Goal: Task Accomplishment & Management: Manage account settings

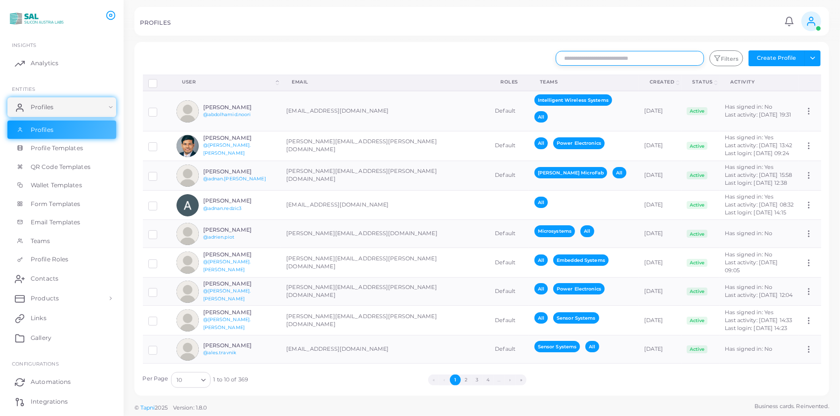
click at [680, 60] on input "text" at bounding box center [630, 58] width 148 height 15
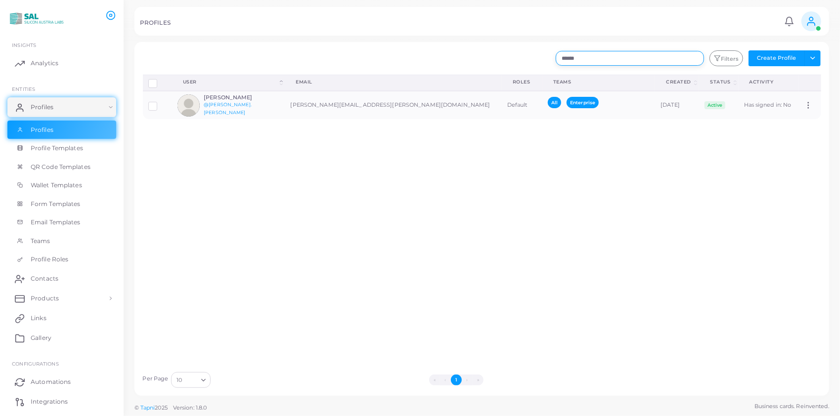
drag, startPoint x: 586, startPoint y: 61, endPoint x: 548, endPoint y: 60, distance: 38.6
click at [548, 60] on div "****** Filters Create Profile Toggle dropdown Import Profiles Invite Profiles E…" at bounding box center [539, 58] width 575 height 16
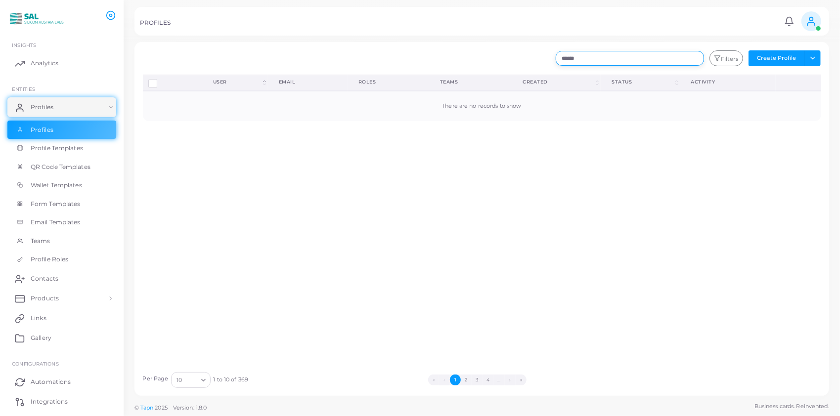
type input "******"
click at [51, 128] on span "Profiles" at bounding box center [44, 130] width 23 height 9
click at [52, 107] on span "Profiles" at bounding box center [44, 107] width 23 height 9
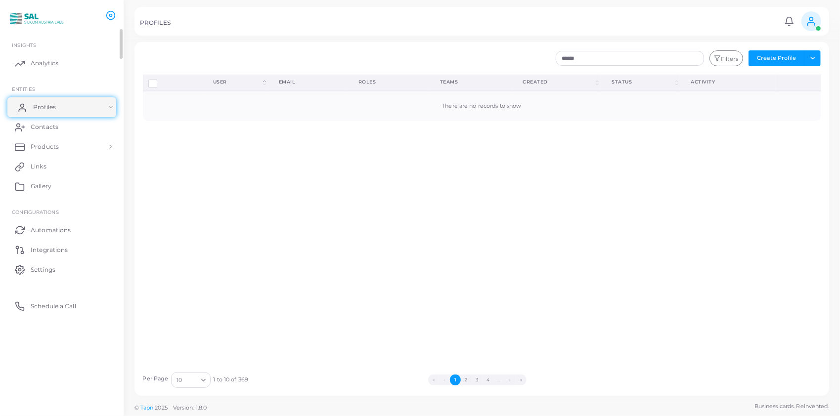
click at [73, 105] on link "Profiles" at bounding box center [61, 107] width 109 height 20
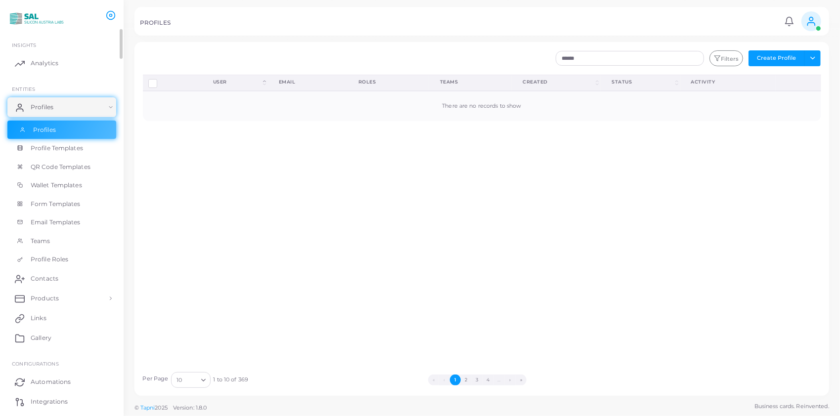
click at [69, 124] on link "Profiles" at bounding box center [61, 130] width 109 height 19
click at [810, 54] on button "Toggle dropdown" at bounding box center [813, 58] width 16 height 16
click at [786, 56] on button "Create Profile" at bounding box center [777, 58] width 56 height 16
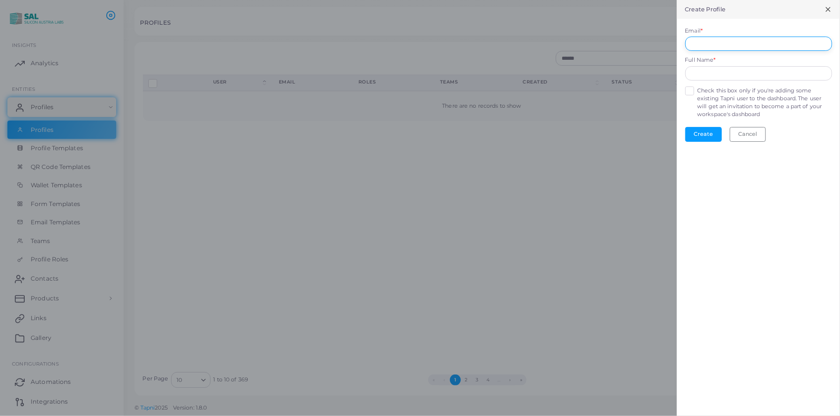
click at [728, 42] on input "Email *" at bounding box center [758, 44] width 147 height 15
paste input "**********"
type input "**********"
click at [704, 75] on input "text" at bounding box center [758, 73] width 147 height 15
type input "**********"
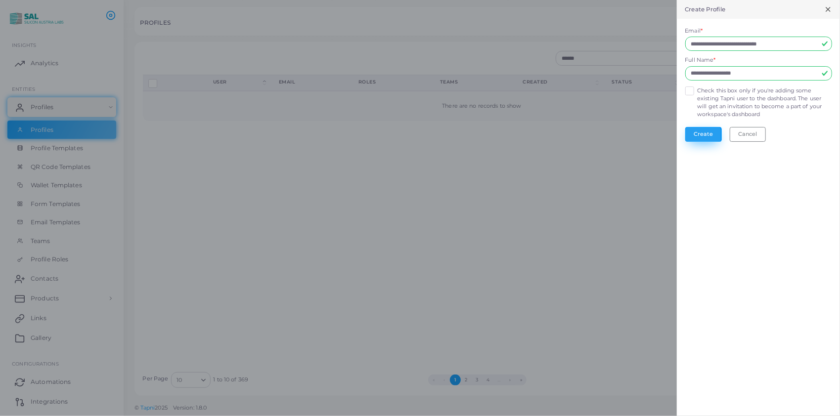
click at [690, 131] on button "Create" at bounding box center [703, 134] width 37 height 15
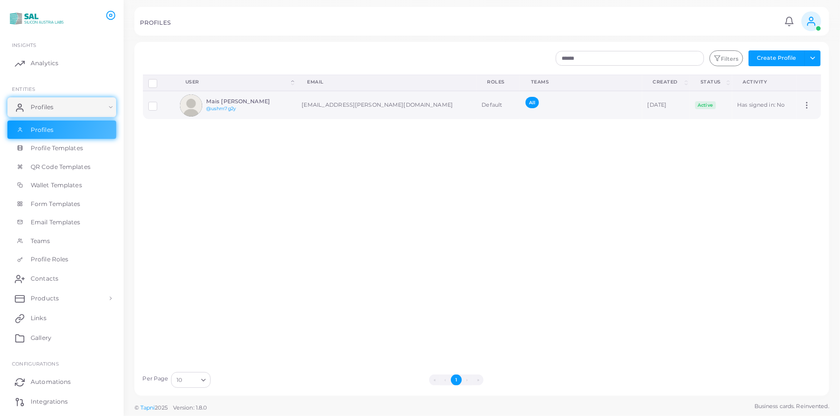
click at [229, 100] on h6 "Mais [PERSON_NAME]" at bounding box center [242, 101] width 73 height 6
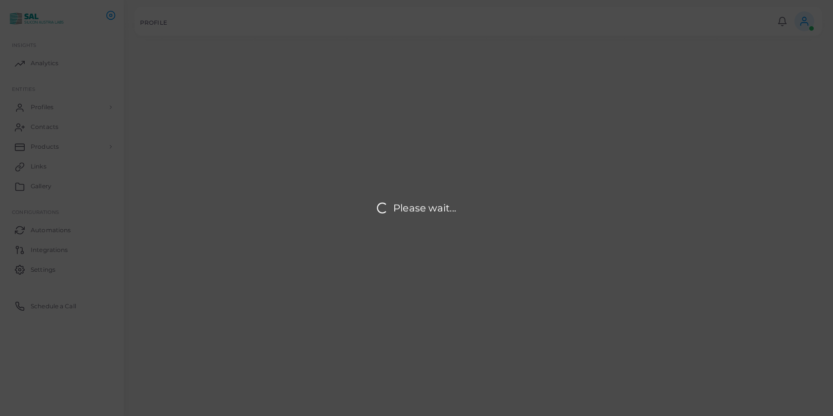
type input "**********"
type input "********"
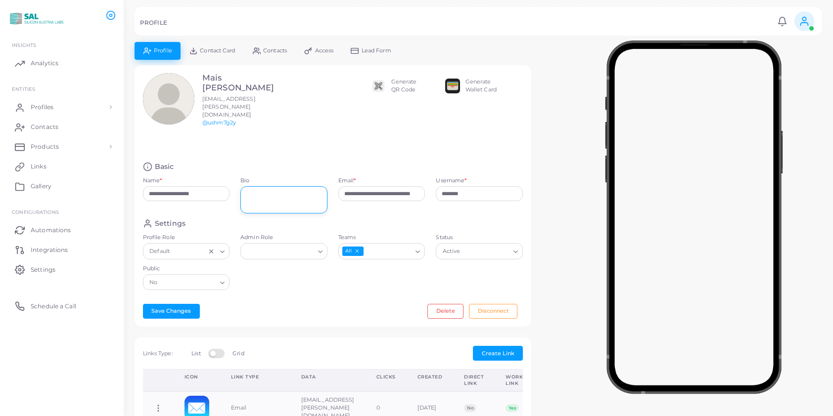
click at [252, 186] on textarea "Bio" at bounding box center [283, 199] width 87 height 27
click at [275, 186] on textarea "Bio" at bounding box center [283, 199] width 87 height 27
type textarea "**********"
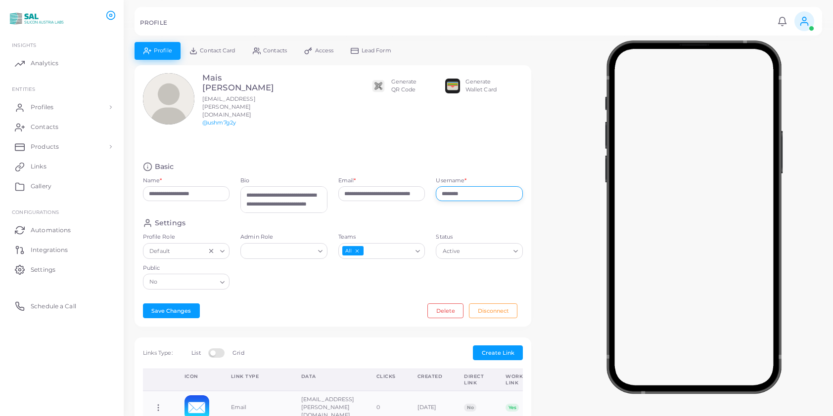
drag, startPoint x: 479, startPoint y: 189, endPoint x: 439, endPoint y: 185, distance: 39.8
click at [439, 186] on input "********" at bounding box center [479, 193] width 87 height 15
type input "**********"
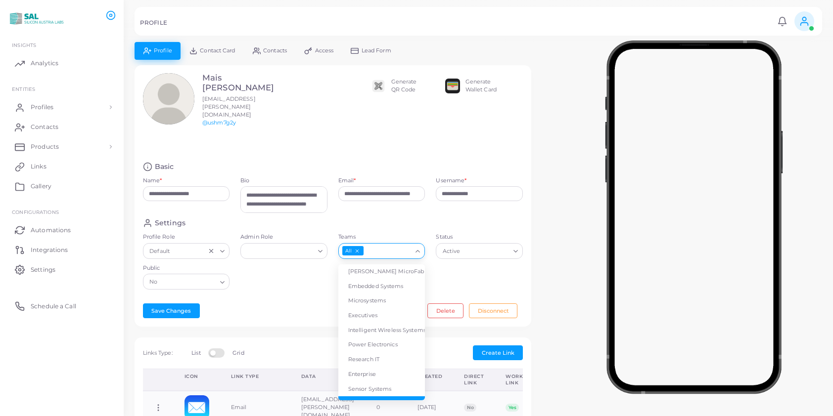
click at [418, 248] on icon "Search for option" at bounding box center [417, 251] width 7 height 7
click at [377, 338] on li "Power Electronics" at bounding box center [381, 345] width 87 height 15
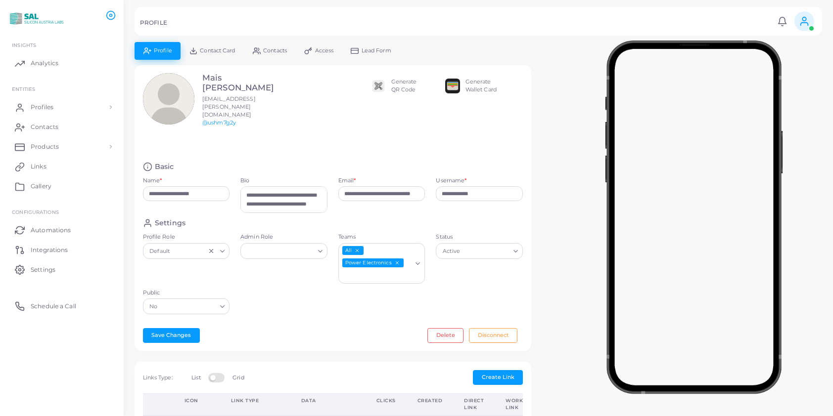
click at [221, 306] on polyline "Search for option" at bounding box center [223, 307] width 4 height 2
click at [192, 320] on li "Yes" at bounding box center [186, 327] width 87 height 15
click at [222, 248] on icon "Search for option" at bounding box center [222, 251] width 7 height 7
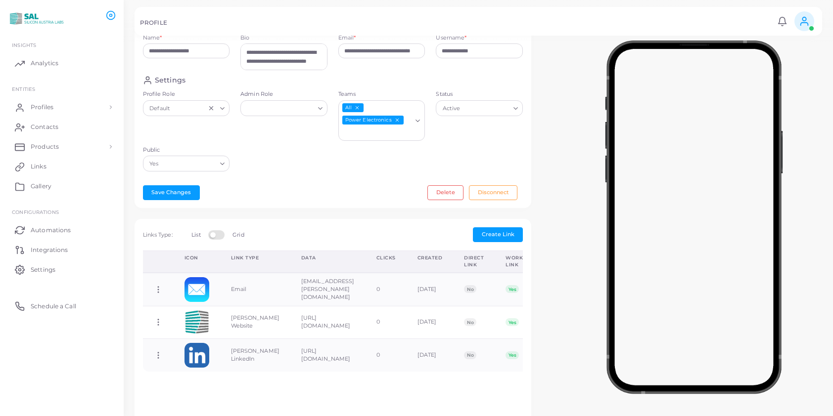
scroll to position [148, 0]
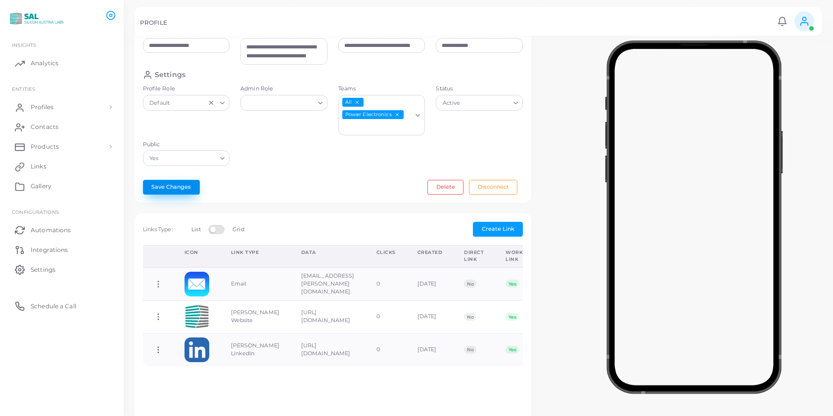
click at [161, 180] on button "Save Changes" at bounding box center [171, 187] width 57 height 15
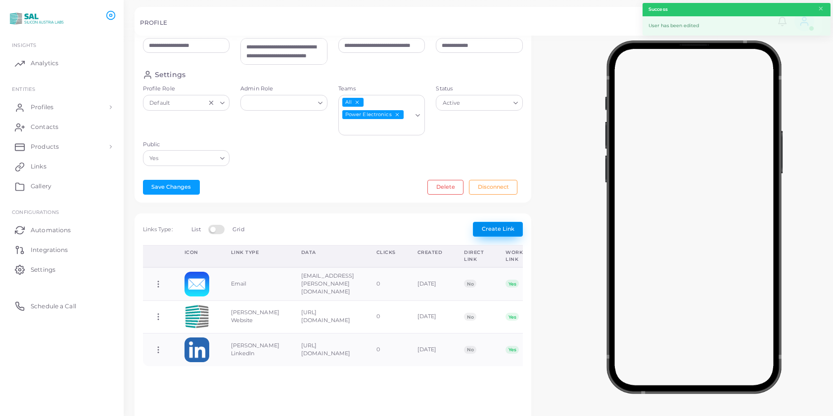
click at [497, 225] on span "Create Link" at bounding box center [498, 228] width 33 height 7
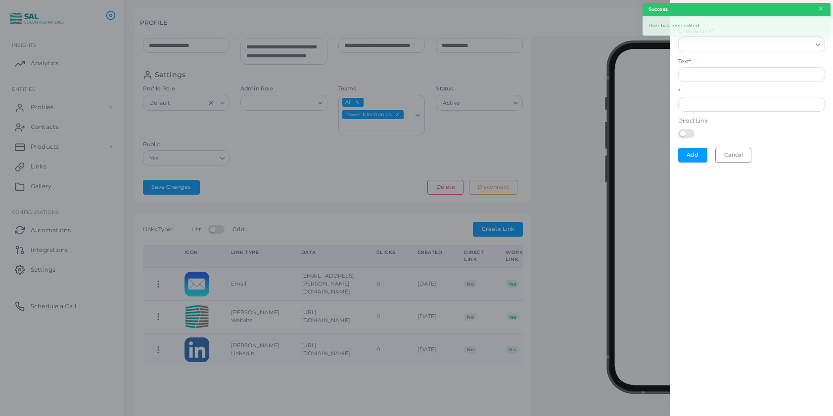
click at [693, 44] on input "Choose Link *" at bounding box center [746, 44] width 129 height 11
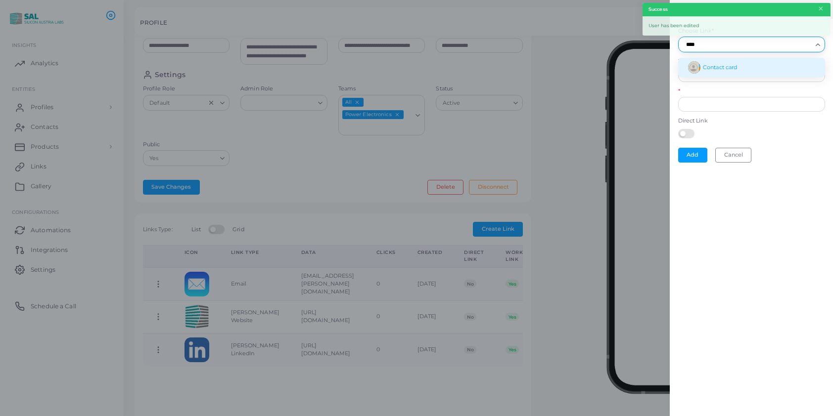
click at [724, 70] on li "Contact card" at bounding box center [751, 67] width 147 height 19
type input "****"
type input "**********"
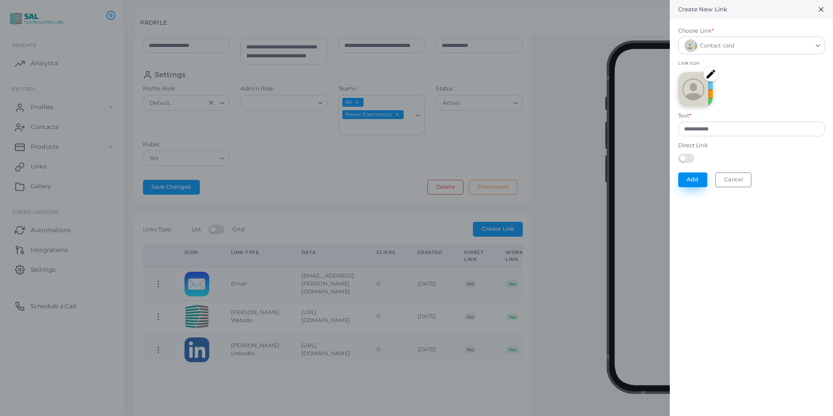
click at [693, 176] on button "Add" at bounding box center [692, 180] width 29 height 15
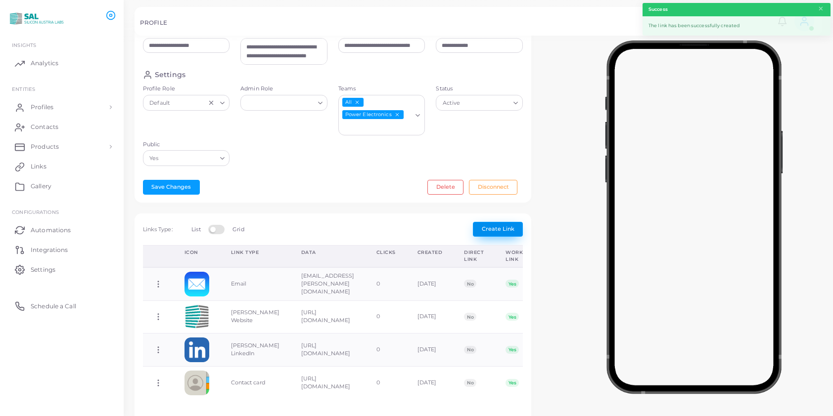
click at [491, 225] on span "Create Link" at bounding box center [498, 228] width 33 height 7
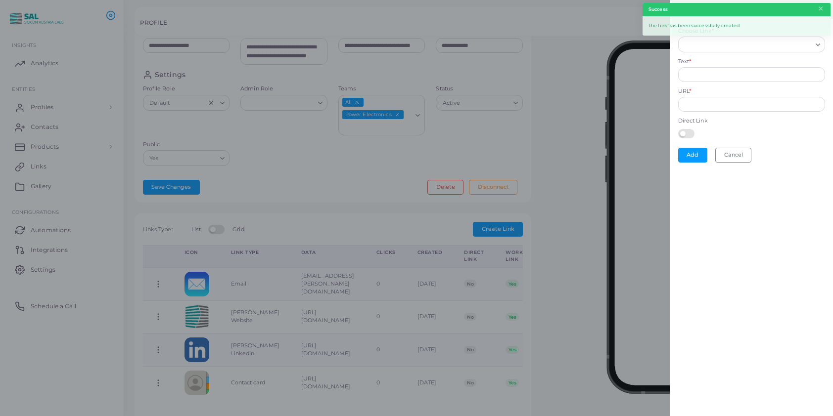
click at [682, 44] on input "Choose Link *" at bounding box center [746, 44] width 129 height 11
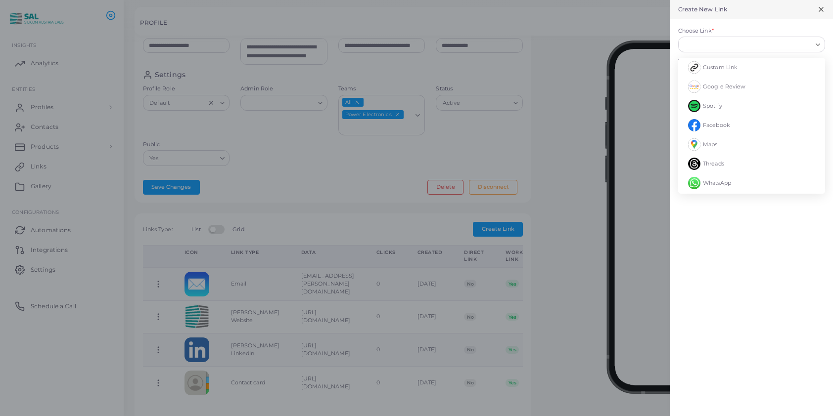
click at [563, 73] on div at bounding box center [416, 208] width 833 height 416
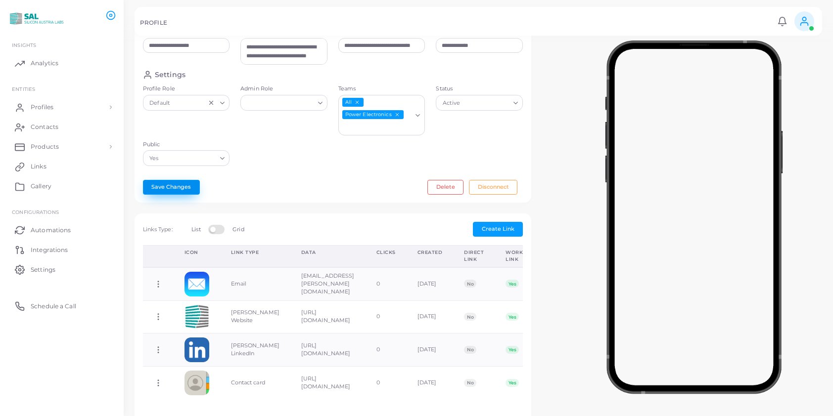
click at [172, 180] on button "Save Changes" at bounding box center [171, 187] width 57 height 15
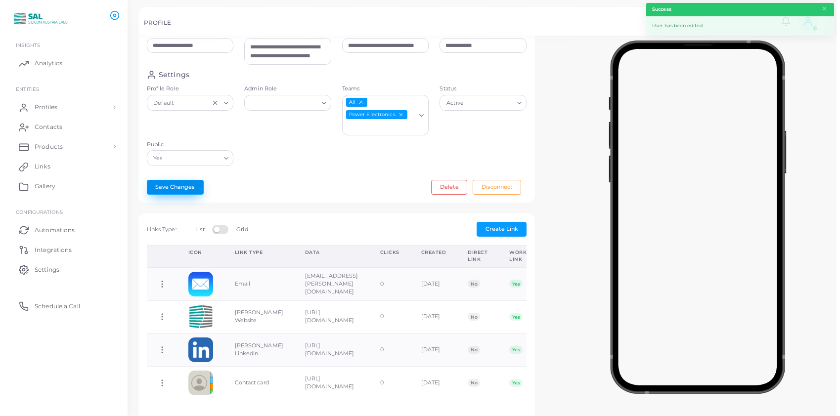
scroll to position [0, 0]
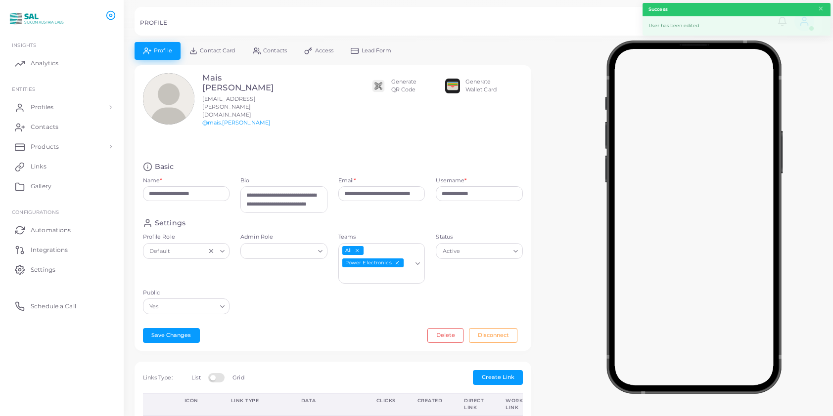
click at [213, 53] on span "Contact Card" at bounding box center [217, 50] width 35 height 5
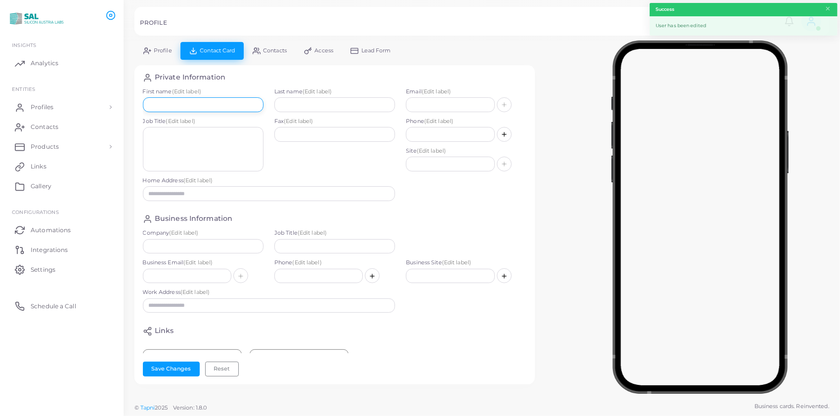
click at [225, 97] on input "text" at bounding box center [203, 104] width 121 height 15
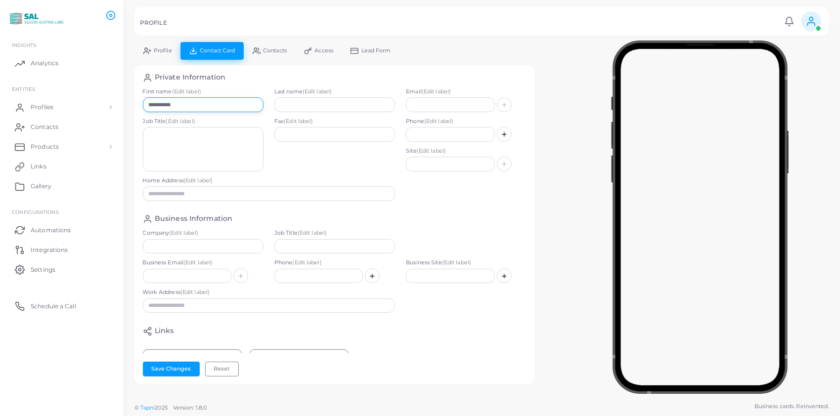
type input "**********"
type input "********"
click at [186, 242] on input "text" at bounding box center [203, 246] width 121 height 15
type input "**********"
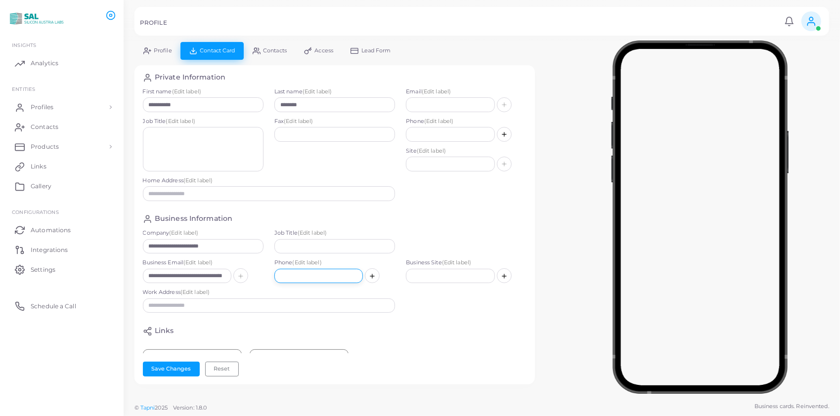
type input "**********"
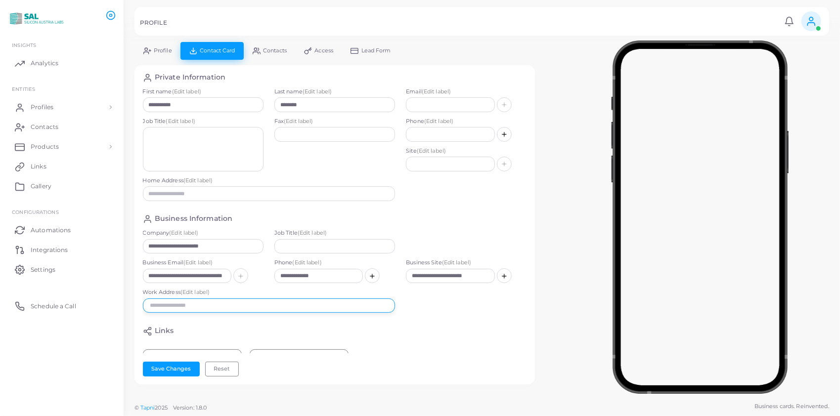
type input "**********"
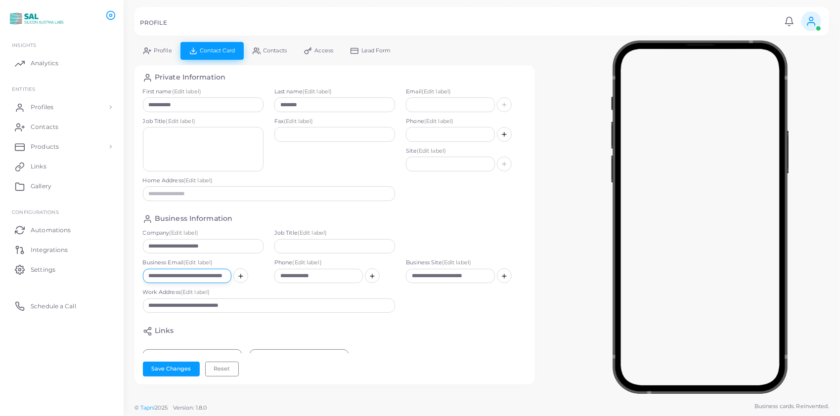
scroll to position [0, 26]
drag, startPoint x: 146, startPoint y: 275, endPoint x: 275, endPoint y: 277, distance: 128.6
click at [275, 277] on div "**********" at bounding box center [334, 274] width 395 height 30
drag, startPoint x: 328, startPoint y: 274, endPoint x: 265, endPoint y: 276, distance: 63.3
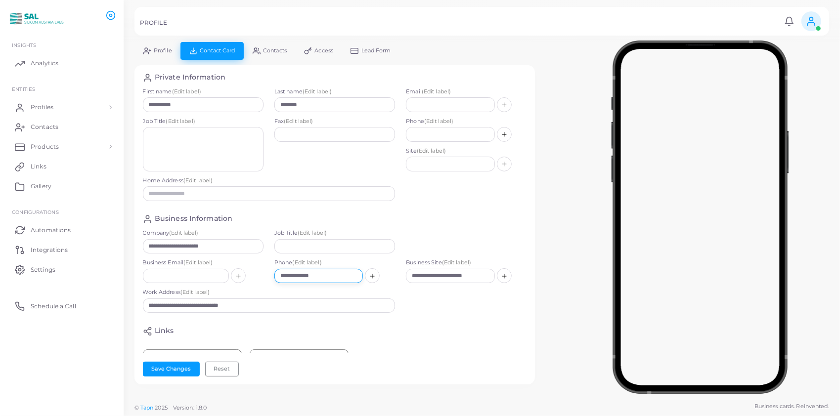
click at [265, 276] on div "**********" at bounding box center [334, 274] width 395 height 30
click at [214, 275] on input "text" at bounding box center [186, 276] width 86 height 15
paste input "**********"
type input "**********"
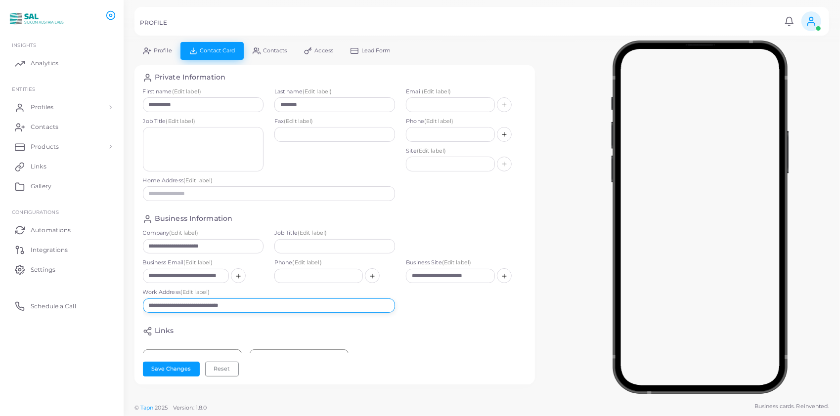
scroll to position [0, 0]
drag, startPoint x: 259, startPoint y: 304, endPoint x: 159, endPoint y: 311, distance: 99.6
click at [159, 311] on input "**********" at bounding box center [269, 306] width 253 height 15
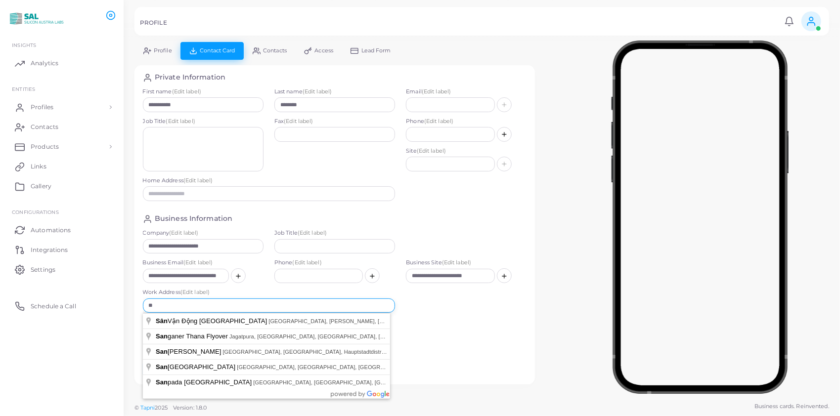
type input "*"
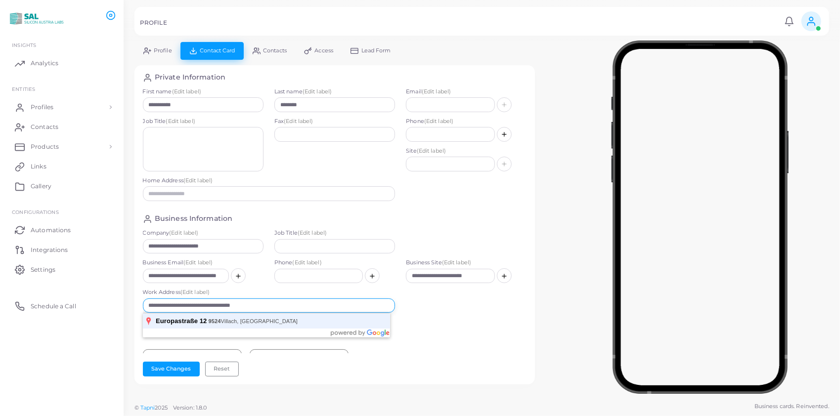
type input "**********"
click button at bounding box center [238, 276] width 15 height 15
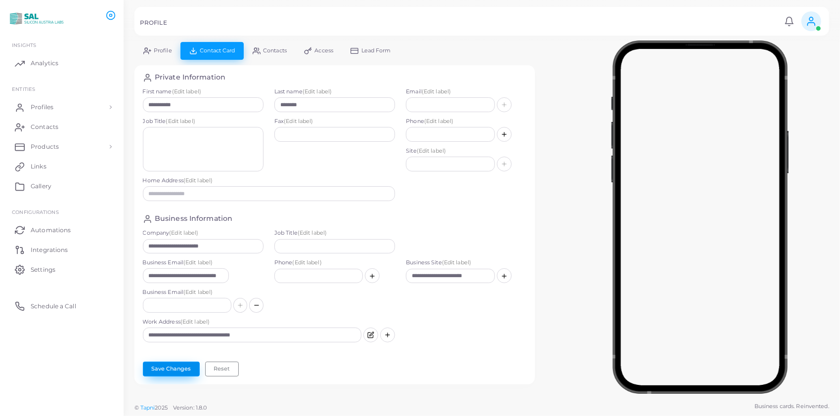
click at [179, 367] on button "Save Changes" at bounding box center [171, 369] width 57 height 15
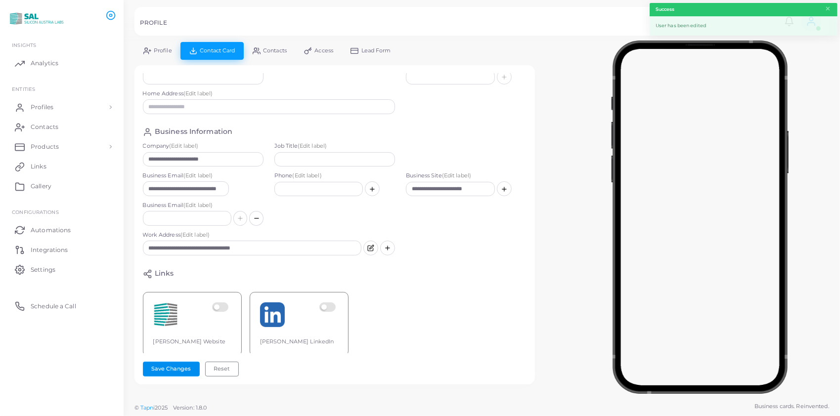
scroll to position [103, 0]
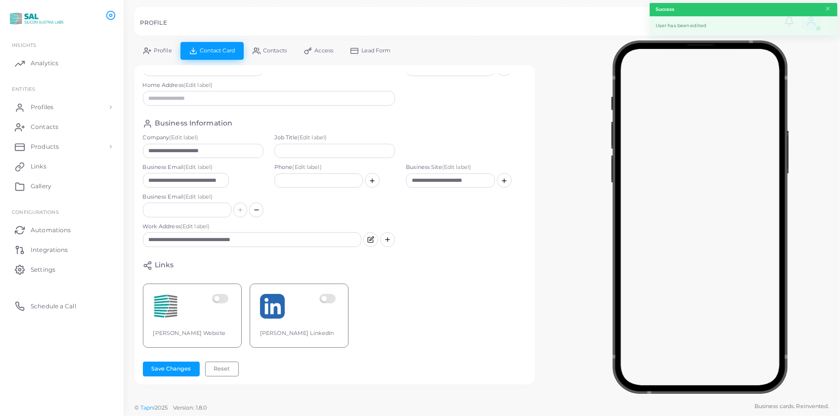
click at [332, 294] on label at bounding box center [328, 306] width 19 height 25
click at [221, 294] on label at bounding box center [221, 306] width 19 height 25
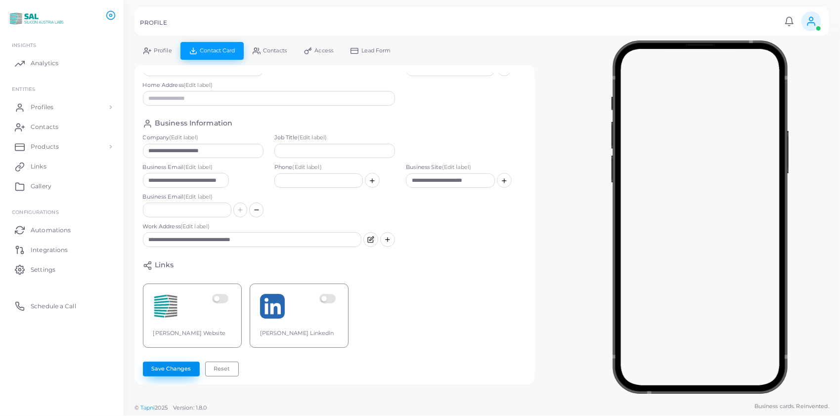
click at [179, 370] on button "Save Changes" at bounding box center [171, 369] width 57 height 15
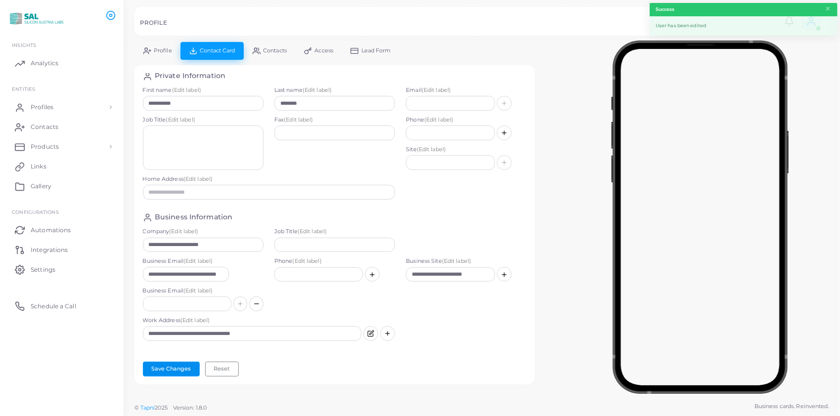
scroll to position [0, 0]
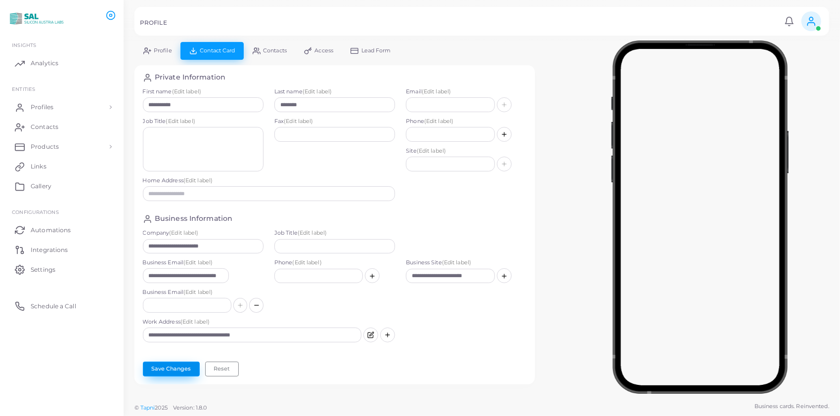
click at [172, 368] on button "Save Changes" at bounding box center [171, 369] width 57 height 15
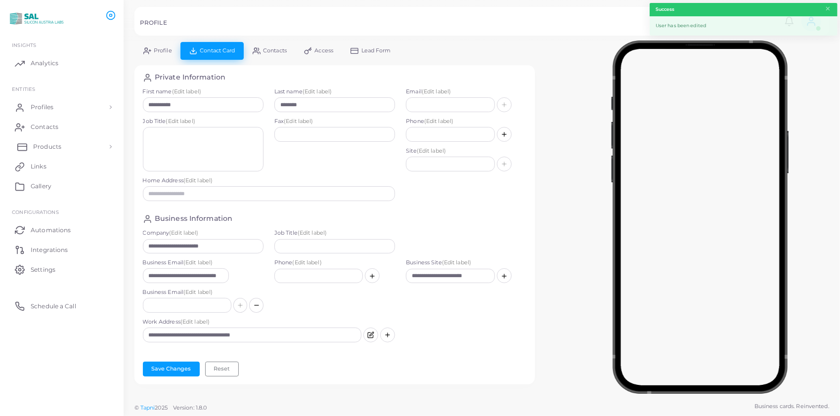
click at [45, 144] on span "Products" at bounding box center [47, 146] width 28 height 9
click at [50, 170] on span "Products" at bounding box center [47, 169] width 28 height 9
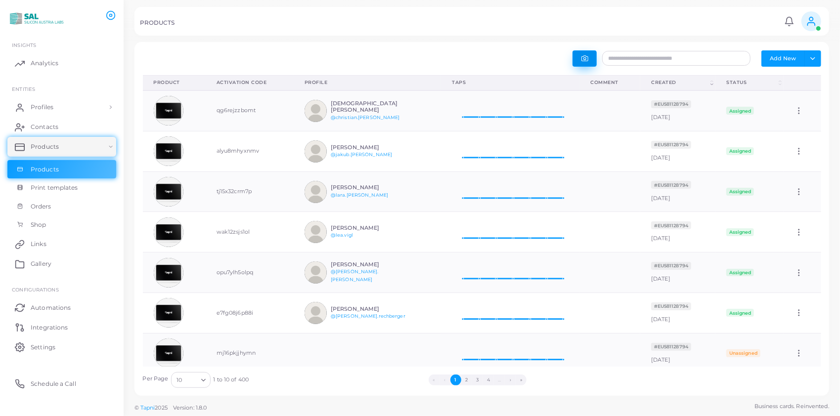
click at [590, 55] on button "button" at bounding box center [585, 58] width 24 height 16
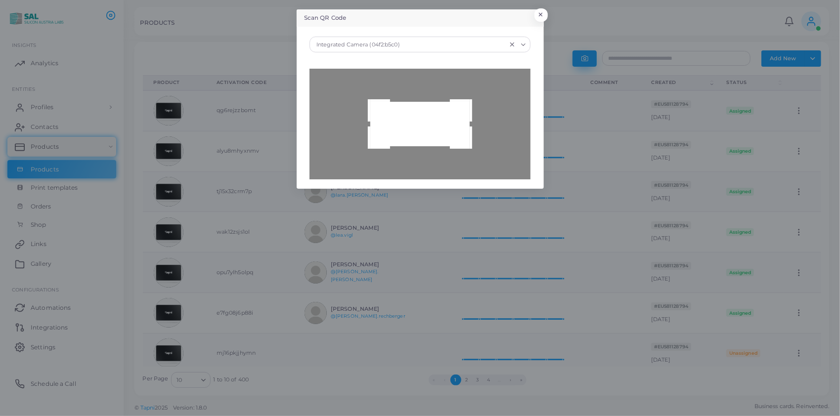
type input "**********"
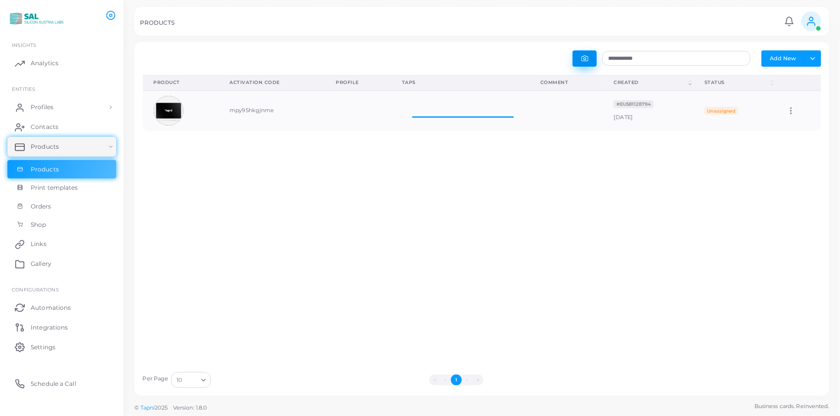
scroll to position [33, 131]
click at [787, 114] on icon at bounding box center [791, 110] width 9 height 9
click at [799, 125] on span "Edit" at bounding box center [799, 127] width 10 height 8
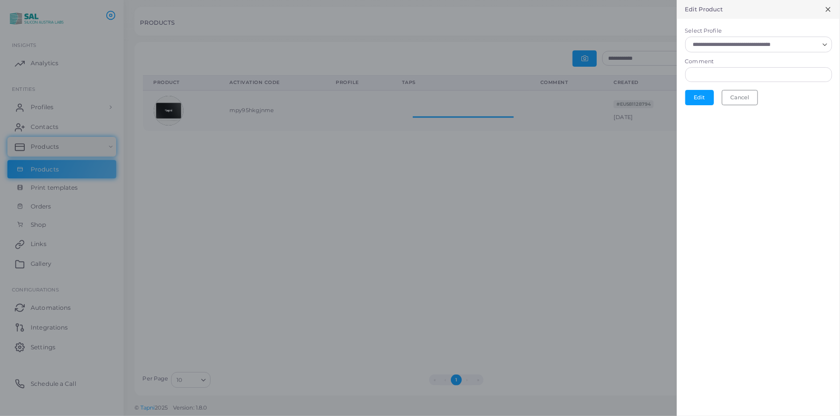
scroll to position [8, 8]
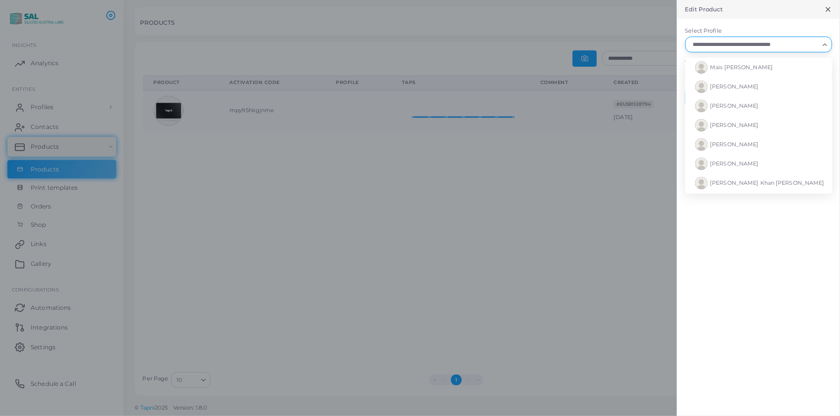
click at [733, 47] on input "Select Profile" at bounding box center [754, 44] width 129 height 11
click at [730, 63] on li "Mais [PERSON_NAME]" at bounding box center [758, 67] width 147 height 19
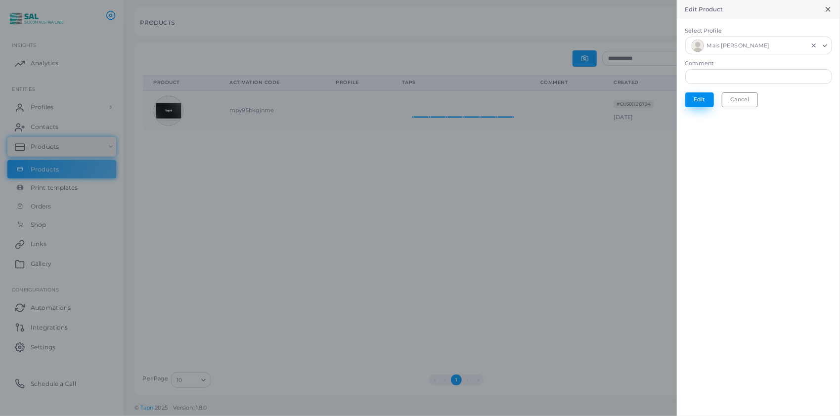
click at [702, 99] on button "Edit" at bounding box center [699, 99] width 29 height 15
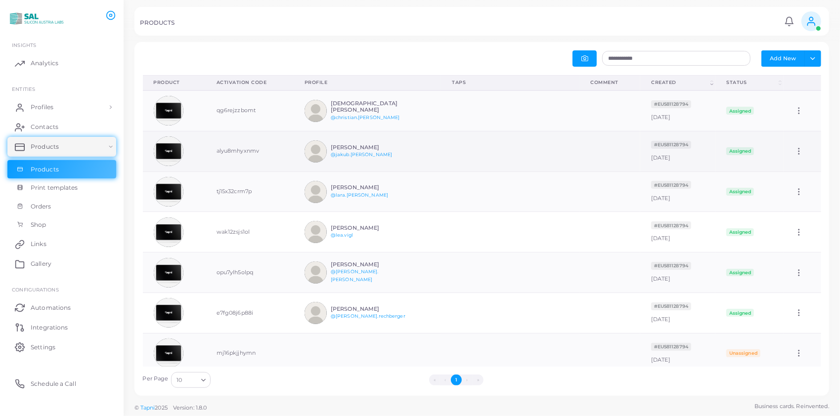
click at [371, 155] on div "[PERSON_NAME] @jakub.[PERSON_NAME]" at bounding box center [367, 151] width 73 height 14
click at [232, 163] on td "alyu8mhyxnmv" at bounding box center [250, 151] width 88 height 41
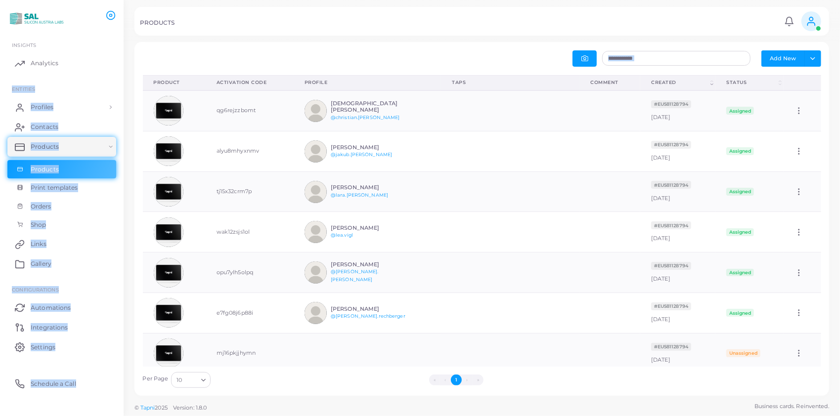
click at [0, 80] on html "**********" at bounding box center [420, 208] width 840 height 416
click at [34, 104] on span "Profiles" at bounding box center [44, 107] width 23 height 9
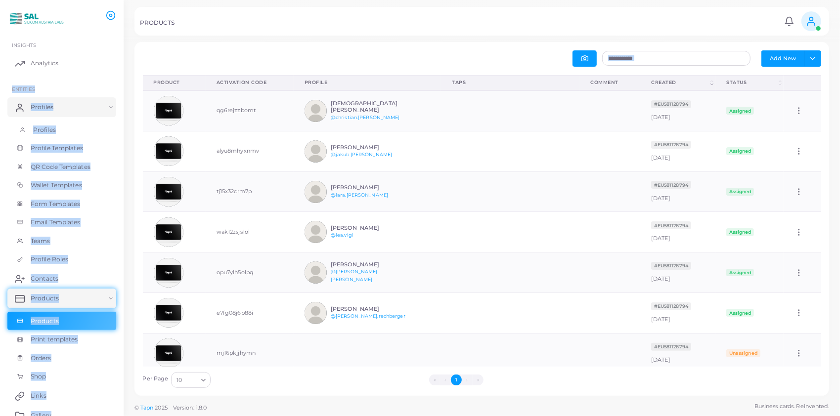
click at [48, 126] on span "Profiles" at bounding box center [44, 130] width 23 height 9
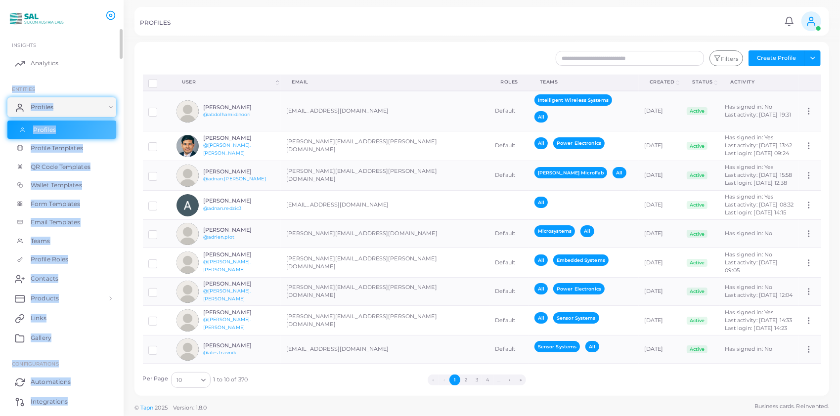
click at [56, 126] on link "Profiles" at bounding box center [61, 130] width 109 height 19
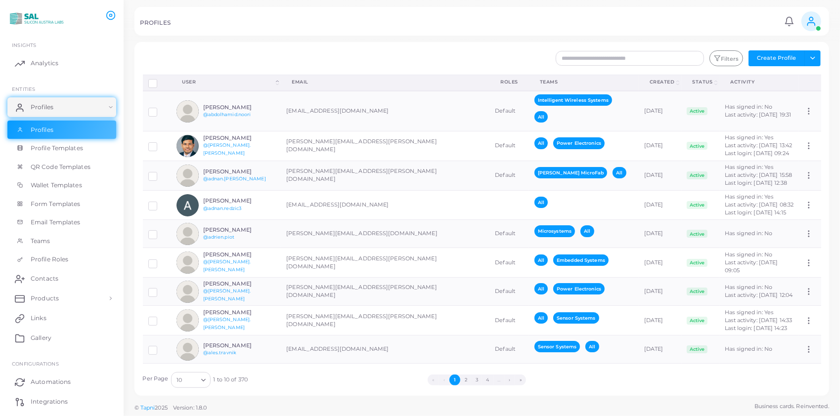
click at [321, 44] on div "Filters Create Profile Toggle dropdown Import Profiles Invite Profiles Export P…" at bounding box center [482, 219] width 695 height 354
click at [226, 104] on h6 "[PERSON_NAME]" at bounding box center [239, 107] width 73 height 6
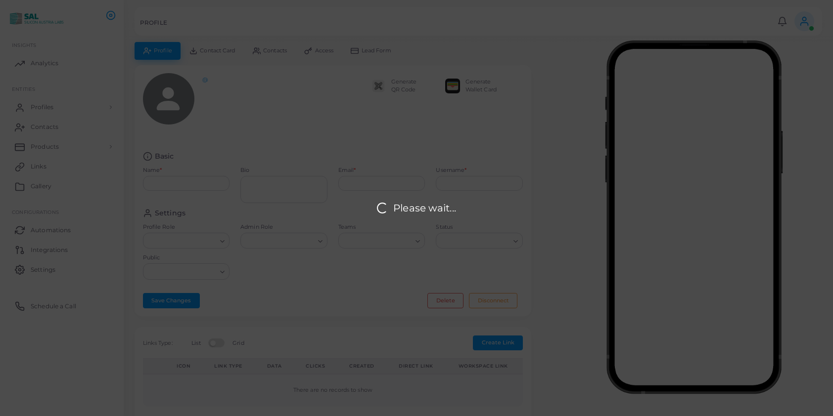
type input "**********"
type textarea "**********"
type input "**********"
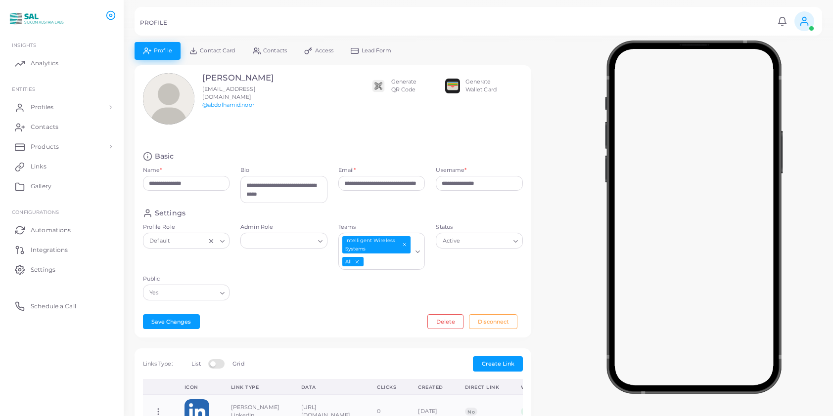
click at [214, 49] on span "Contact Card" at bounding box center [217, 50] width 35 height 5
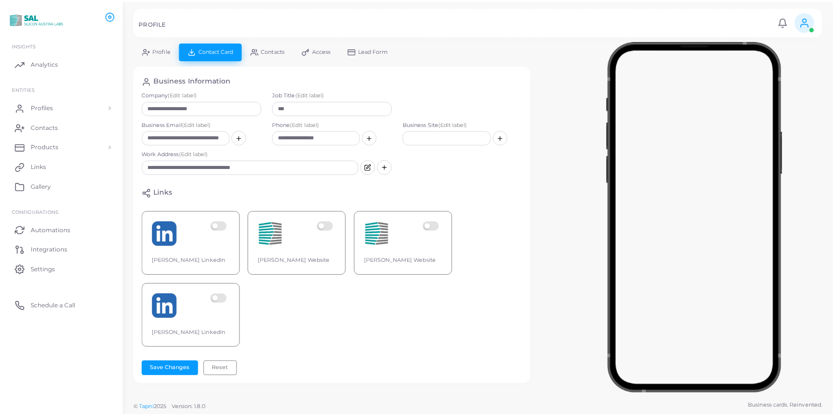
scroll to position [145, 0]
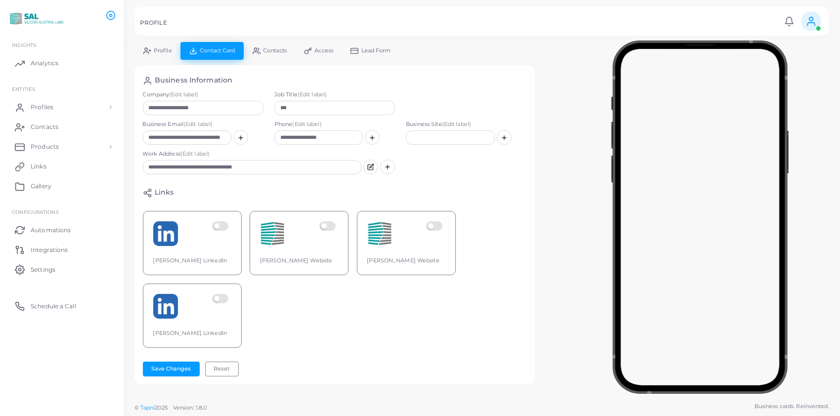
click at [165, 48] on span "Profile" at bounding box center [163, 50] width 18 height 5
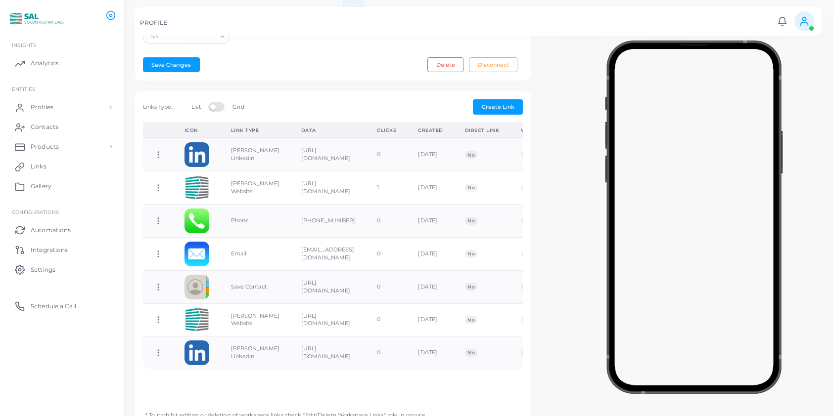
scroll to position [261, 0]
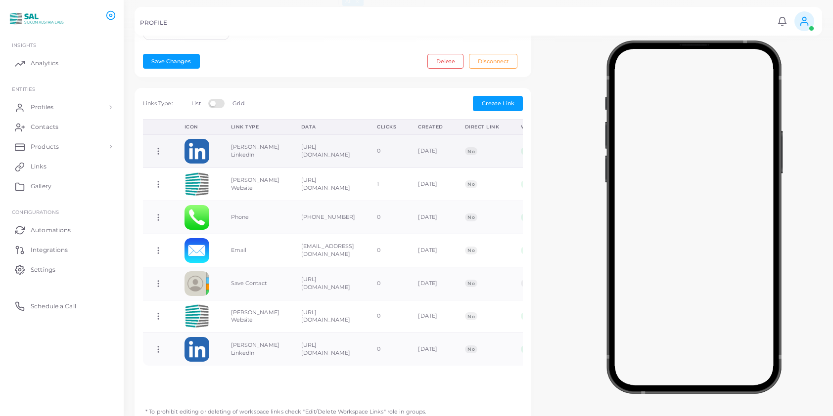
click at [155, 148] on icon at bounding box center [158, 151] width 9 height 9
click at [193, 185] on span "Delete Link" at bounding box center [192, 187] width 32 height 8
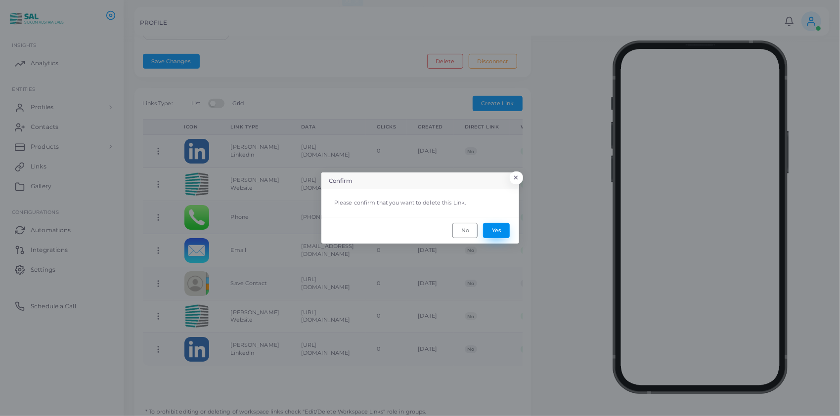
click at [494, 229] on button "Yes" at bounding box center [496, 230] width 27 height 15
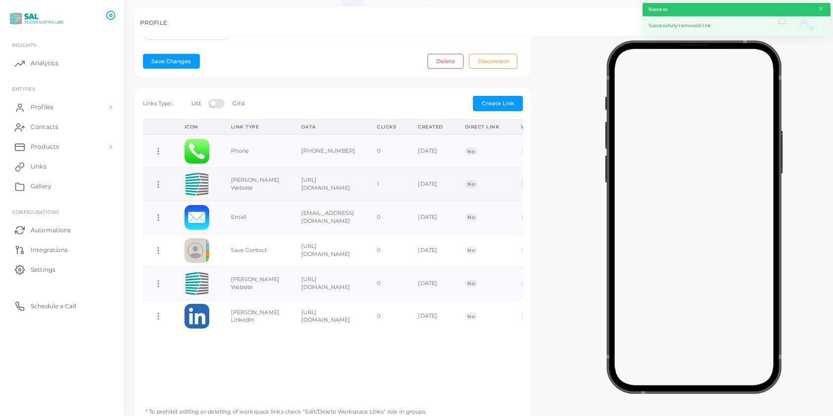
click at [159, 181] on icon at bounding box center [158, 184] width 9 height 9
click at [192, 220] on span "Delete Link" at bounding box center [196, 220] width 32 height 8
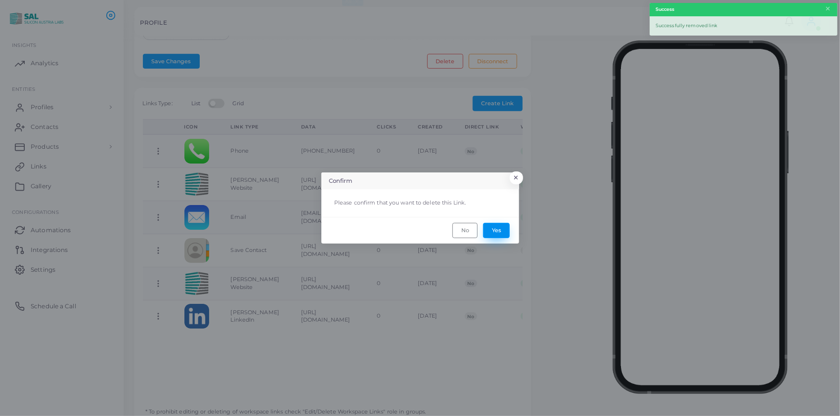
click at [495, 228] on button "Yes" at bounding box center [496, 230] width 27 height 15
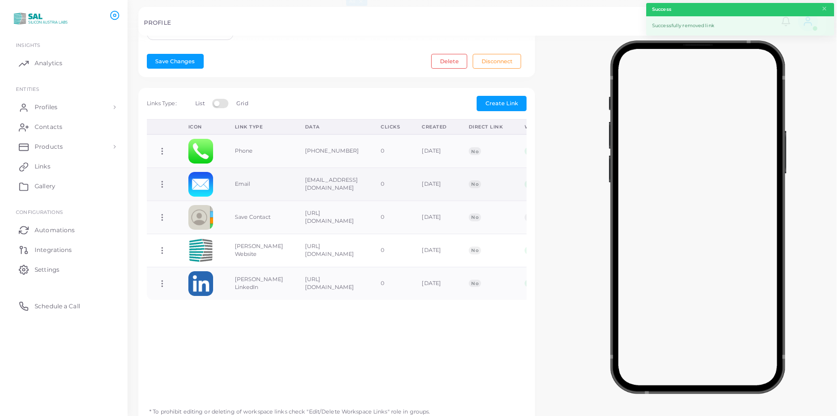
scroll to position [0, 0]
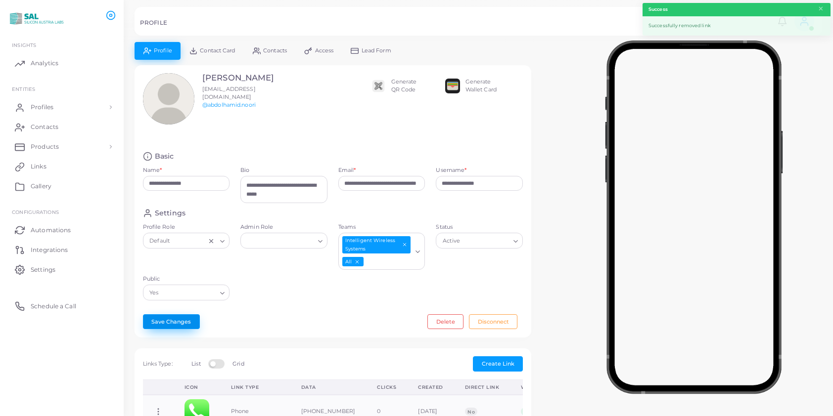
click at [170, 316] on button "Save Changes" at bounding box center [171, 322] width 57 height 15
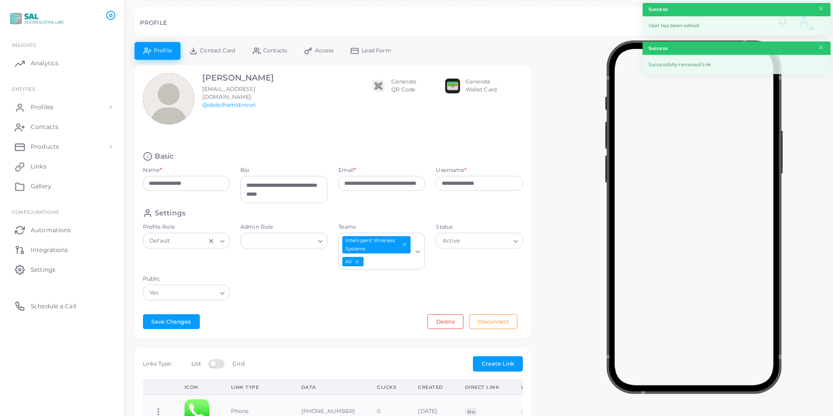
click at [220, 48] on span "Contact Card" at bounding box center [217, 50] width 35 height 5
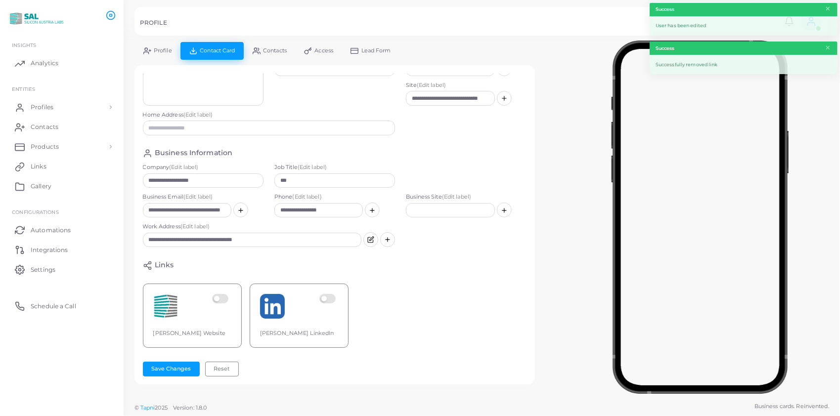
click at [225, 294] on label at bounding box center [221, 306] width 19 height 25
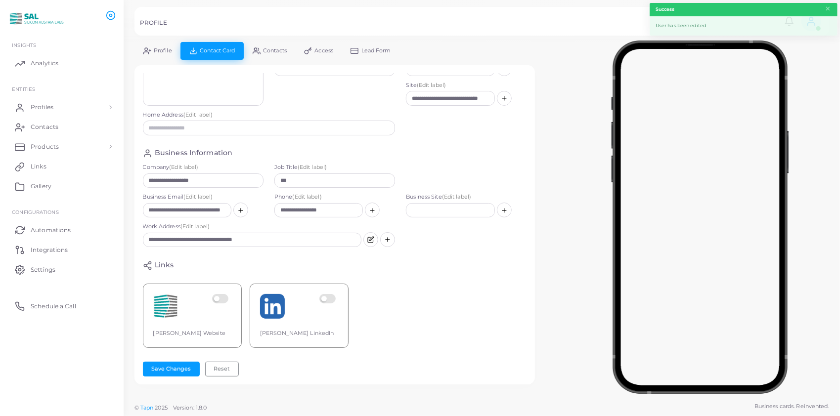
click at [332, 294] on label at bounding box center [328, 306] width 19 height 25
click at [179, 372] on button "Save Changes" at bounding box center [171, 369] width 57 height 15
click at [45, 104] on span "Profiles" at bounding box center [44, 107] width 23 height 9
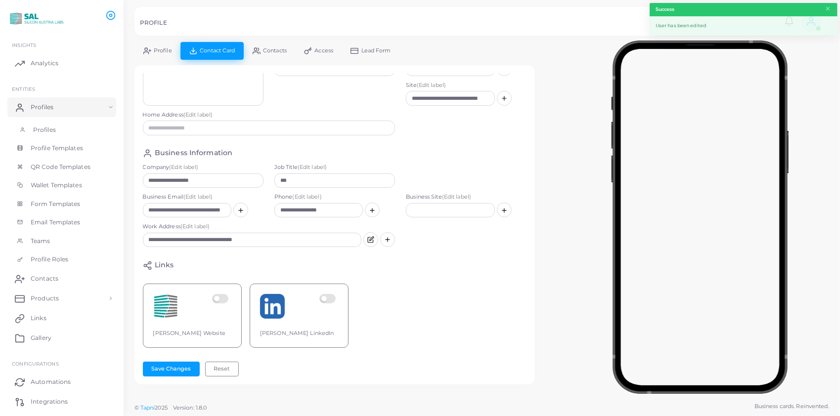
click at [44, 130] on span "Profiles" at bounding box center [44, 130] width 23 height 9
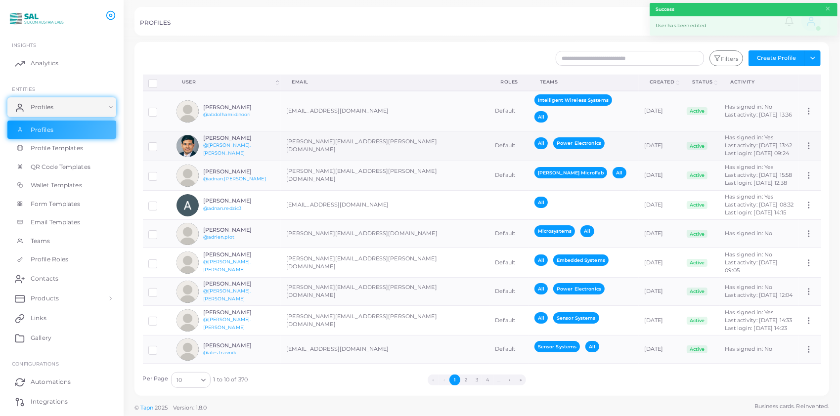
click at [229, 137] on div "[PERSON_NAME] @[PERSON_NAME].[PERSON_NAME]" at bounding box center [226, 146] width 99 height 22
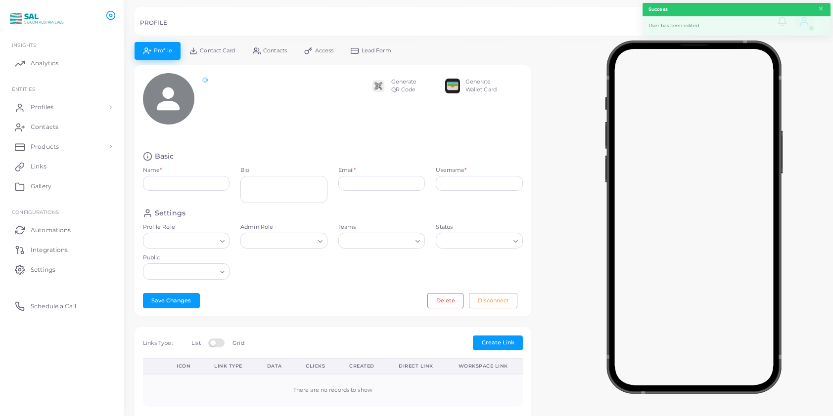
type input "**********"
type textarea "**********"
type input "**********"
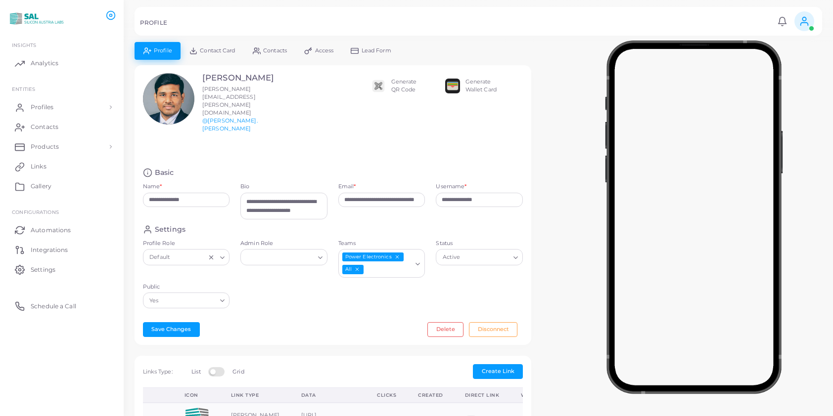
scroll to position [286, 0]
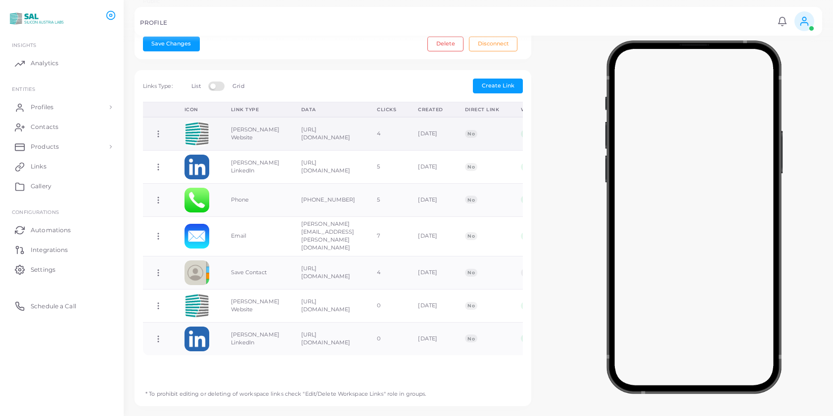
click at [159, 130] on icon at bounding box center [158, 134] width 9 height 9
click at [185, 150] on span "Delete Link" at bounding box center [196, 153] width 32 height 8
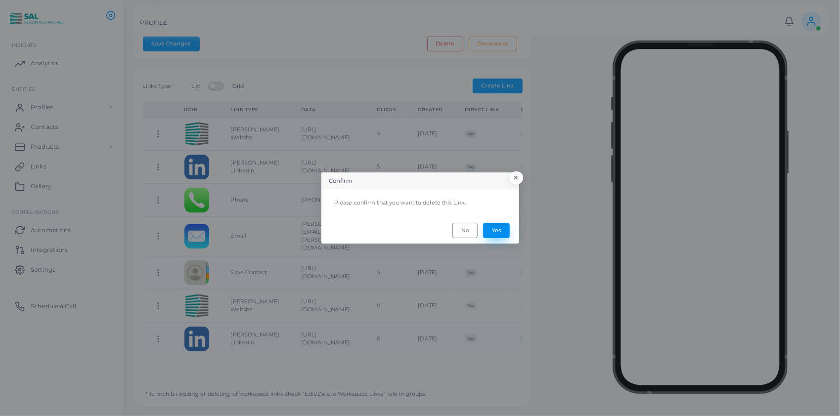
click at [494, 230] on button "Yes" at bounding box center [496, 230] width 27 height 15
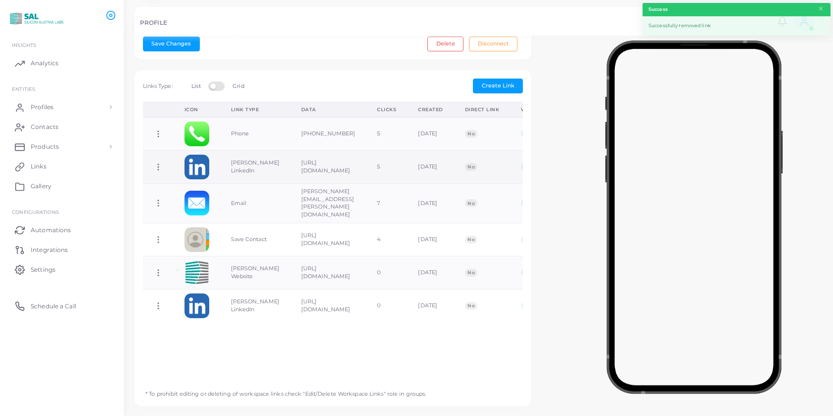
click at [158, 153] on td "Copy Link Edit Link Delete Link Toggle Direct Link" at bounding box center [158, 166] width 31 height 33
click at [156, 163] on icon at bounding box center [158, 167] width 9 height 9
click at [188, 180] on link "Delete Link" at bounding box center [195, 185] width 79 height 13
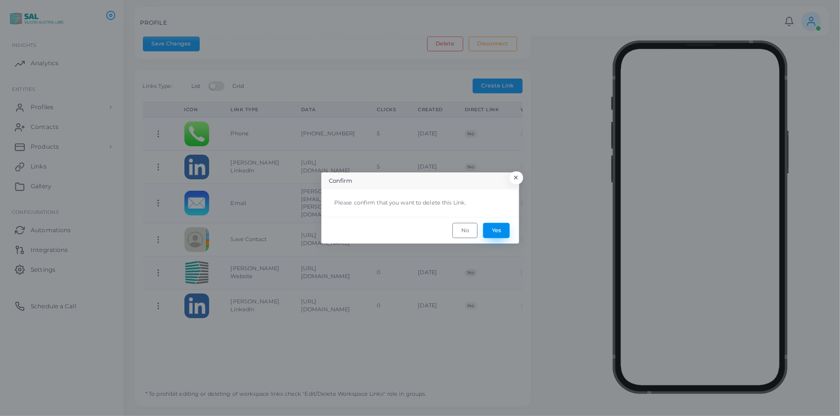
click at [496, 226] on button "Yes" at bounding box center [496, 230] width 27 height 15
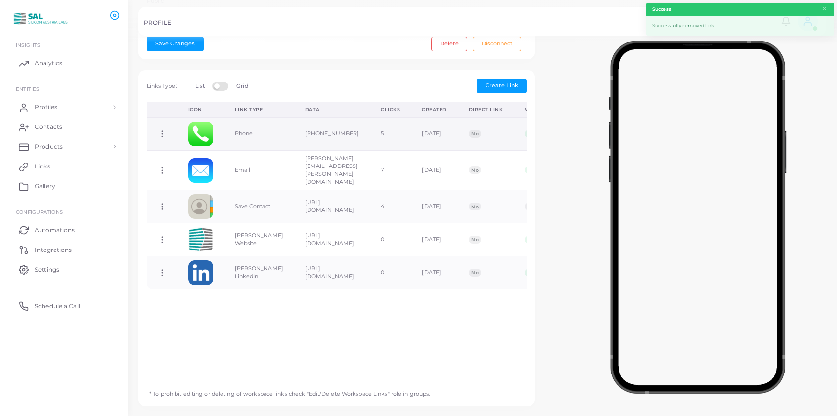
scroll to position [0, 0]
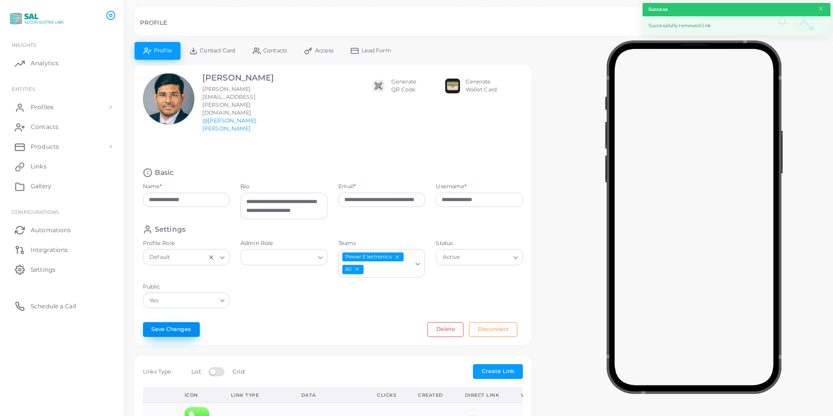
click at [182, 322] on button "Save Changes" at bounding box center [171, 329] width 57 height 15
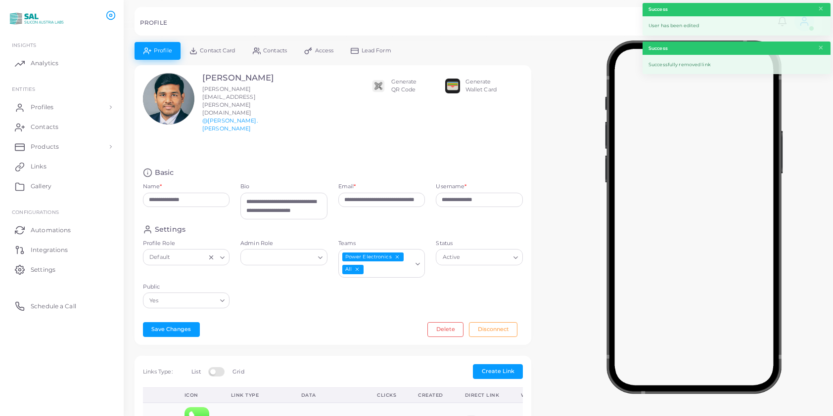
click at [207, 49] on span "Contact Card" at bounding box center [217, 50] width 35 height 5
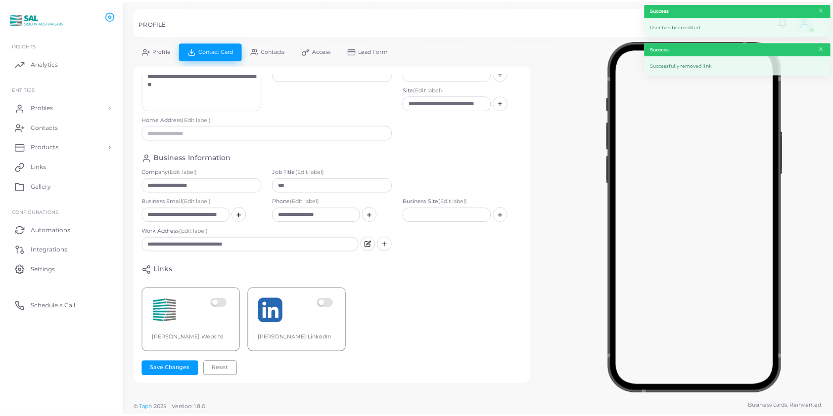
scroll to position [73, 0]
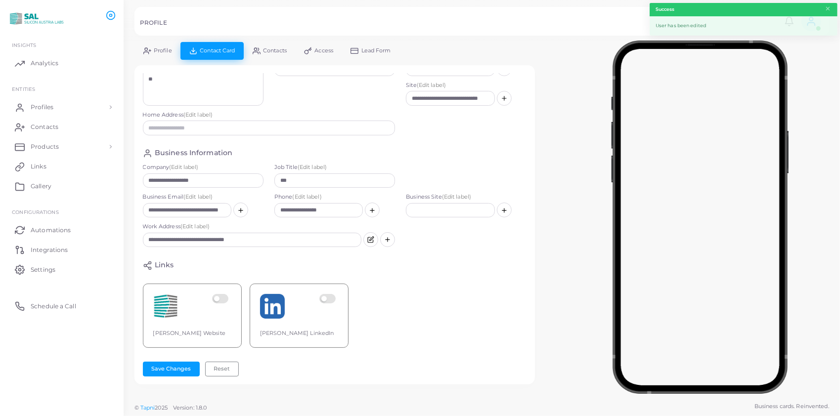
click at [223, 294] on label at bounding box center [221, 306] width 19 height 25
click at [331, 294] on label at bounding box center [328, 306] width 19 height 25
click at [180, 367] on button "Save Changes" at bounding box center [171, 369] width 57 height 15
click at [45, 107] on span "Profiles" at bounding box center [44, 107] width 23 height 9
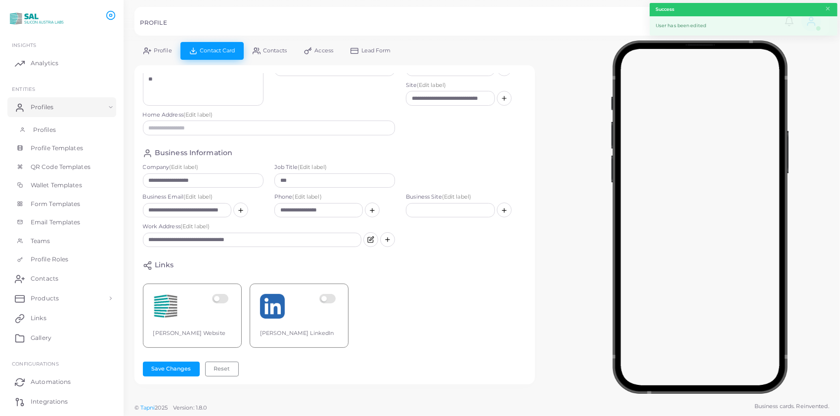
click at [46, 126] on span "Profiles" at bounding box center [44, 130] width 23 height 9
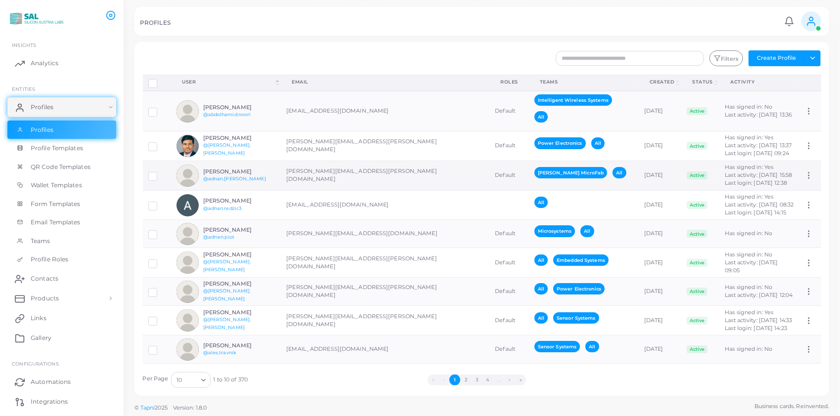
click at [212, 165] on div "[PERSON_NAME] @[PERSON_NAME].[PERSON_NAME]" at bounding box center [226, 176] width 99 height 22
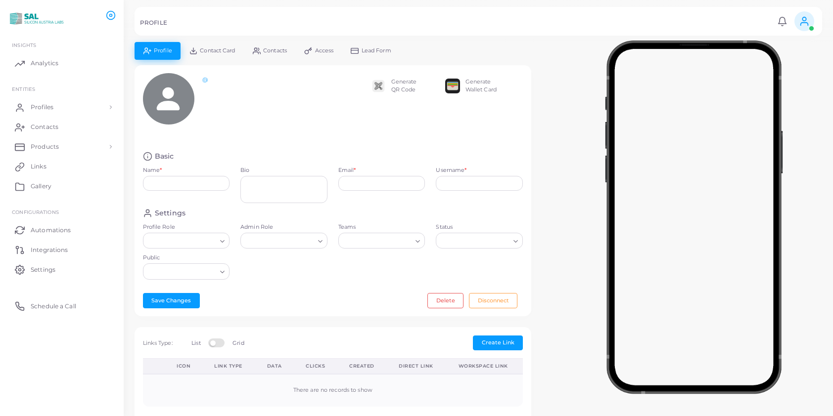
type input "**********"
type textarea "**********"
type input "**********"
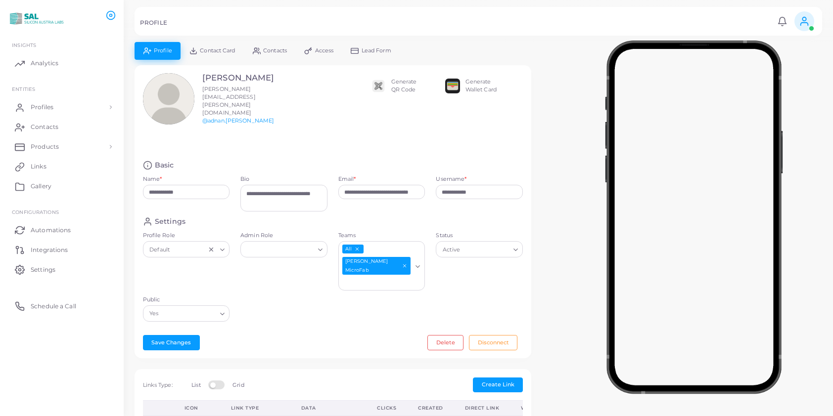
scroll to position [286, 0]
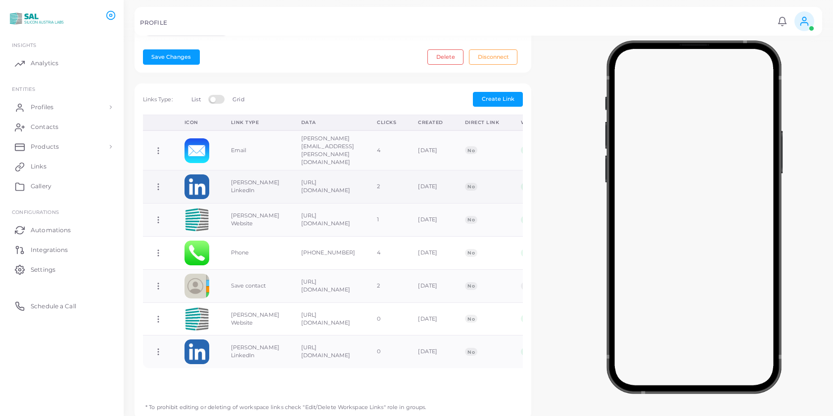
click at [160, 182] on icon at bounding box center [158, 186] width 9 height 9
click at [188, 185] on span "Delete Link" at bounding box center [197, 186] width 32 height 8
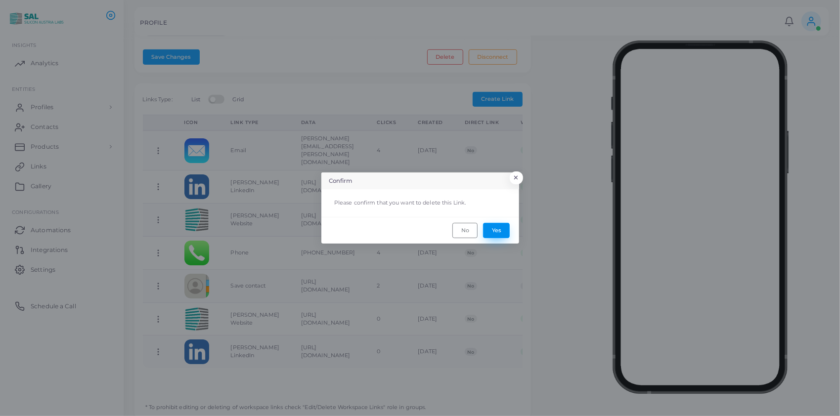
click at [498, 226] on button "Yes" at bounding box center [496, 230] width 27 height 15
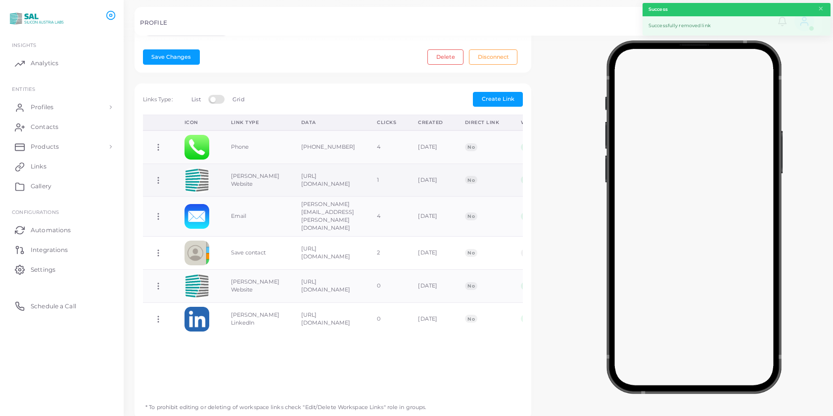
click at [156, 176] on icon at bounding box center [158, 180] width 9 height 9
click at [188, 182] on span "Delete Link" at bounding box center [193, 184] width 32 height 8
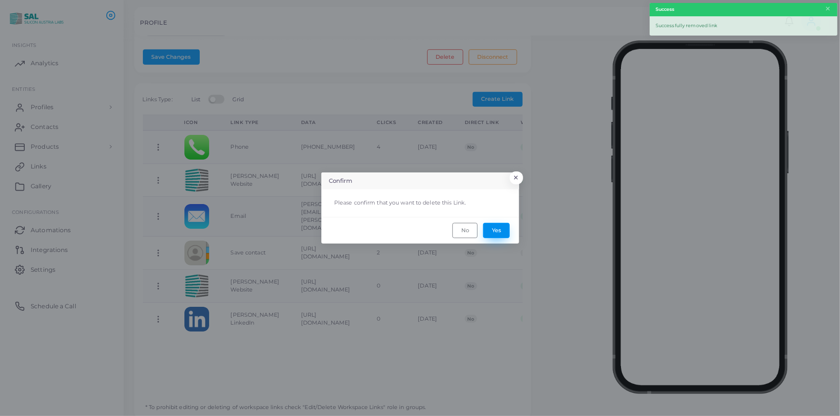
click at [497, 226] on button "Yes" at bounding box center [496, 230] width 27 height 15
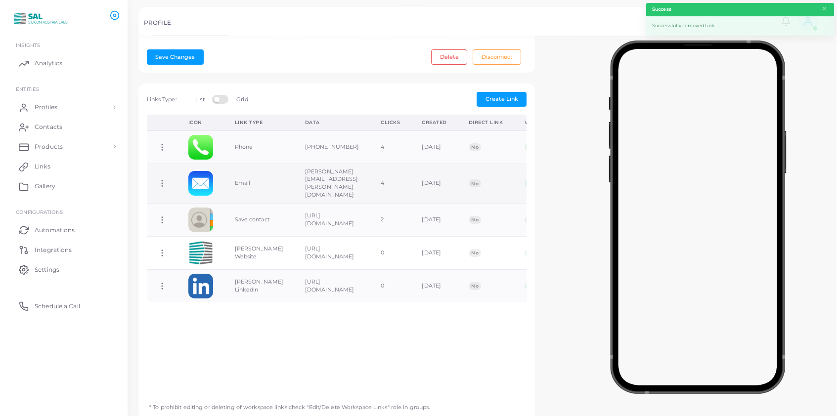
scroll to position [0, 0]
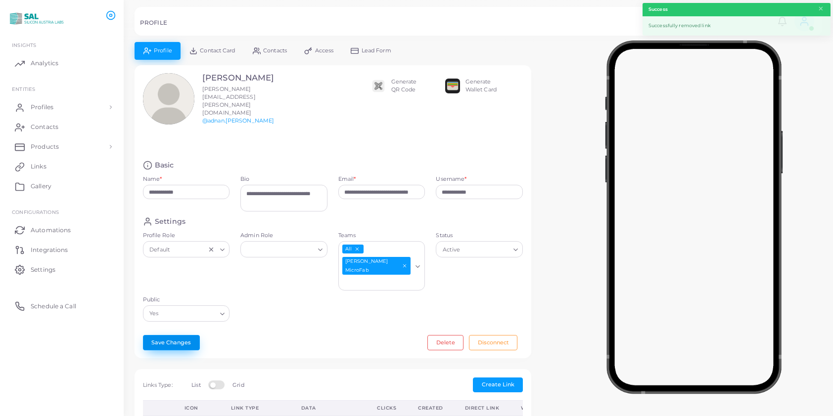
click at [171, 335] on button "Save Changes" at bounding box center [171, 342] width 57 height 15
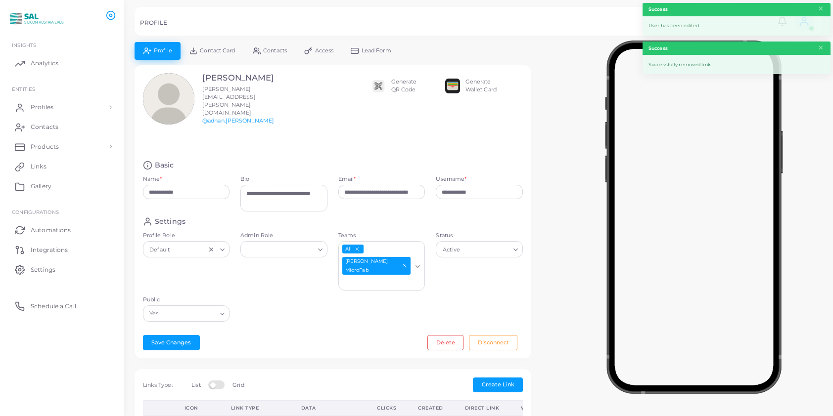
click at [219, 48] on span "Contact Card" at bounding box center [217, 50] width 35 height 5
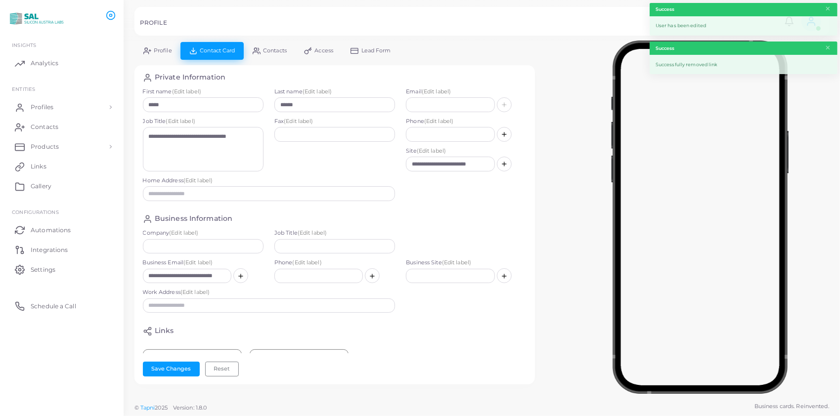
scroll to position [73, 0]
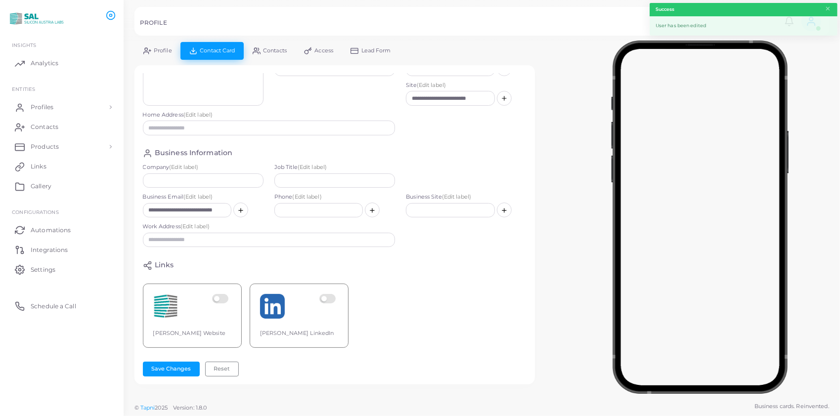
click at [225, 294] on label at bounding box center [221, 306] width 19 height 25
click at [330, 294] on label at bounding box center [328, 306] width 19 height 25
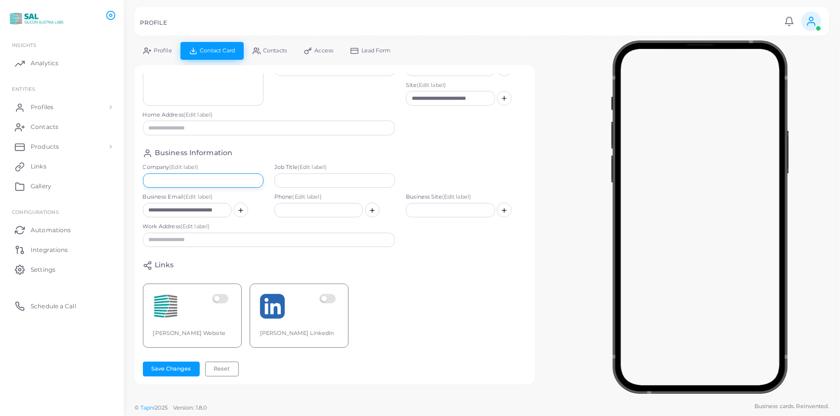
click at [180, 174] on input "text" at bounding box center [203, 181] width 121 height 15
type input "**********"
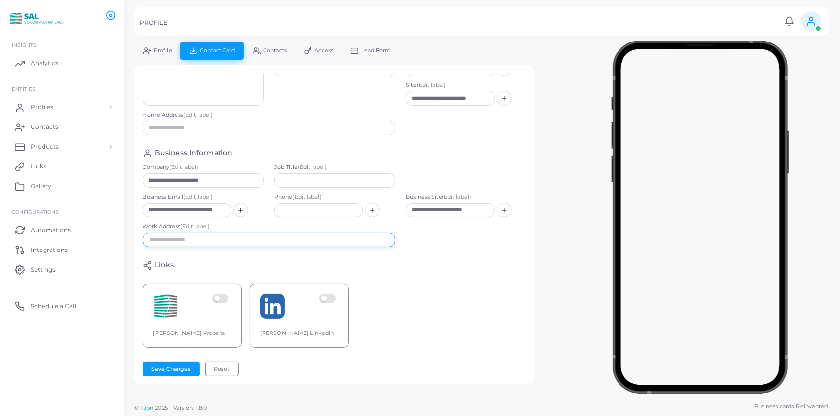
type input "**********"
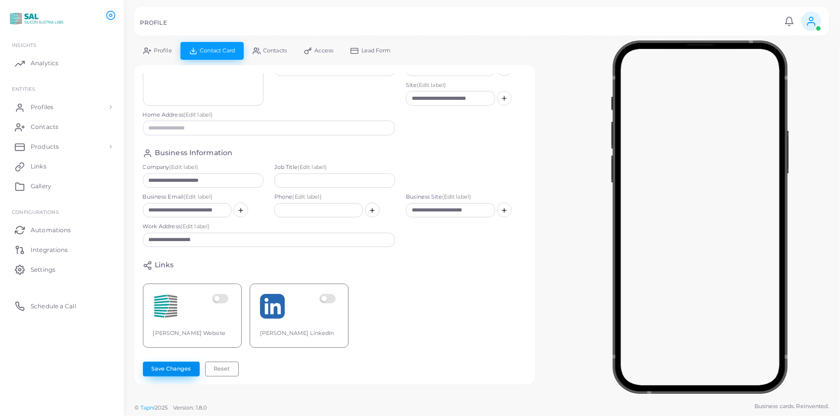
click at [172, 369] on button "Save Changes" at bounding box center [171, 369] width 57 height 15
click at [311, 203] on input "text" at bounding box center [318, 210] width 89 height 15
paste input "**********"
type input "**********"
click at [176, 367] on button "Save Changes" at bounding box center [171, 369] width 57 height 15
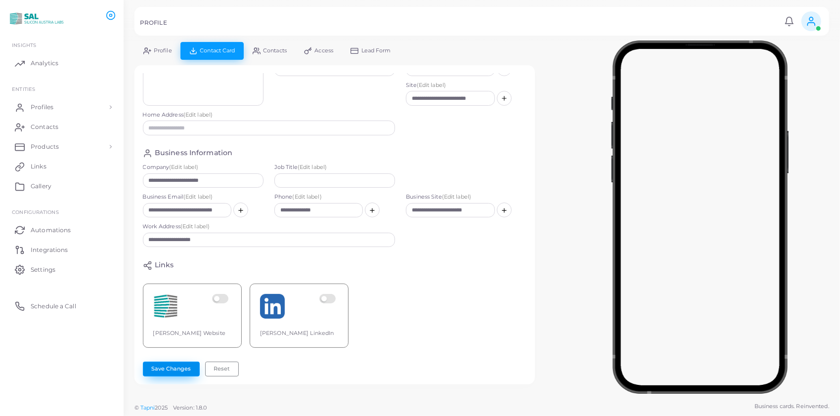
click at [161, 367] on button "Save Changes" at bounding box center [171, 369] width 57 height 15
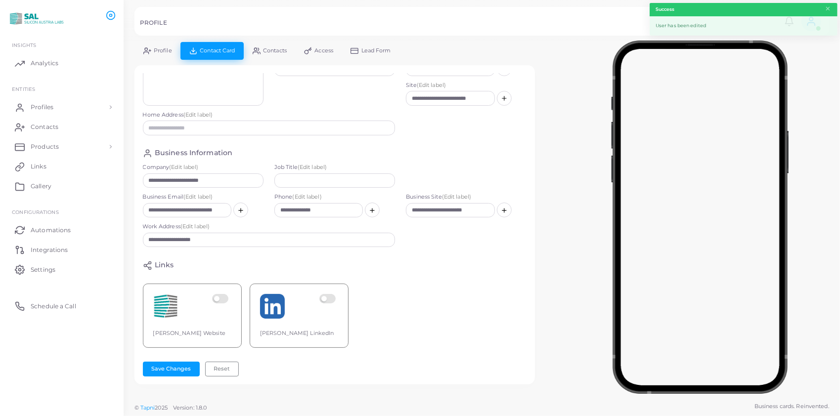
click at [159, 46] on link "Profile" at bounding box center [158, 50] width 46 height 17
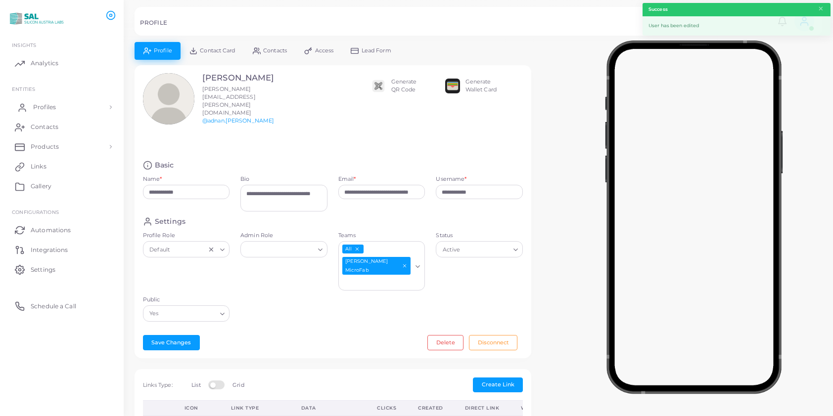
click at [57, 106] on link "Profiles" at bounding box center [61, 107] width 109 height 20
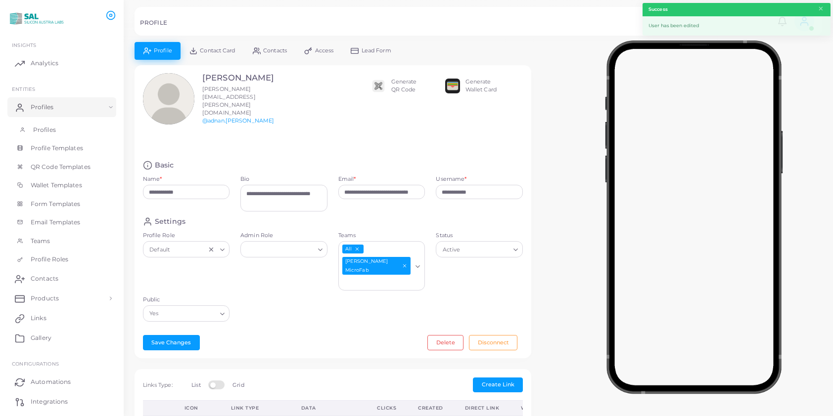
click at [59, 126] on link "Profiles" at bounding box center [61, 130] width 109 height 19
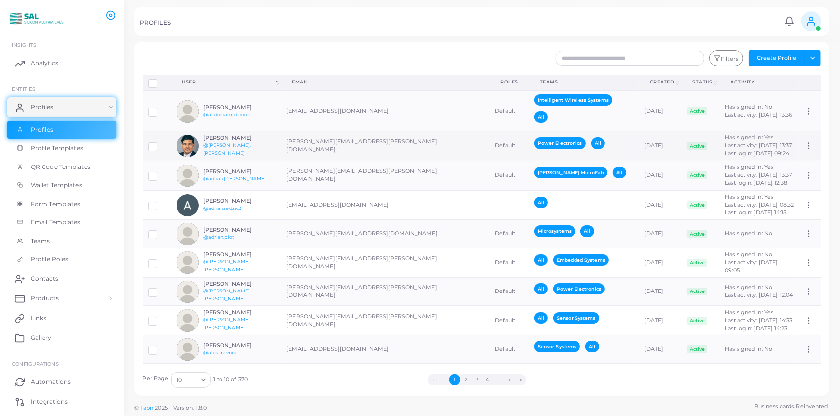
click at [224, 138] on h6 "[PERSON_NAME]" at bounding box center [239, 138] width 73 height 6
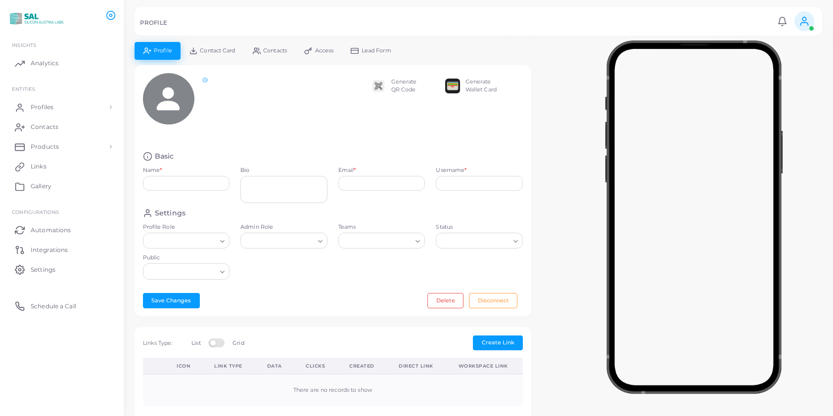
type input "**********"
type textarea "**********"
type input "**********"
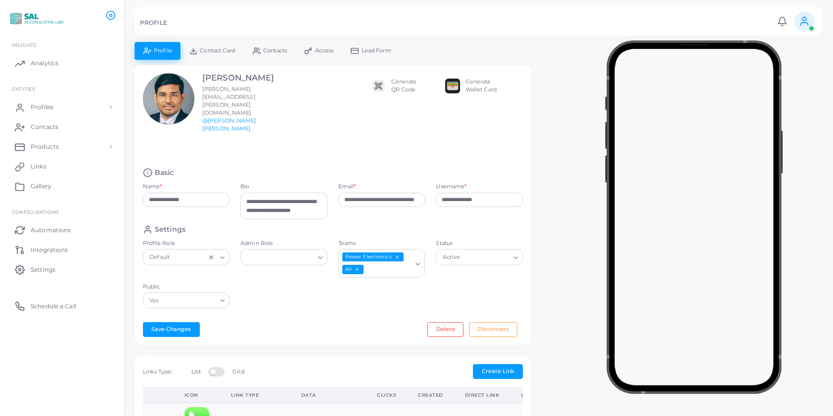
click at [205, 49] on span "Contact Card" at bounding box center [217, 50] width 35 height 5
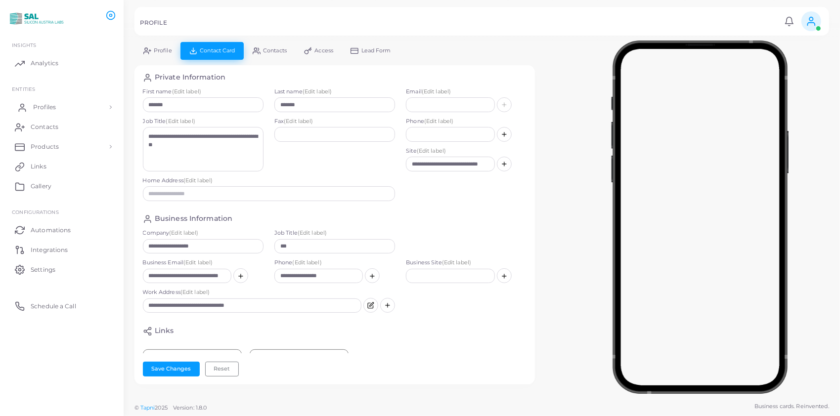
click at [51, 106] on span "Profiles" at bounding box center [44, 107] width 23 height 9
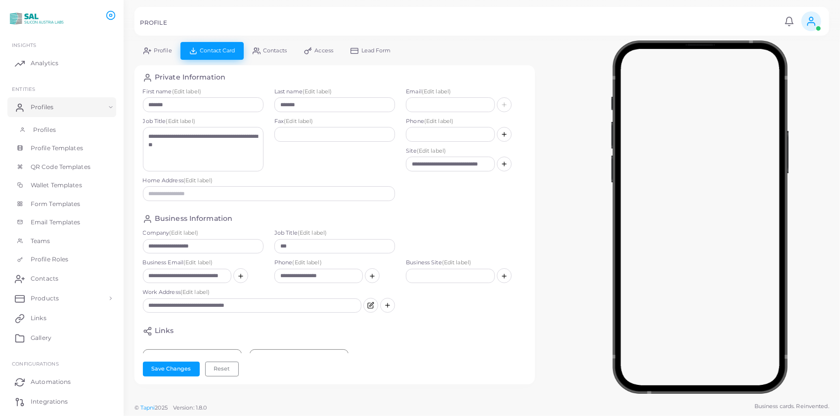
click at [50, 128] on span "Profiles" at bounding box center [44, 130] width 23 height 9
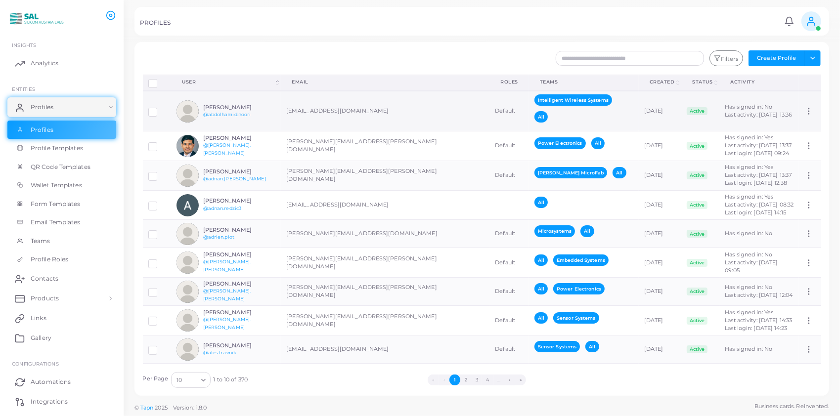
click at [218, 105] on h6 "[PERSON_NAME]" at bounding box center [239, 107] width 73 height 6
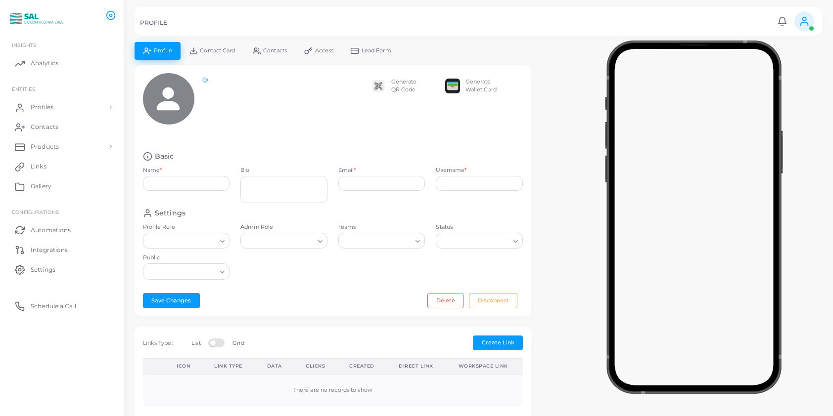
type input "**********"
type textarea "**********"
type input "**********"
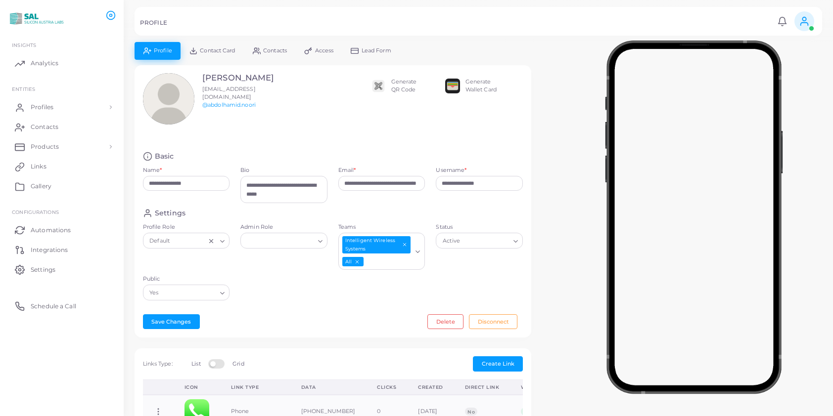
click at [225, 49] on span "Contact Card" at bounding box center [217, 50] width 35 height 5
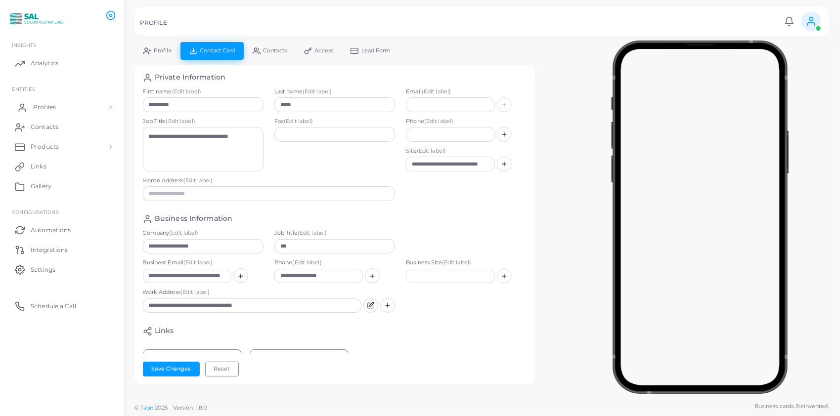
click at [57, 105] on link "Profiles" at bounding box center [61, 107] width 109 height 20
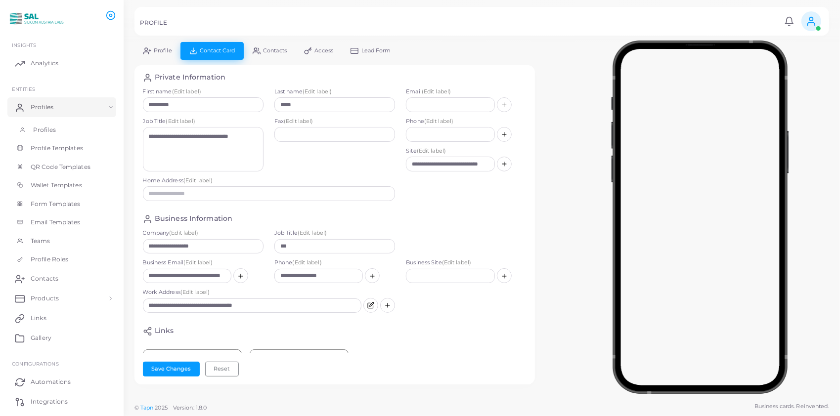
click at [48, 126] on span "Profiles" at bounding box center [44, 130] width 23 height 9
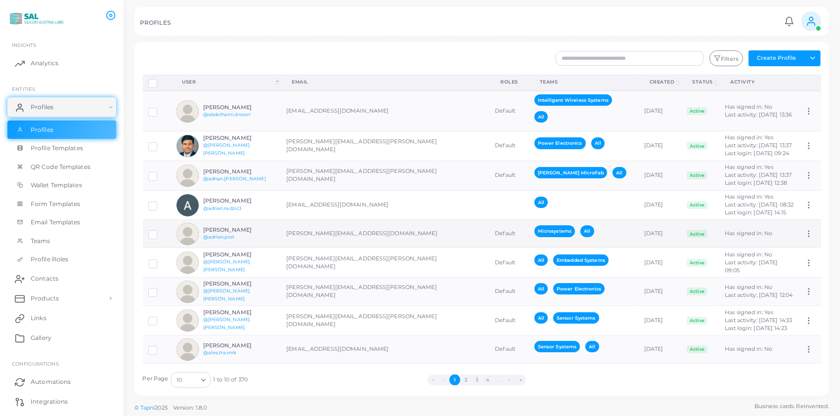
click at [213, 227] on h6 "[PERSON_NAME]" at bounding box center [239, 230] width 73 height 6
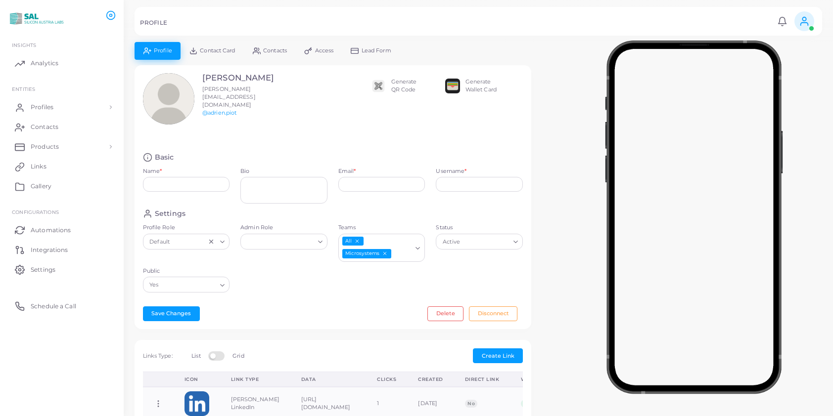
type input "**********"
type textarea "**********"
type input "**********"
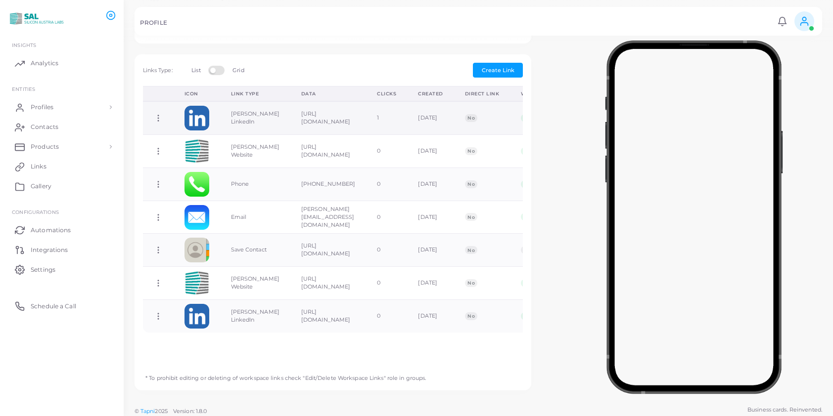
click at [159, 114] on icon at bounding box center [158, 118] width 9 height 9
click at [190, 146] on span "Delete Link" at bounding box center [196, 150] width 32 height 8
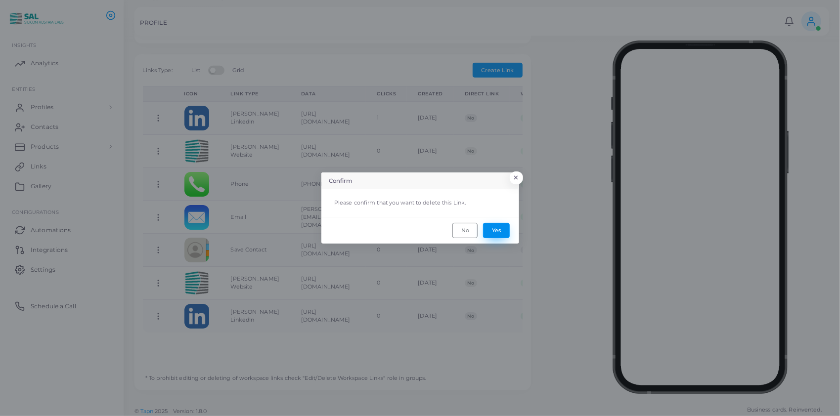
click at [491, 229] on button "Yes" at bounding box center [496, 230] width 27 height 15
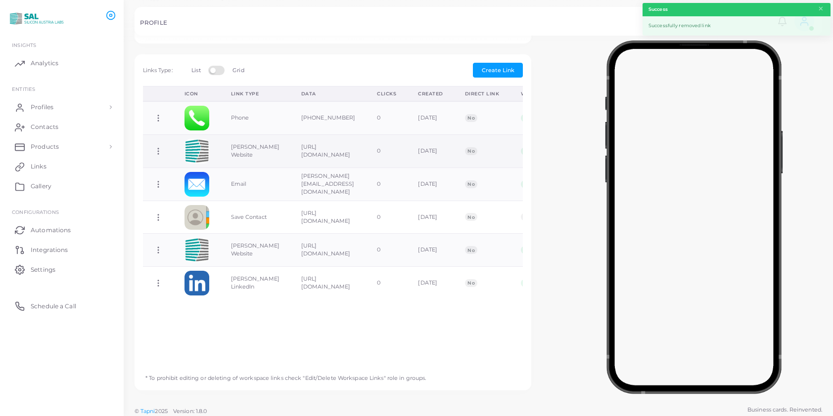
click at [160, 147] on icon at bounding box center [158, 151] width 9 height 9
click at [199, 184] on span "Delete Link" at bounding box center [196, 184] width 32 height 8
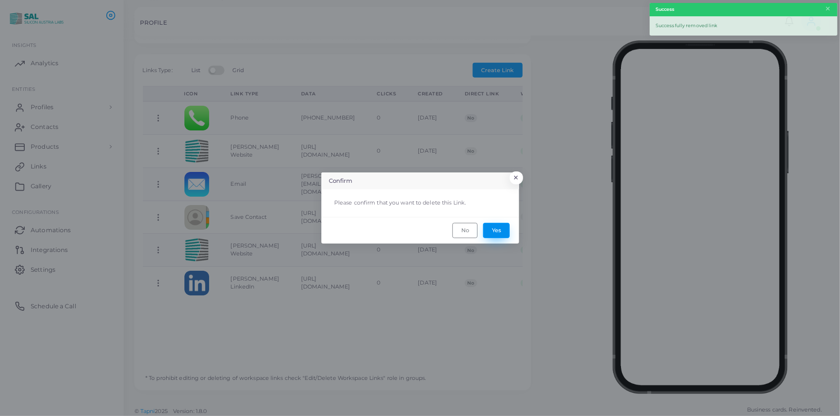
click at [494, 227] on button "Yes" at bounding box center [496, 230] width 27 height 15
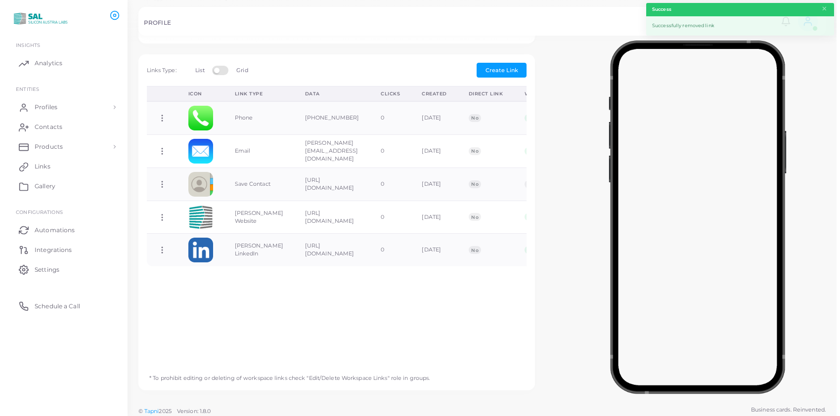
scroll to position [0, 0]
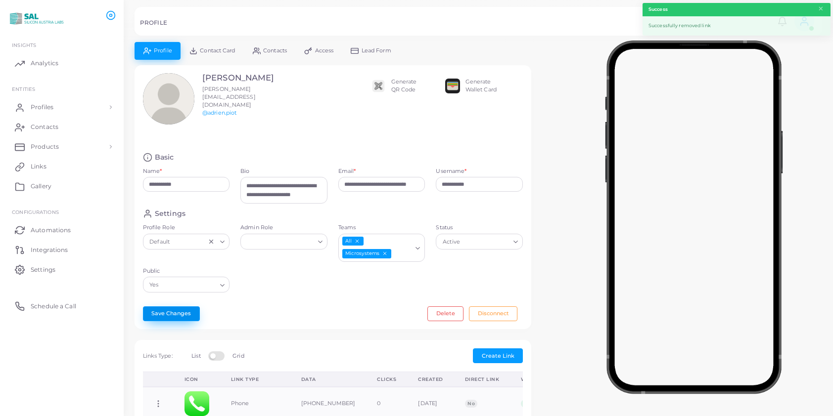
click at [183, 310] on button "Save Changes" at bounding box center [171, 314] width 57 height 15
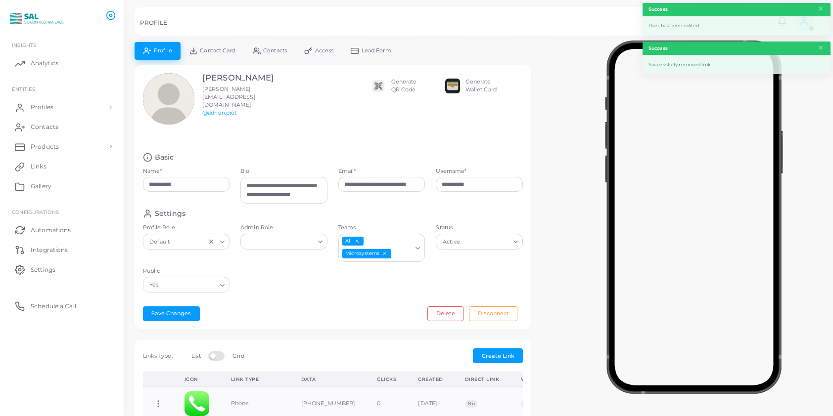
click at [221, 48] on span "Contact Card" at bounding box center [217, 50] width 35 height 5
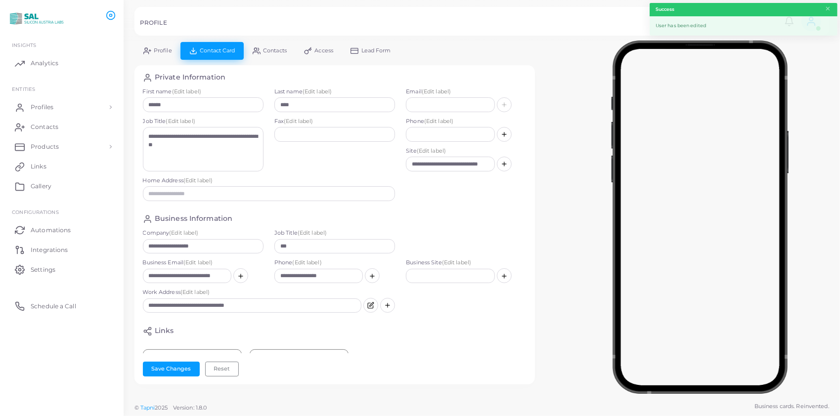
scroll to position [73, 0]
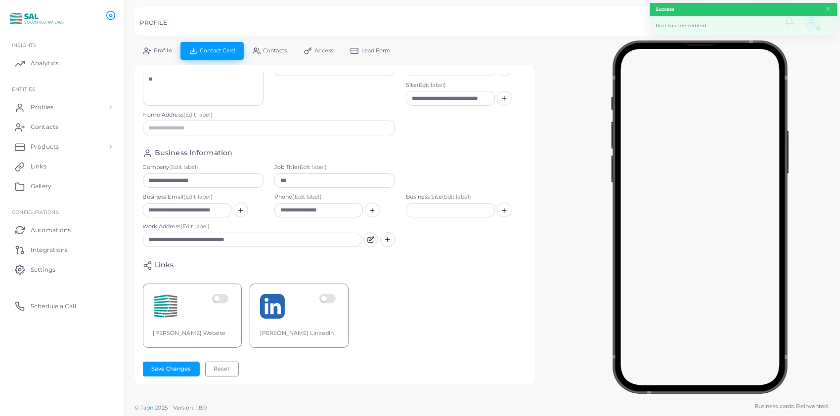
click at [224, 294] on label at bounding box center [221, 306] width 19 height 25
click at [332, 294] on label at bounding box center [328, 306] width 19 height 25
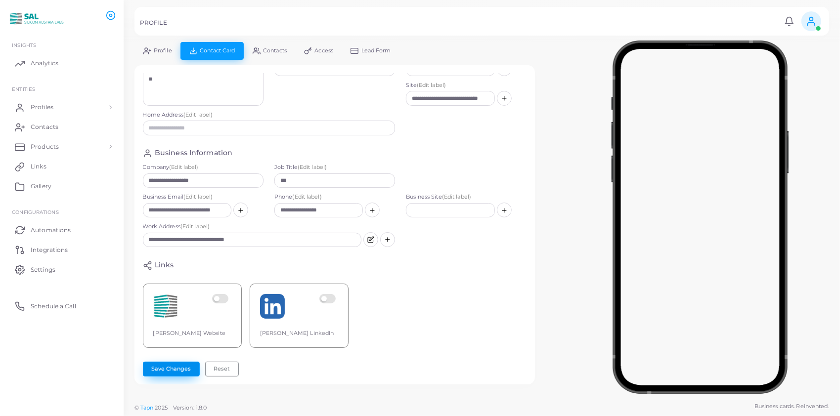
click at [183, 368] on button "Save Changes" at bounding box center [171, 369] width 57 height 15
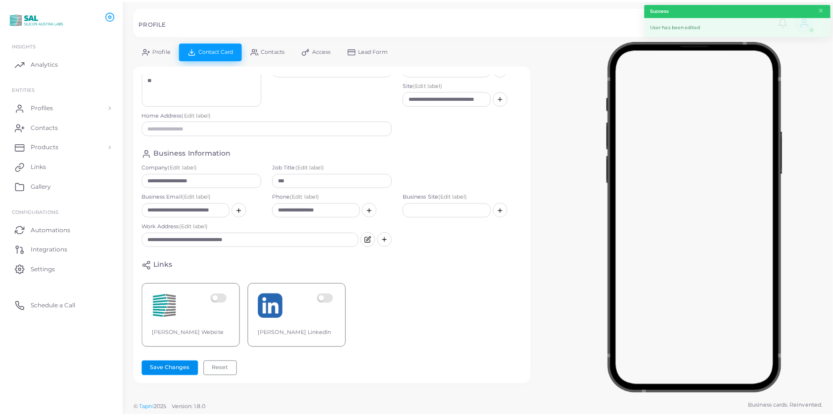
scroll to position [0, 0]
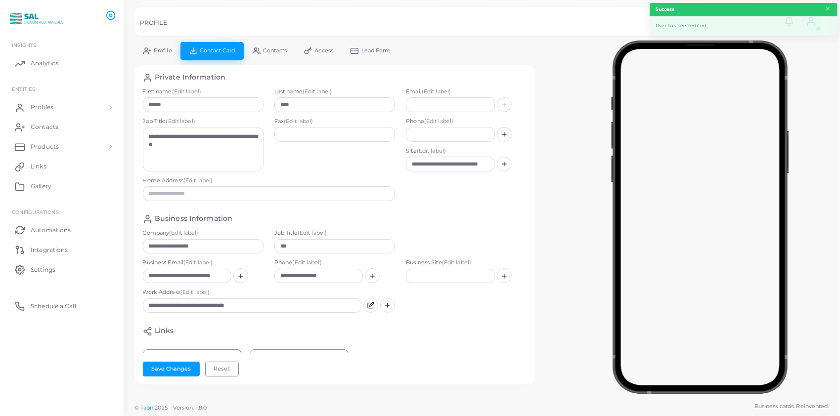
click at [164, 48] on span "Profile" at bounding box center [163, 50] width 18 height 5
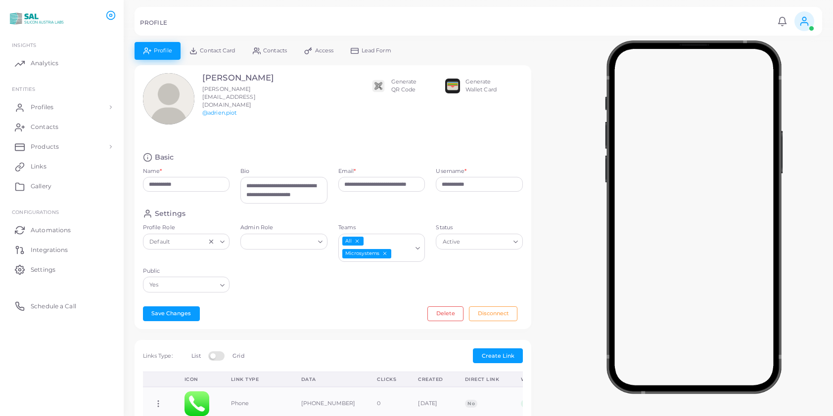
click at [214, 53] on span "Contact Card" at bounding box center [217, 50] width 35 height 5
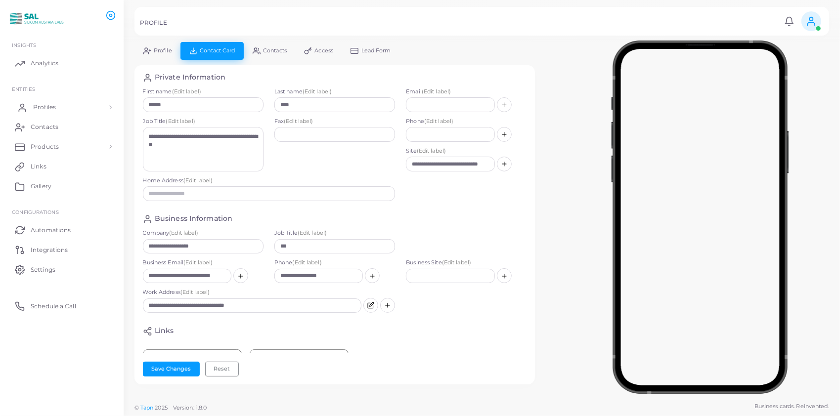
click at [46, 108] on span "Profiles" at bounding box center [44, 107] width 23 height 9
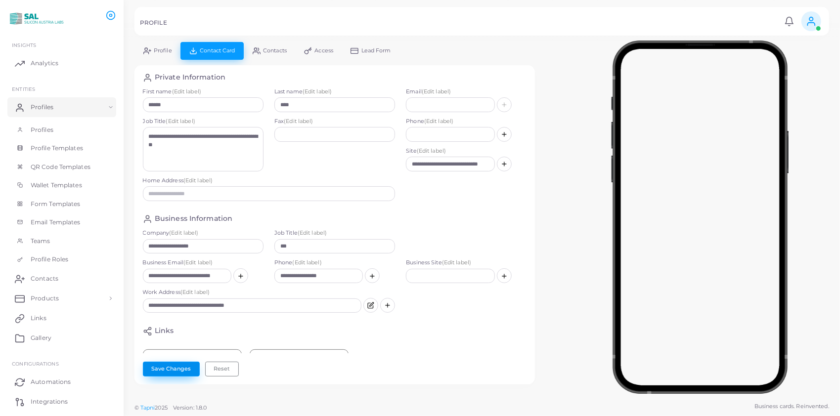
click at [169, 369] on button "Save Changes" at bounding box center [171, 369] width 57 height 15
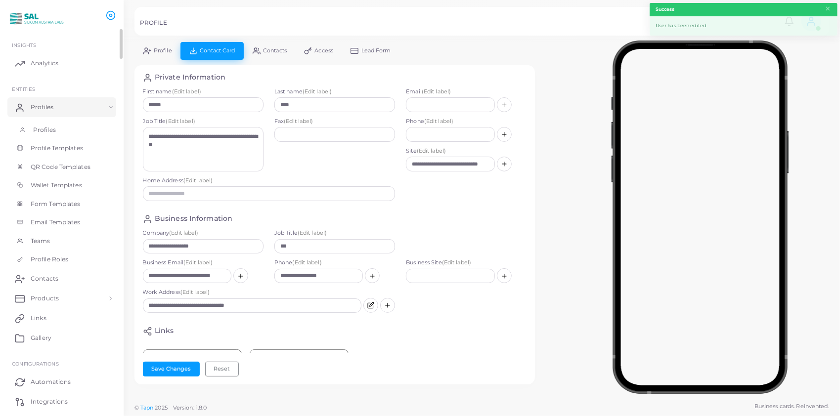
click at [47, 130] on span "Profiles" at bounding box center [44, 130] width 23 height 9
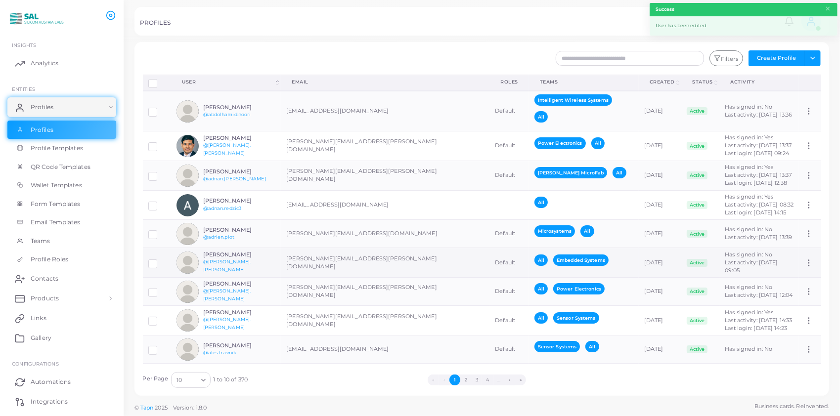
click at [229, 255] on h6 "[PERSON_NAME]" at bounding box center [239, 255] width 73 height 6
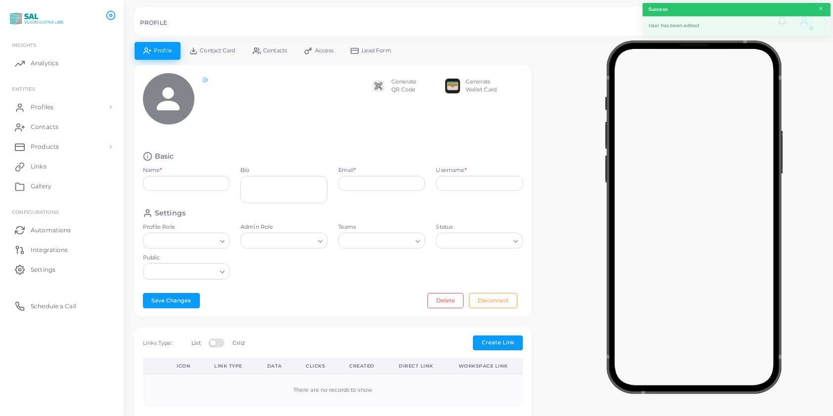
type input "**********"
type textarea "**********"
type input "**********"
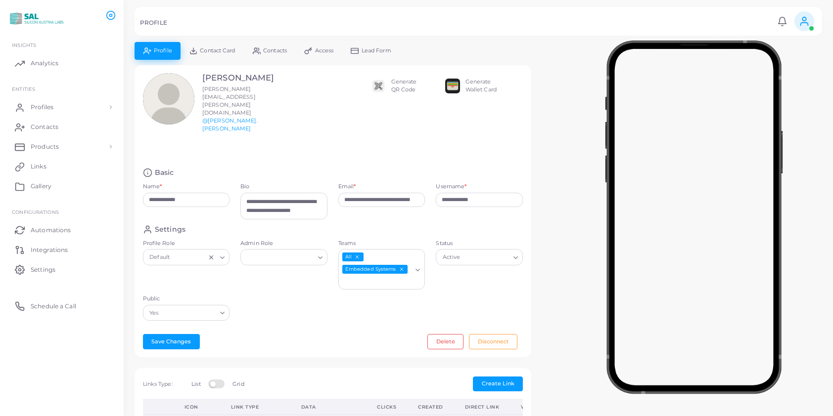
scroll to position [298, 0]
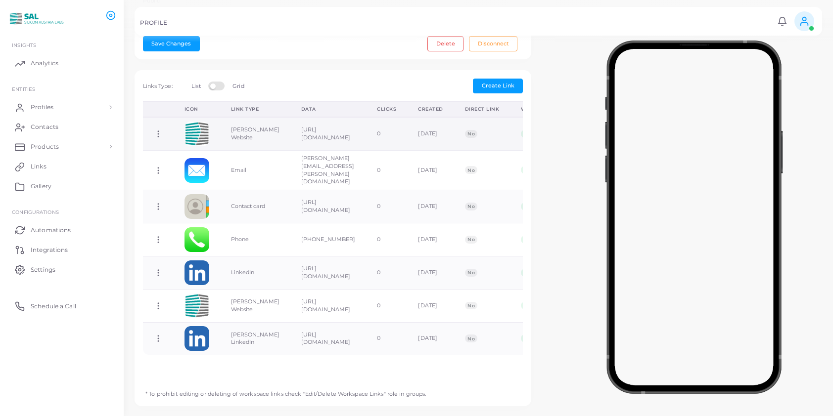
click at [157, 130] on icon at bounding box center [158, 134] width 9 height 9
click at [200, 151] on span "Delete Link" at bounding box center [194, 152] width 32 height 8
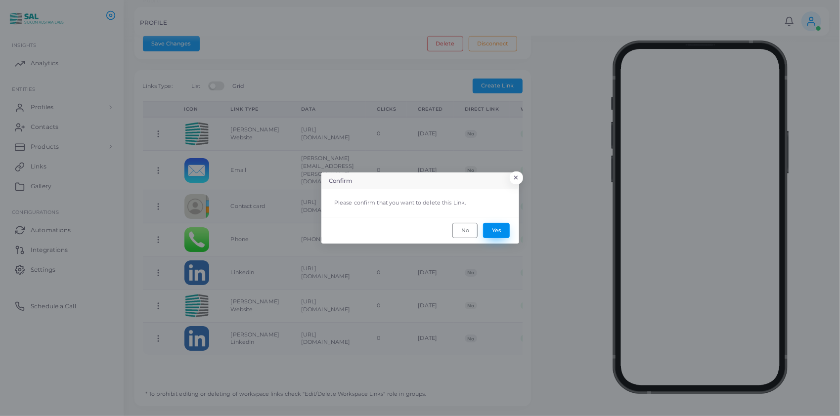
click at [495, 226] on button "Yes" at bounding box center [496, 230] width 27 height 15
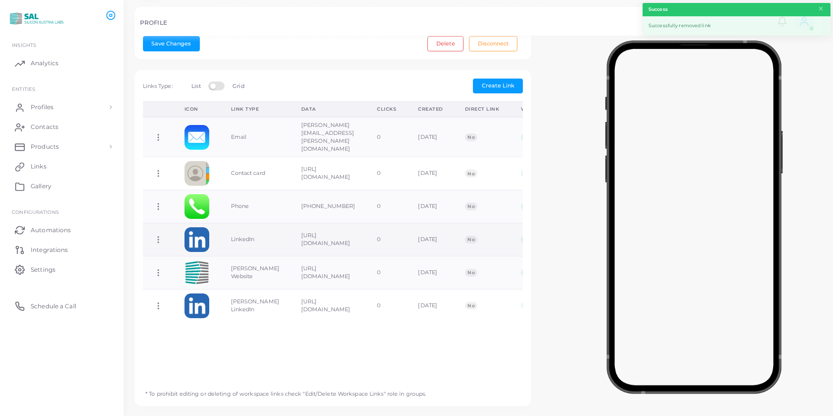
click at [156, 235] on icon at bounding box center [158, 239] width 9 height 9
click at [186, 249] on span "Delete Link" at bounding box center [193, 252] width 32 height 8
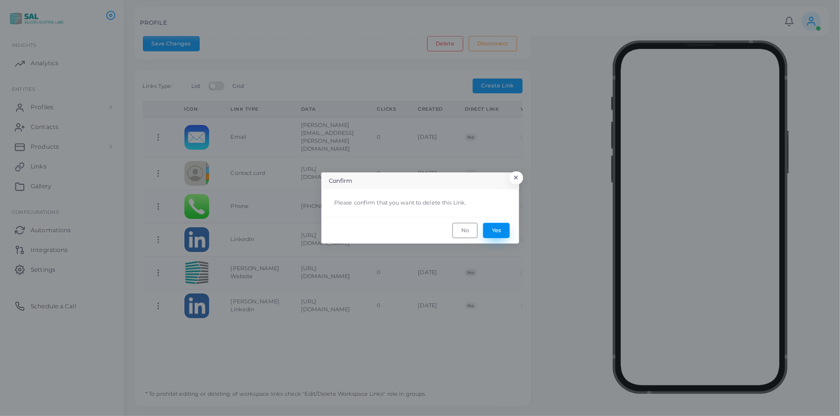
click at [503, 227] on button "Yes" at bounding box center [496, 230] width 27 height 15
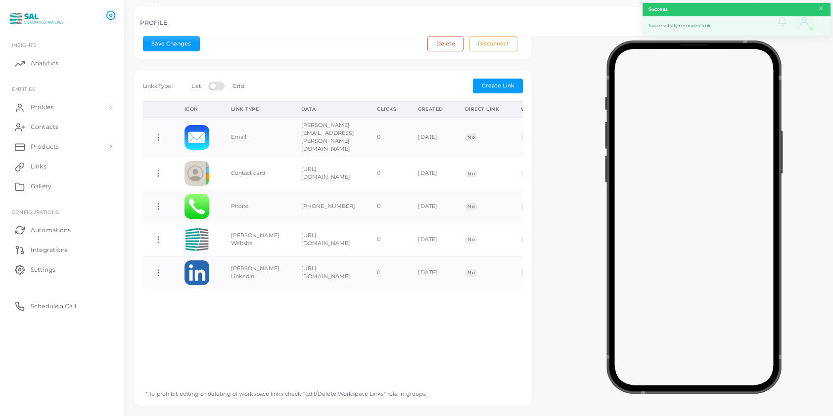
scroll to position [0, 0]
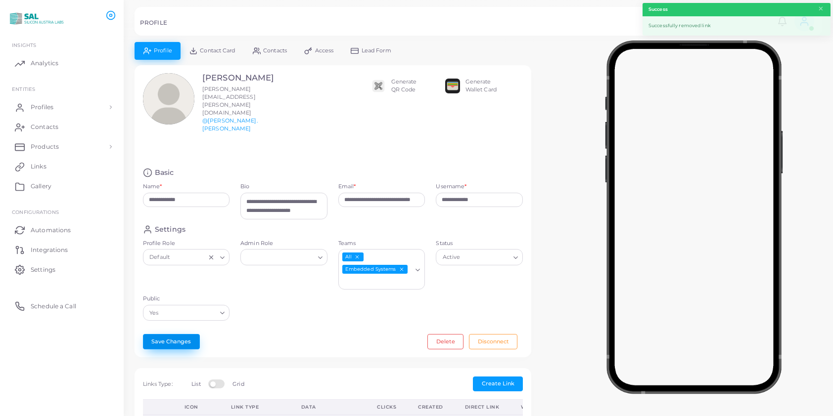
click at [179, 334] on button "Save Changes" at bounding box center [171, 341] width 57 height 15
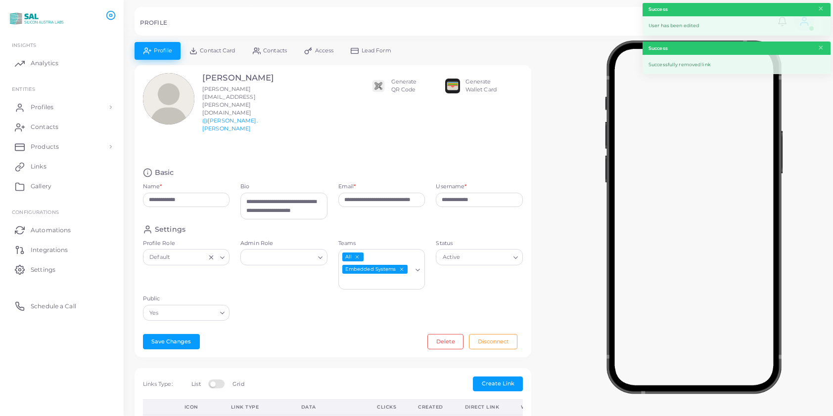
click at [211, 52] on span "Contact Card" at bounding box center [217, 50] width 35 height 5
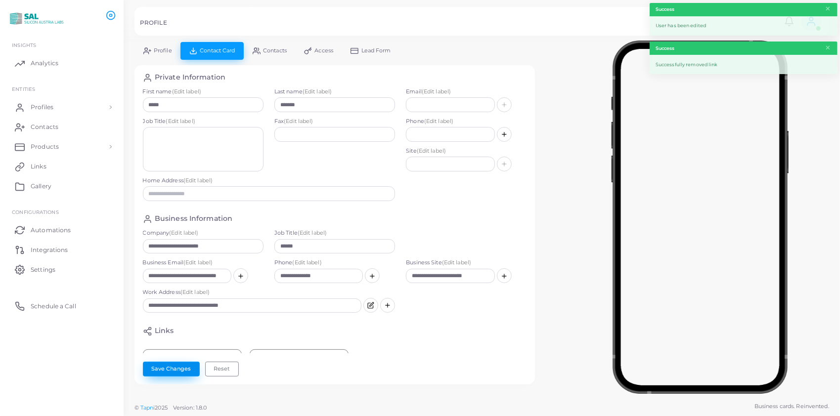
click at [164, 367] on button "Save Changes" at bounding box center [171, 369] width 57 height 15
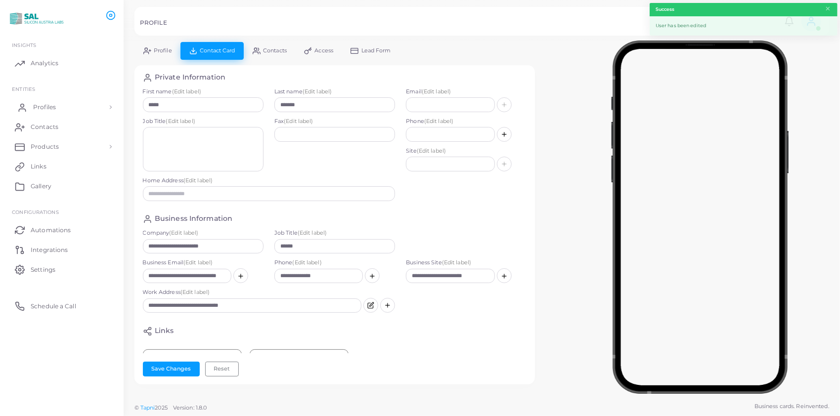
click at [40, 104] on span "Profiles" at bounding box center [44, 107] width 23 height 9
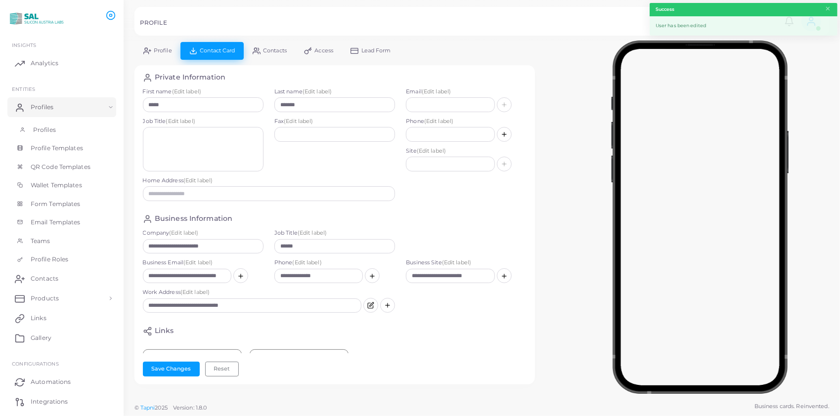
click at [52, 128] on span "Profiles" at bounding box center [44, 130] width 23 height 9
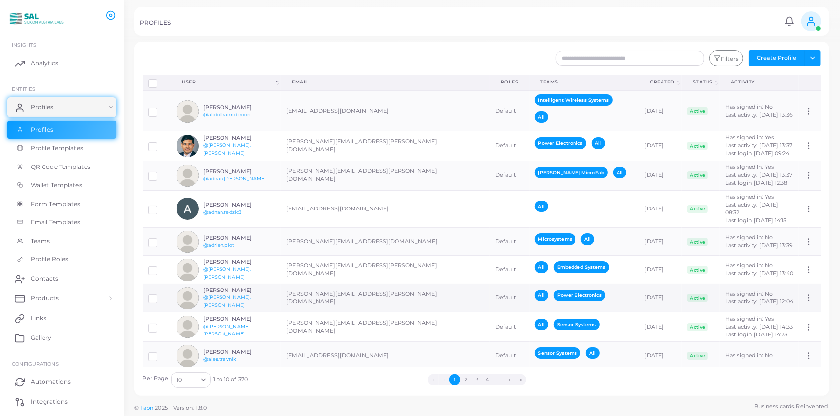
click at [225, 287] on h6 "[PERSON_NAME]" at bounding box center [239, 290] width 73 height 6
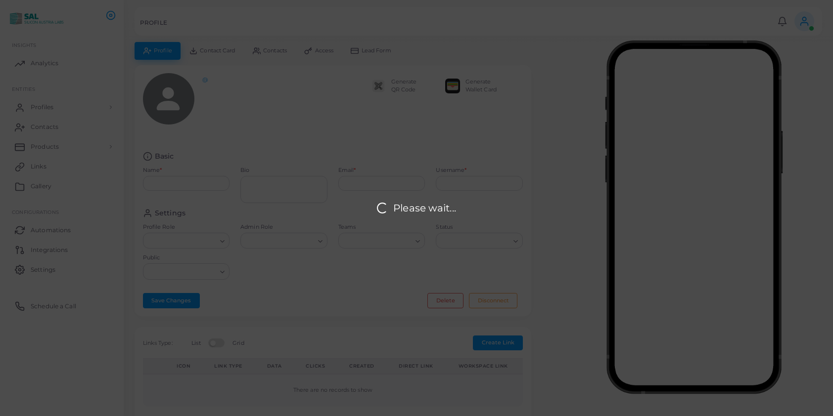
type input "**********"
type textarea "**********"
type input "**********"
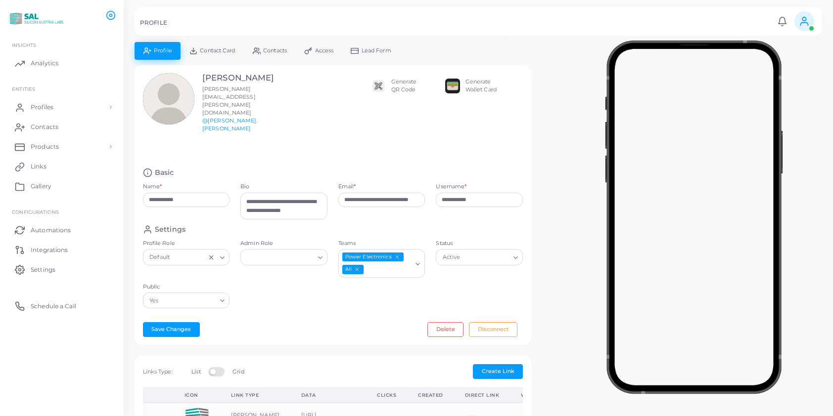
scroll to position [286, 0]
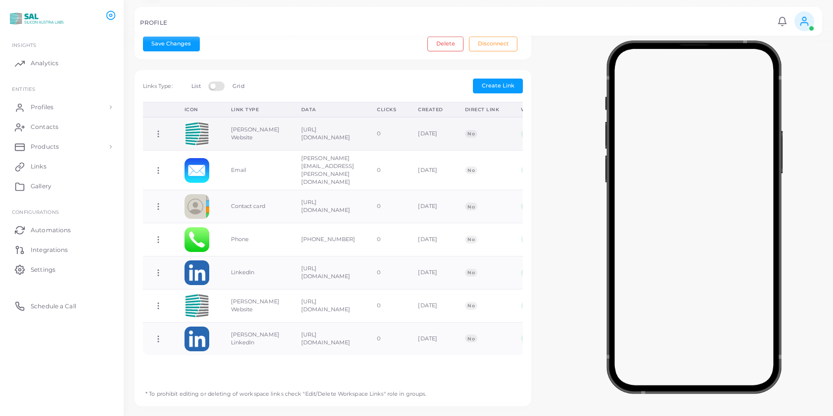
click at [158, 131] on circle at bounding box center [158, 131] width 1 height 1
click at [188, 149] on span "Delete Link" at bounding box center [195, 151] width 32 height 8
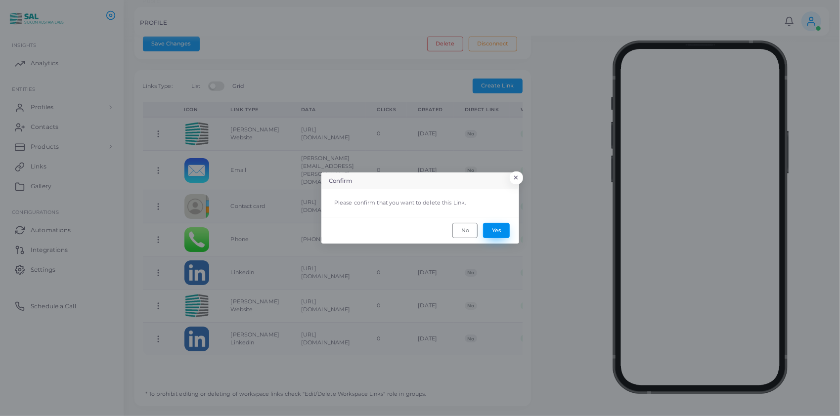
click at [498, 231] on button "Yes" at bounding box center [496, 230] width 27 height 15
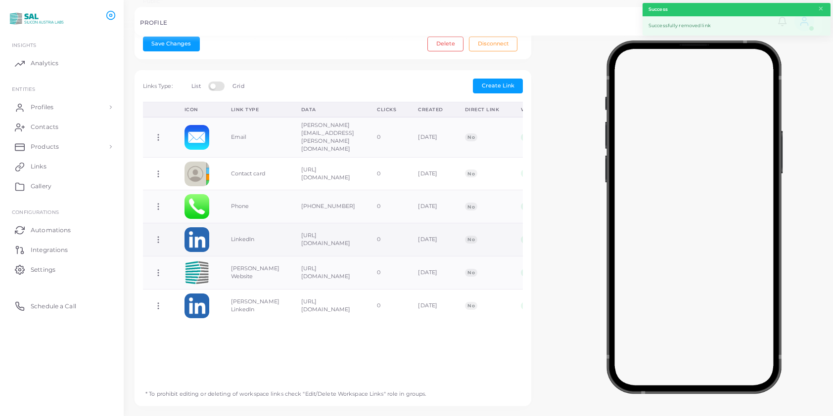
click at [156, 235] on icon at bounding box center [158, 239] width 9 height 9
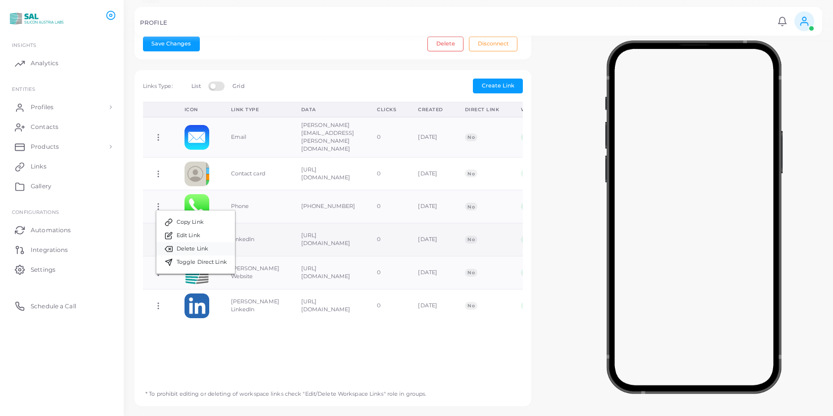
click at [182, 242] on link "Delete Link" at bounding box center [195, 248] width 79 height 13
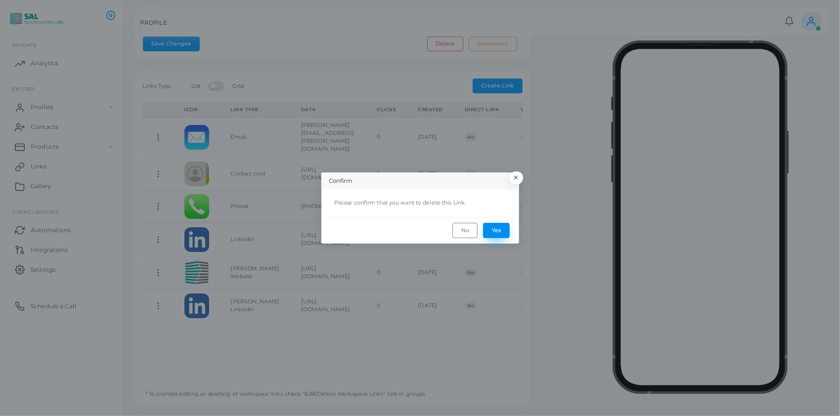
click at [495, 231] on button "Yes" at bounding box center [496, 230] width 27 height 15
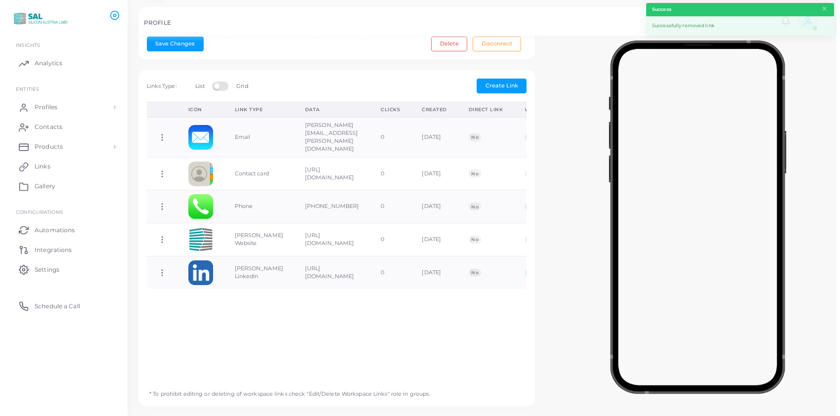
scroll to position [0, 0]
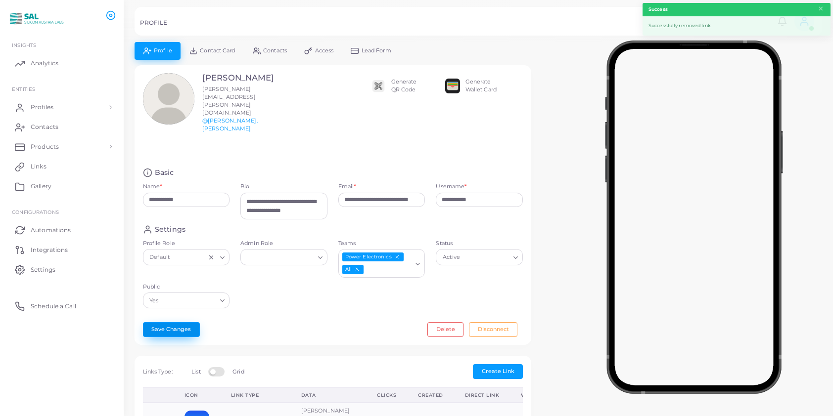
click at [183, 322] on button "Save Changes" at bounding box center [171, 329] width 57 height 15
click at [225, 53] on span "Contact Card" at bounding box center [217, 50] width 35 height 5
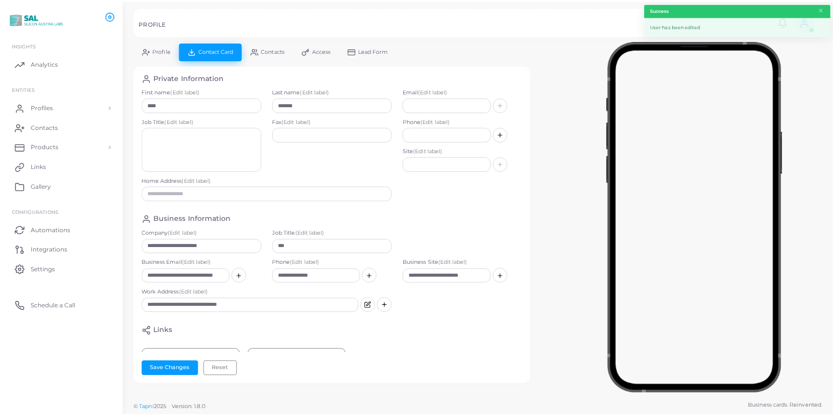
scroll to position [73, 0]
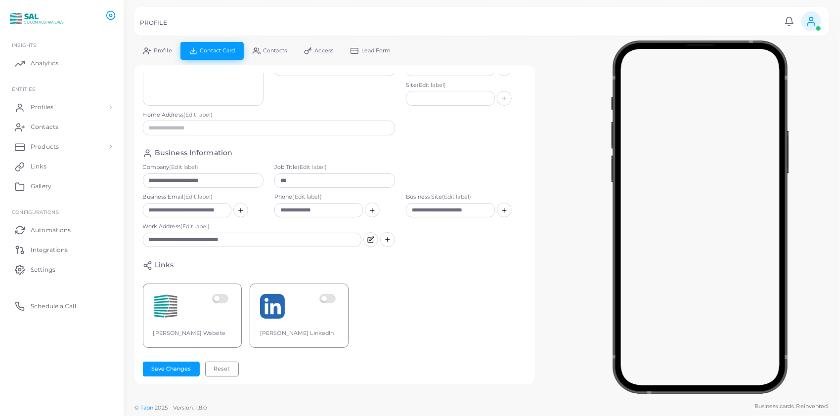
click at [219, 294] on label at bounding box center [221, 306] width 19 height 25
click at [335, 294] on label at bounding box center [328, 306] width 19 height 25
click at [177, 371] on button "Save Changes" at bounding box center [171, 369] width 57 height 15
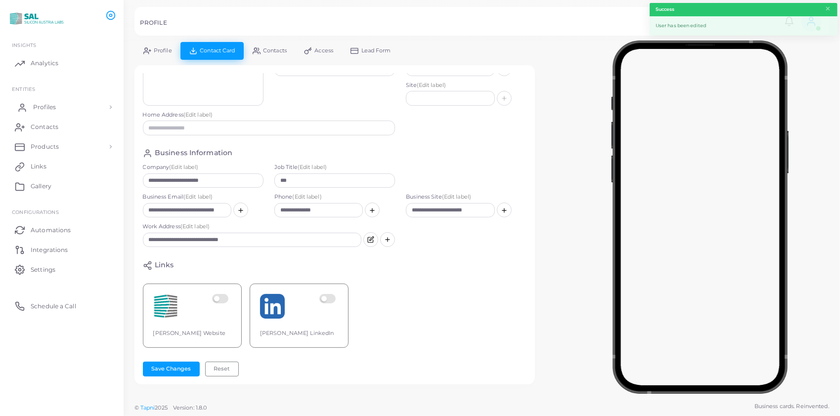
click at [42, 105] on span "Profiles" at bounding box center [44, 107] width 23 height 9
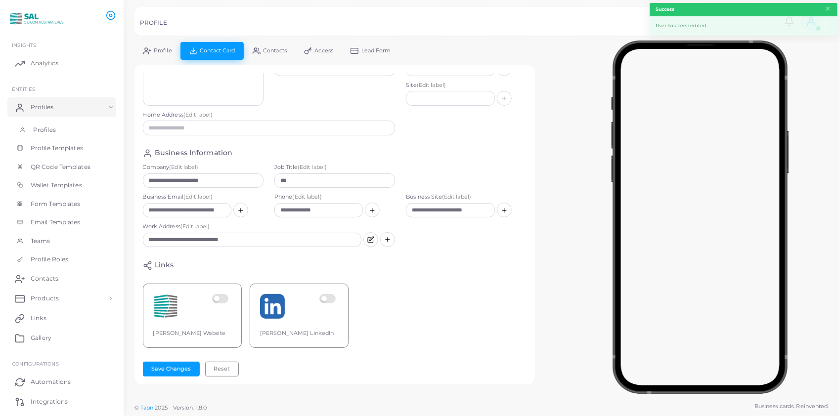
click at [50, 126] on span "Profiles" at bounding box center [44, 130] width 23 height 9
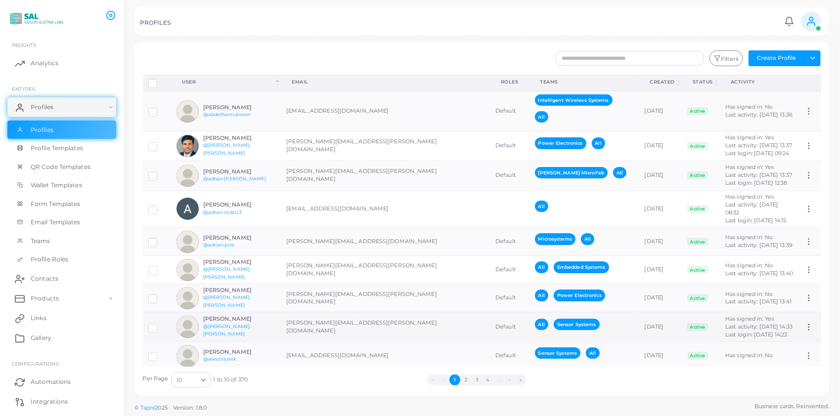
click at [223, 316] on div "[PERSON_NAME] @[PERSON_NAME].[PERSON_NAME]" at bounding box center [226, 327] width 99 height 22
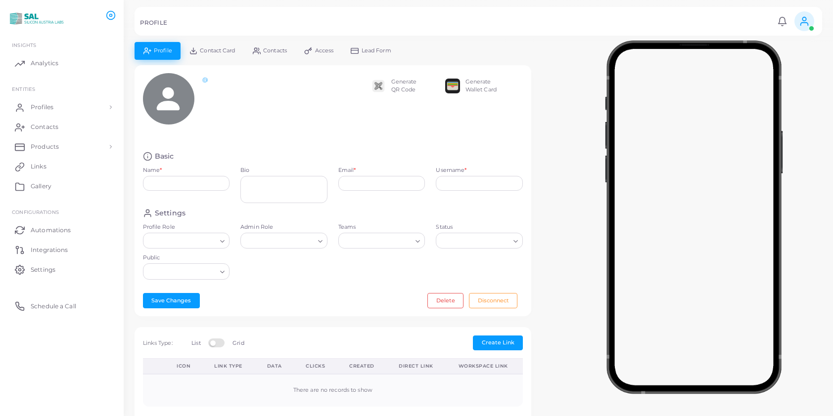
type input "**********"
type textarea "**********"
type input "**********"
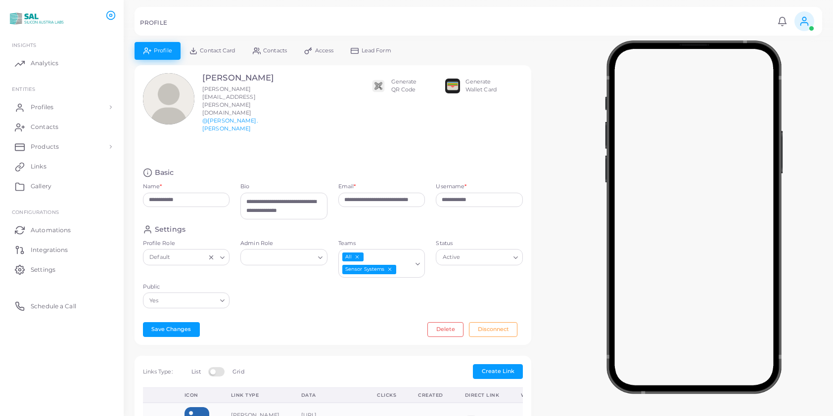
scroll to position [286, 0]
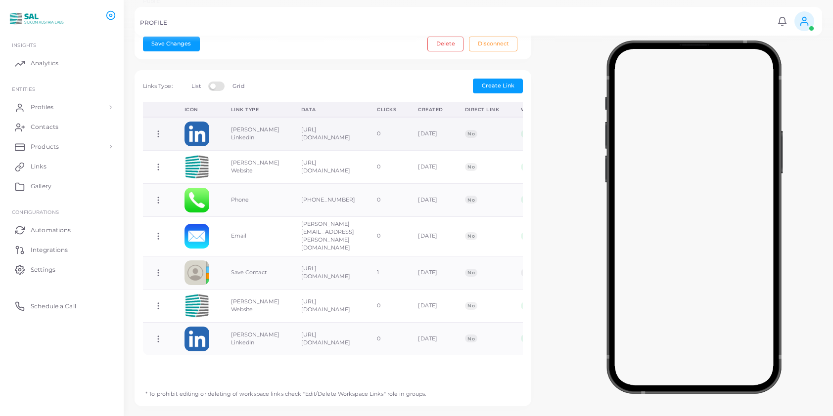
click at [159, 117] on td "Copy Link Edit Link Delete Link Toggle Direct Link" at bounding box center [158, 133] width 31 height 33
click at [159, 130] on icon at bounding box center [158, 134] width 9 height 9
click at [180, 152] on span "Delete Link" at bounding box center [196, 153] width 32 height 8
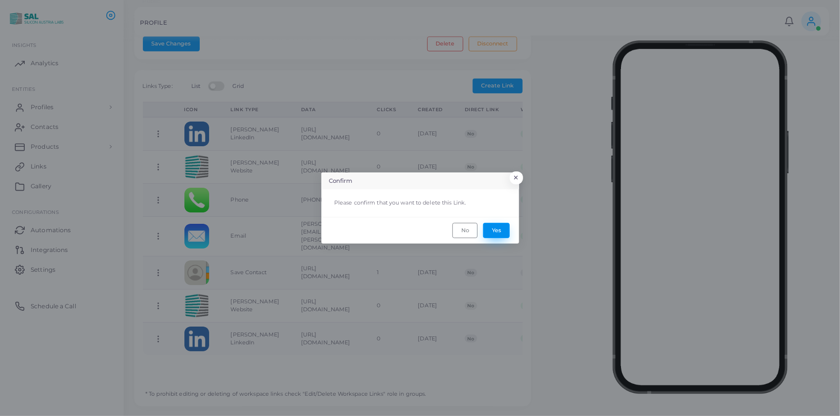
click at [493, 227] on button "Yes" at bounding box center [496, 230] width 27 height 15
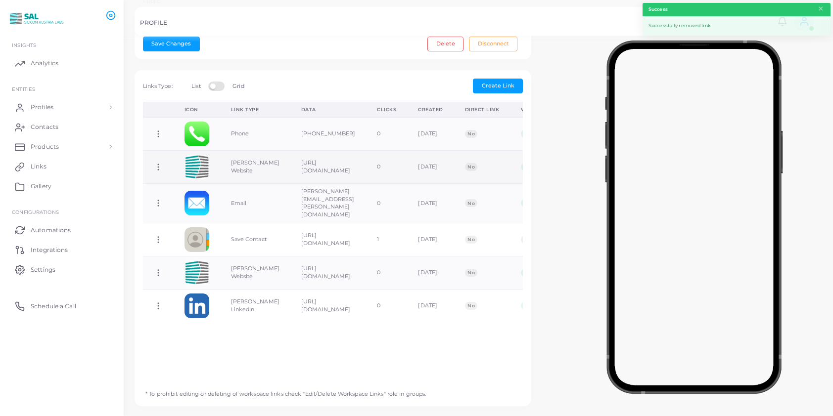
click at [159, 163] on icon at bounding box center [158, 167] width 9 height 9
click at [199, 183] on span "Delete Link" at bounding box center [196, 185] width 32 height 8
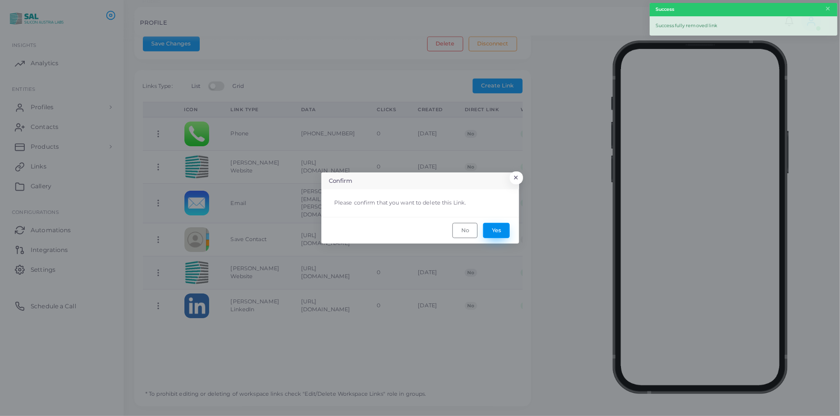
click at [493, 227] on button "Yes" at bounding box center [496, 230] width 27 height 15
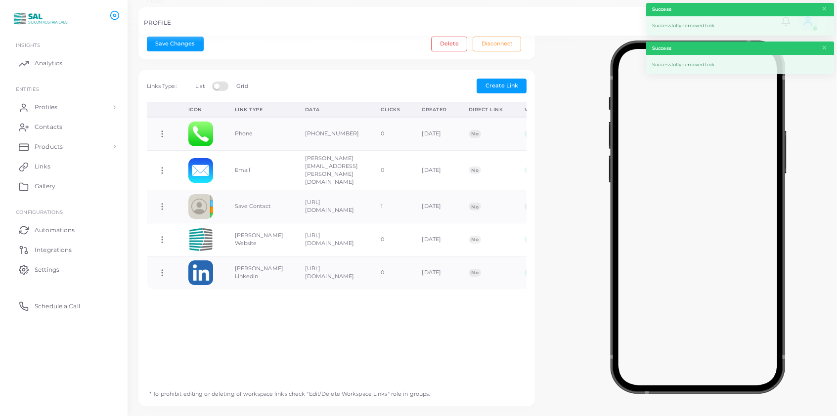
scroll to position [0, 0]
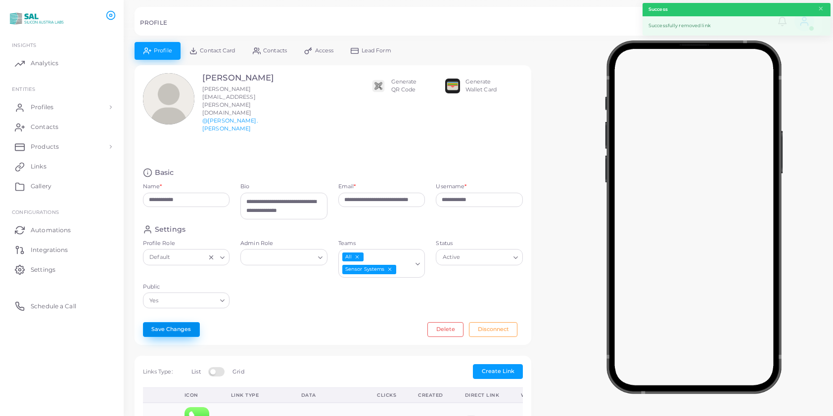
click at [165, 322] on button "Save Changes" at bounding box center [171, 329] width 57 height 15
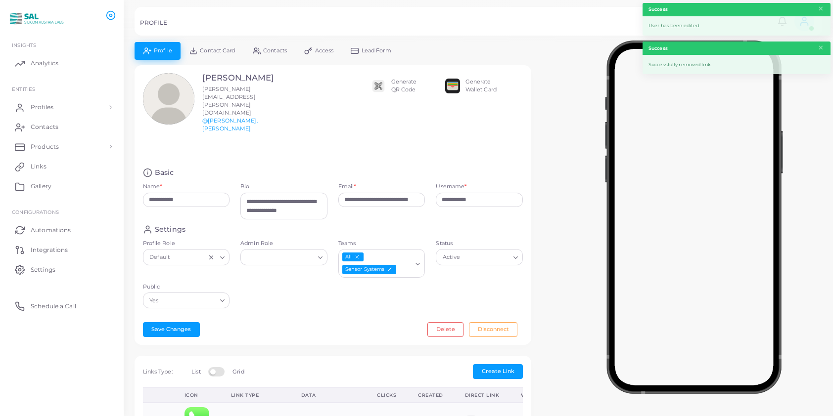
click at [226, 51] on span "Contact Card" at bounding box center [217, 50] width 35 height 5
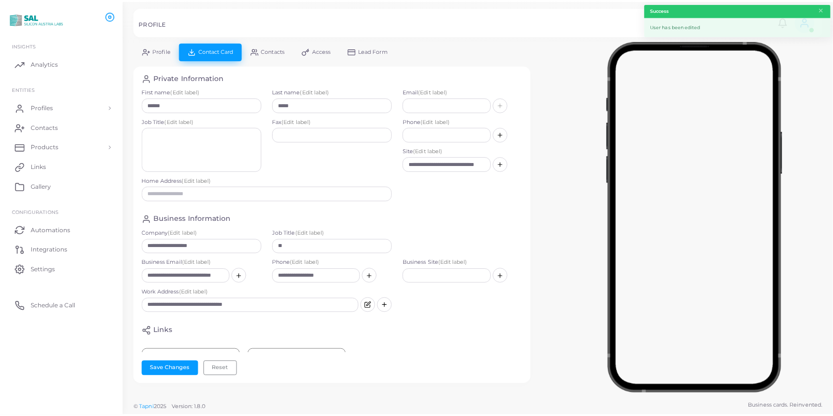
scroll to position [73, 0]
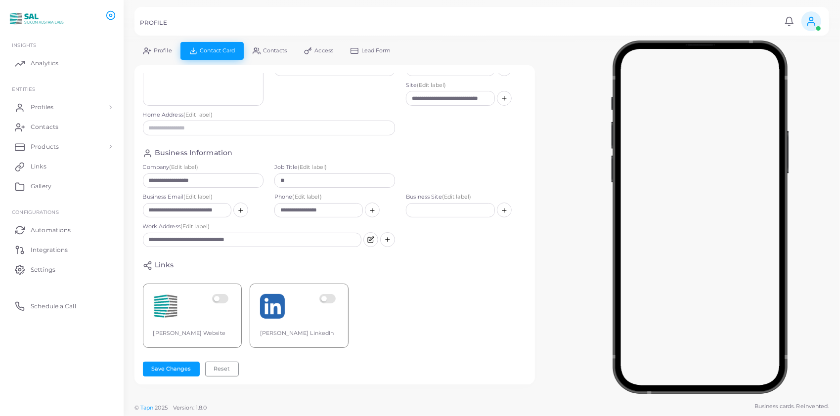
click at [226, 294] on label at bounding box center [221, 306] width 19 height 25
click at [328, 294] on label at bounding box center [328, 306] width 19 height 25
click at [182, 367] on button "Save Changes" at bounding box center [171, 369] width 57 height 15
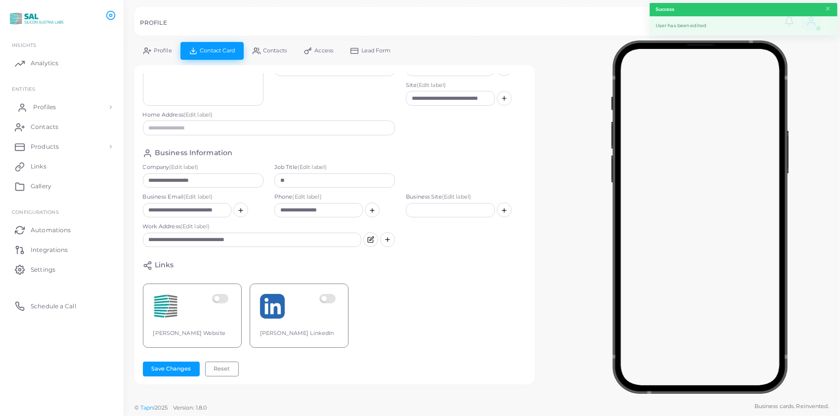
click at [53, 104] on span "Profiles" at bounding box center [44, 107] width 23 height 9
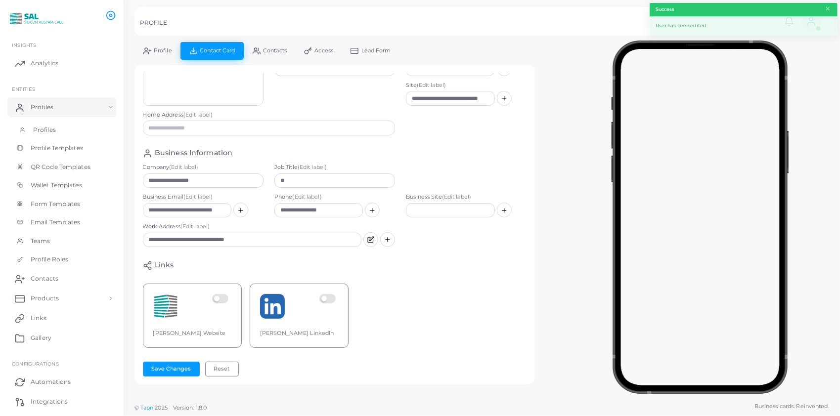
click at [53, 126] on span "Profiles" at bounding box center [44, 130] width 23 height 9
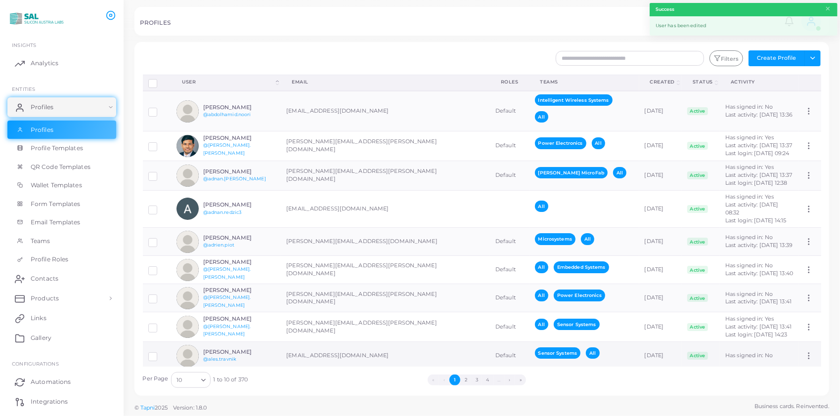
click at [220, 349] on h6 "[PERSON_NAME]" at bounding box center [239, 352] width 73 height 6
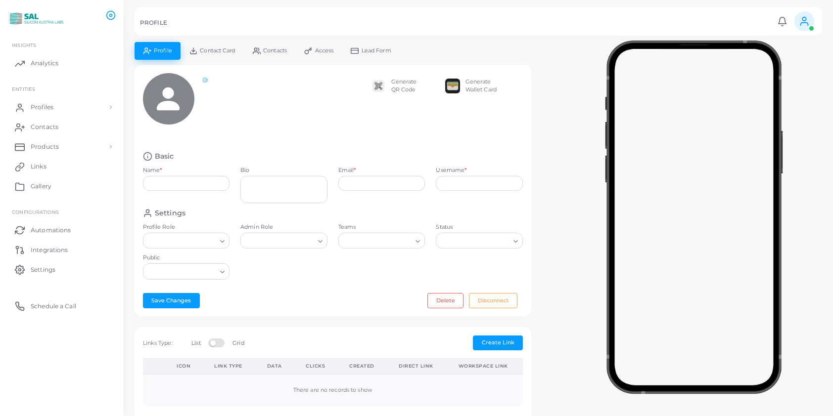
type input "**********"
type textarea "**********"
type input "**********"
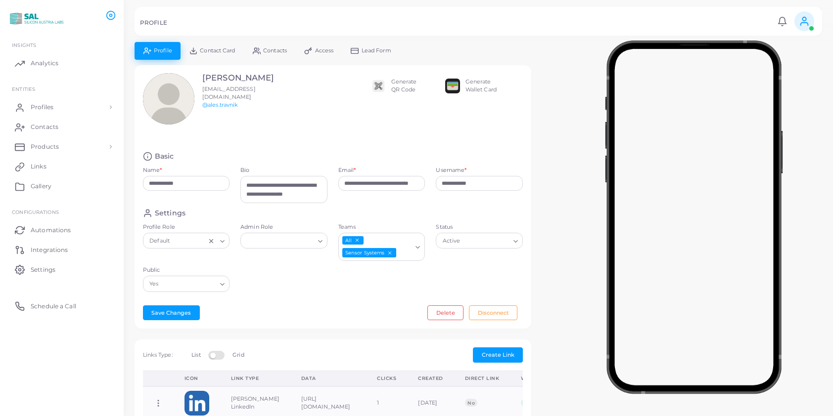
scroll to position [286, 0]
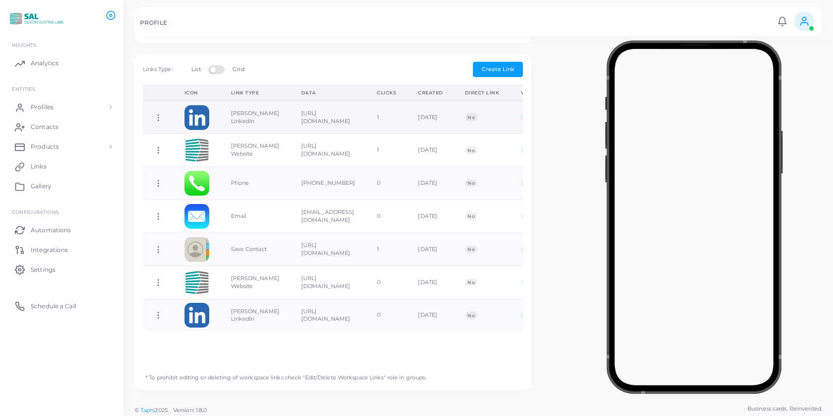
click at [157, 113] on icon at bounding box center [158, 117] width 9 height 9
click at [181, 146] on span "Delete Link" at bounding box center [194, 150] width 32 height 8
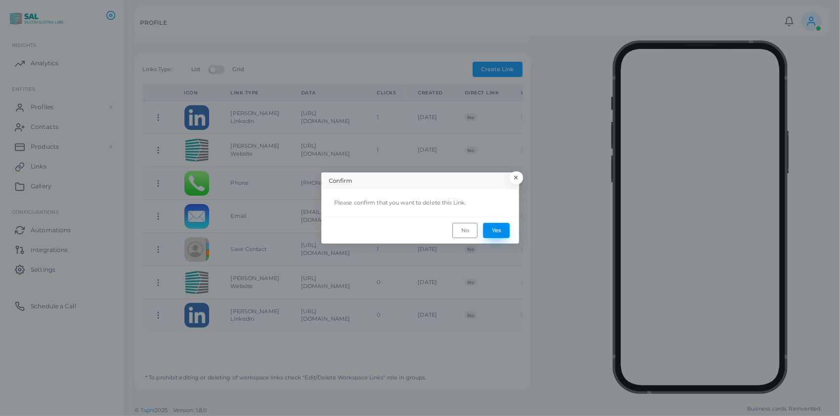
click at [490, 228] on button "Yes" at bounding box center [496, 230] width 27 height 15
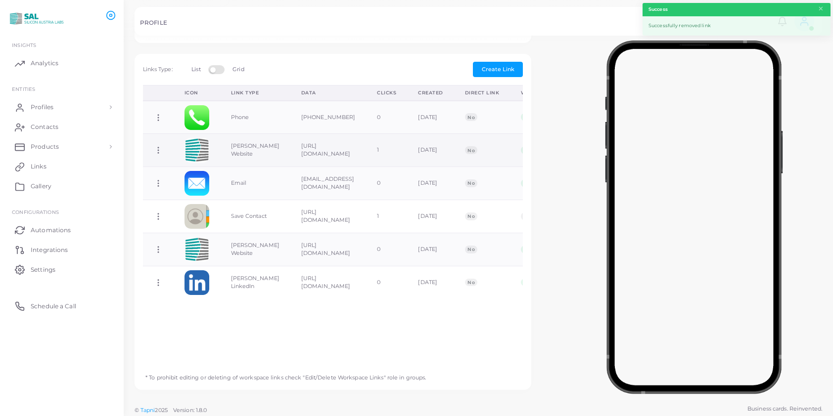
click at [158, 146] on icon at bounding box center [158, 150] width 9 height 9
click at [197, 184] on span "Delete Link" at bounding box center [195, 185] width 32 height 8
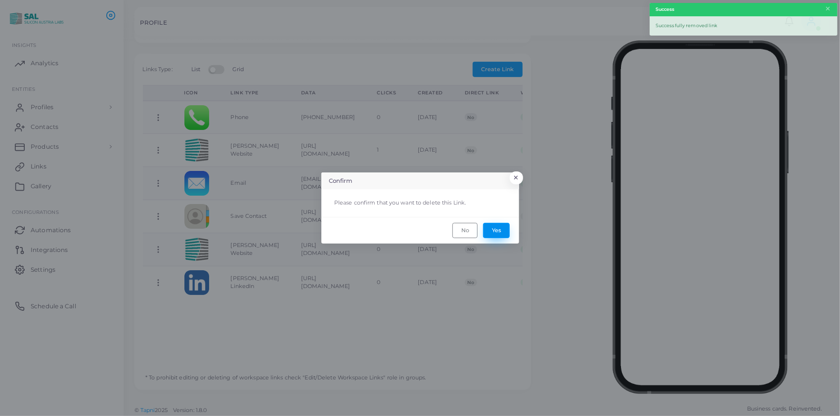
click at [492, 227] on button "Yes" at bounding box center [496, 230] width 27 height 15
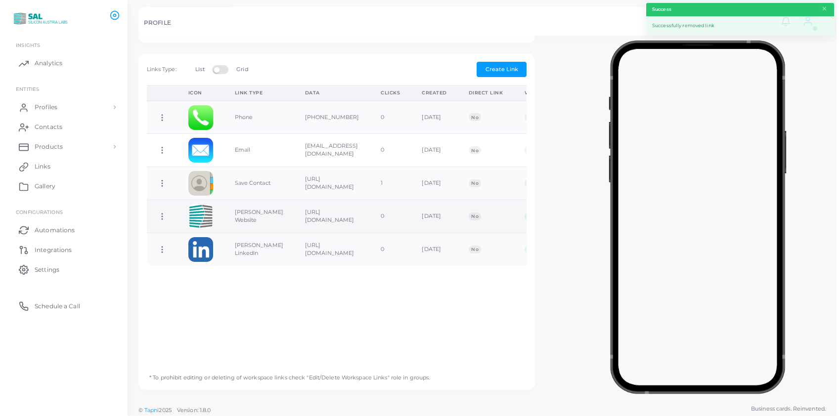
scroll to position [0, 0]
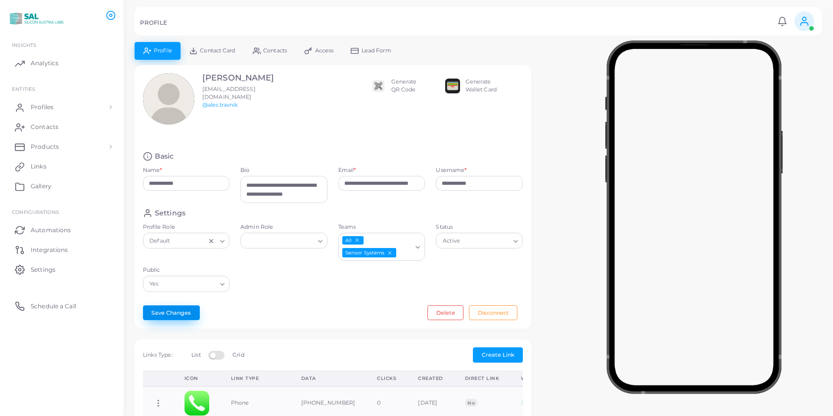
click at [183, 311] on button "Save Changes" at bounding box center [171, 313] width 57 height 15
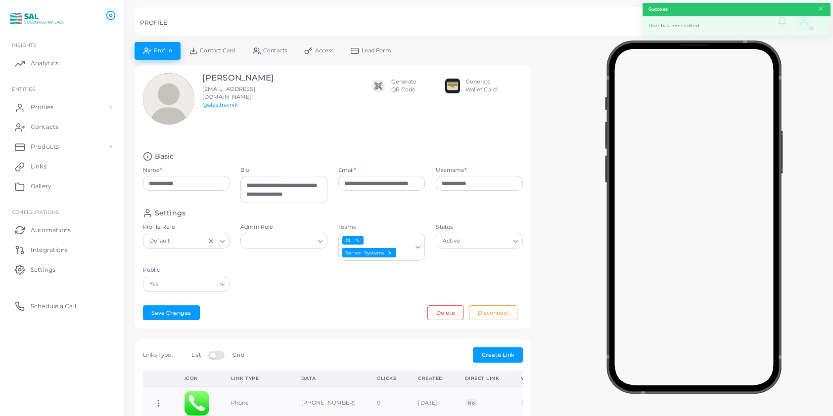
click at [219, 51] on span "Contact Card" at bounding box center [217, 50] width 35 height 5
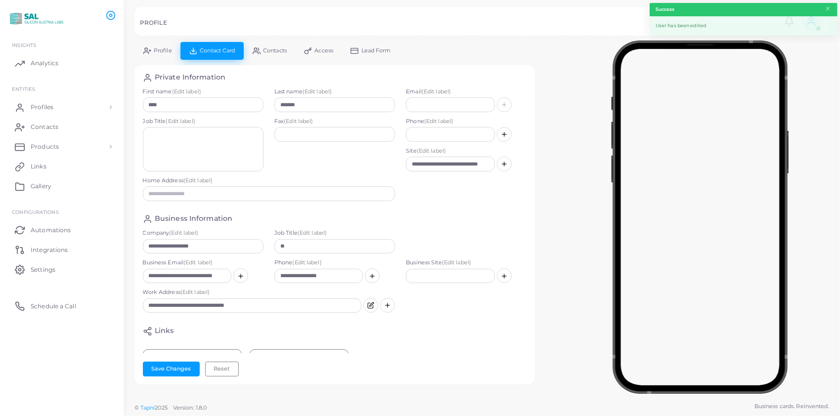
scroll to position [73, 0]
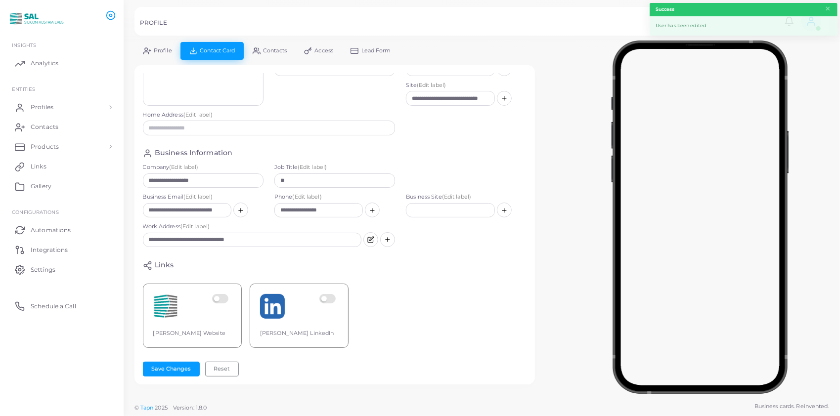
click at [225, 294] on label at bounding box center [221, 306] width 19 height 25
click at [329, 294] on label at bounding box center [328, 306] width 19 height 25
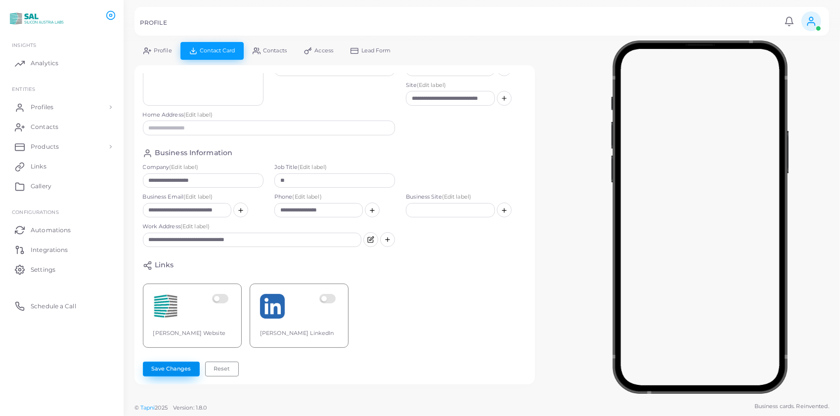
click at [160, 365] on button "Save Changes" at bounding box center [171, 369] width 57 height 15
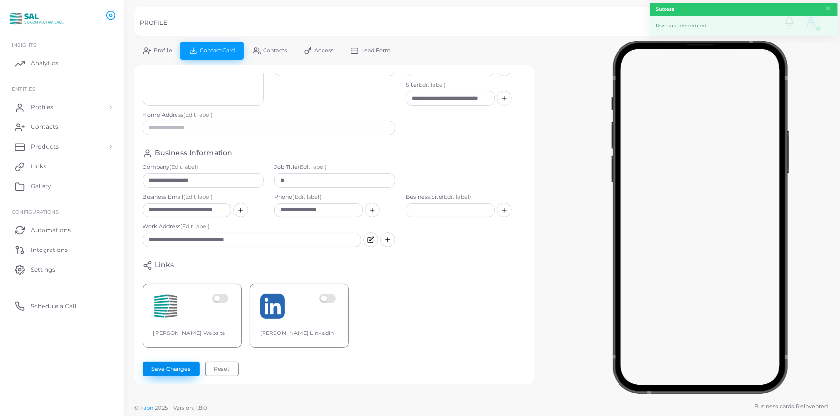
click at [181, 369] on button "Save Changes" at bounding box center [171, 369] width 57 height 15
click at [39, 109] on span "Profiles" at bounding box center [44, 107] width 23 height 9
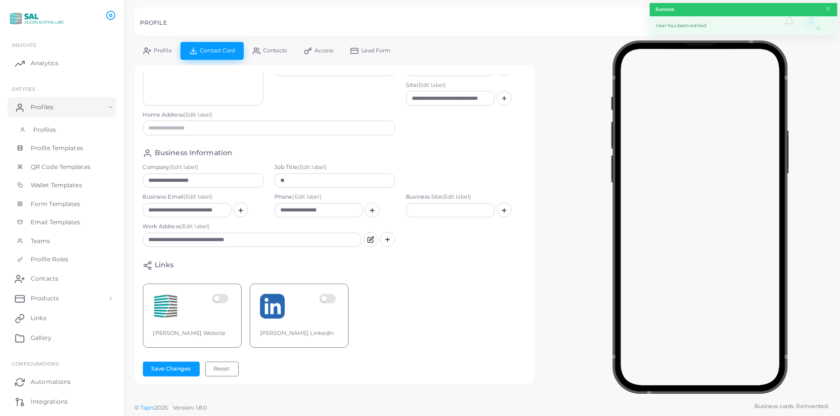
click at [45, 131] on span "Profiles" at bounding box center [44, 130] width 23 height 9
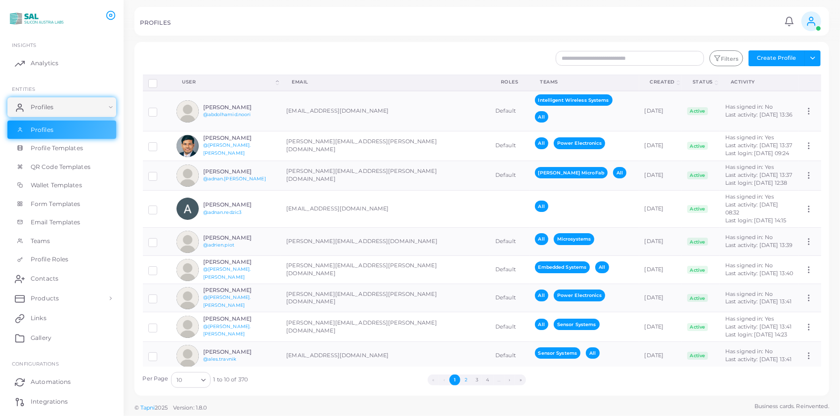
click at [465, 378] on button "2" at bounding box center [465, 380] width 11 height 11
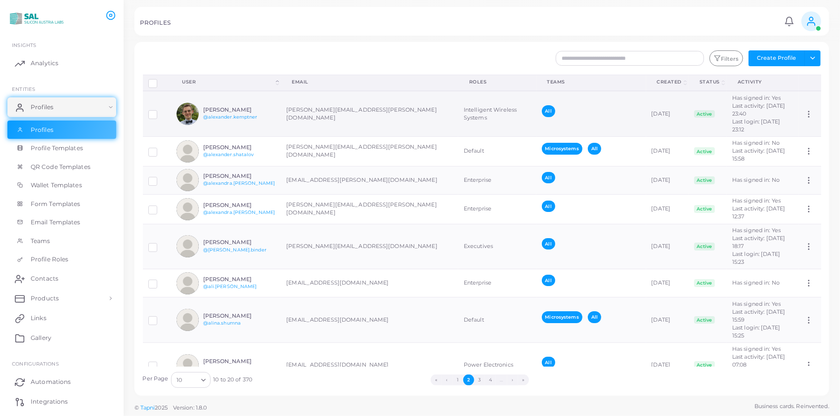
click at [229, 108] on h6 "[PERSON_NAME]" at bounding box center [239, 110] width 73 height 6
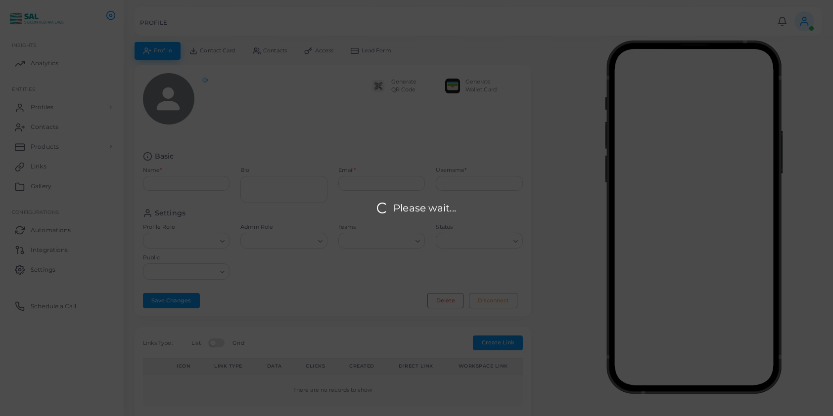
type input "**********"
type textarea "**********"
type input "**********"
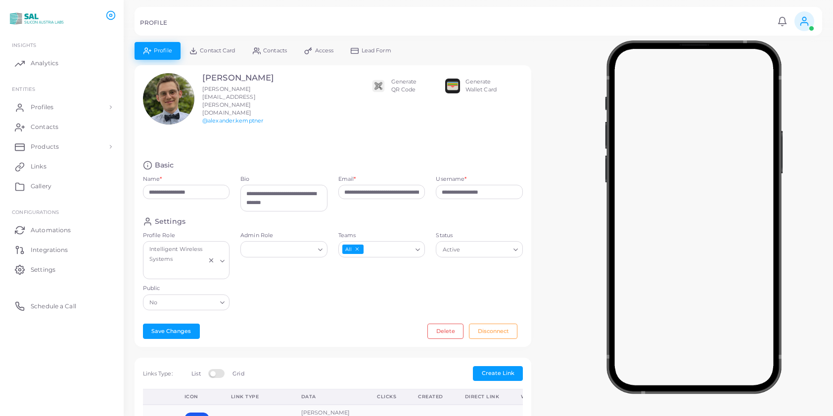
click at [225, 299] on icon "Search for option" at bounding box center [222, 302] width 7 height 7
click at [207, 316] on li "Yes" at bounding box center [186, 323] width 87 height 15
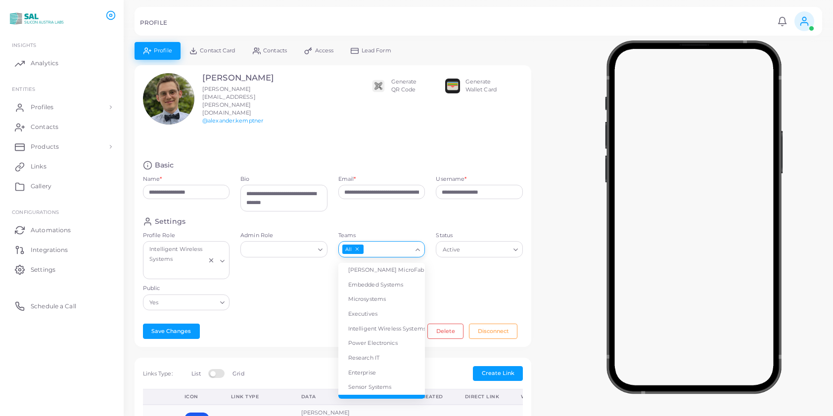
click at [414, 246] on icon "Search for option" at bounding box center [417, 249] width 7 height 7
click at [416, 246] on icon "Search for option" at bounding box center [417, 249] width 7 height 7
click at [419, 246] on icon "Search for option" at bounding box center [417, 249] width 7 height 7
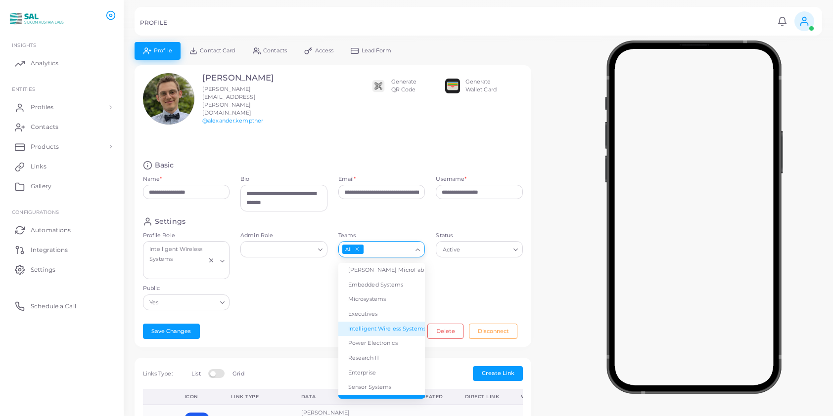
click at [388, 322] on li "Intelligent Wireless Systems" at bounding box center [381, 329] width 87 height 15
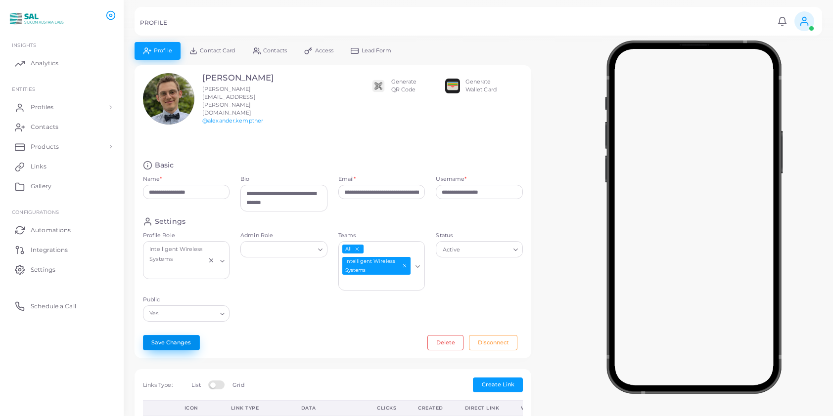
click at [181, 335] on button "Save Changes" at bounding box center [171, 342] width 57 height 15
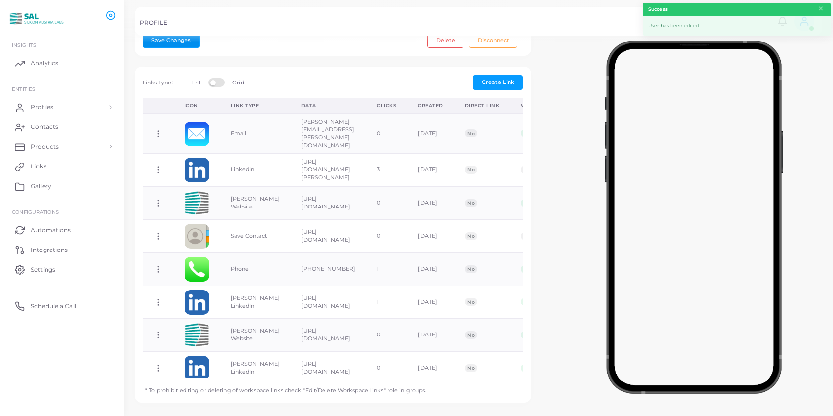
scroll to position [307, 0]
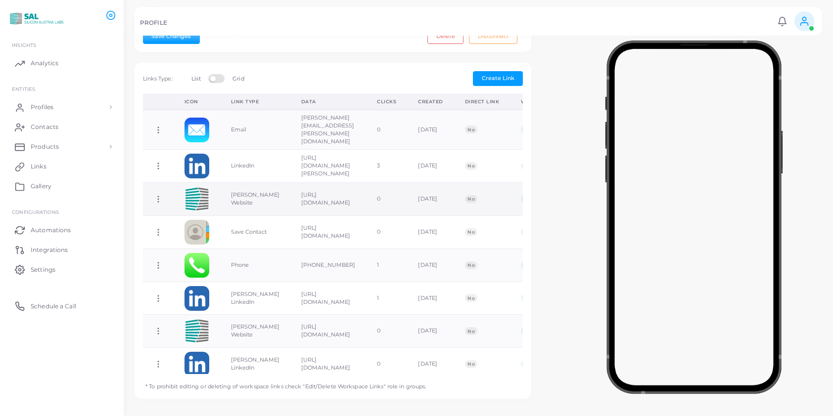
click at [156, 195] on icon at bounding box center [158, 199] width 9 height 9
click at [186, 218] on span "Delete Link" at bounding box center [193, 220] width 32 height 8
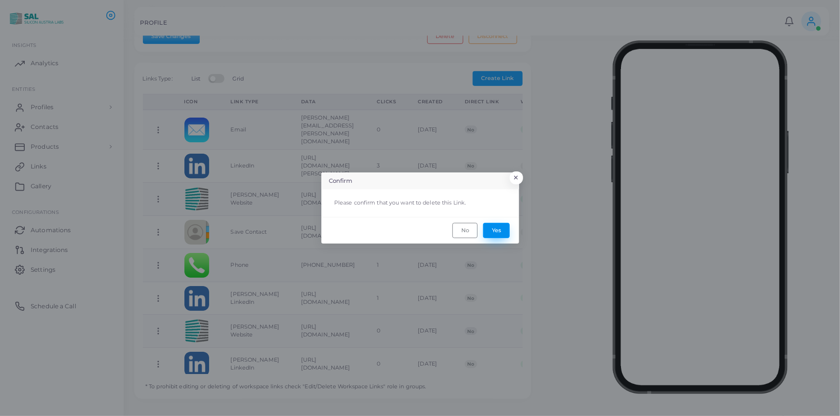
click at [495, 229] on button "Yes" at bounding box center [496, 230] width 27 height 15
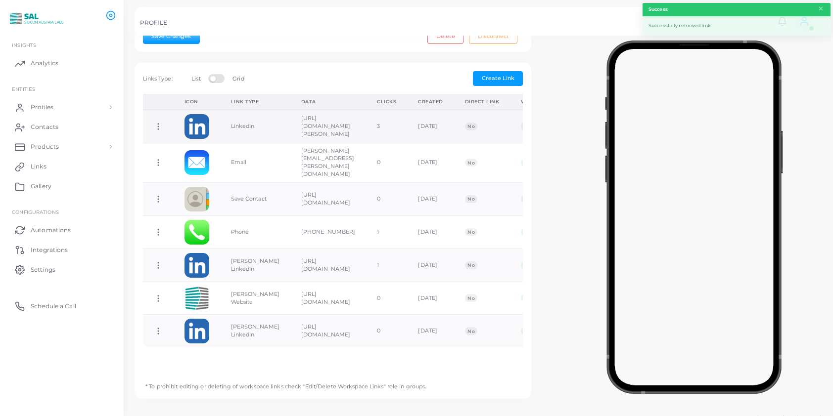
click at [157, 122] on icon at bounding box center [158, 126] width 9 height 9
click at [197, 152] on span "Delete Link" at bounding box center [194, 155] width 32 height 8
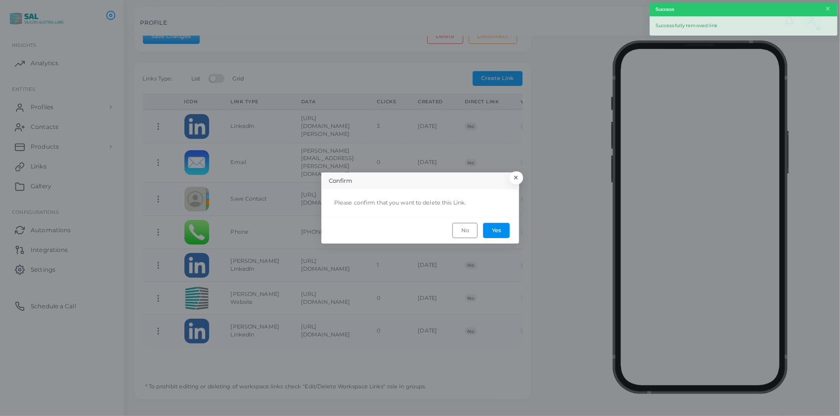
click at [495, 228] on button "Yes" at bounding box center [496, 230] width 27 height 15
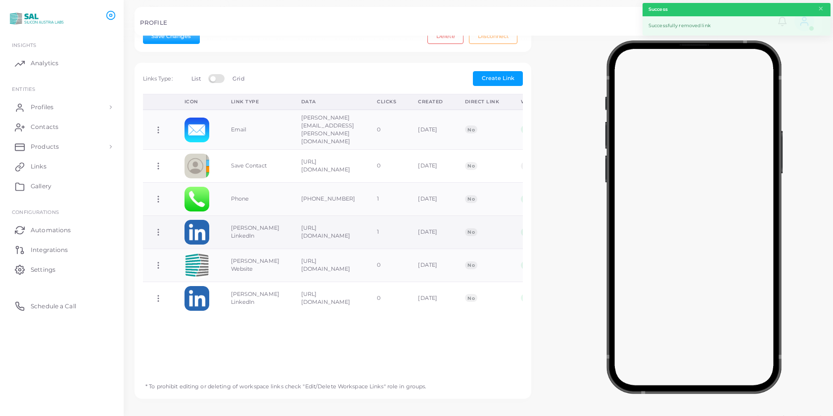
click at [158, 232] on circle at bounding box center [158, 232] width 1 height 1
click at [188, 248] on span "Delete Link" at bounding box center [195, 252] width 32 height 8
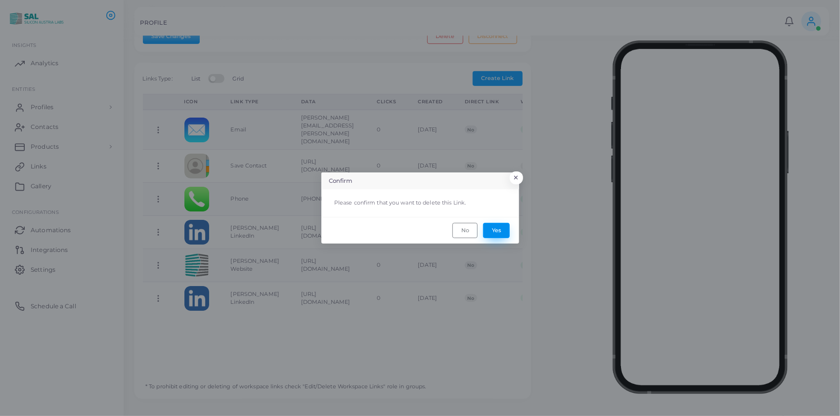
click at [498, 229] on button "Yes" at bounding box center [496, 230] width 27 height 15
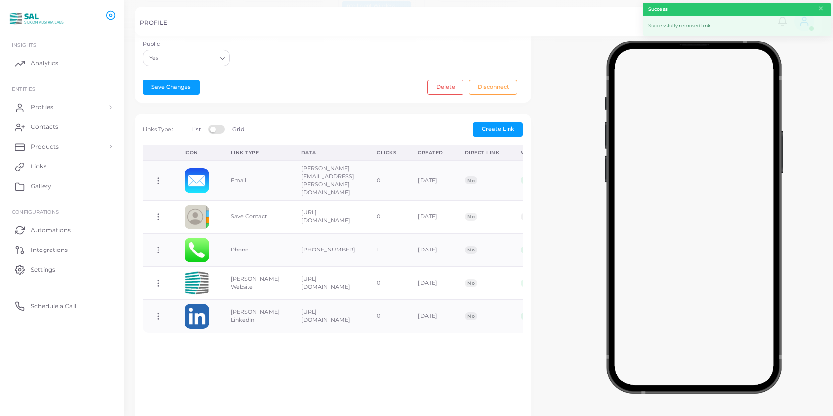
scroll to position [252, 0]
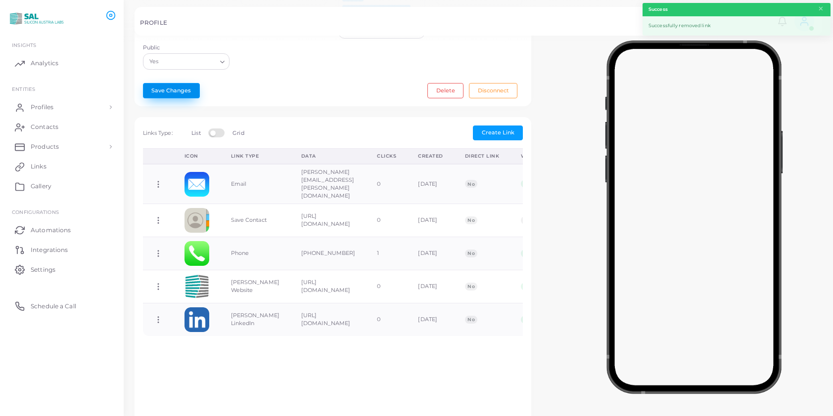
click at [169, 83] on button "Save Changes" at bounding box center [171, 90] width 57 height 15
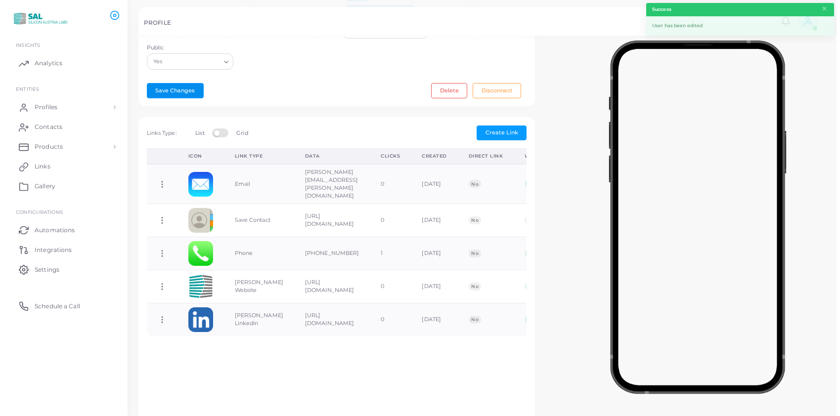
scroll to position [0, 0]
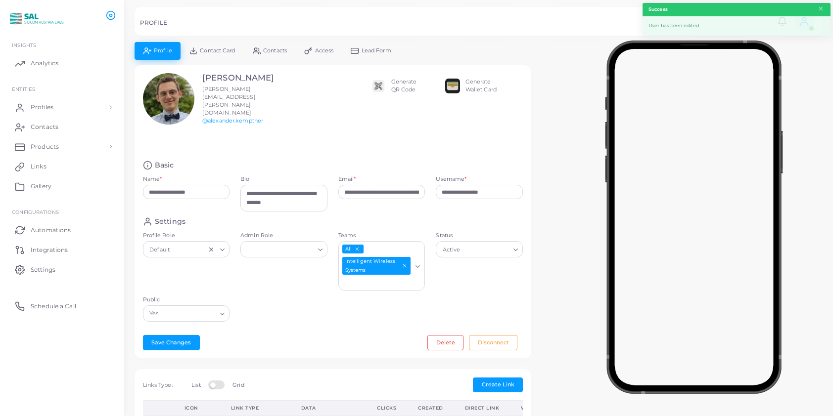
click at [222, 45] on link "Contact Card" at bounding box center [211, 50] width 63 height 17
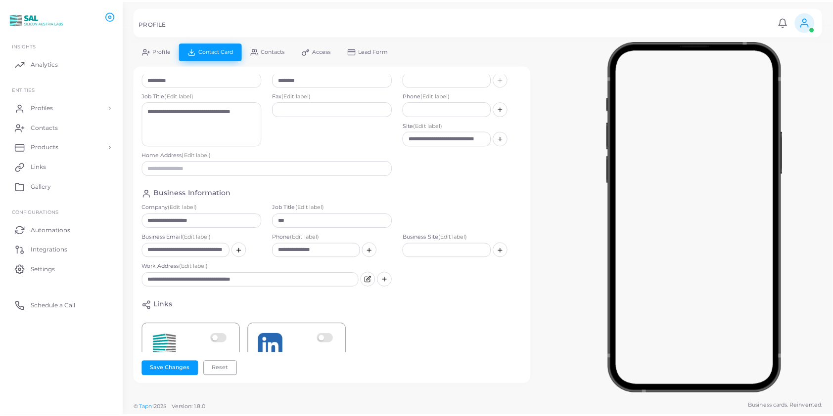
scroll to position [73, 0]
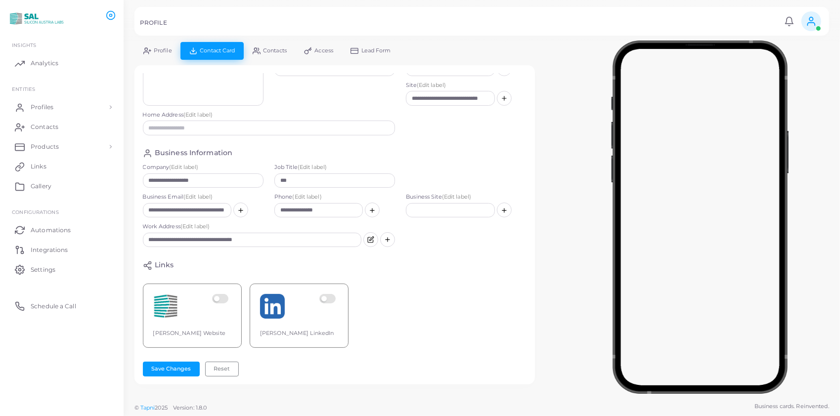
click at [225, 294] on label at bounding box center [221, 306] width 19 height 25
click at [330, 294] on label at bounding box center [328, 306] width 19 height 25
click at [170, 366] on button "Save Changes" at bounding box center [171, 369] width 57 height 15
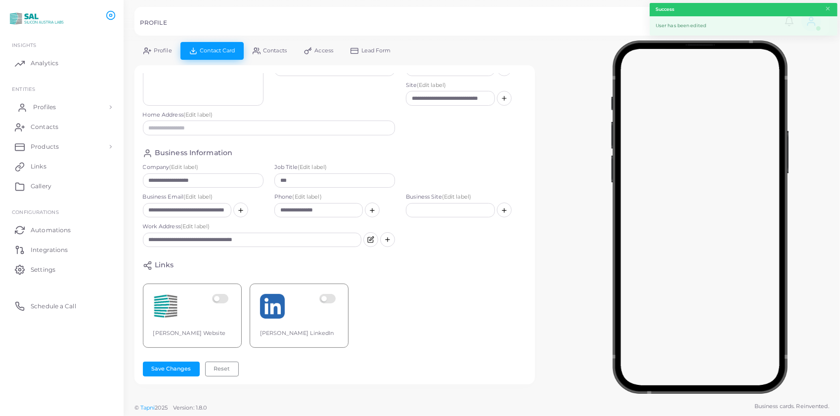
click at [34, 104] on span "Profiles" at bounding box center [44, 107] width 23 height 9
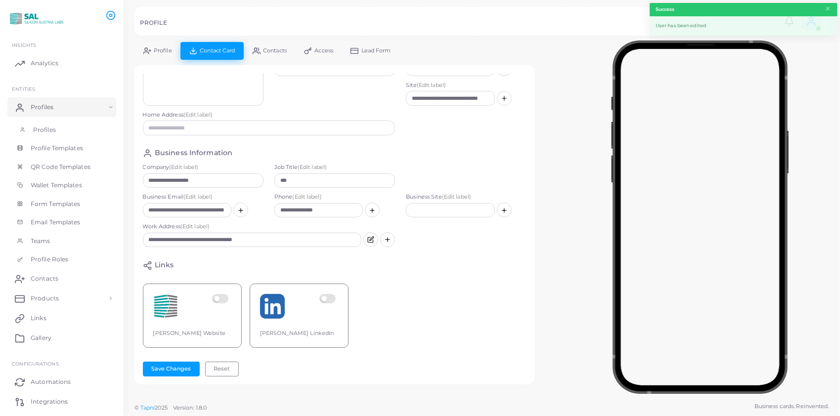
click at [46, 126] on span "Profiles" at bounding box center [44, 130] width 23 height 9
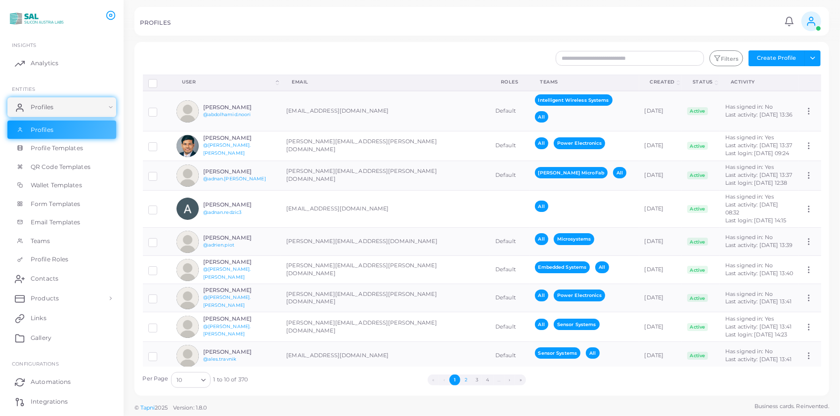
click at [465, 381] on button "2" at bounding box center [465, 380] width 11 height 11
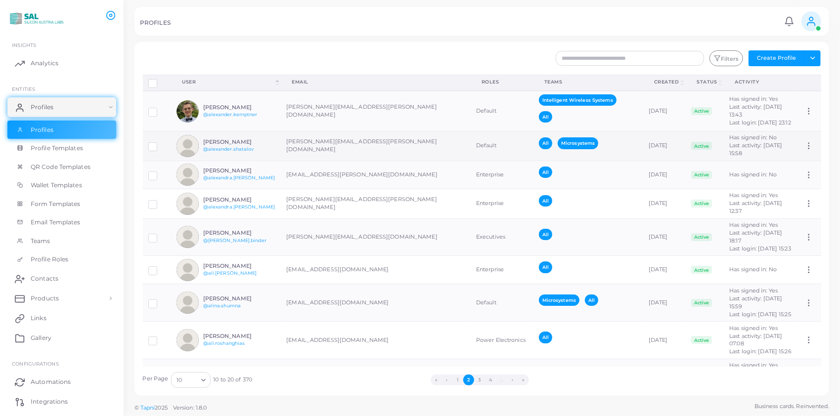
click at [225, 145] on h6 "[PERSON_NAME]" at bounding box center [239, 142] width 73 height 6
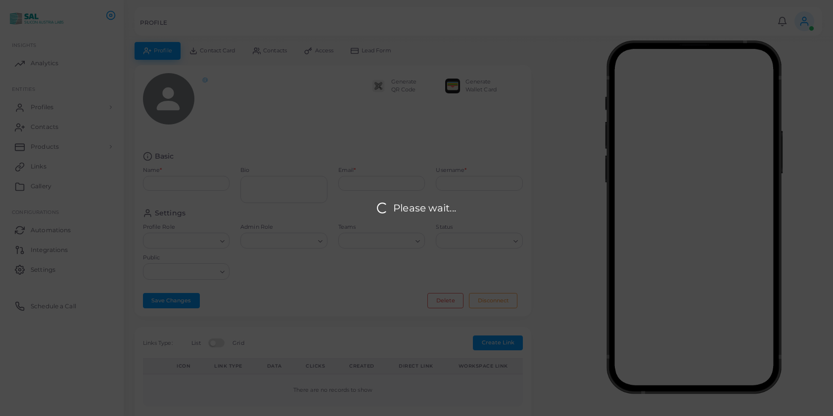
type input "**********"
type textarea "**********"
type input "**********"
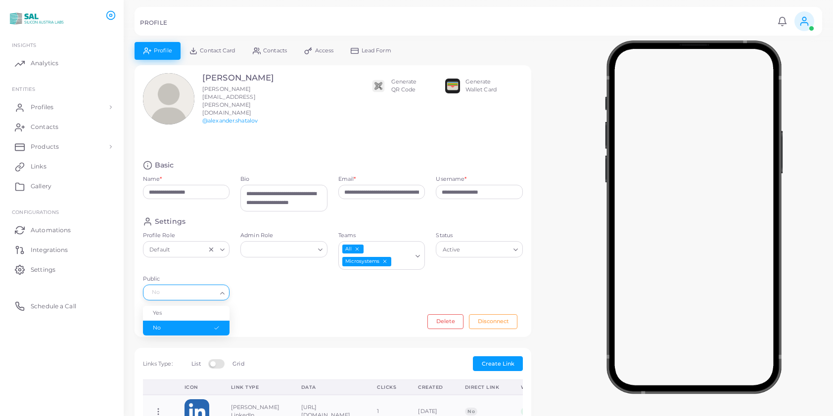
click at [205, 287] on input "Public" at bounding box center [181, 292] width 69 height 11
click at [198, 306] on li "Yes" at bounding box center [186, 313] width 87 height 15
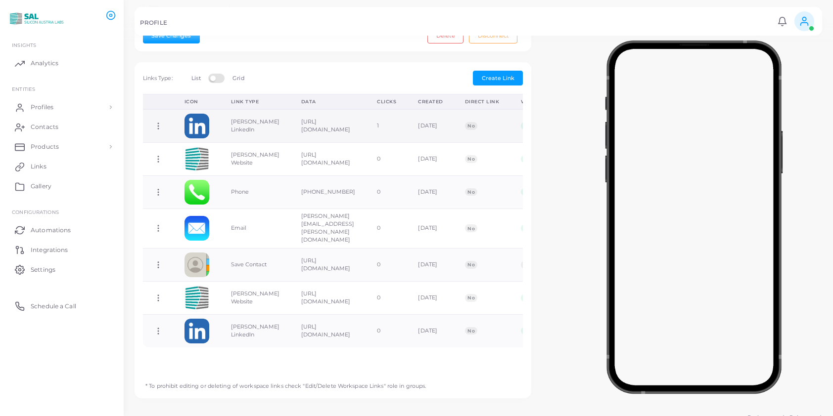
click at [160, 122] on icon at bounding box center [158, 126] width 9 height 9
click at [182, 148] on span "Delete Link" at bounding box center [197, 152] width 32 height 8
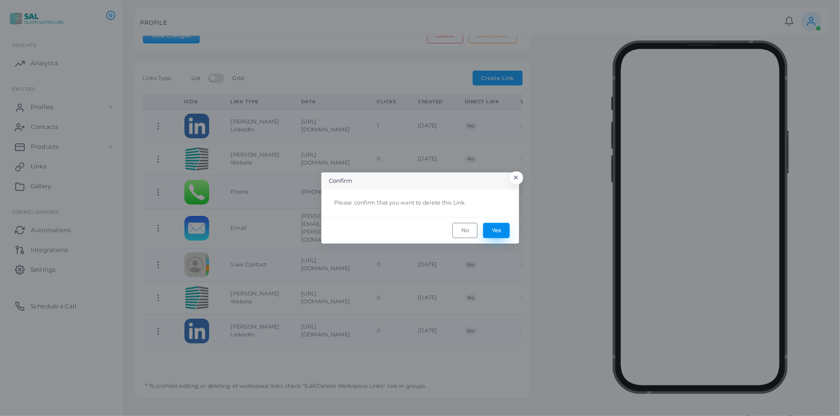
click at [496, 231] on button "Yes" at bounding box center [496, 230] width 27 height 15
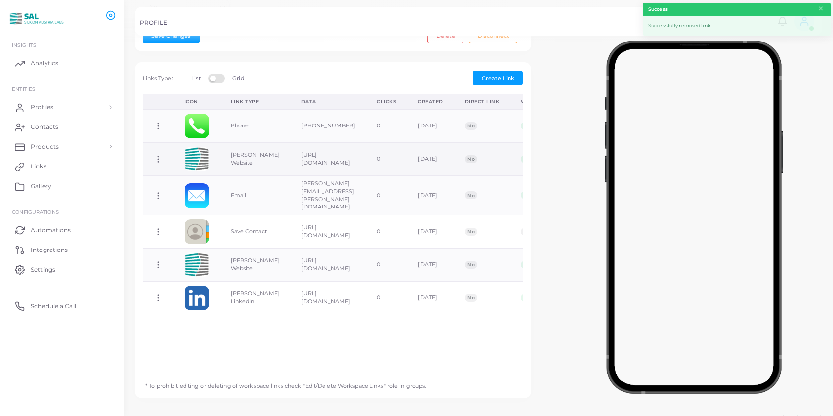
click at [158, 159] on circle at bounding box center [158, 159] width 1 height 1
click at [182, 180] on link "Delete Link" at bounding box center [197, 186] width 79 height 13
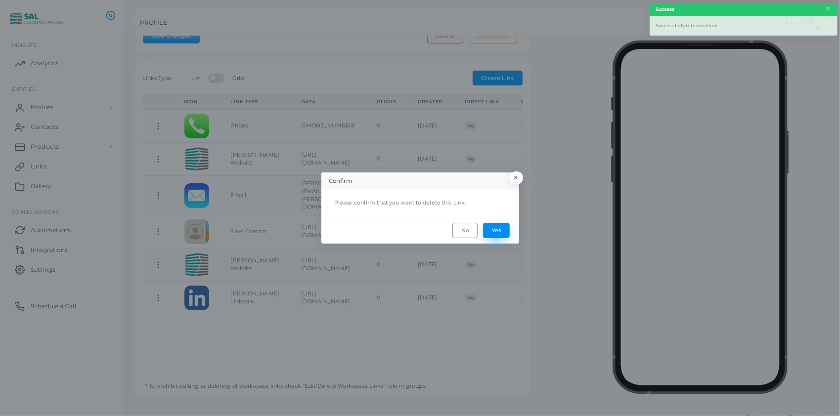
click at [494, 231] on button "Yes" at bounding box center [496, 230] width 27 height 15
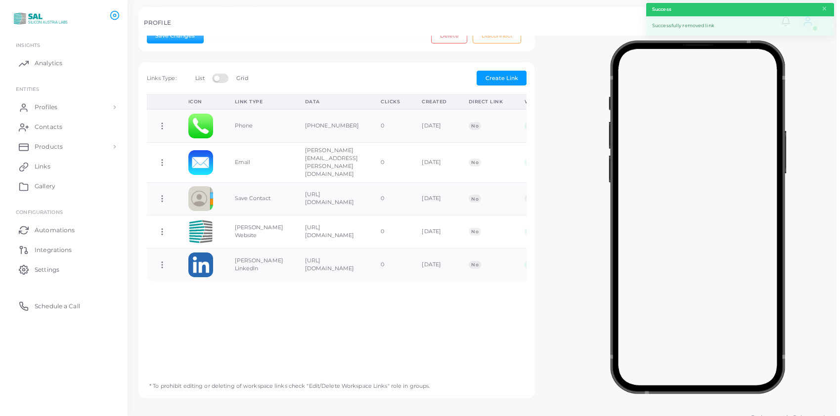
scroll to position [0, 0]
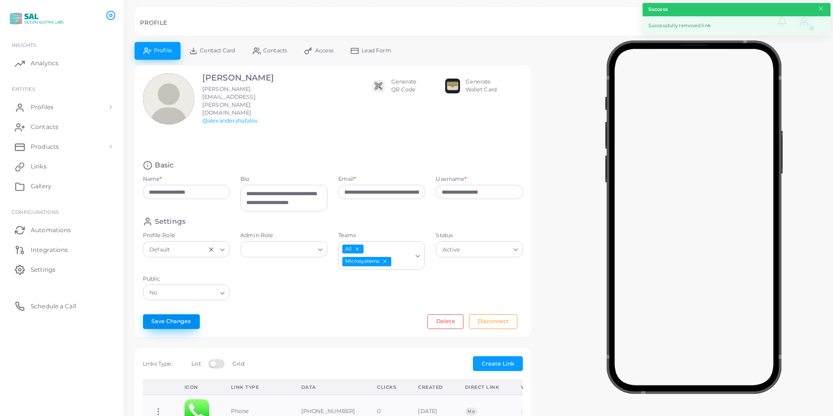
click at [154, 315] on button "Save Changes" at bounding box center [171, 322] width 57 height 15
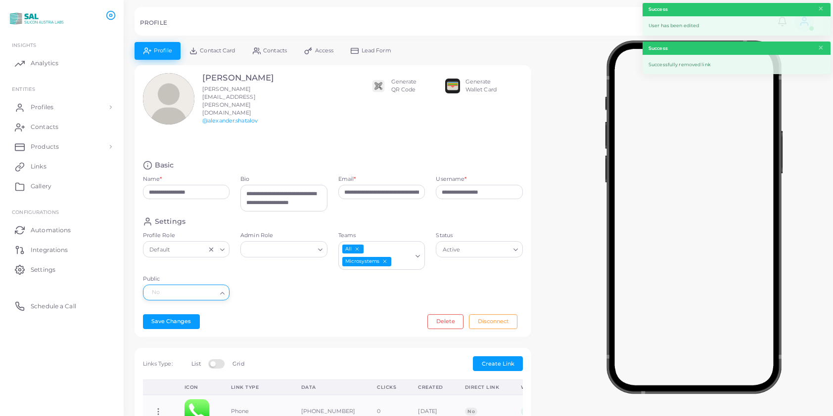
click at [191, 287] on input "Public" at bounding box center [181, 292] width 69 height 11
click at [190, 306] on li "Yes" at bounding box center [186, 313] width 87 height 15
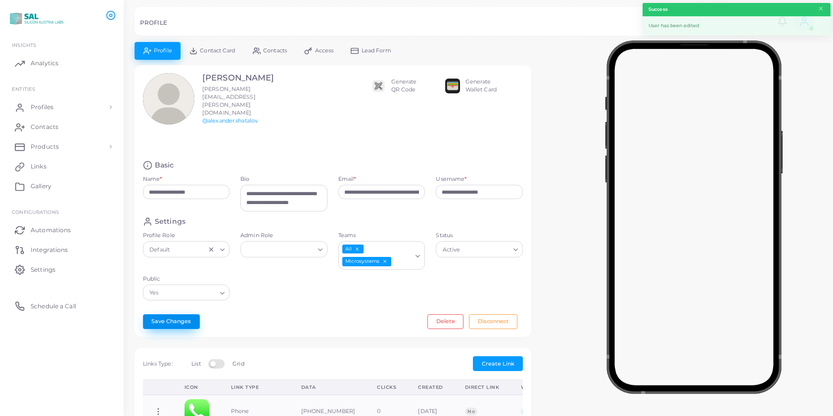
click at [182, 315] on button "Save Changes" at bounding box center [171, 322] width 57 height 15
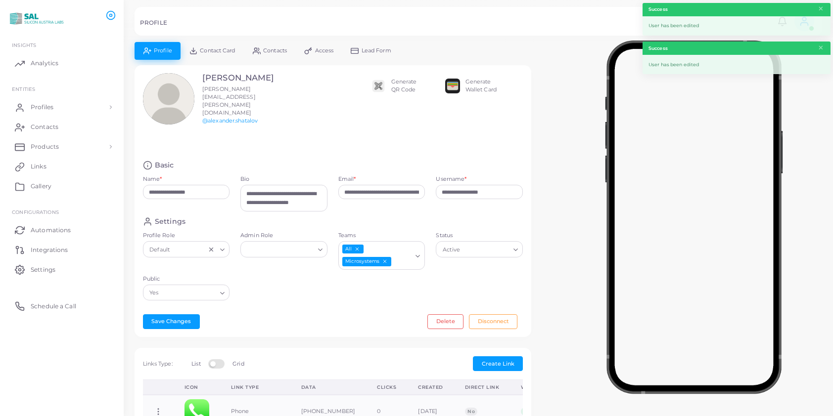
click at [229, 52] on span "Contact Card" at bounding box center [217, 50] width 35 height 5
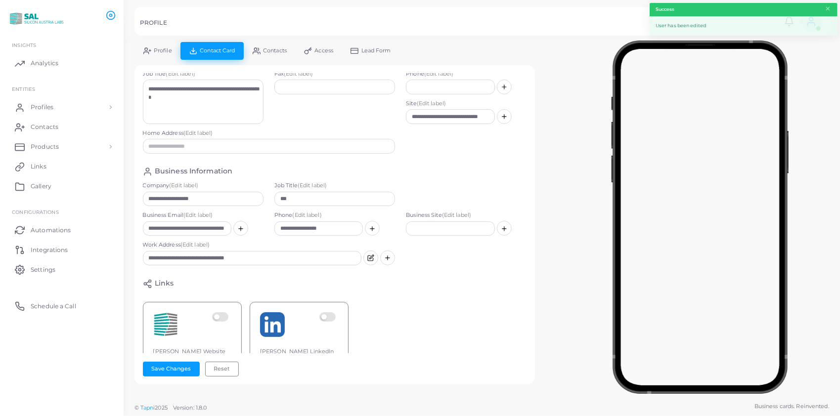
scroll to position [73, 0]
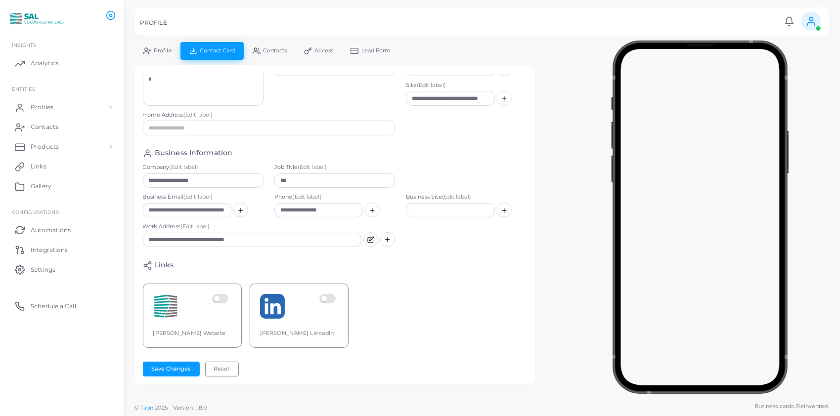
click at [332, 294] on label at bounding box center [328, 306] width 19 height 25
click at [227, 294] on label at bounding box center [221, 306] width 19 height 25
click at [173, 367] on button "Save Changes" at bounding box center [171, 369] width 57 height 15
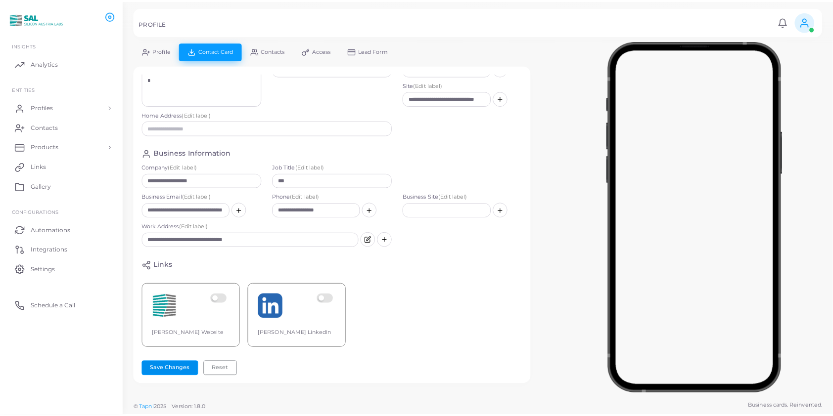
scroll to position [0, 0]
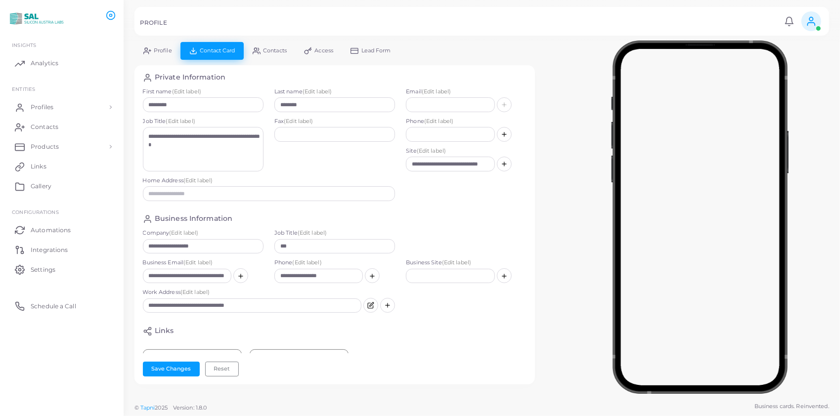
click at [163, 46] on link "Profile" at bounding box center [158, 50] width 46 height 17
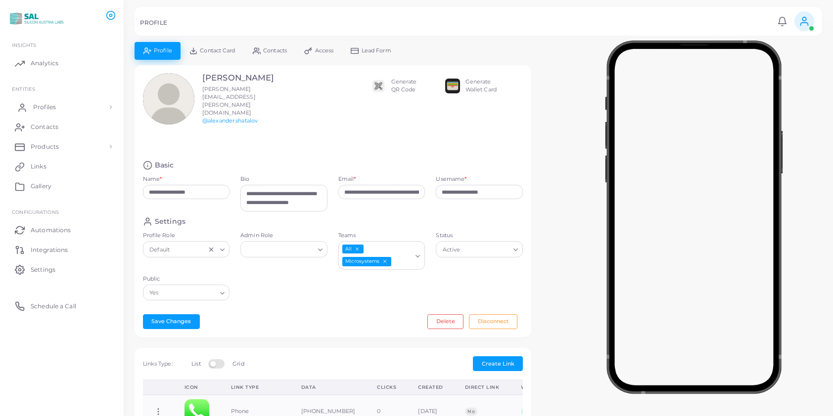
click at [64, 108] on link "Profiles" at bounding box center [61, 107] width 109 height 20
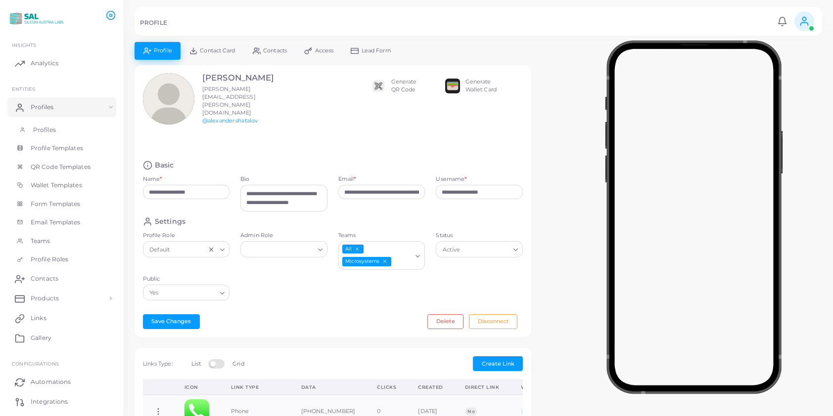
click at [58, 132] on link "Profiles" at bounding box center [61, 130] width 109 height 19
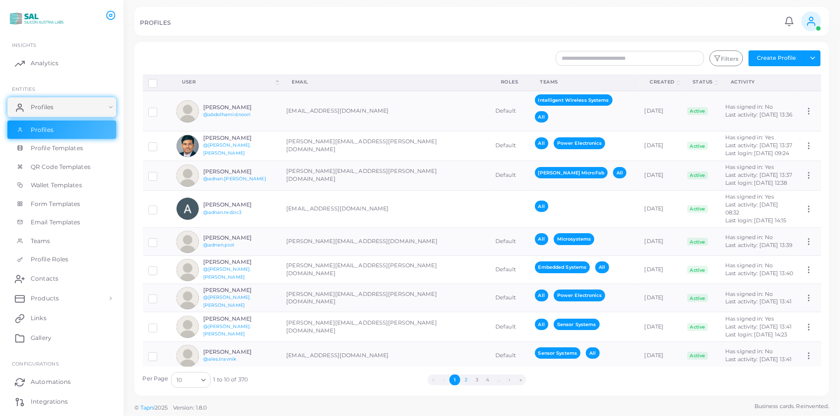
click at [465, 378] on button "2" at bounding box center [465, 380] width 11 height 11
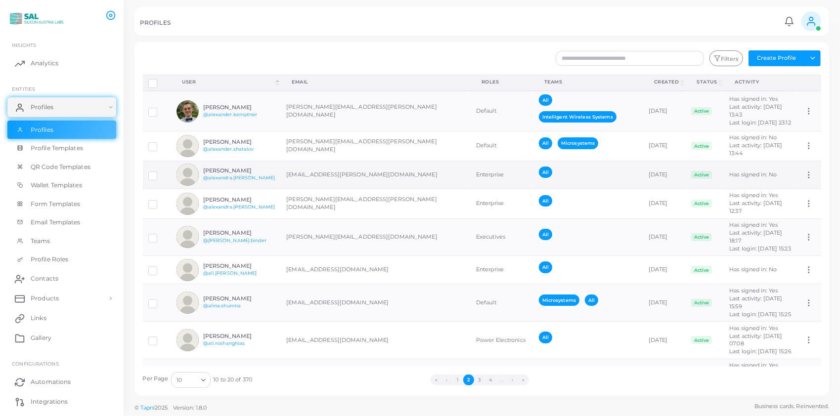
click at [227, 173] on div "[PERSON_NAME] @[PERSON_NAME].[PERSON_NAME]" at bounding box center [226, 175] width 99 height 22
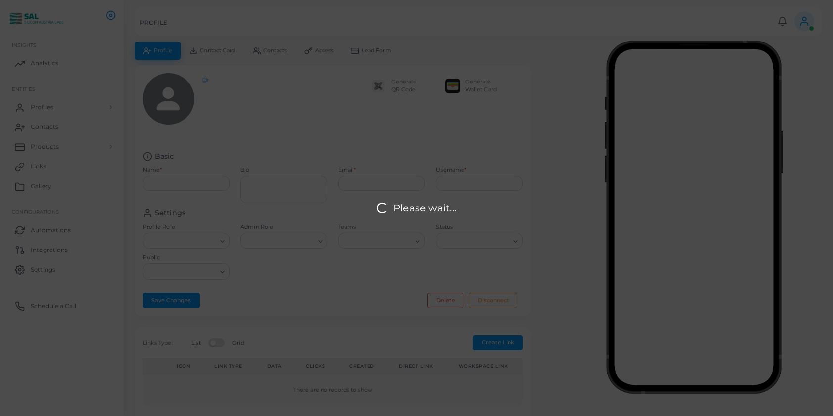
type input "**********"
type textarea "**********"
type input "**********"
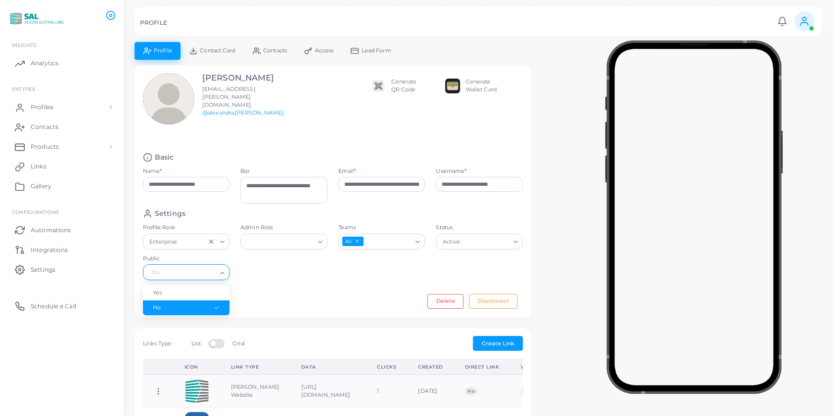
click at [209, 273] on input "Public" at bounding box center [181, 273] width 69 height 11
click at [200, 292] on li "Yes" at bounding box center [186, 293] width 87 height 15
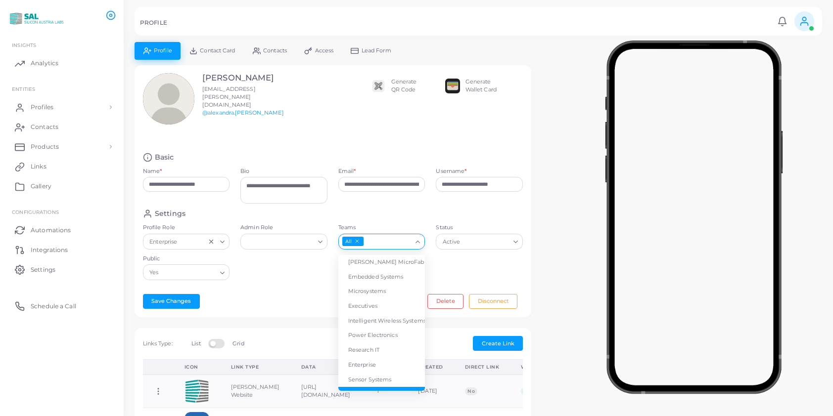
click at [368, 241] on input "Teams" at bounding box center [387, 241] width 47 height 11
click at [372, 363] on li "Enterprise" at bounding box center [381, 365] width 87 height 15
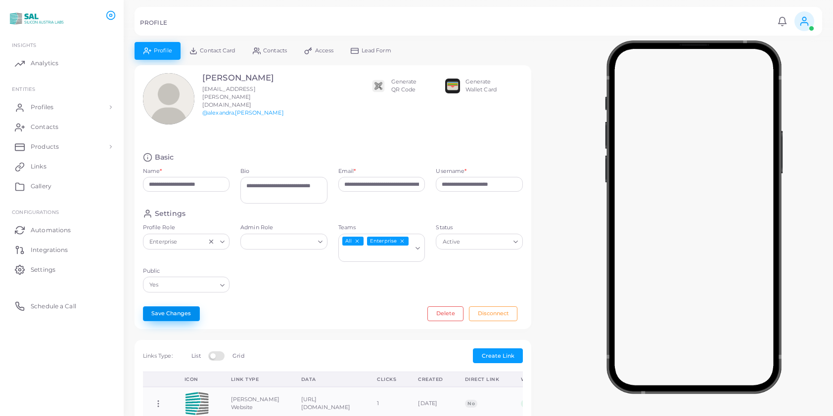
click at [161, 309] on button "Save Changes" at bounding box center [171, 314] width 57 height 15
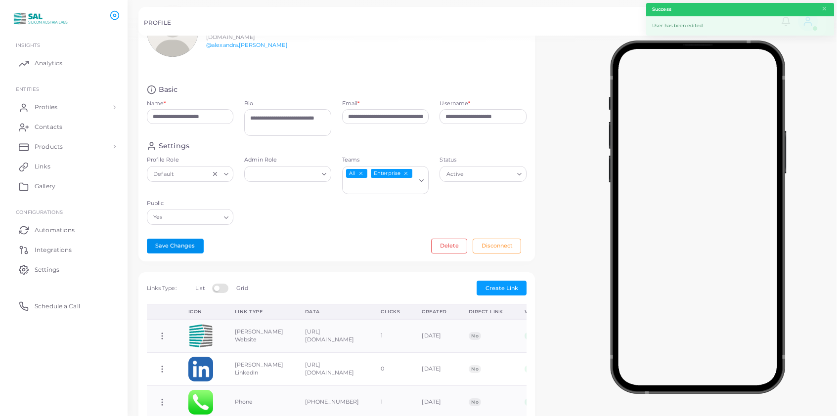
scroll to position [288, 0]
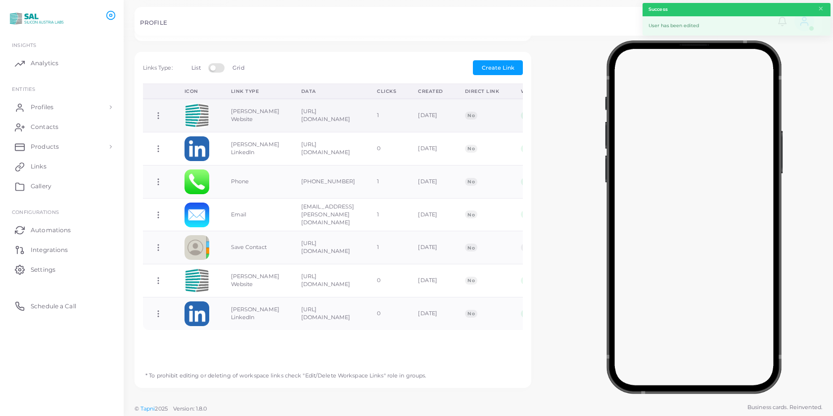
click at [155, 109] on td "Copy Link Edit Link Delete Link Toggle Direct Link" at bounding box center [158, 115] width 31 height 33
click at [156, 113] on icon at bounding box center [158, 115] width 9 height 9
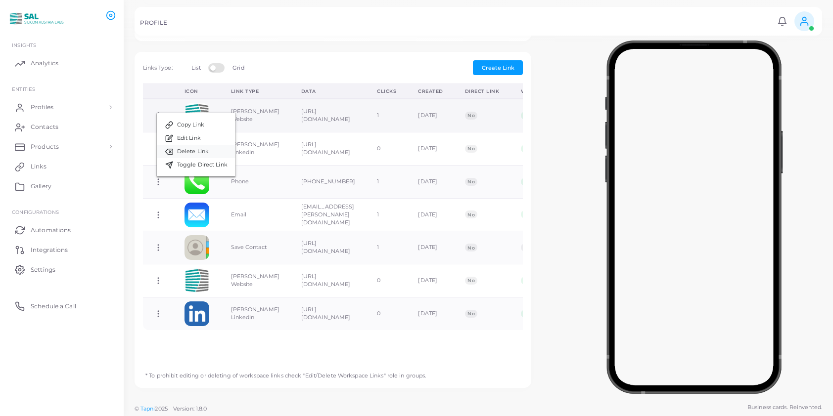
click at [184, 145] on link "Delete Link" at bounding box center [196, 151] width 79 height 13
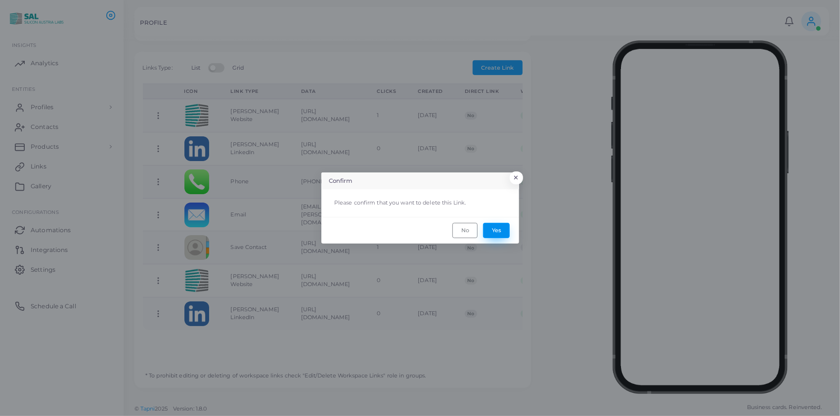
click at [499, 228] on button "Yes" at bounding box center [496, 230] width 27 height 15
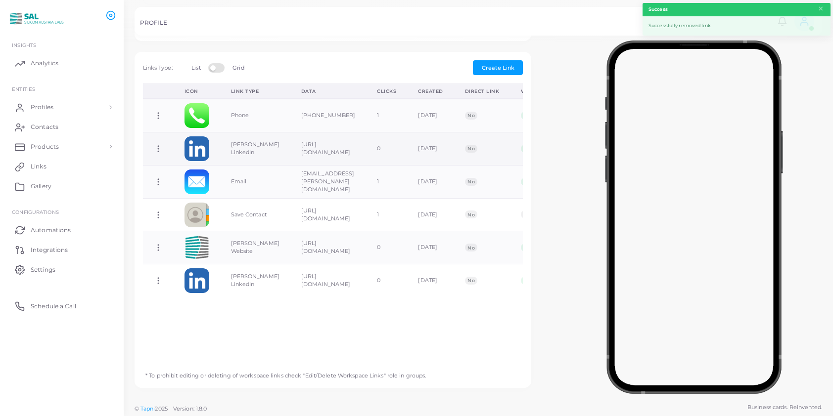
click at [158, 148] on circle at bounding box center [158, 148] width 1 height 1
click at [200, 183] on span "Delete Link" at bounding box center [195, 186] width 32 height 8
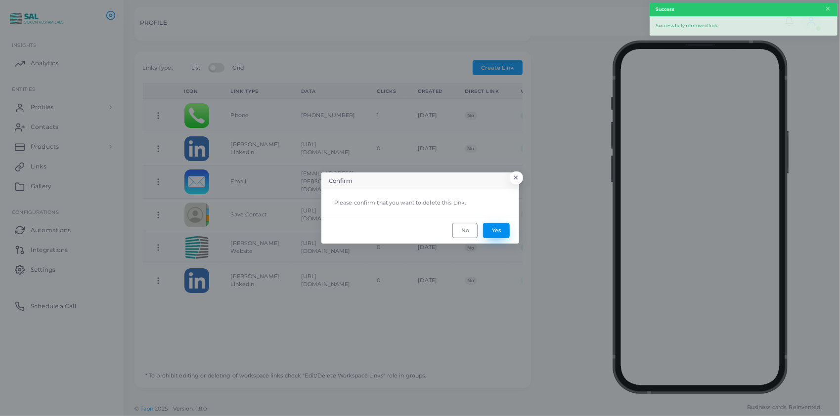
click at [491, 230] on button "Yes" at bounding box center [496, 230] width 27 height 15
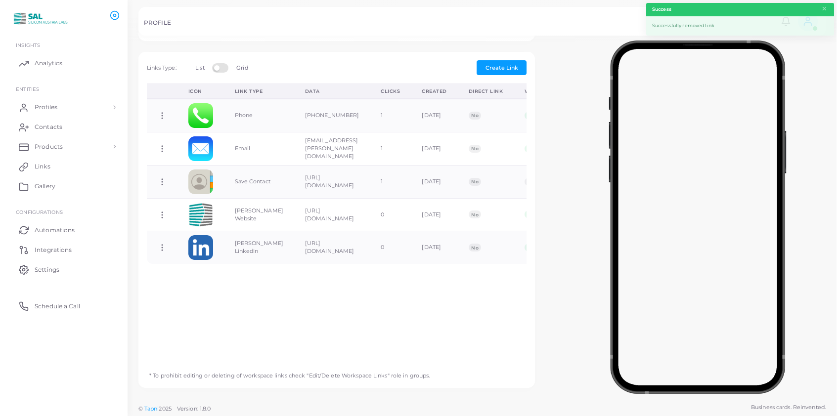
scroll to position [0, 0]
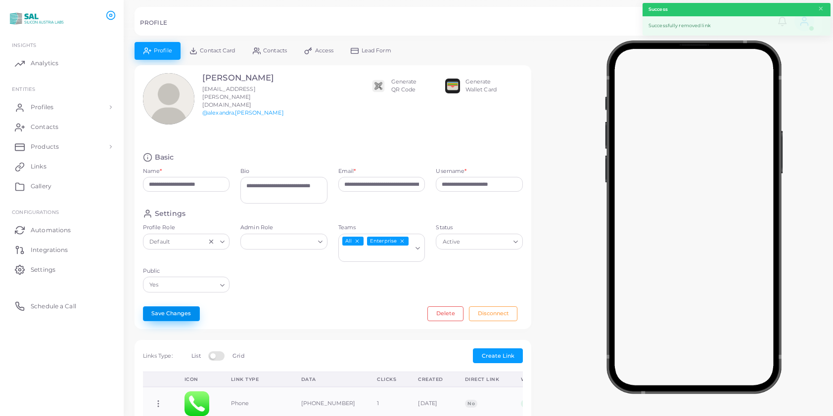
click at [171, 310] on button "Save Changes" at bounding box center [171, 314] width 57 height 15
click at [221, 48] on span "Contact Card" at bounding box center [217, 50] width 35 height 5
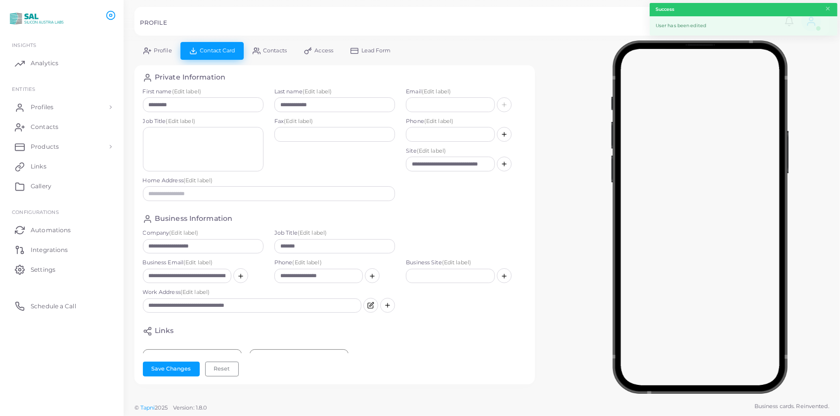
scroll to position [73, 0]
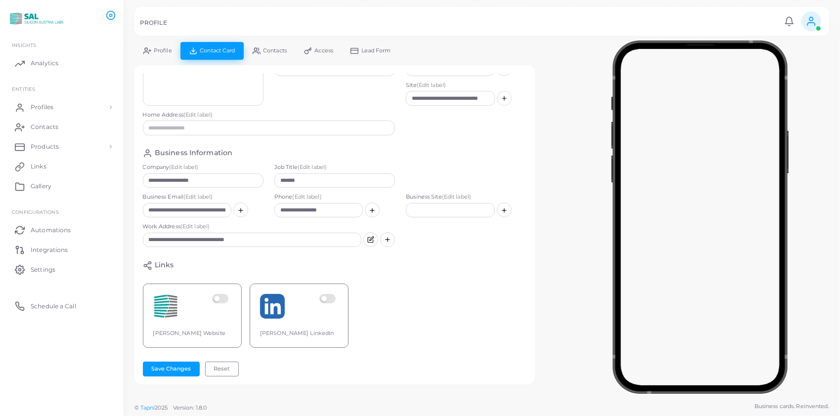
click at [228, 294] on label at bounding box center [221, 306] width 19 height 25
click at [328, 294] on label at bounding box center [328, 306] width 19 height 25
click at [183, 366] on button "Save Changes" at bounding box center [171, 369] width 57 height 15
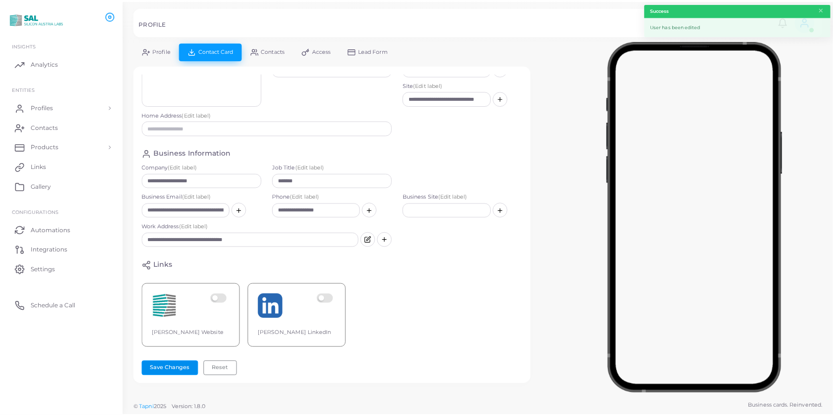
scroll to position [0, 0]
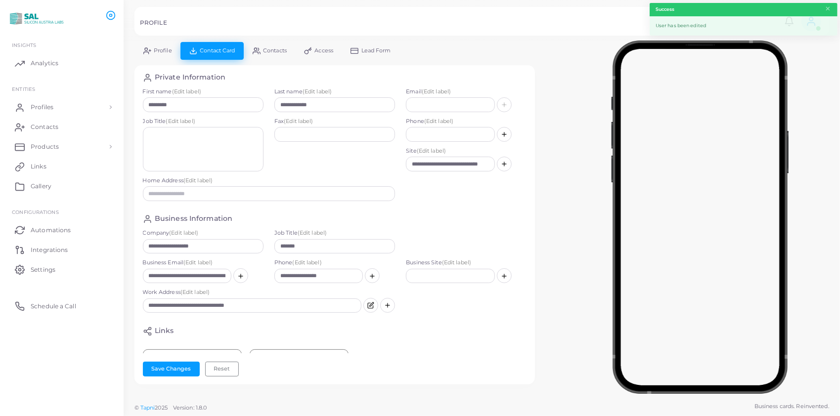
click at [157, 48] on span "Profile" at bounding box center [163, 50] width 18 height 5
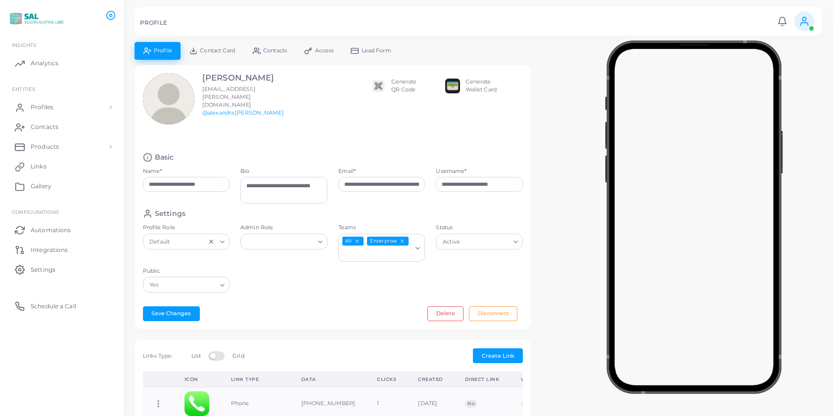
click at [224, 48] on span "Contact Card" at bounding box center [217, 50] width 35 height 5
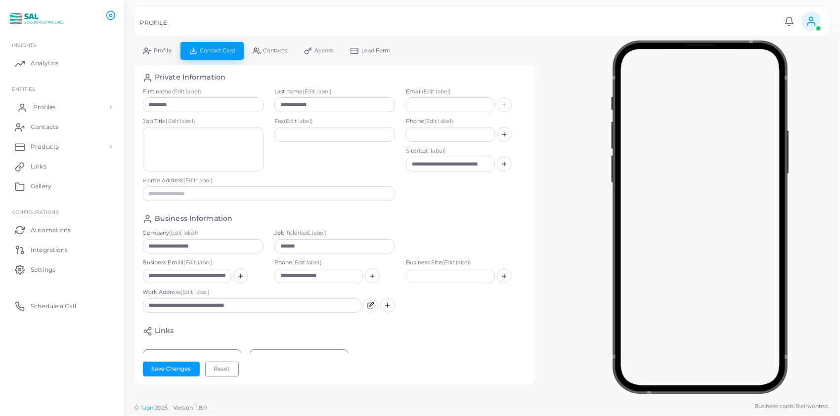
click at [54, 108] on span "Profiles" at bounding box center [44, 107] width 23 height 9
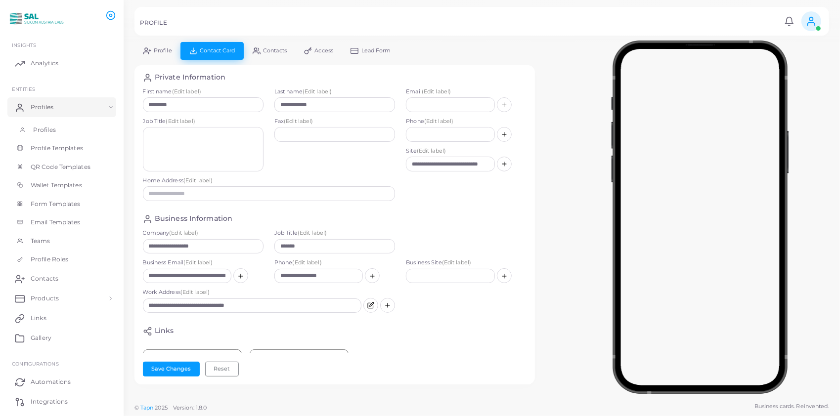
click at [53, 124] on link "Profiles" at bounding box center [61, 130] width 109 height 19
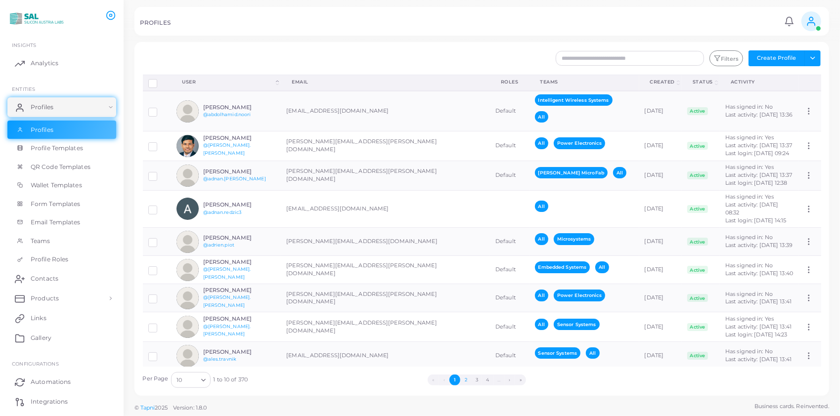
click at [468, 379] on button "2" at bounding box center [465, 380] width 11 height 11
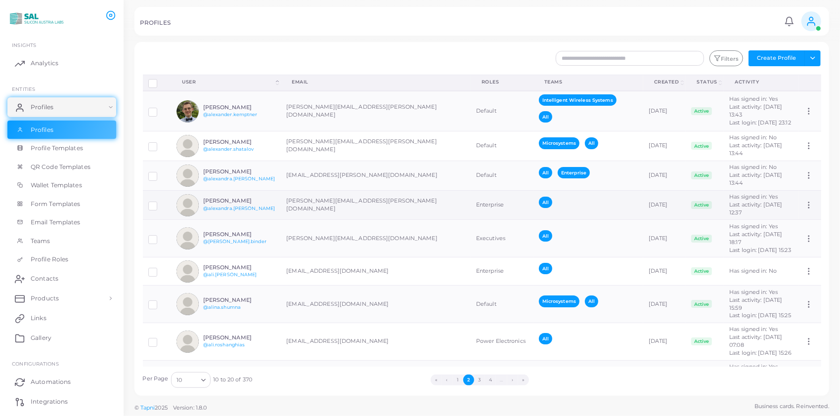
click at [219, 204] on h6 "[PERSON_NAME]" at bounding box center [239, 201] width 73 height 6
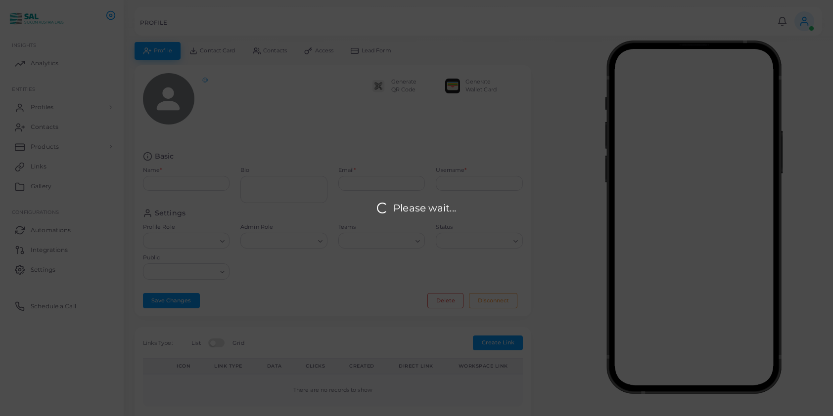
type input "**********"
type textarea "**********"
type input "**********"
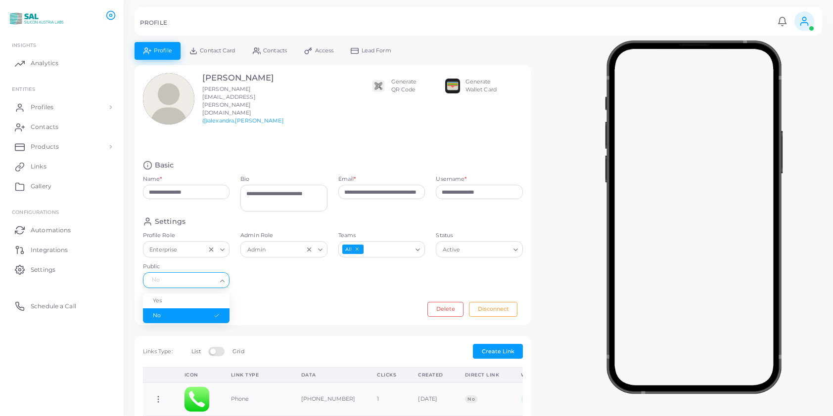
click at [219, 277] on icon "Search for option" at bounding box center [222, 280] width 7 height 7
click at [212, 294] on li "Yes" at bounding box center [186, 301] width 87 height 15
click at [380, 244] on input "Teams" at bounding box center [387, 249] width 47 height 11
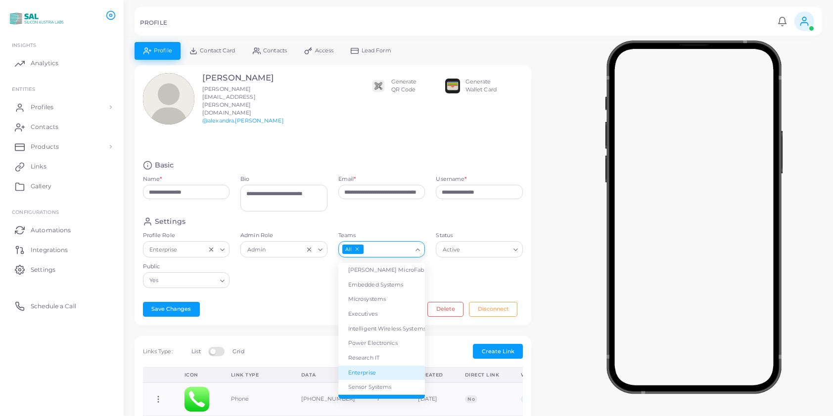
click at [360, 366] on li "Enterprise" at bounding box center [381, 373] width 87 height 15
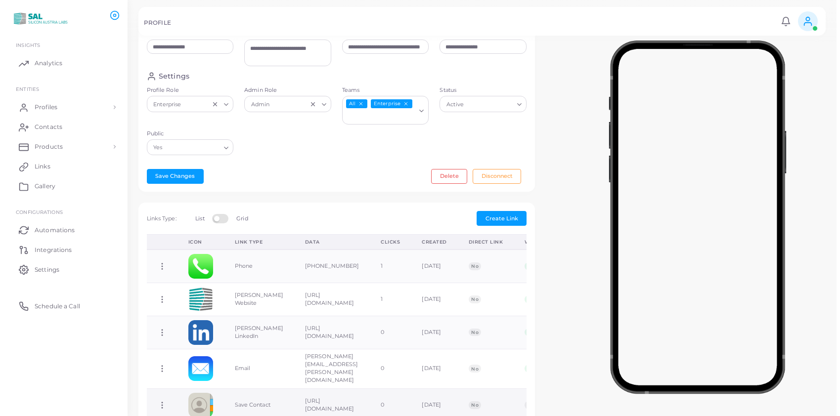
scroll to position [286, 0]
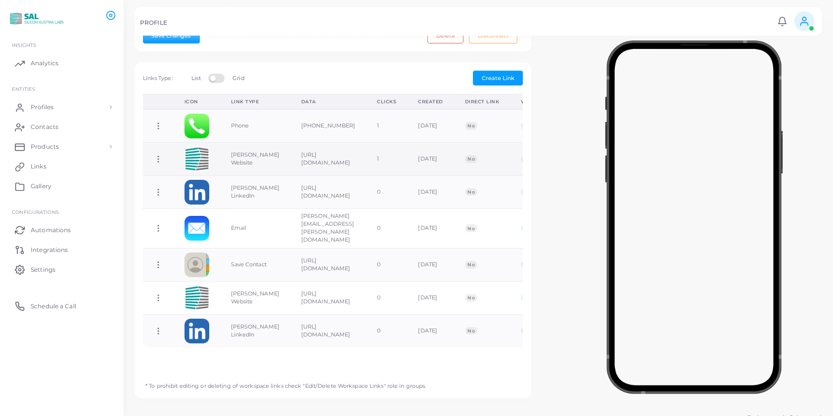
click at [157, 155] on icon at bounding box center [158, 159] width 9 height 9
click at [180, 186] on span "Delete Link" at bounding box center [194, 188] width 32 height 8
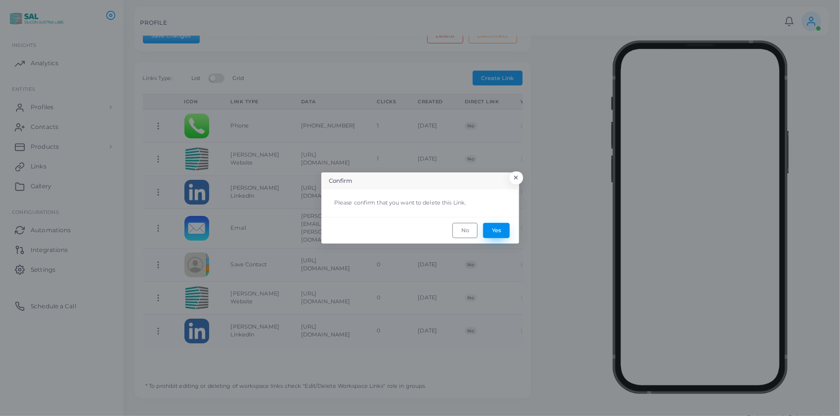
click at [490, 230] on button "Yes" at bounding box center [496, 230] width 27 height 15
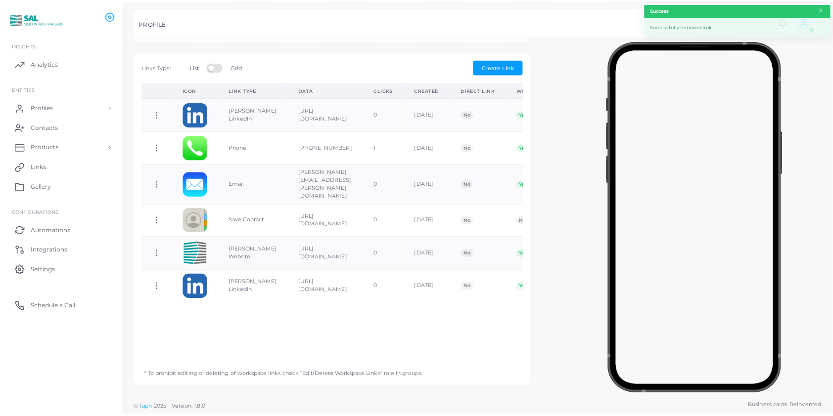
scroll to position [273, 0]
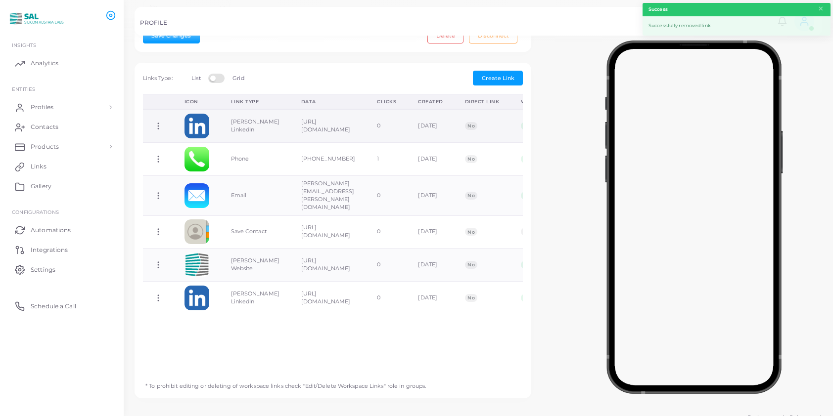
click at [160, 122] on icon at bounding box center [158, 126] width 9 height 9
click at [192, 152] on span "Delete Link" at bounding box center [196, 156] width 32 height 8
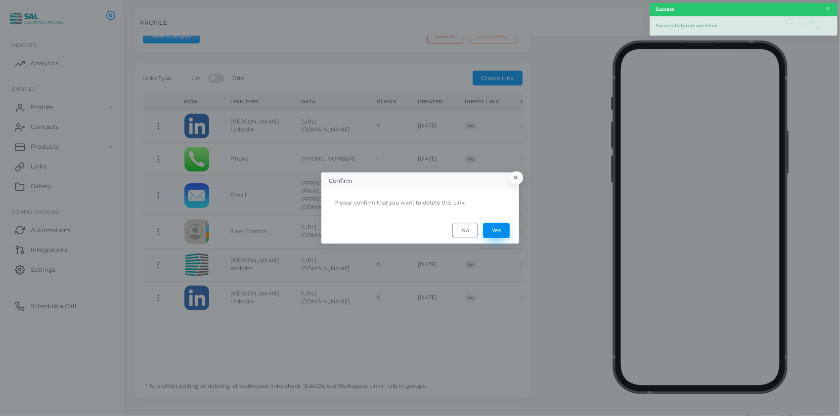
click at [493, 228] on button "Yes" at bounding box center [496, 230] width 27 height 15
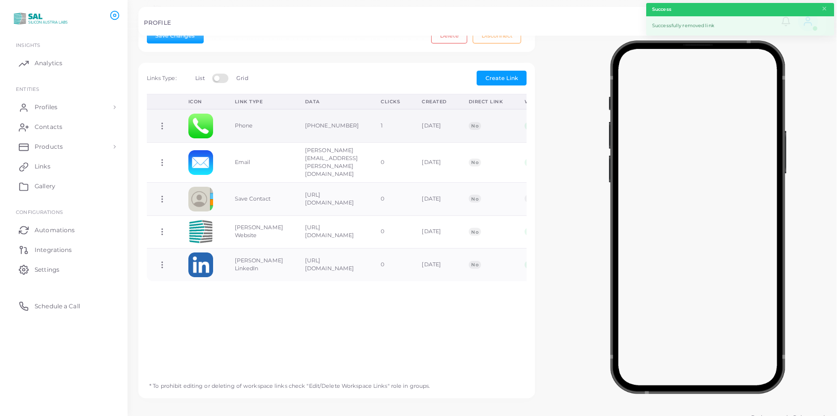
scroll to position [0, 0]
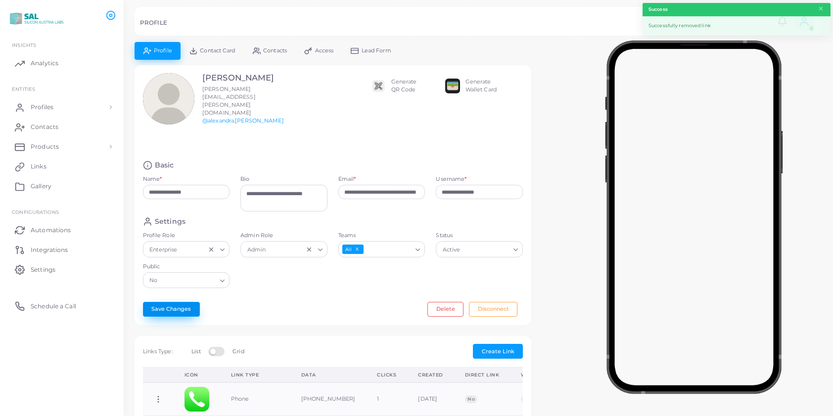
click at [164, 302] on button "Save Changes" at bounding box center [171, 309] width 57 height 15
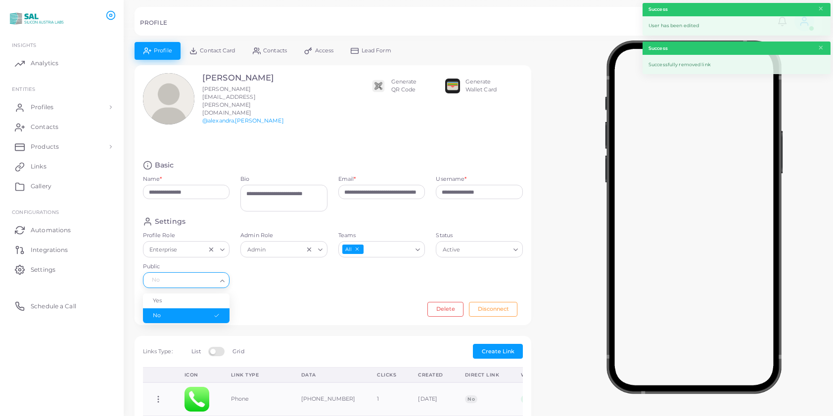
click at [177, 275] on input "Public" at bounding box center [181, 280] width 69 height 11
click at [183, 294] on li "Yes" at bounding box center [186, 301] width 87 height 15
click at [183, 302] on button "Save Changes" at bounding box center [171, 309] width 57 height 15
click at [220, 46] on link "Contact Card" at bounding box center [211, 50] width 63 height 17
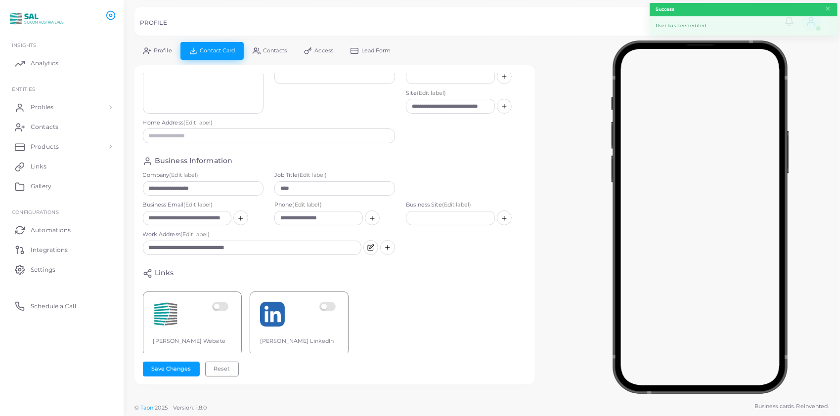
scroll to position [73, 0]
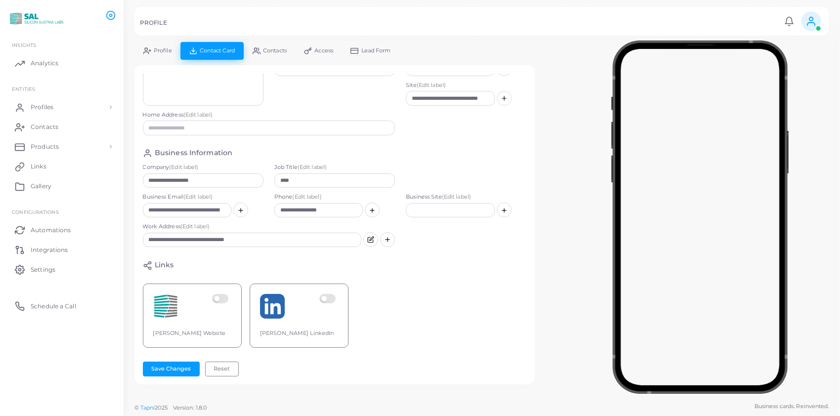
click at [222, 294] on label at bounding box center [221, 306] width 19 height 25
click at [333, 294] on label at bounding box center [328, 306] width 19 height 25
click at [181, 363] on button "Save Changes" at bounding box center [171, 369] width 57 height 15
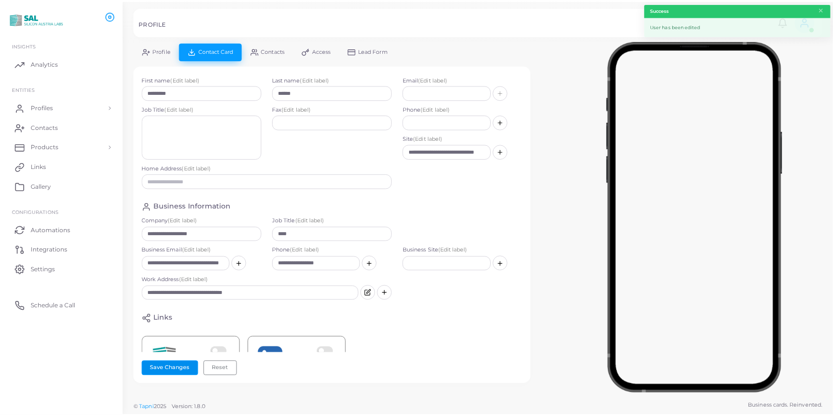
scroll to position [0, 0]
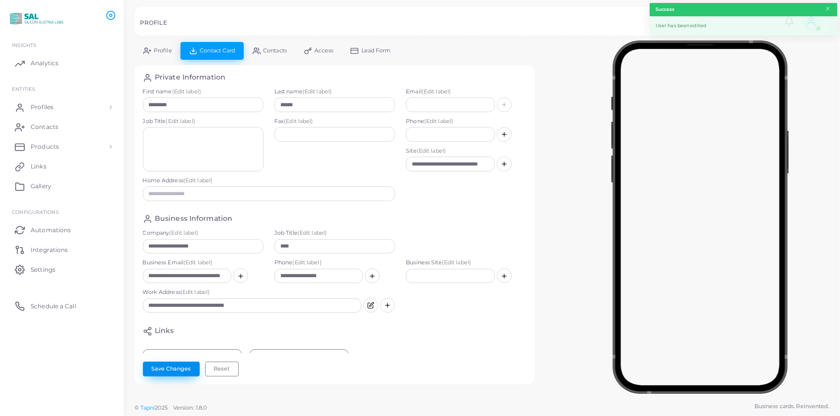
click at [177, 367] on button "Save Changes" at bounding box center [171, 369] width 57 height 15
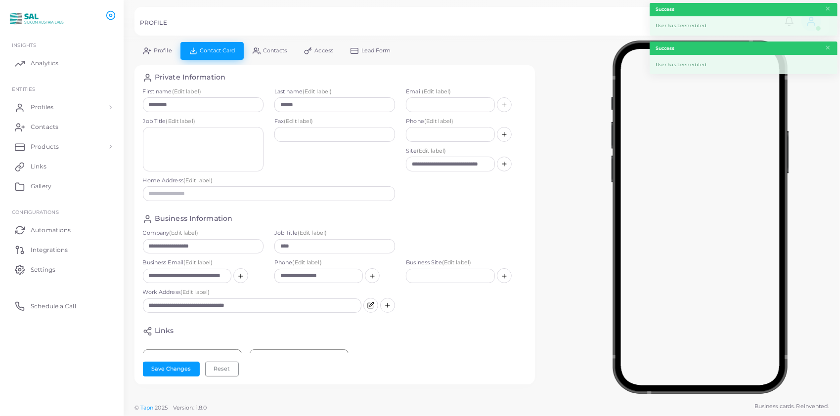
click at [164, 52] on span "Profile" at bounding box center [163, 50] width 18 height 5
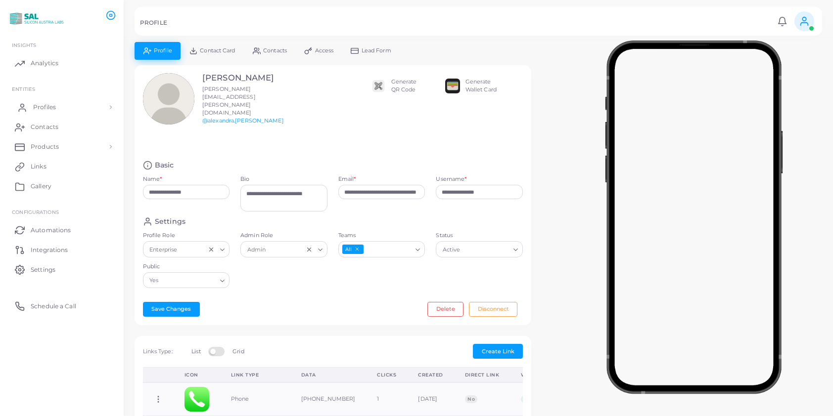
click at [36, 104] on span "Profiles" at bounding box center [44, 107] width 23 height 9
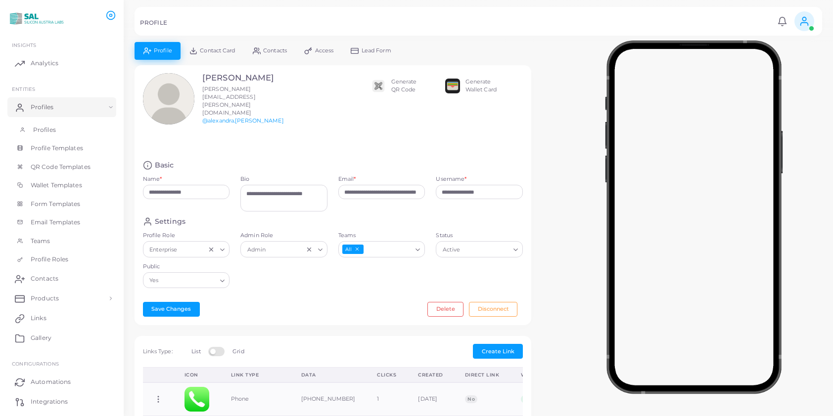
click at [44, 131] on span "Profiles" at bounding box center [44, 130] width 23 height 9
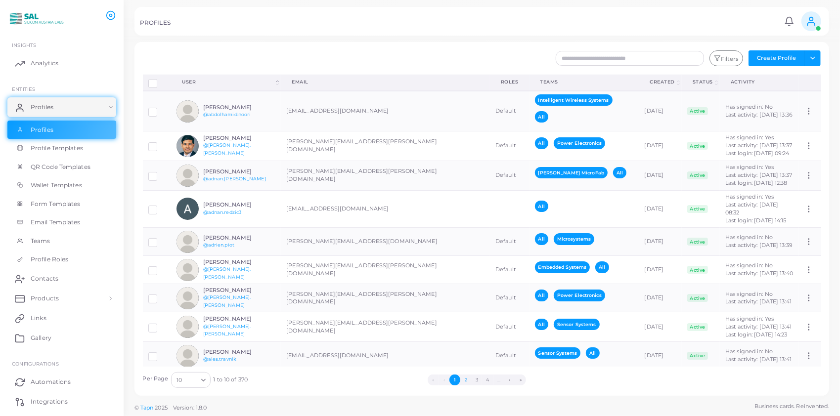
click at [468, 378] on button "2" at bounding box center [465, 380] width 11 height 11
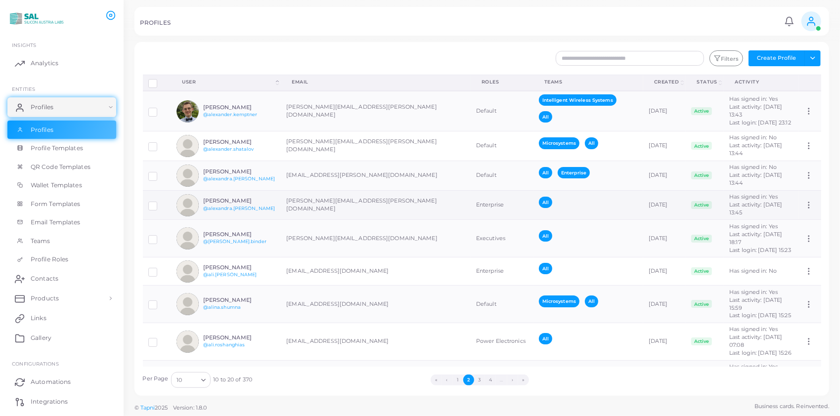
click at [229, 204] on h6 "[PERSON_NAME]" at bounding box center [239, 201] width 73 height 6
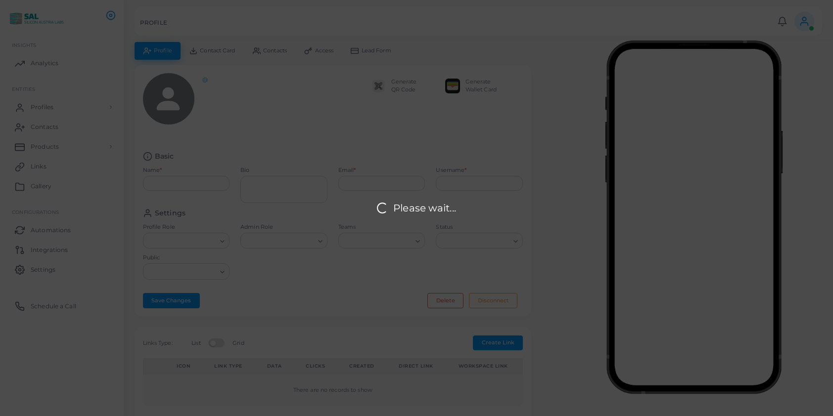
type input "**********"
type textarea "**********"
type input "**********"
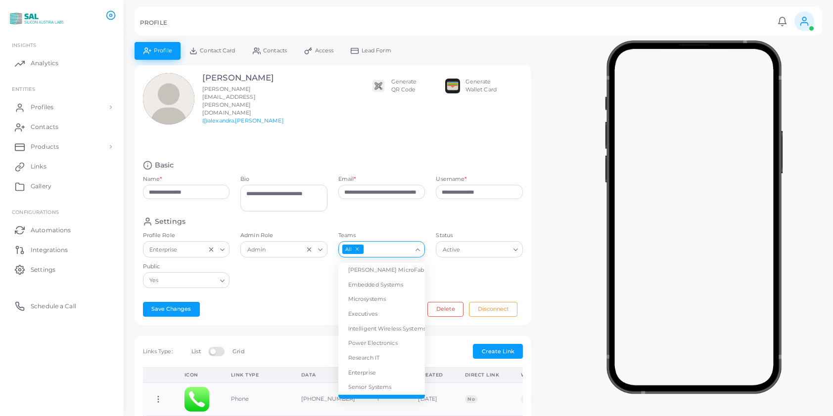
click at [408, 244] on input "Teams" at bounding box center [387, 249] width 47 height 11
click at [361, 366] on li "Enterprise" at bounding box center [381, 373] width 87 height 15
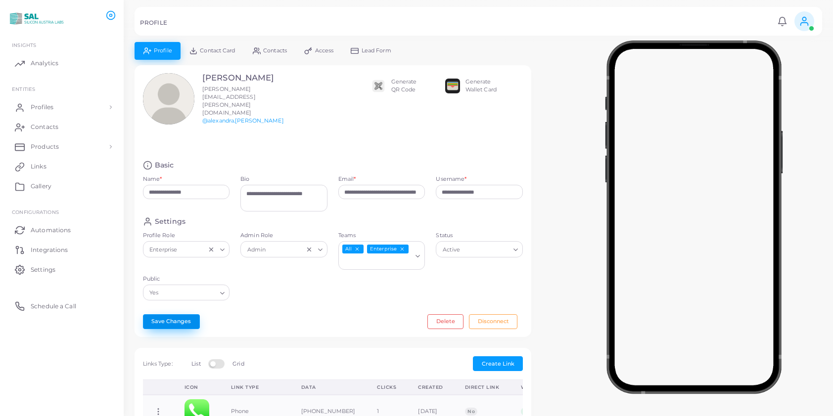
click at [171, 315] on button "Save Changes" at bounding box center [171, 322] width 57 height 15
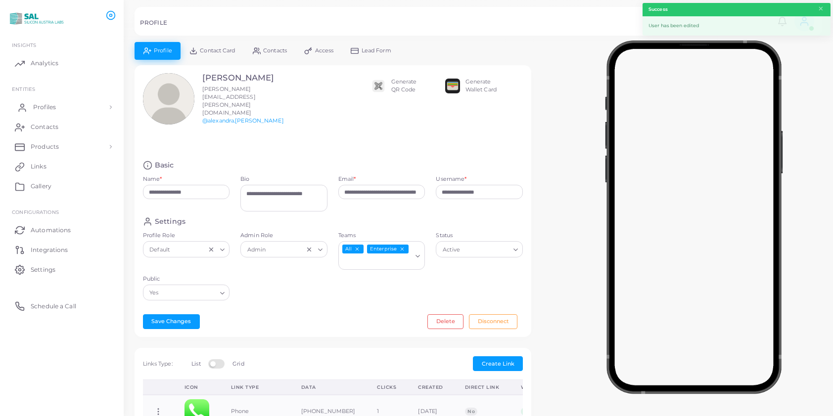
click at [34, 105] on span "Profiles" at bounding box center [44, 107] width 23 height 9
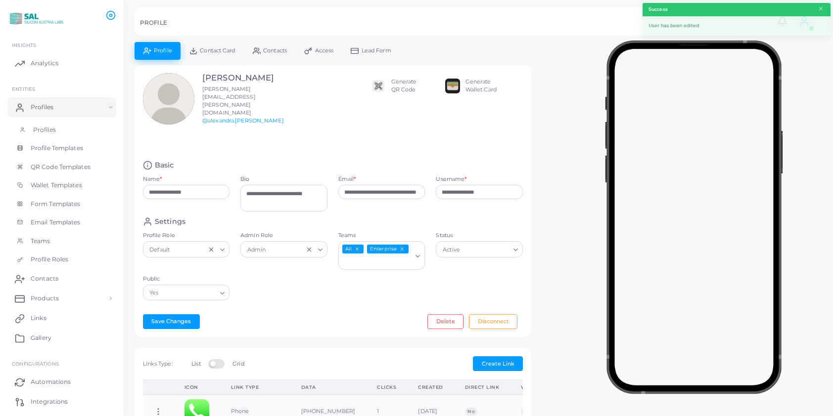
click at [43, 128] on span "Profiles" at bounding box center [44, 130] width 23 height 9
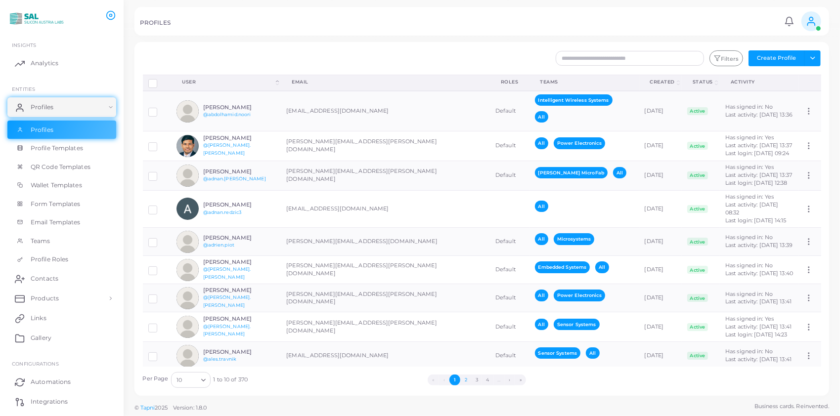
click at [467, 378] on button "2" at bounding box center [465, 380] width 11 height 11
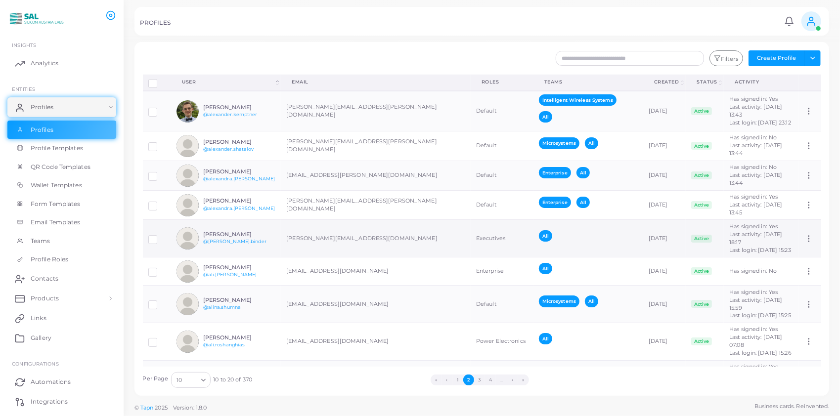
click at [229, 238] on h6 "[PERSON_NAME]" at bounding box center [239, 234] width 73 height 6
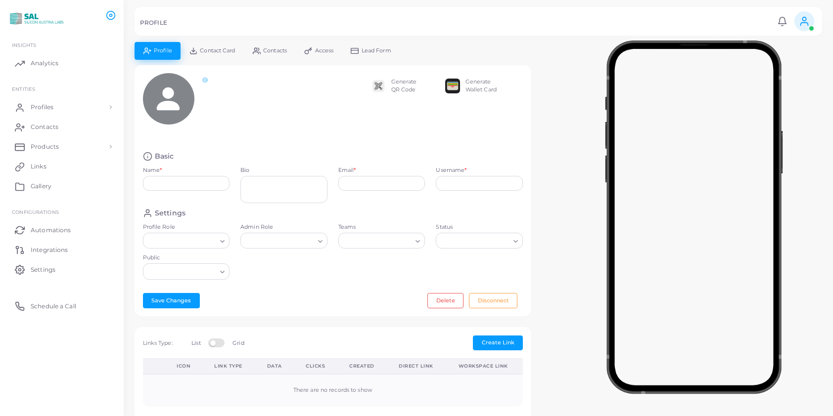
type input "**********"
type textarea "**********"
type input "**********"
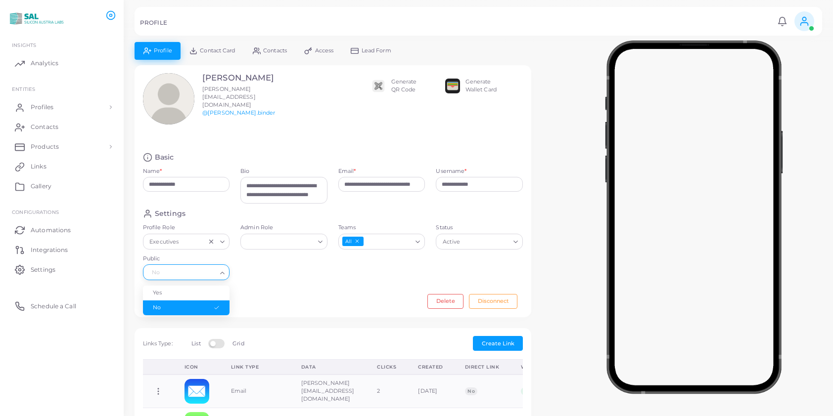
click at [222, 270] on icon "Search for option" at bounding box center [222, 273] width 7 height 7
click at [209, 291] on li "Yes" at bounding box center [186, 293] width 87 height 15
click at [379, 240] on input "Teams" at bounding box center [387, 241] width 47 height 11
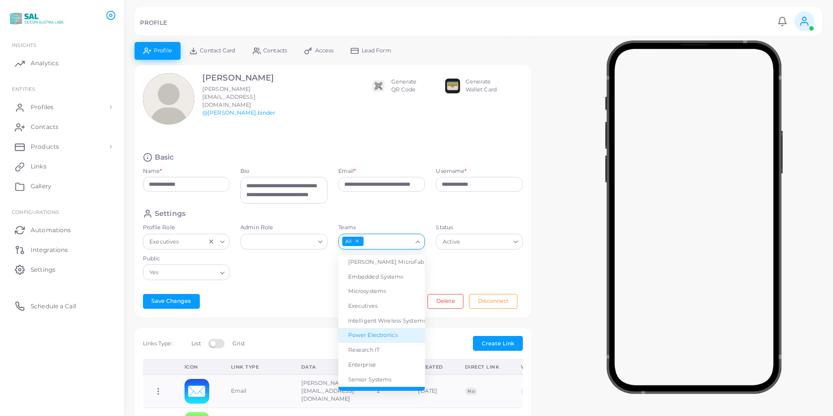
click at [367, 333] on li "Power Electronics" at bounding box center [381, 335] width 87 height 15
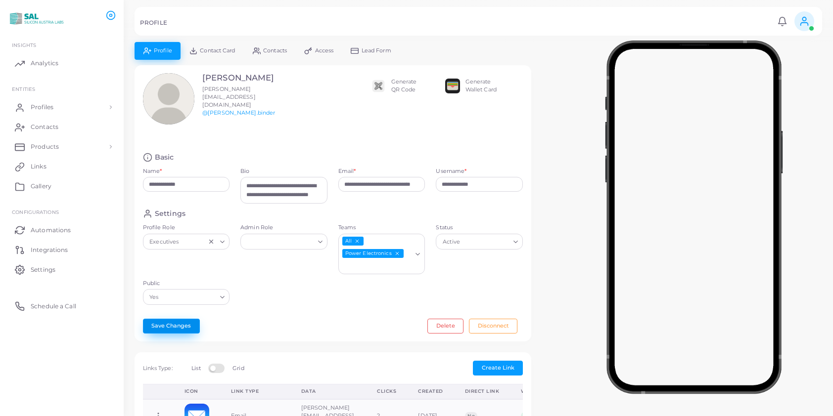
click at [184, 319] on button "Save Changes" at bounding box center [171, 326] width 57 height 15
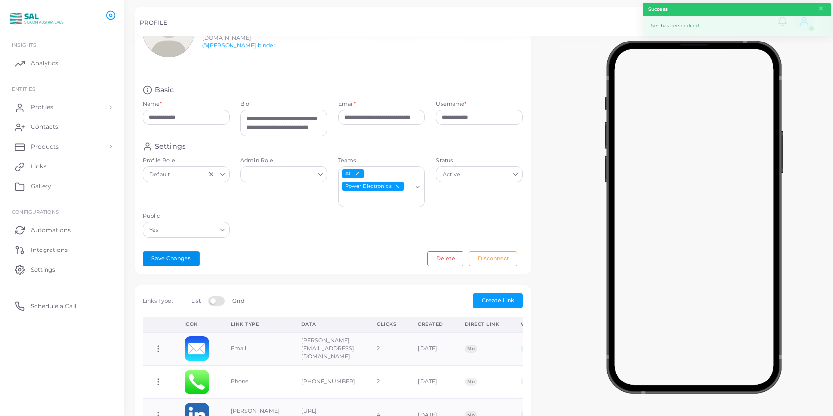
scroll to position [286, 0]
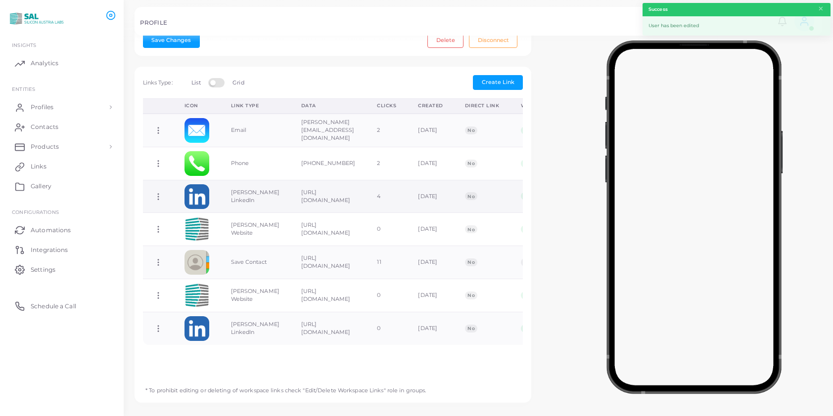
click at [159, 192] on icon at bounding box center [158, 196] width 9 height 9
click at [188, 215] on span "Delete Link" at bounding box center [196, 216] width 32 height 8
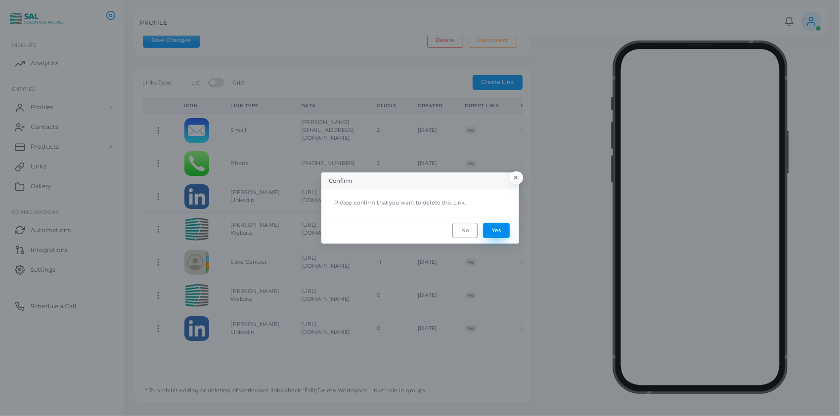
click at [494, 228] on button "Yes" at bounding box center [496, 230] width 27 height 15
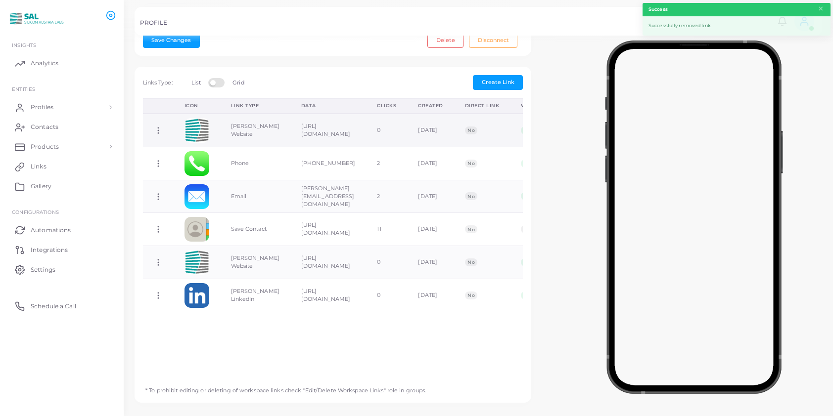
click at [159, 126] on icon at bounding box center [158, 130] width 9 height 9
click at [197, 152] on span "Delete Link" at bounding box center [196, 155] width 32 height 8
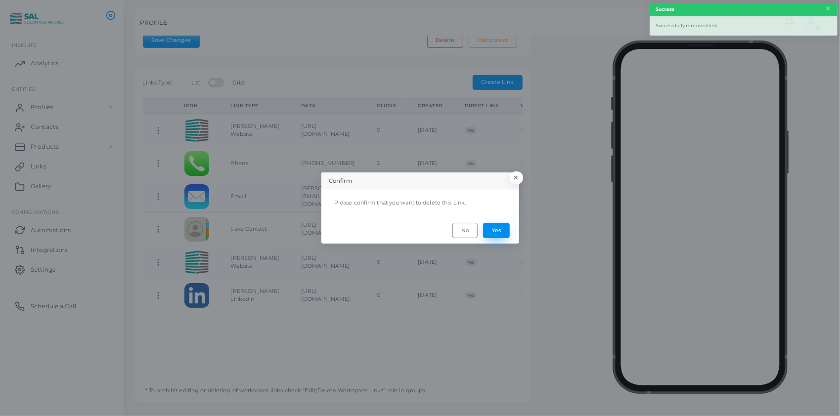
click at [502, 226] on button "Yes" at bounding box center [496, 230] width 27 height 15
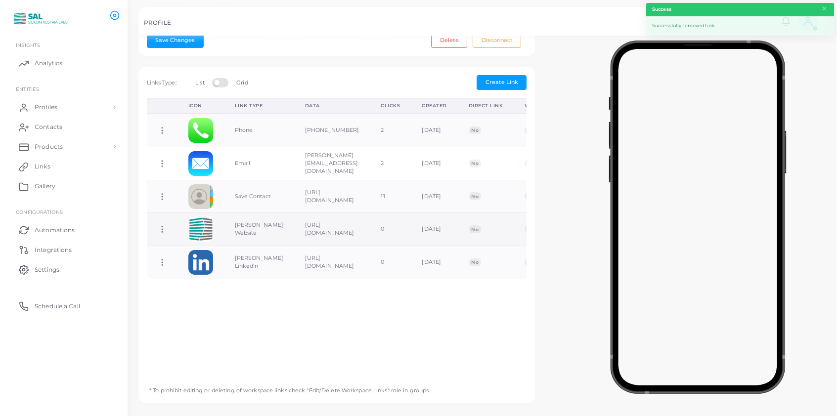
scroll to position [0, 0]
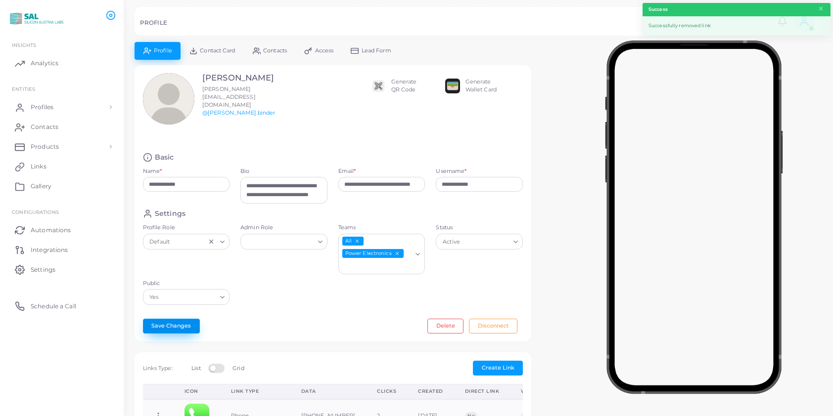
click at [163, 319] on button "Save Changes" at bounding box center [171, 326] width 57 height 15
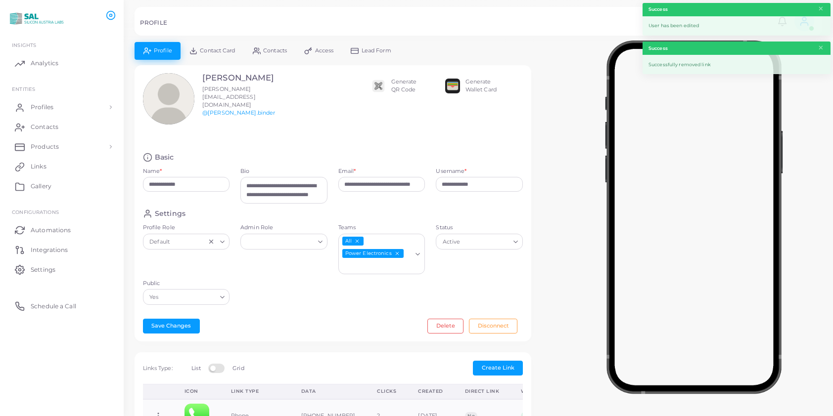
click at [215, 50] on span "Contact Card" at bounding box center [217, 50] width 35 height 5
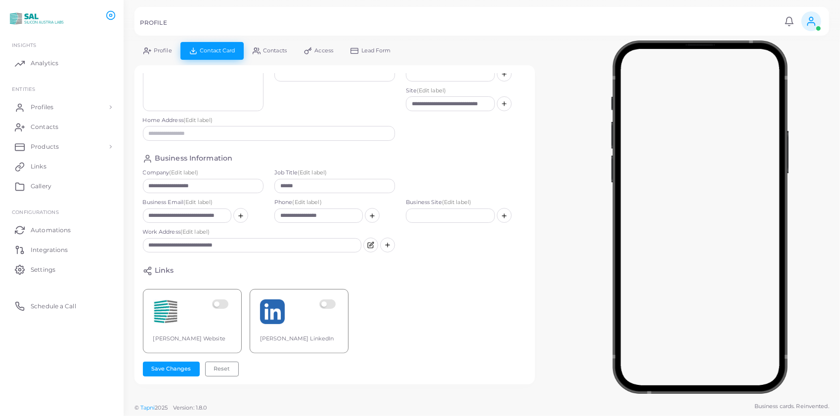
scroll to position [73, 0]
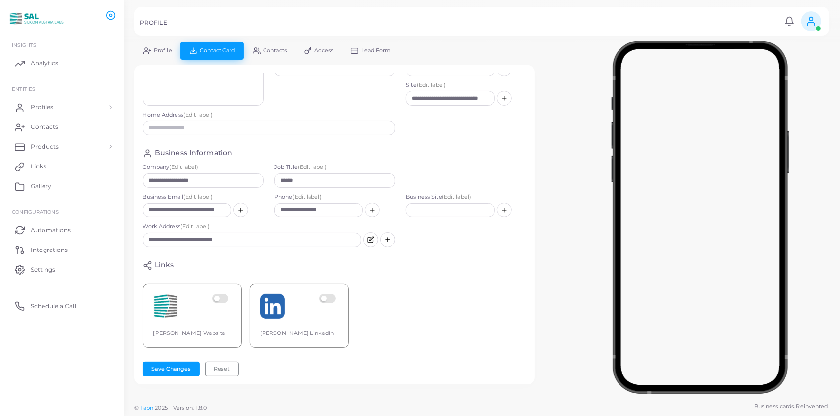
click at [225, 295] on label at bounding box center [221, 306] width 19 height 25
click at [329, 294] on label at bounding box center [328, 306] width 19 height 25
click at [170, 365] on button "Save Changes" at bounding box center [171, 369] width 57 height 15
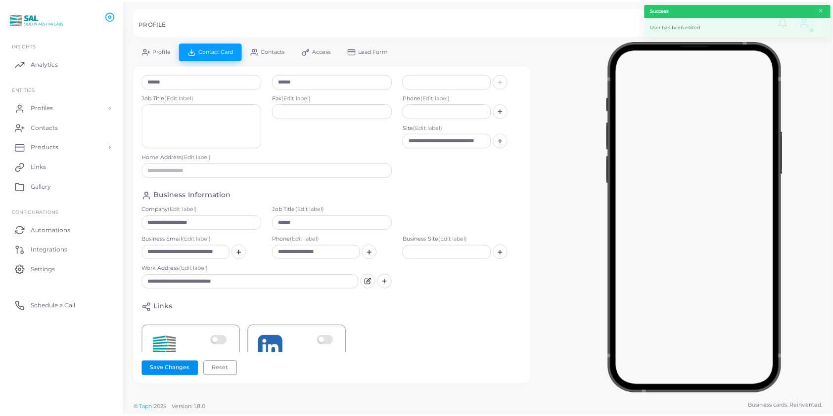
scroll to position [0, 0]
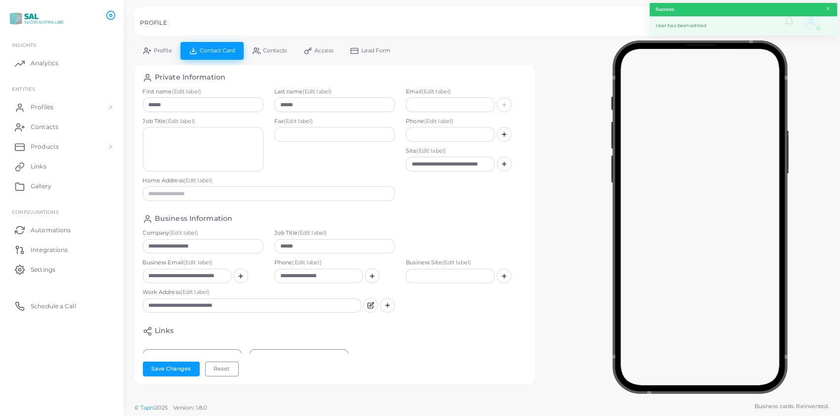
click at [156, 46] on link "Profile" at bounding box center [158, 50] width 46 height 17
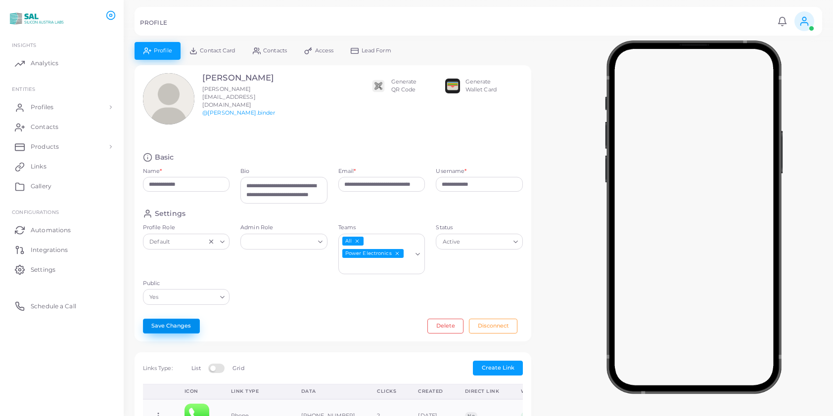
click at [179, 319] on button "Save Changes" at bounding box center [171, 326] width 57 height 15
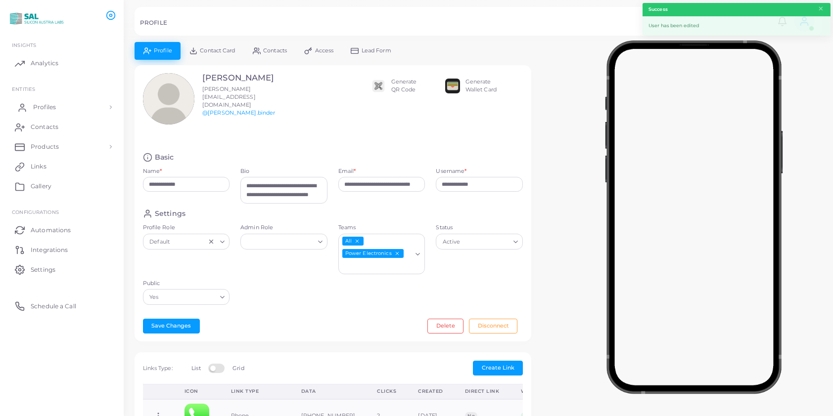
click at [47, 106] on span "Profiles" at bounding box center [44, 107] width 23 height 9
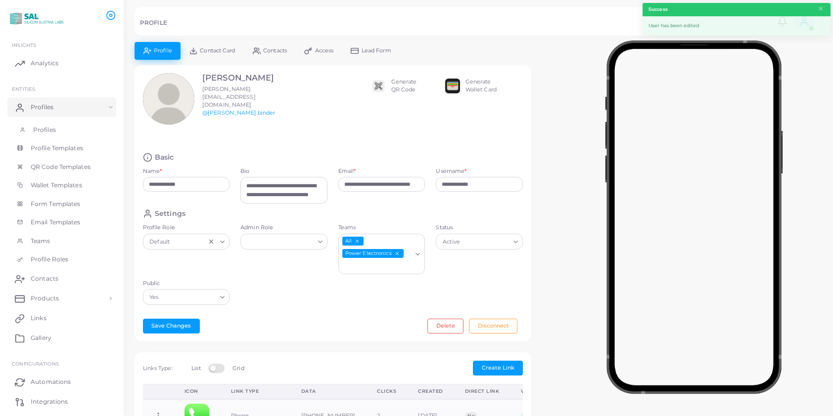
click at [48, 126] on span "Profiles" at bounding box center [44, 130] width 23 height 9
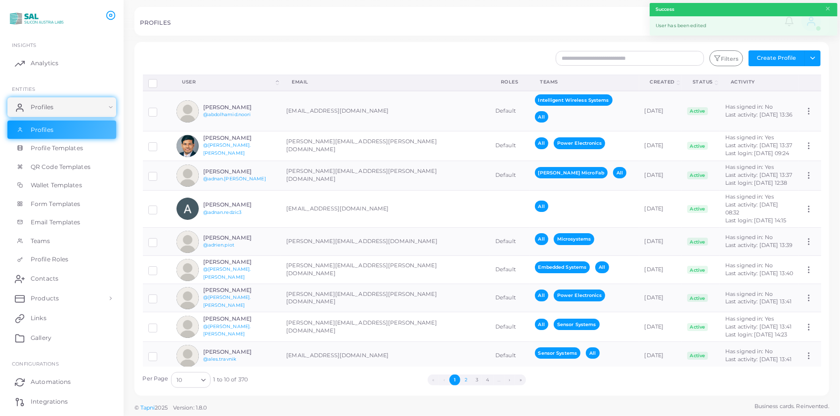
click at [467, 376] on button "2" at bounding box center [465, 380] width 11 height 11
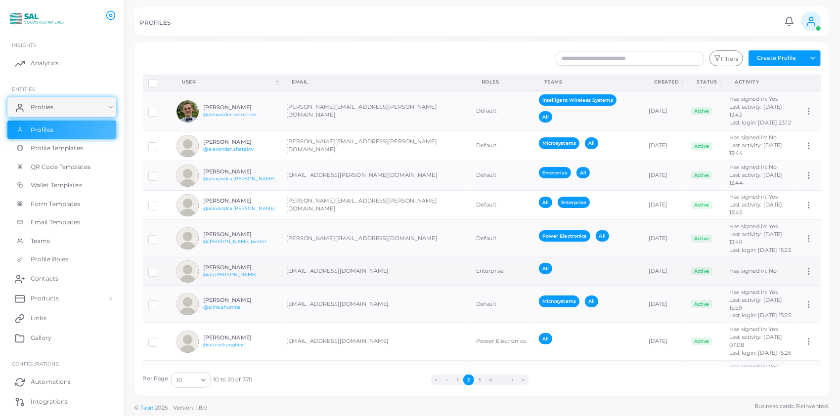
click at [221, 271] on h6 "[PERSON_NAME]" at bounding box center [239, 268] width 73 height 6
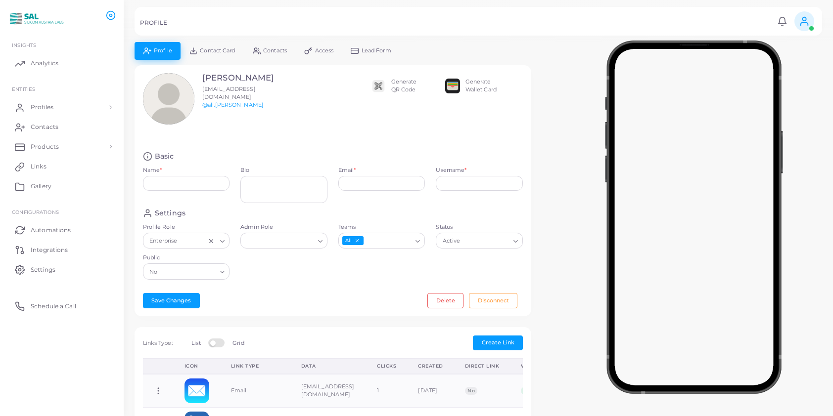
type input "**********"
type textarea "**********"
type input "**********"
click at [207, 273] on input "Public" at bounding box center [188, 272] width 56 height 11
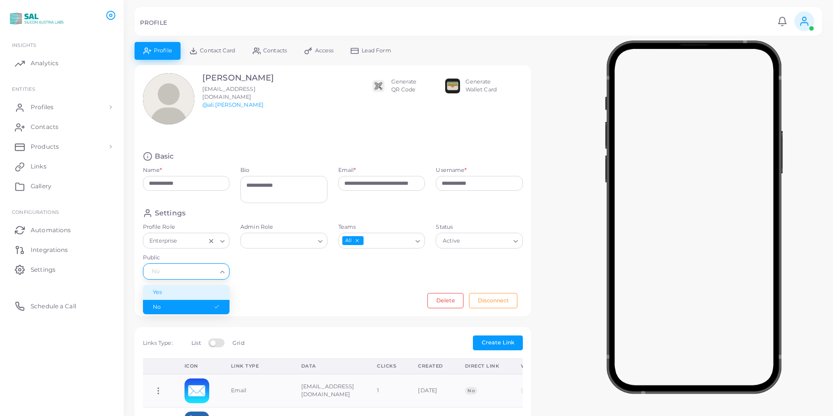
click at [190, 285] on li "Yes" at bounding box center [186, 292] width 87 height 15
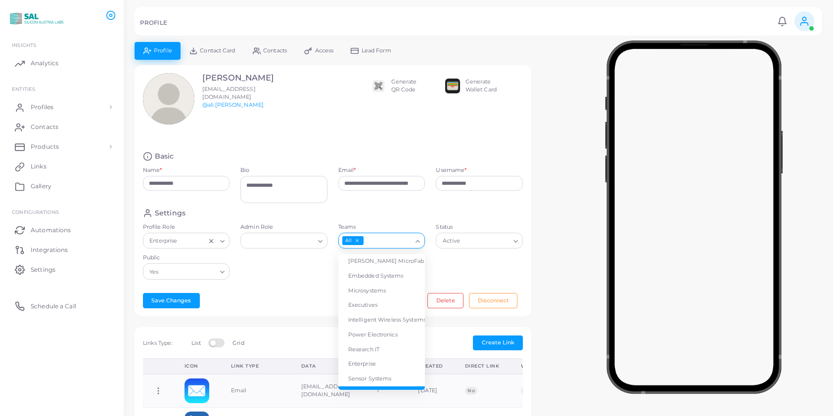
click at [375, 240] on input "Teams" at bounding box center [387, 241] width 47 height 11
click at [364, 362] on li "Enterprise" at bounding box center [381, 364] width 87 height 15
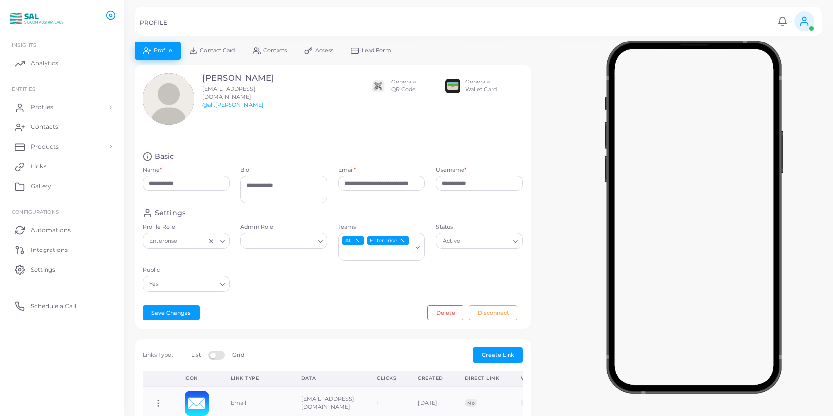
click at [223, 238] on icon "Search for option" at bounding box center [222, 241] width 7 height 7
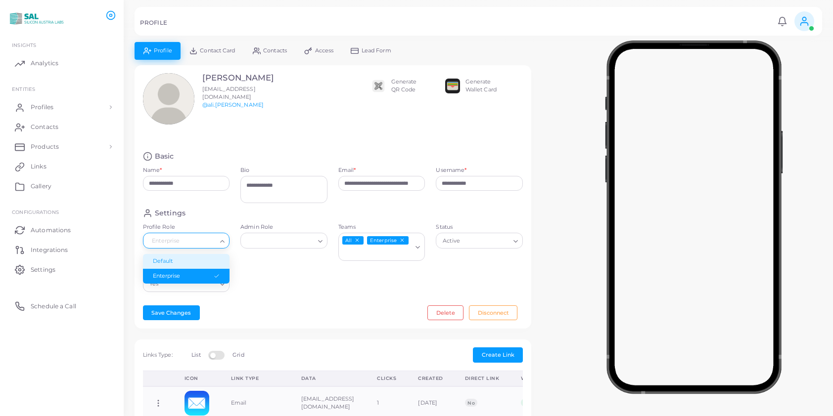
click at [200, 263] on li "Default" at bounding box center [186, 261] width 87 height 15
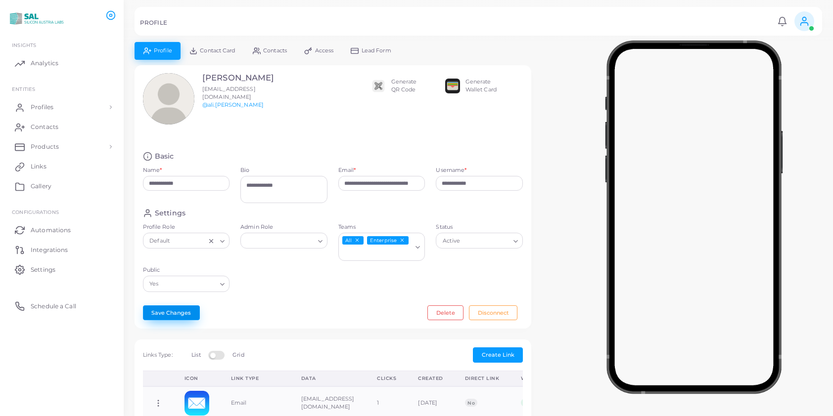
click at [176, 310] on button "Save Changes" at bounding box center [171, 313] width 57 height 15
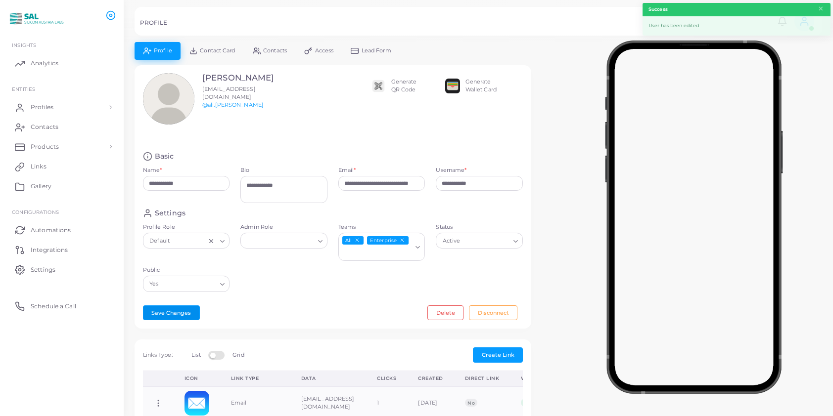
scroll to position [286, 0]
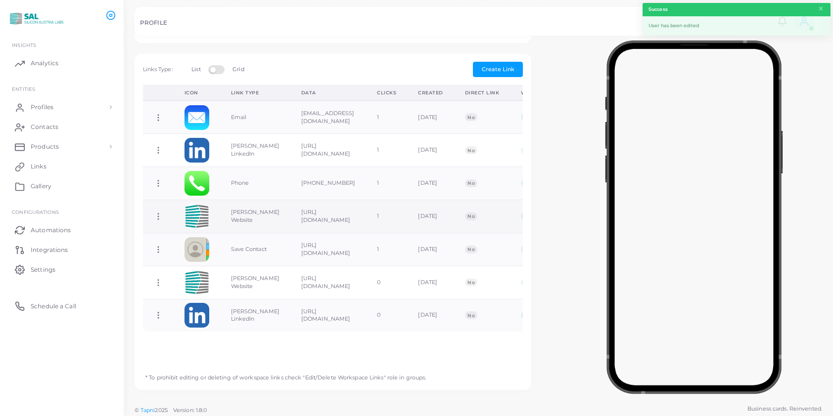
click at [158, 216] on circle at bounding box center [158, 216] width 1 height 1
click at [185, 246] on link "Delete Link" at bounding box center [197, 251] width 79 height 13
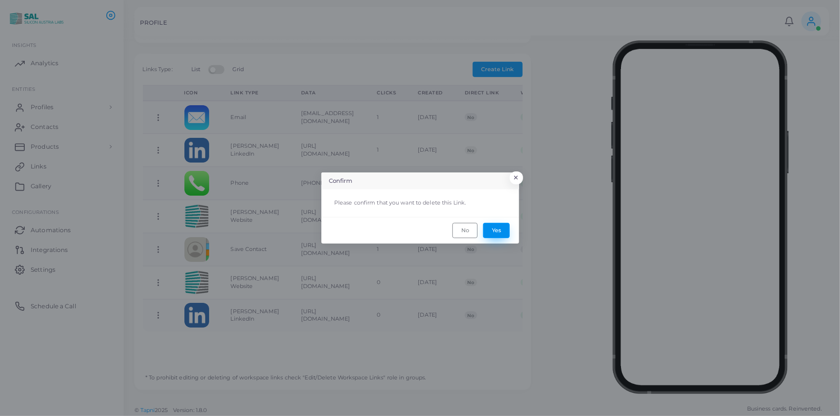
click at [487, 228] on button "Yes" at bounding box center [496, 230] width 27 height 15
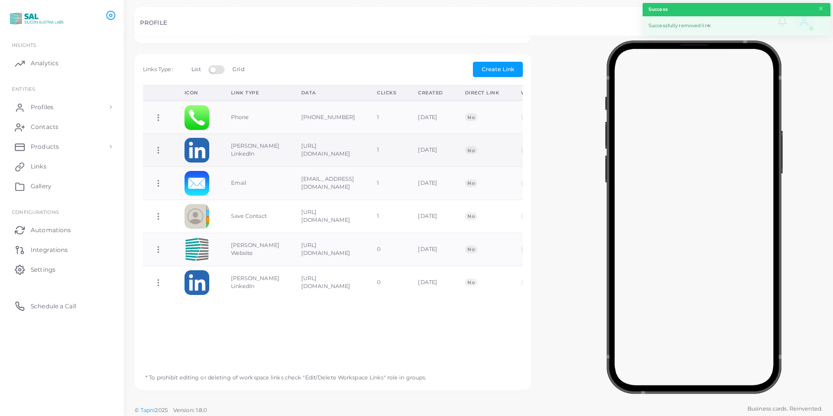
click at [156, 146] on icon at bounding box center [158, 150] width 9 height 9
click at [180, 181] on span "Delete Link" at bounding box center [193, 184] width 32 height 8
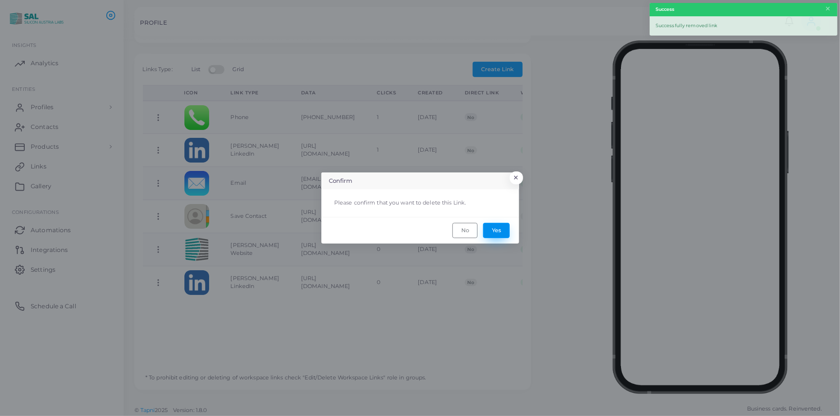
click at [492, 226] on button "Yes" at bounding box center [496, 230] width 27 height 15
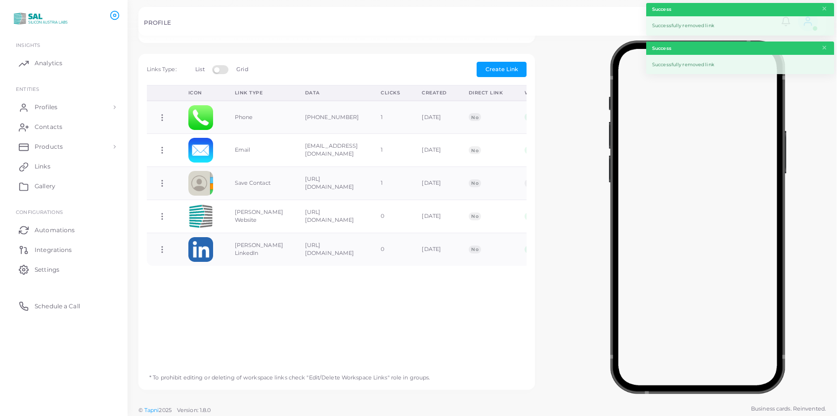
scroll to position [0, 0]
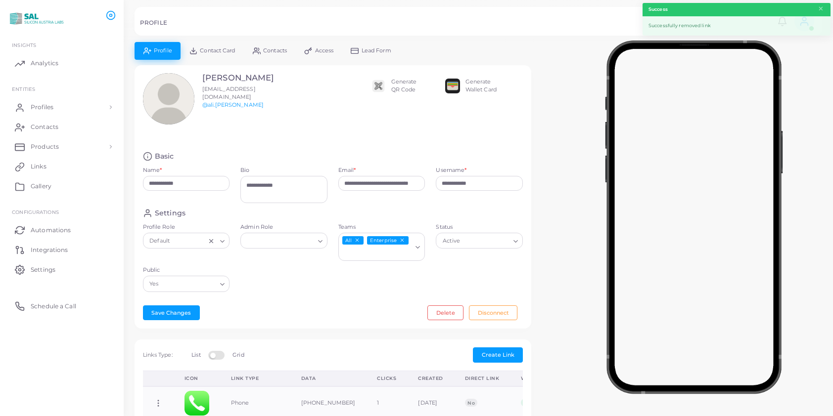
click at [171, 303] on div "**********" at bounding box center [333, 197] width 397 height 264
click at [172, 309] on button "Save Changes" at bounding box center [171, 313] width 57 height 15
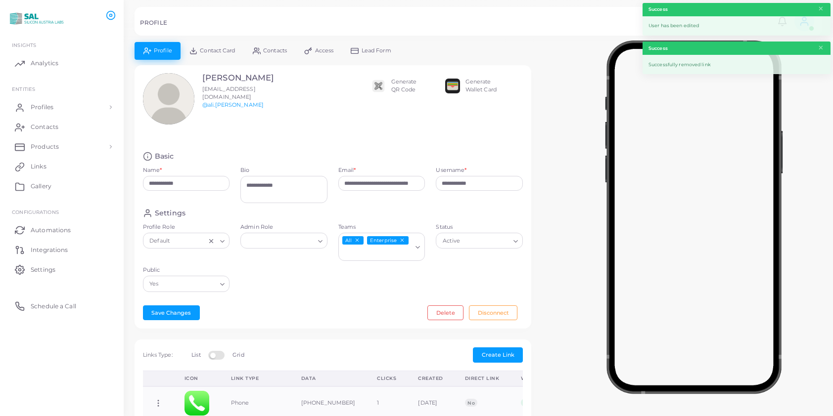
click at [218, 45] on link "Contact Card" at bounding box center [211, 50] width 63 height 17
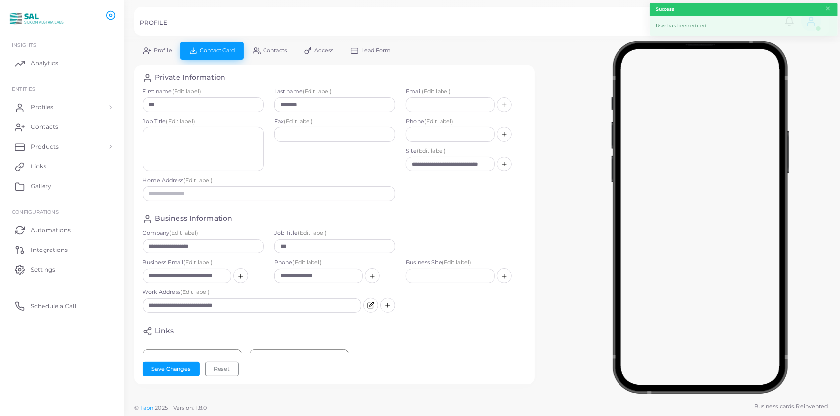
scroll to position [73, 0]
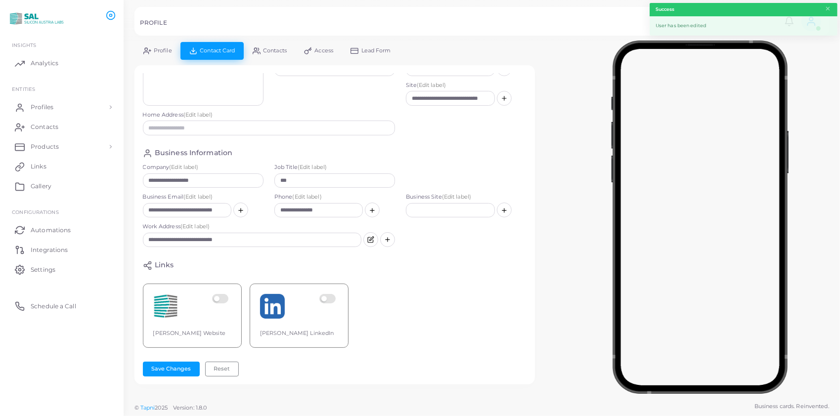
click at [226, 294] on label at bounding box center [221, 306] width 19 height 25
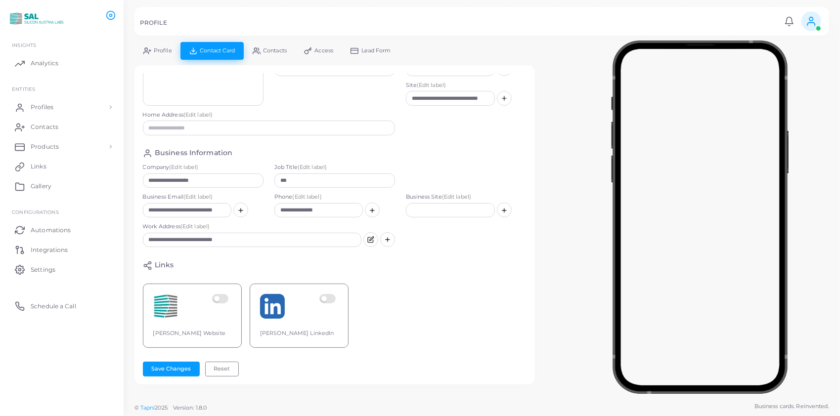
click at [331, 294] on label at bounding box center [328, 306] width 19 height 25
click at [180, 366] on button "Save Changes" at bounding box center [171, 369] width 57 height 15
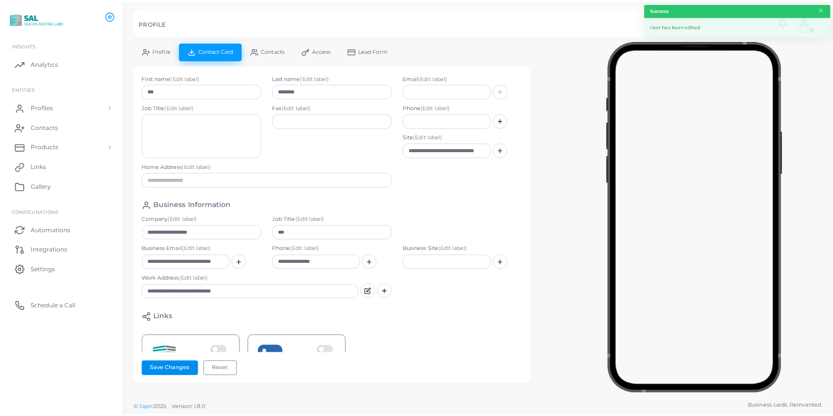
scroll to position [0, 0]
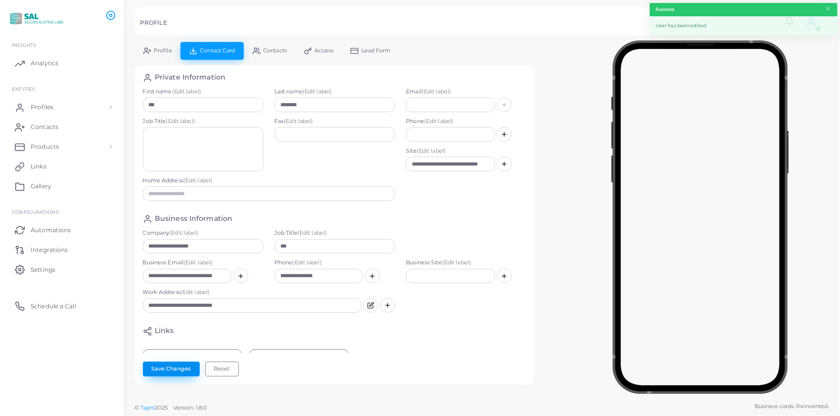
click at [150, 366] on button "Save Changes" at bounding box center [171, 369] width 57 height 15
click at [53, 108] on span "Profiles" at bounding box center [44, 107] width 23 height 9
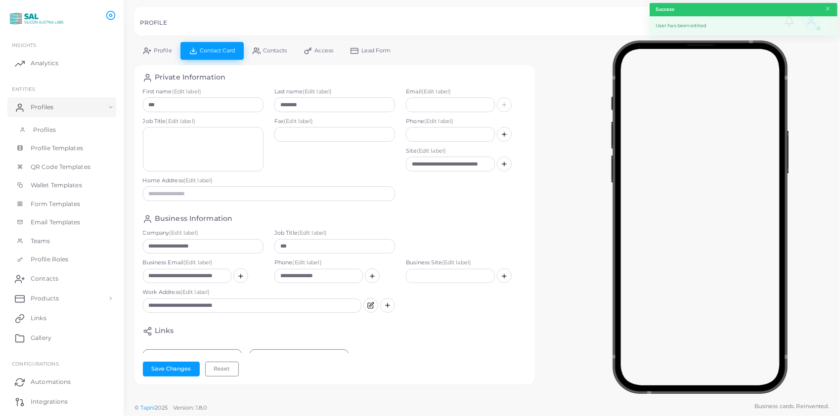
click at [55, 130] on span "Profiles" at bounding box center [44, 130] width 23 height 9
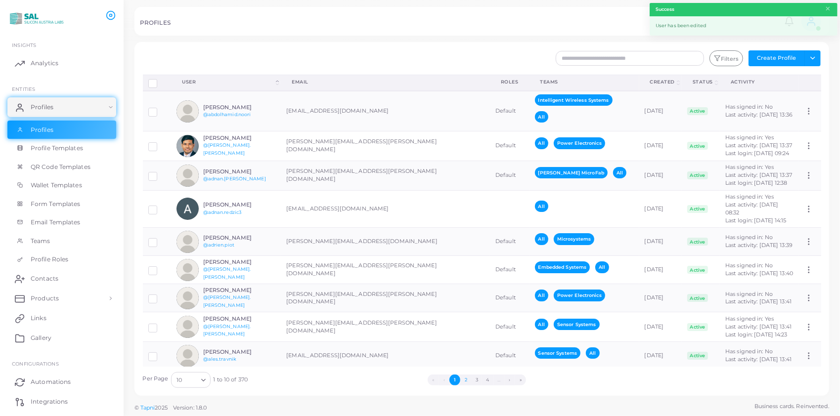
click at [464, 380] on button "2" at bounding box center [465, 380] width 11 height 11
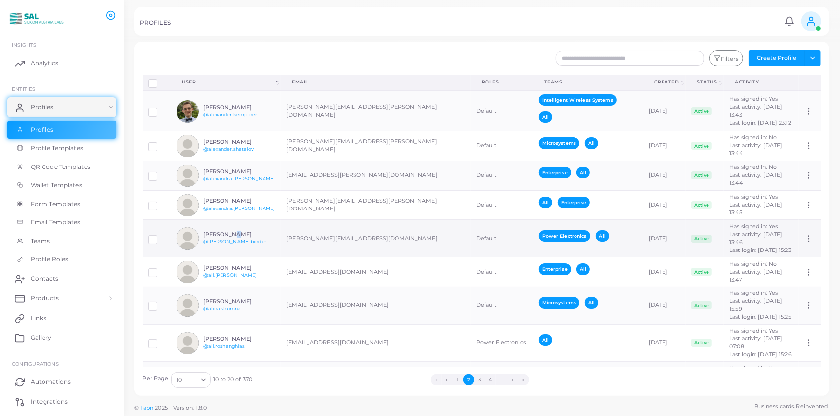
click at [225, 238] on div "[PERSON_NAME] @[PERSON_NAME].binder" at bounding box center [226, 238] width 99 height 22
click at [225, 237] on div "[PERSON_NAME] @[PERSON_NAME].binder" at bounding box center [226, 238] width 99 height 22
click at [223, 238] on h6 "[PERSON_NAME]" at bounding box center [239, 234] width 73 height 6
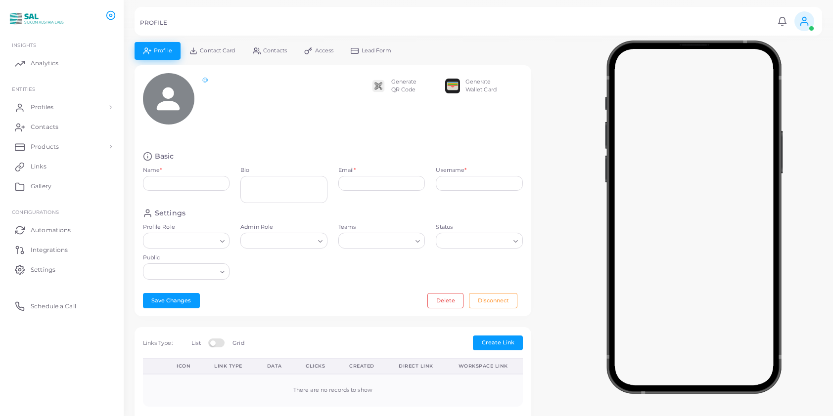
type input "**********"
type textarea "**********"
type input "**********"
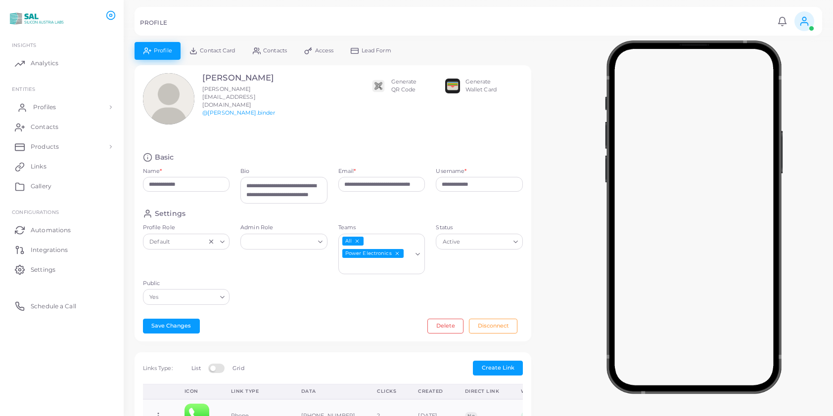
click at [42, 106] on span "Profiles" at bounding box center [44, 107] width 23 height 9
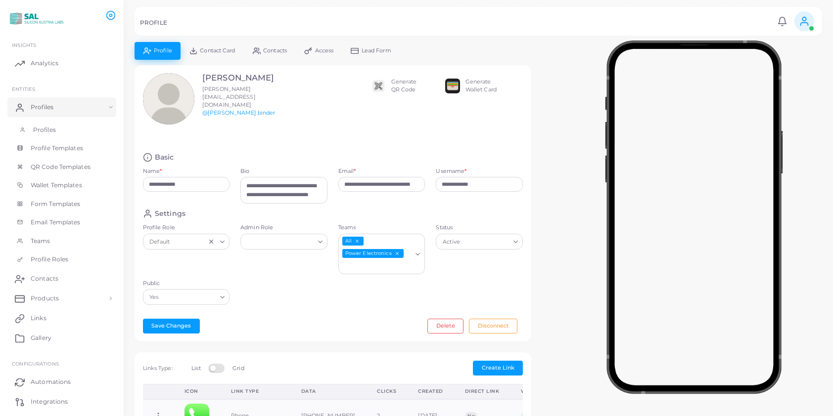
click at [42, 130] on span "Profiles" at bounding box center [44, 130] width 23 height 9
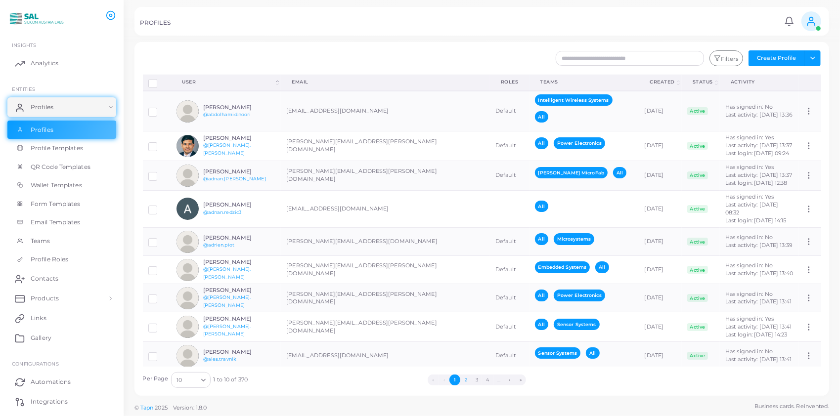
click at [465, 376] on button "2" at bounding box center [465, 380] width 11 height 11
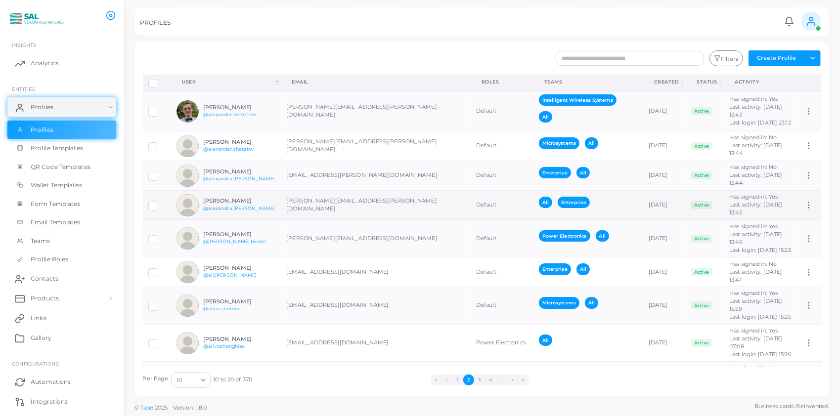
click at [255, 204] on h6 "[PERSON_NAME]" at bounding box center [239, 201] width 73 height 6
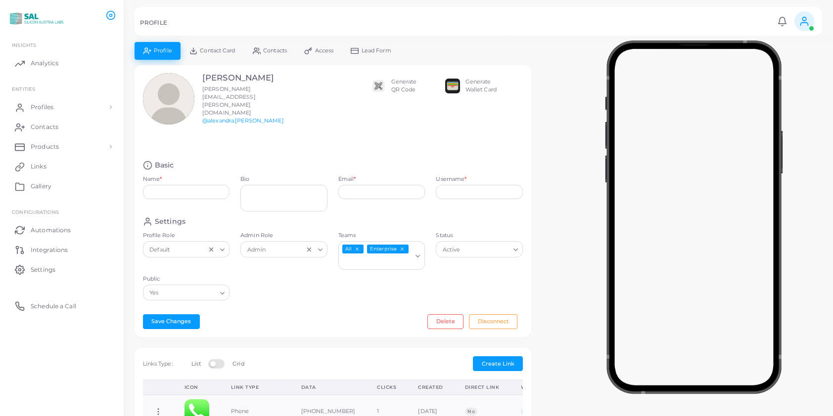
type input "**********"
type textarea "**********"
type input "**********"
click at [38, 103] on span "Profiles" at bounding box center [44, 107] width 23 height 9
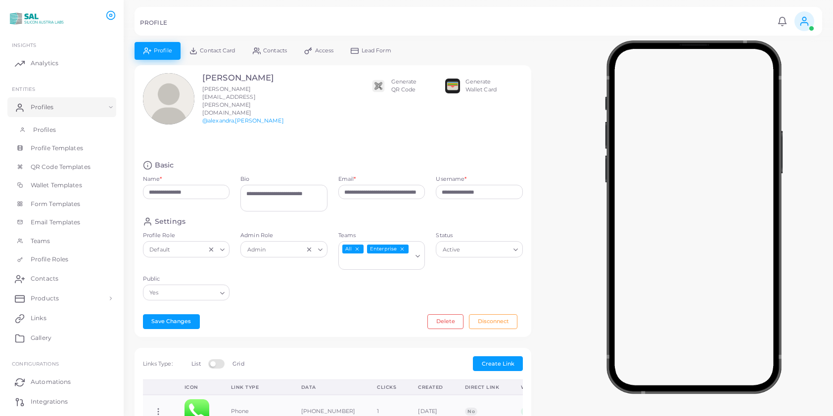
click at [40, 126] on span "Profiles" at bounding box center [44, 130] width 23 height 9
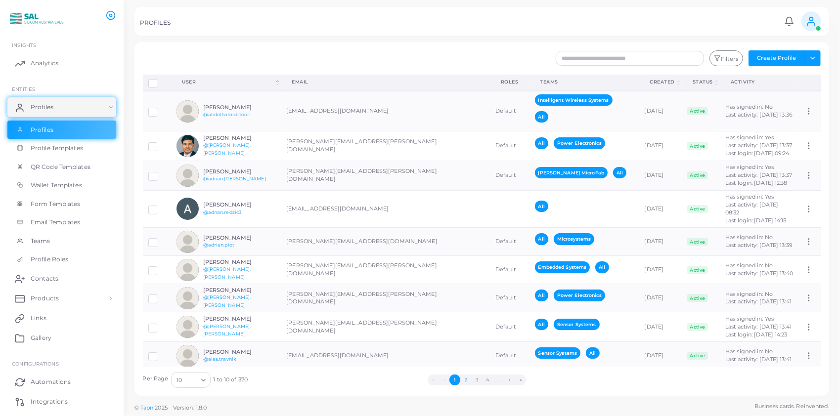
click at [465, 377] on button "2" at bounding box center [465, 380] width 11 height 11
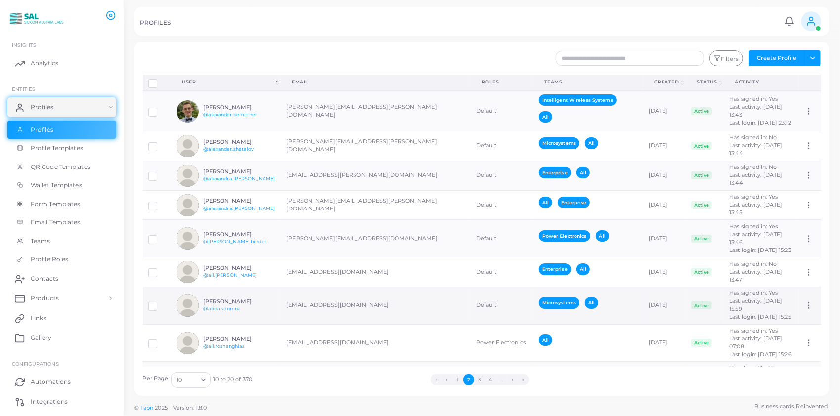
click at [208, 310] on div "[PERSON_NAME] @[PERSON_NAME].shumna" at bounding box center [226, 306] width 99 height 22
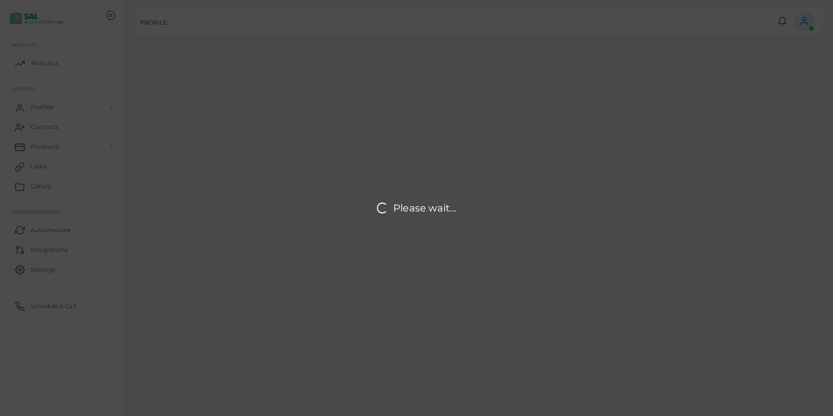
type input "**********"
type textarea "**********"
type input "**********"
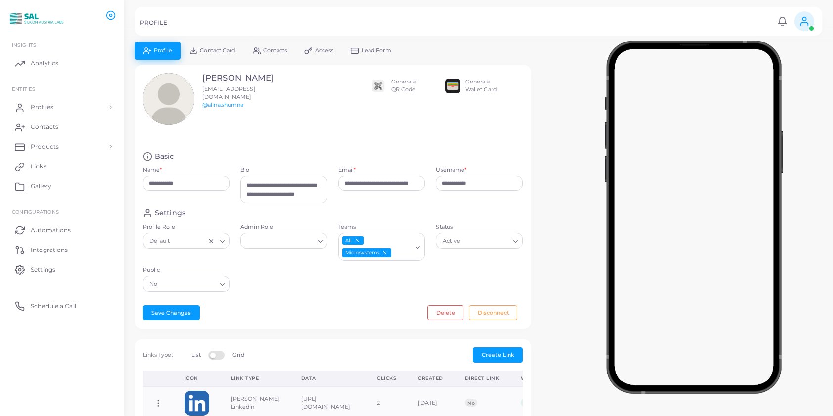
click at [224, 283] on icon "Search for option" at bounding box center [222, 284] width 7 height 7
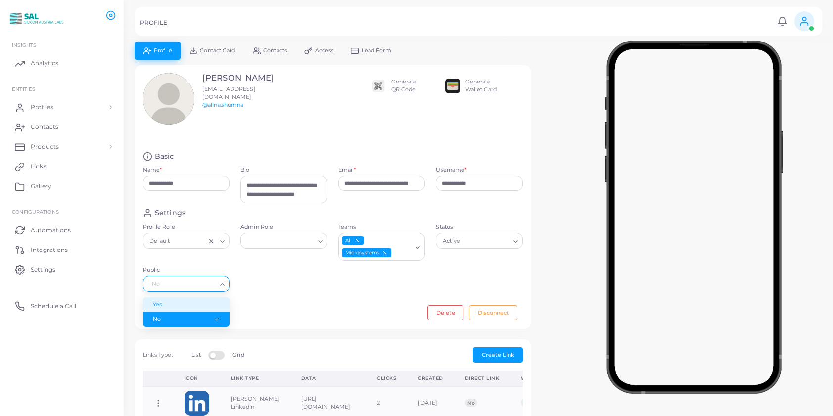
drag, startPoint x: 204, startPoint y: 301, endPoint x: 223, endPoint y: 294, distance: 19.7
click at [205, 300] on li "Yes" at bounding box center [186, 305] width 87 height 15
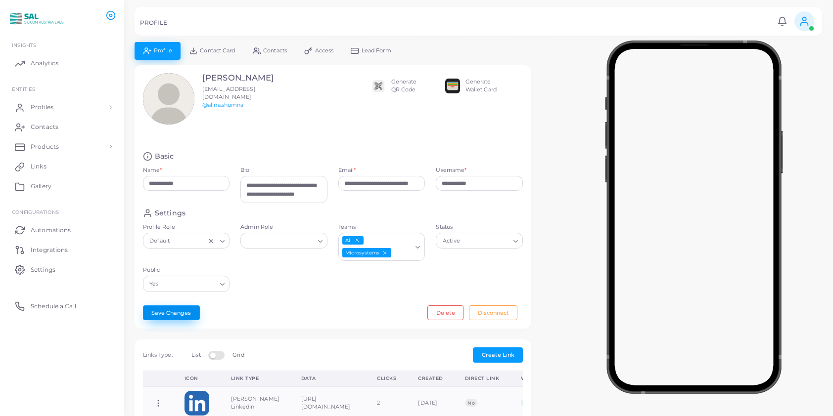
click at [185, 310] on button "Save Changes" at bounding box center [171, 313] width 57 height 15
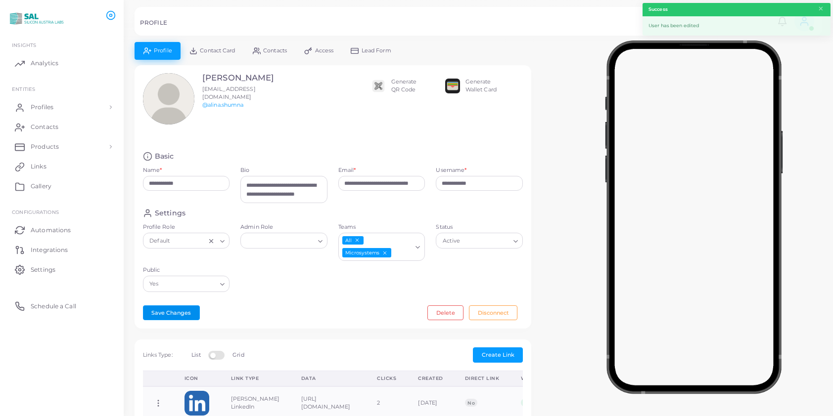
scroll to position [286, 0]
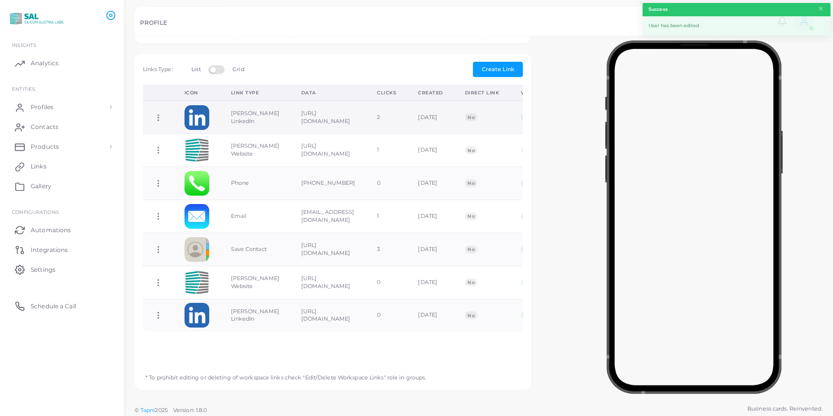
click at [158, 116] on icon at bounding box center [158, 117] width 9 height 9
click at [186, 155] on span "Delete Link" at bounding box center [195, 155] width 32 height 8
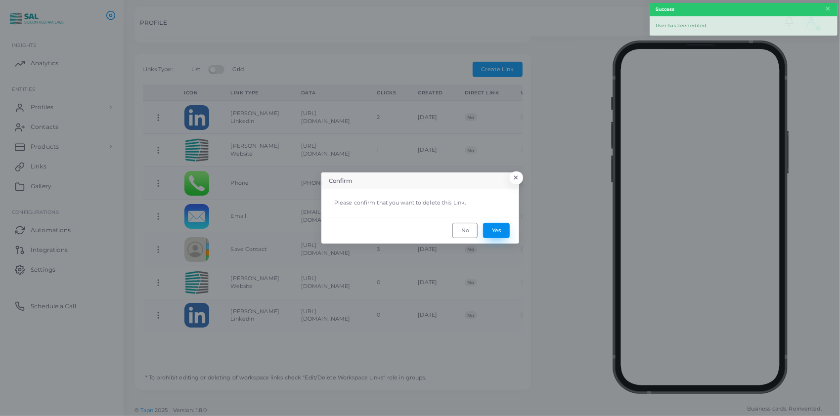
click at [496, 229] on button "Yes" at bounding box center [496, 230] width 27 height 15
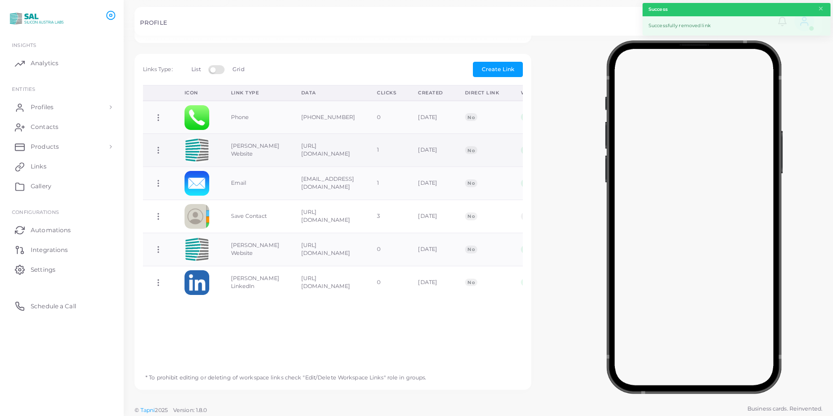
click at [157, 146] on icon at bounding box center [158, 150] width 9 height 9
click at [190, 181] on span "Delete Link" at bounding box center [194, 183] width 32 height 8
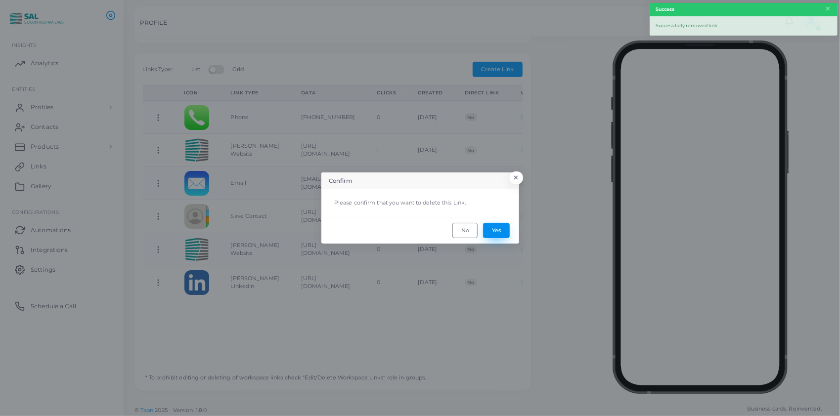
click at [503, 226] on button "Yes" at bounding box center [496, 230] width 27 height 15
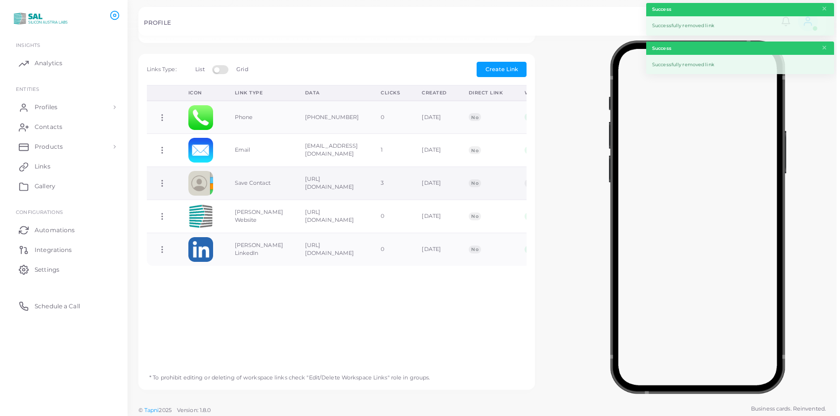
scroll to position [0, 0]
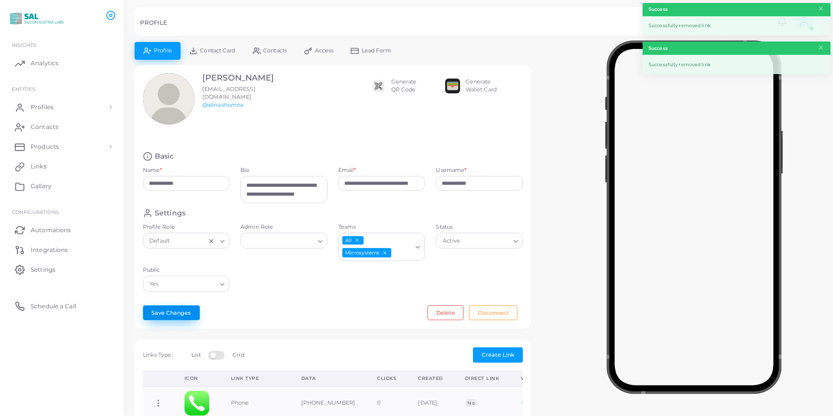
click at [167, 309] on button "Save Changes" at bounding box center [171, 313] width 57 height 15
click at [216, 55] on link "Contact Card" at bounding box center [211, 50] width 63 height 17
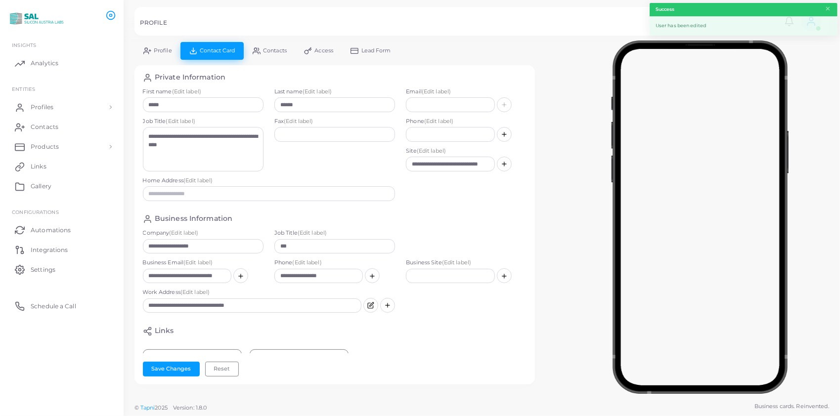
scroll to position [73, 0]
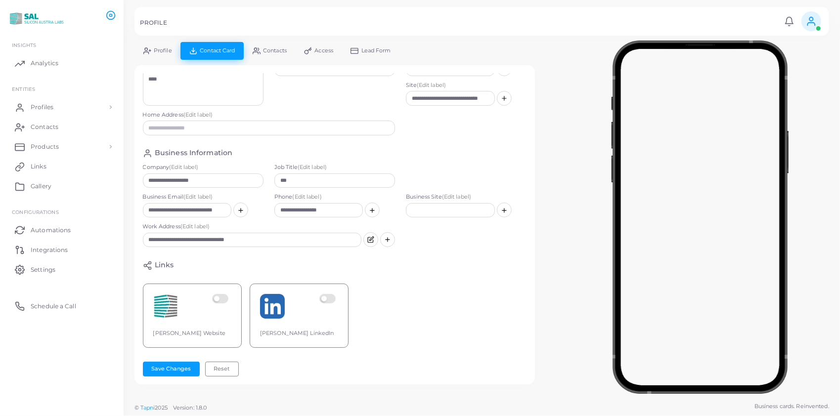
click at [220, 294] on label at bounding box center [221, 306] width 19 height 25
drag, startPoint x: 331, startPoint y: 293, endPoint x: 281, endPoint y: 315, distance: 54.9
click at [332, 294] on label at bounding box center [328, 306] width 19 height 25
click at [172, 367] on button "Save Changes" at bounding box center [171, 369] width 57 height 15
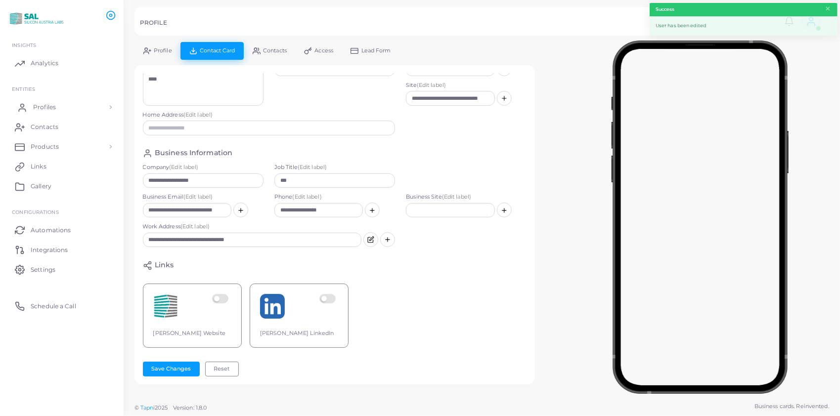
drag, startPoint x: 27, startPoint y: 103, endPoint x: 35, endPoint y: 104, distance: 8.0
click at [27, 103] on icon at bounding box center [22, 108] width 10 height 10
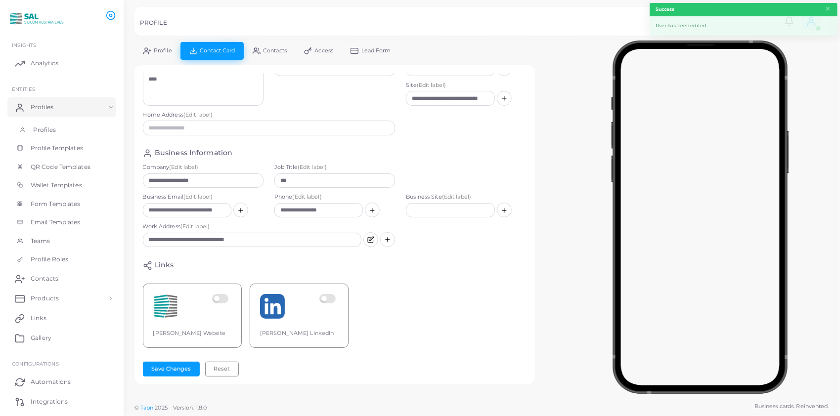
click at [57, 127] on link "Profiles" at bounding box center [61, 130] width 109 height 19
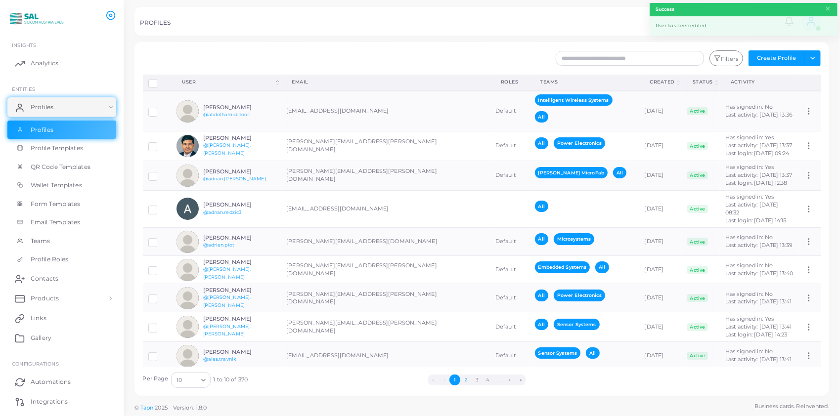
click at [466, 377] on button "2" at bounding box center [465, 380] width 11 height 11
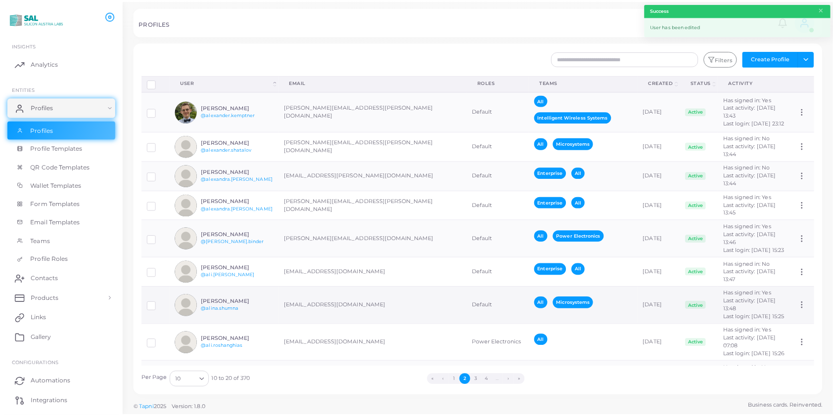
scroll to position [78, 0]
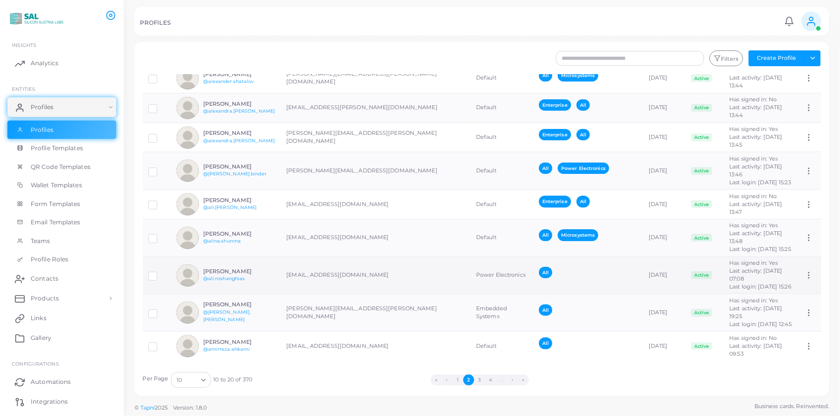
click at [223, 275] on h6 "[PERSON_NAME]" at bounding box center [239, 272] width 73 height 6
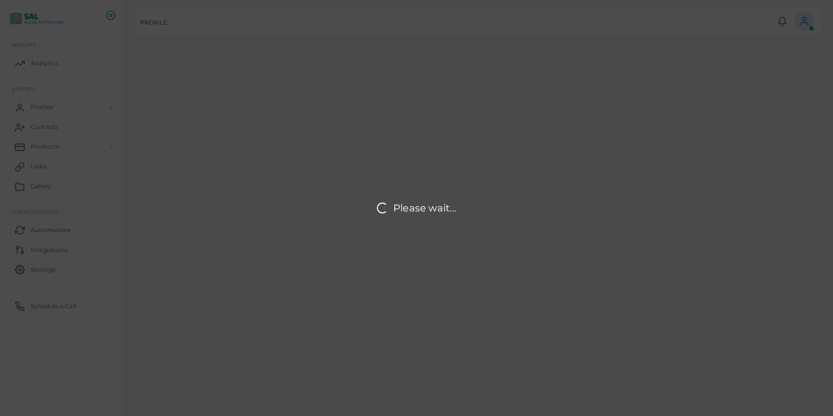
type input "**********"
type textarea "**********"
type input "**********"
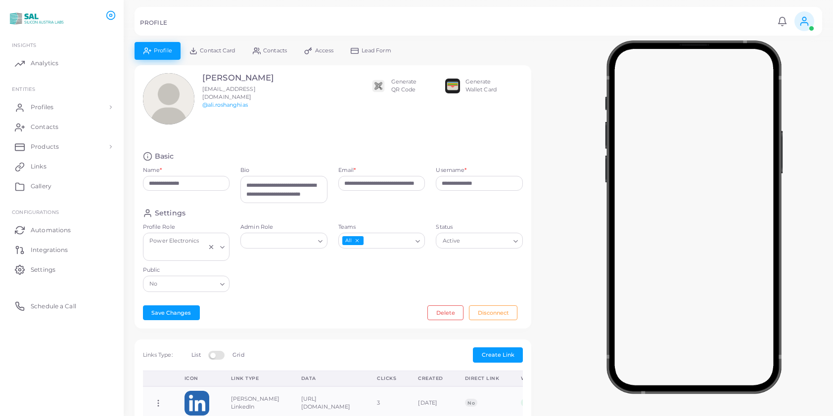
click at [194, 282] on input "Public" at bounding box center [188, 284] width 56 height 11
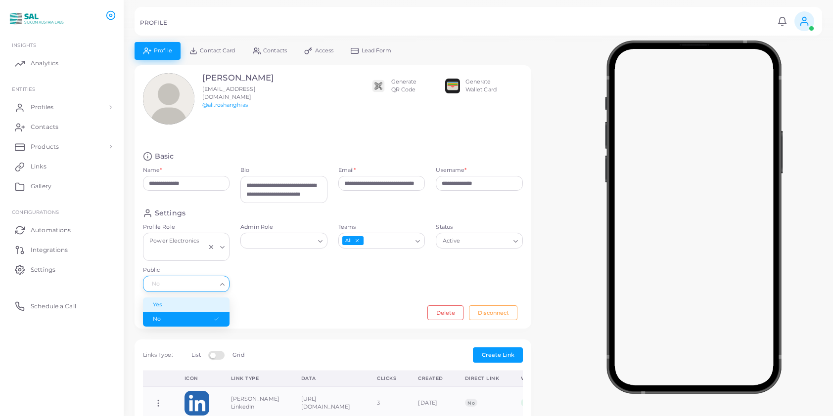
click at [190, 299] on li "Yes" at bounding box center [186, 305] width 87 height 15
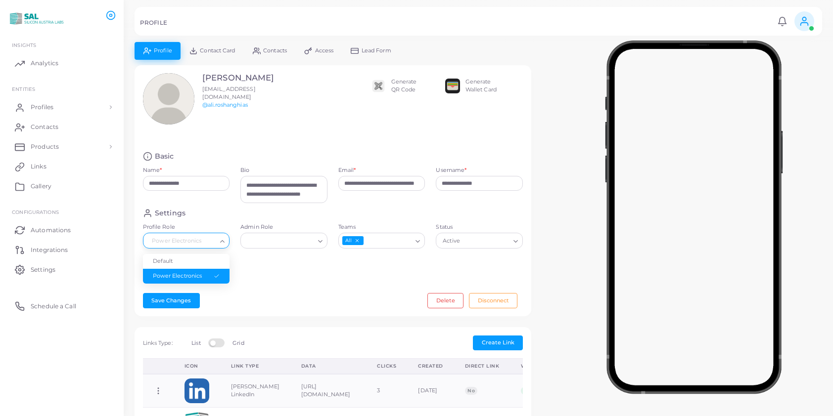
click at [222, 245] on div "Power Electronics Loading..." at bounding box center [186, 241] width 87 height 16
click at [212, 258] on li "Default" at bounding box center [186, 261] width 87 height 15
click at [373, 239] on input "Teams" at bounding box center [387, 241] width 47 height 11
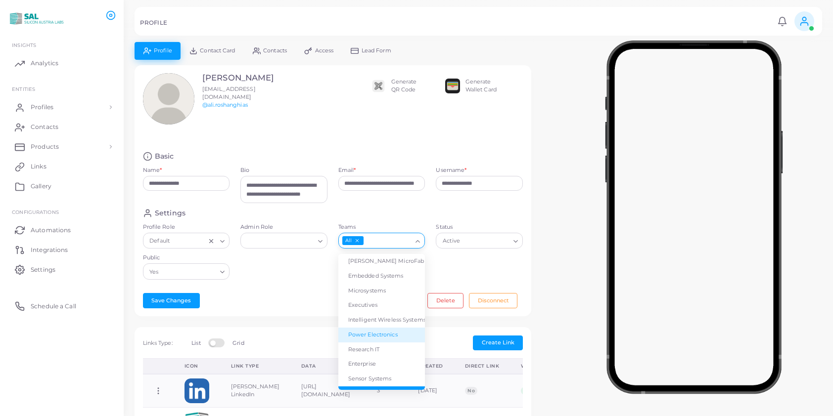
click at [364, 333] on li "Power Electronics" at bounding box center [381, 335] width 87 height 15
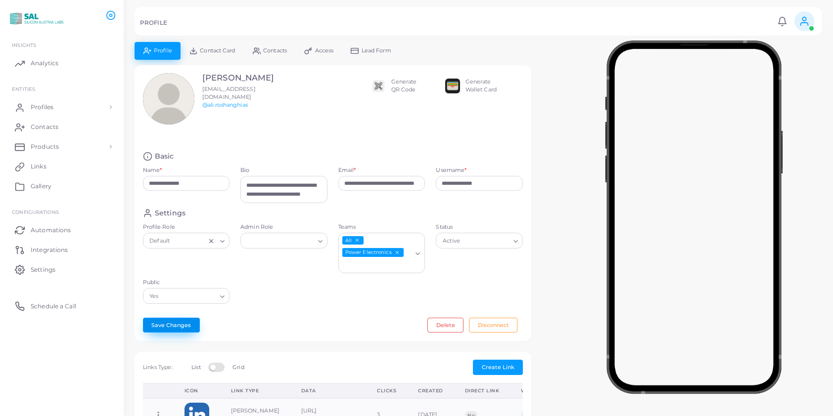
click at [175, 318] on button "Save Changes" at bounding box center [171, 325] width 57 height 15
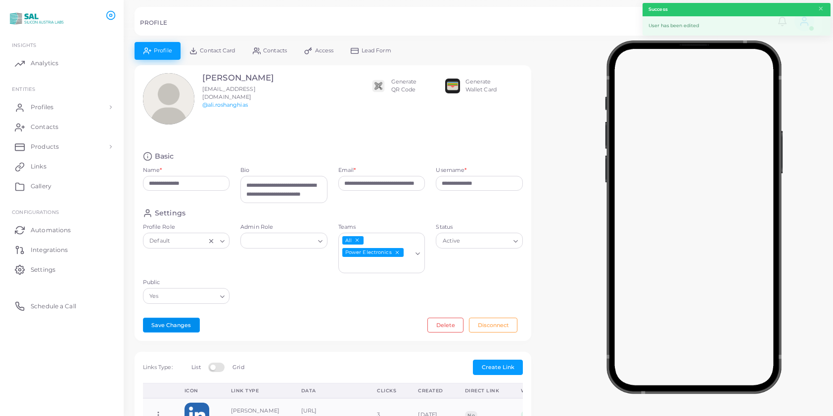
scroll to position [286, 0]
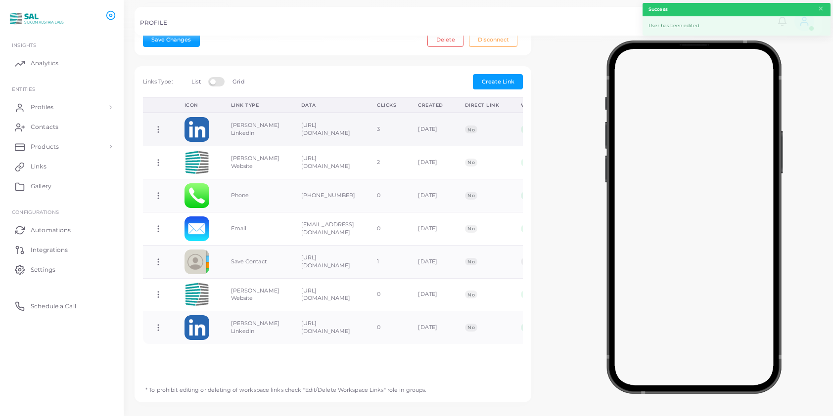
click at [159, 125] on icon at bounding box center [158, 129] width 9 height 9
click at [186, 149] on span "Delete Link" at bounding box center [196, 153] width 32 height 8
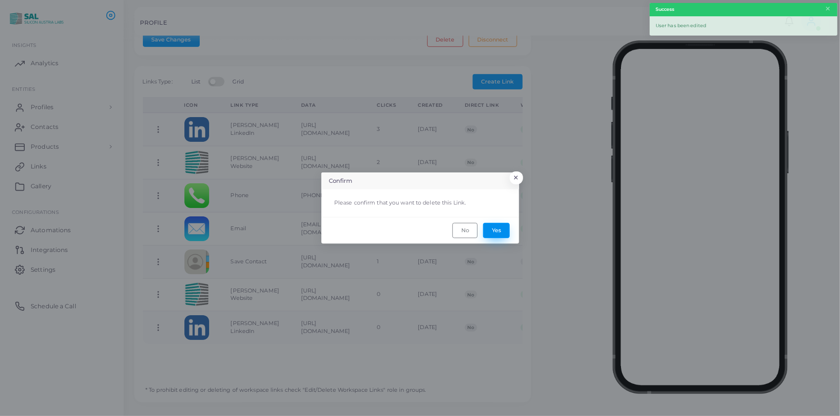
click at [496, 230] on button "Yes" at bounding box center [496, 230] width 27 height 15
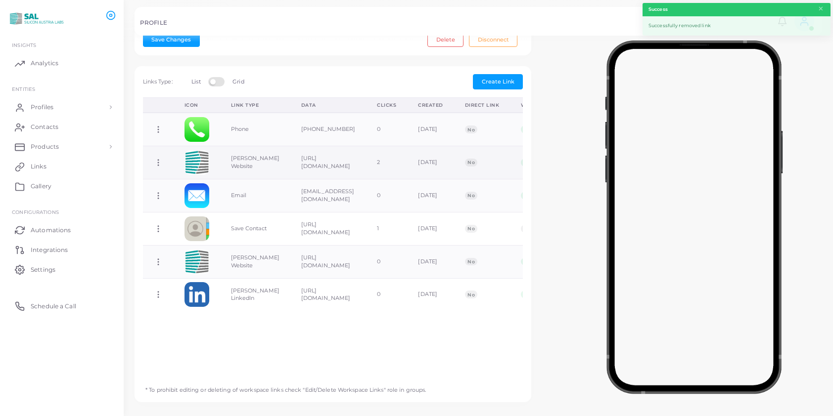
click at [159, 158] on icon at bounding box center [158, 162] width 9 height 9
click at [186, 183] on span "Delete Link" at bounding box center [196, 184] width 32 height 8
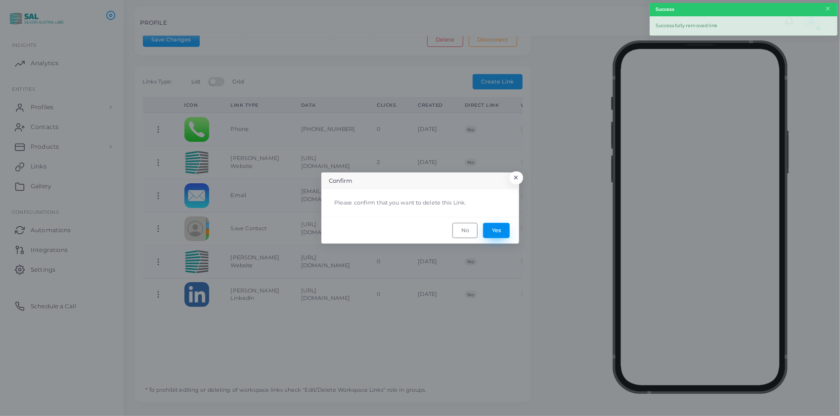
click at [494, 233] on button "Yes" at bounding box center [496, 230] width 27 height 15
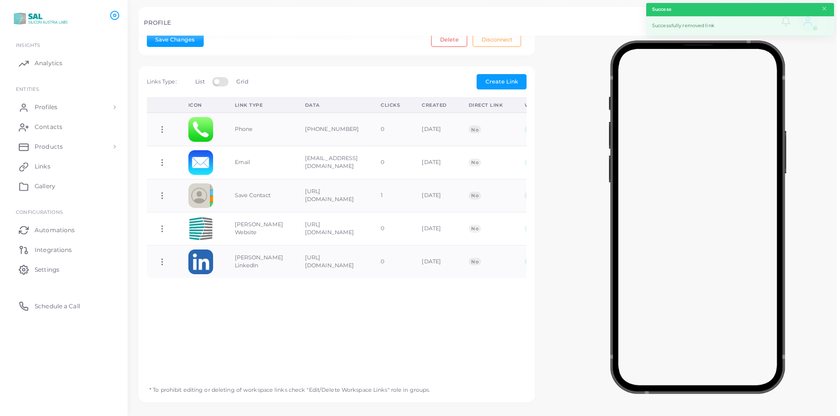
scroll to position [0, 0]
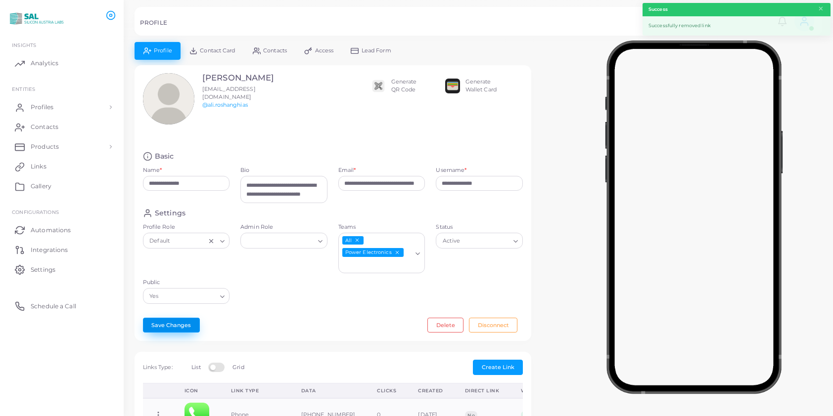
click at [174, 318] on button "Save Changes" at bounding box center [171, 325] width 57 height 15
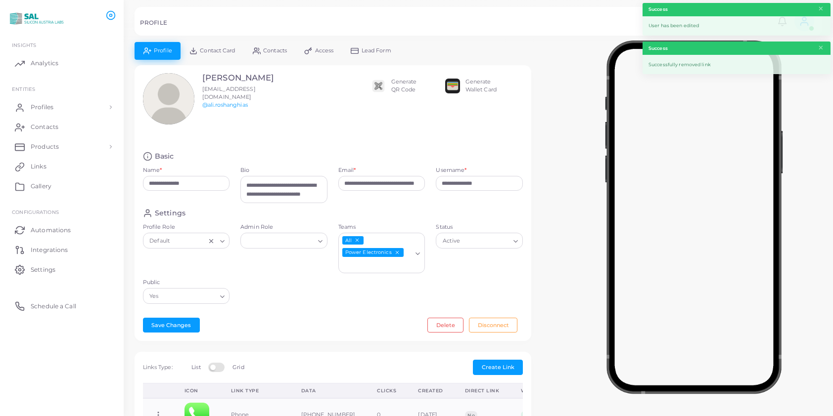
click at [207, 48] on span "Contact Card" at bounding box center [217, 50] width 35 height 5
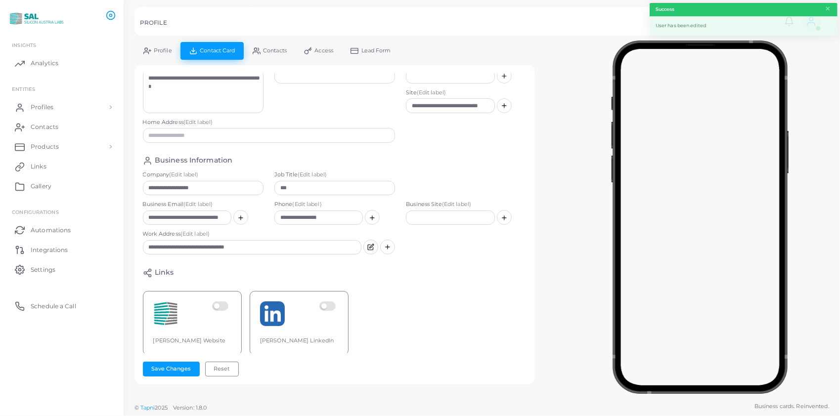
scroll to position [73, 0]
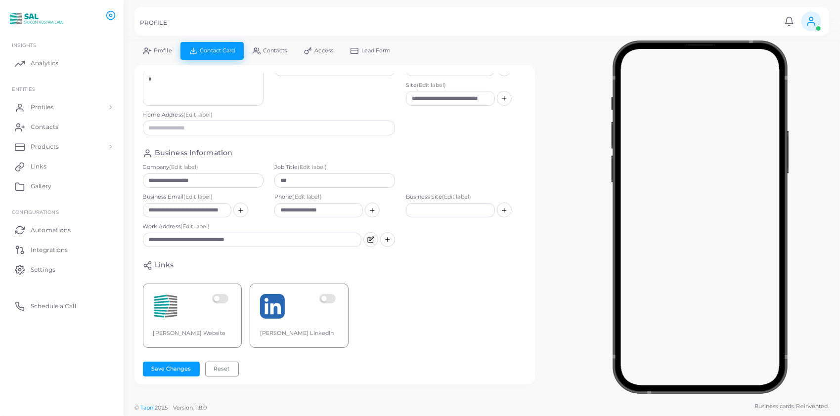
click at [222, 294] on label at bounding box center [221, 306] width 19 height 25
click at [327, 294] on label at bounding box center [328, 306] width 19 height 25
click at [182, 366] on button "Save Changes" at bounding box center [171, 369] width 57 height 15
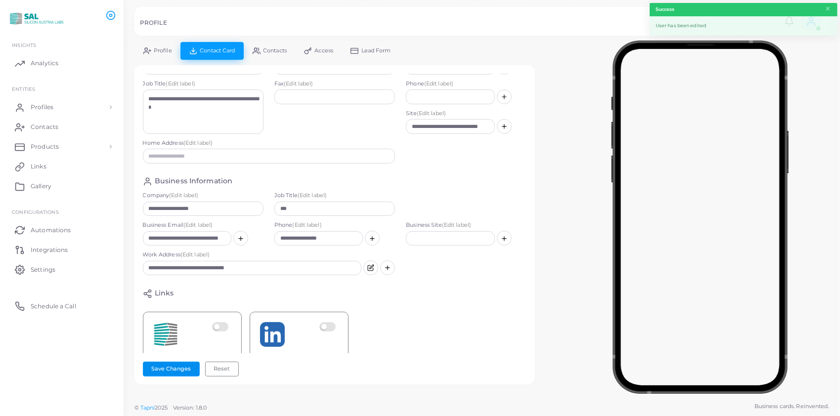
scroll to position [0, 0]
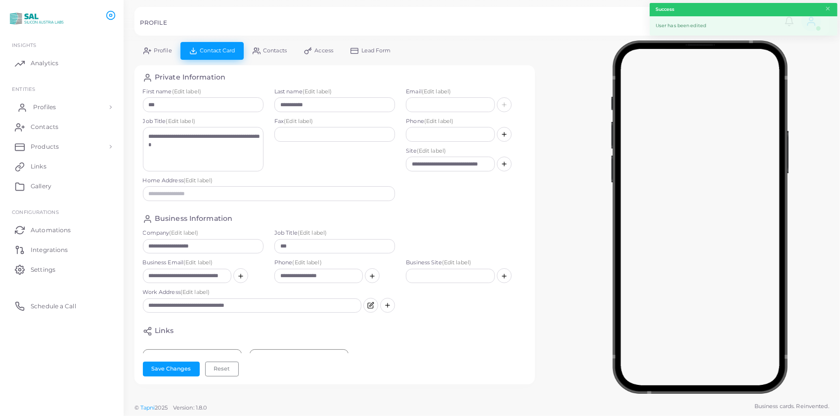
click at [51, 103] on span "Profiles" at bounding box center [44, 107] width 23 height 9
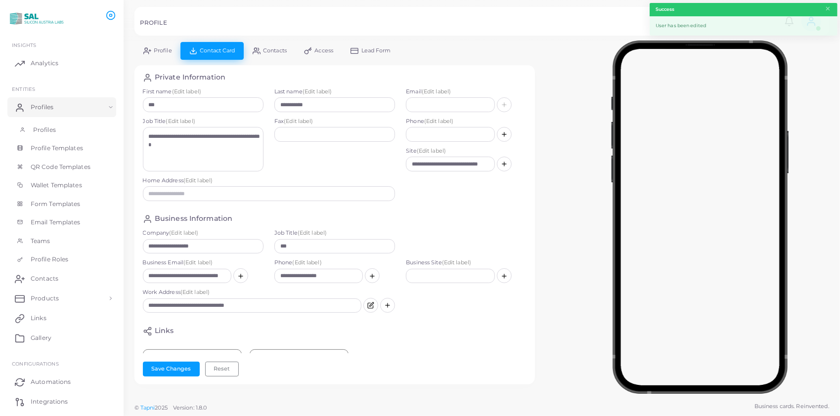
click at [53, 130] on span "Profiles" at bounding box center [44, 130] width 23 height 9
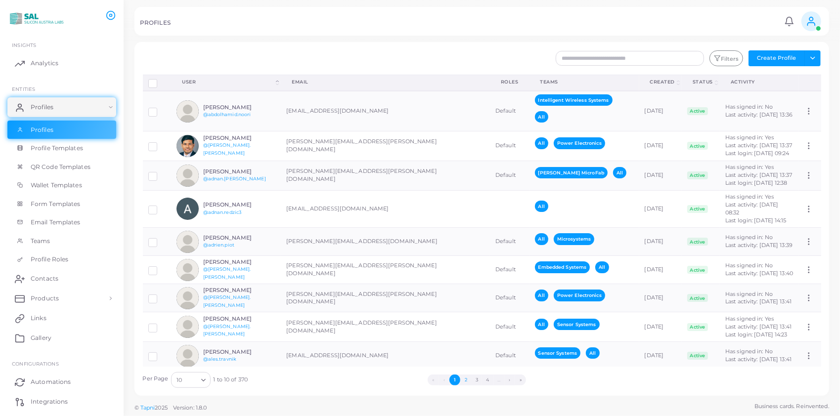
click at [466, 378] on button "2" at bounding box center [465, 380] width 11 height 11
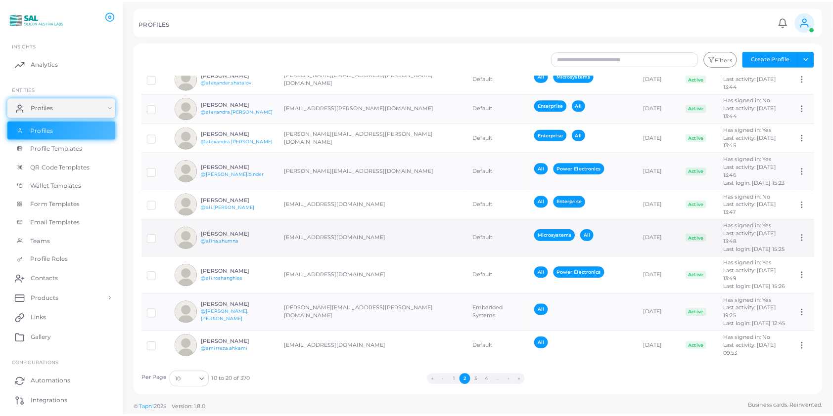
scroll to position [86, 0]
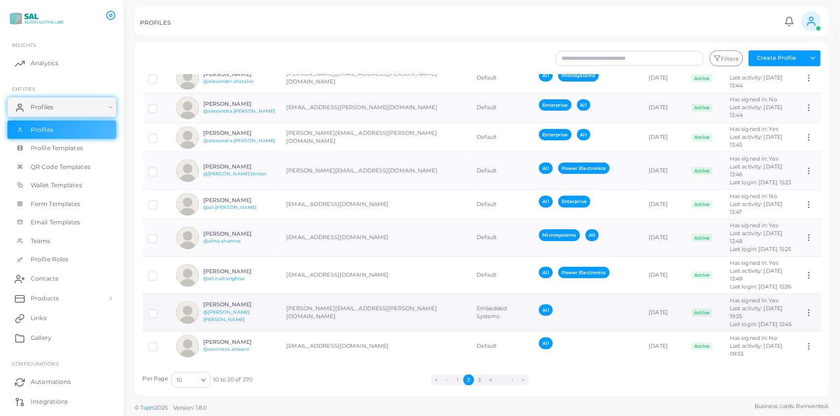
click at [233, 308] on h6 "[PERSON_NAME]" at bounding box center [239, 305] width 73 height 6
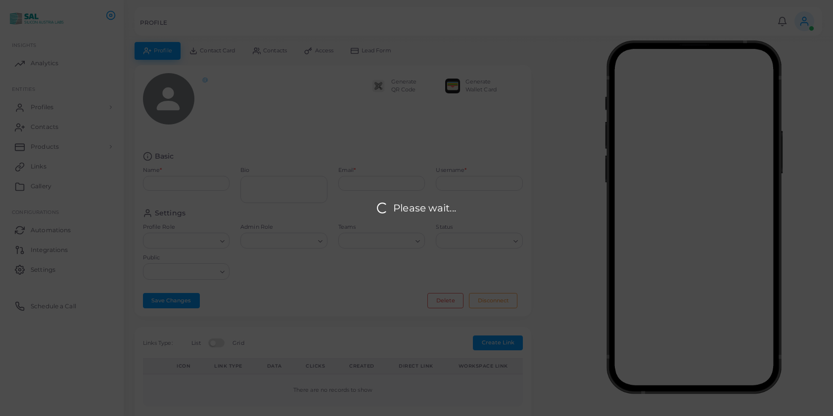
type input "**********"
type textarea "**********"
type input "**********"
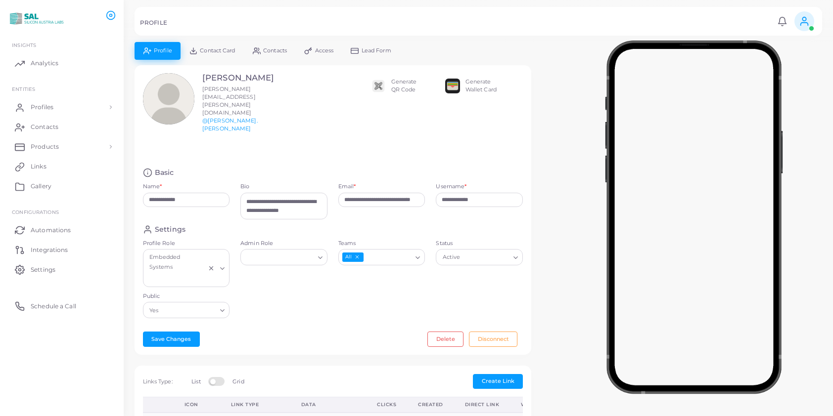
click at [375, 252] on input "Teams" at bounding box center [387, 257] width 47 height 11
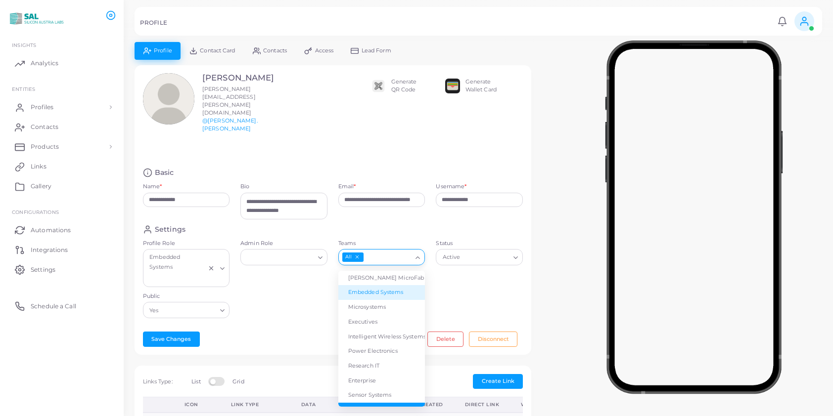
click at [376, 285] on li "Embedded Systems" at bounding box center [381, 292] width 87 height 15
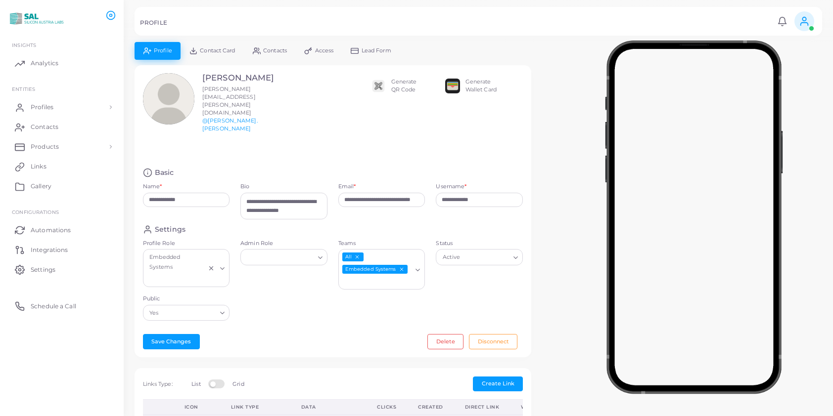
click at [212, 265] on icon "Clear Selected" at bounding box center [211, 268] width 7 height 7
click at [219, 250] on div "Loading..." at bounding box center [223, 256] width 12 height 13
click at [206, 271] on li "Default" at bounding box center [186, 278] width 87 height 15
click at [172, 334] on button "Save Changes" at bounding box center [171, 341] width 57 height 15
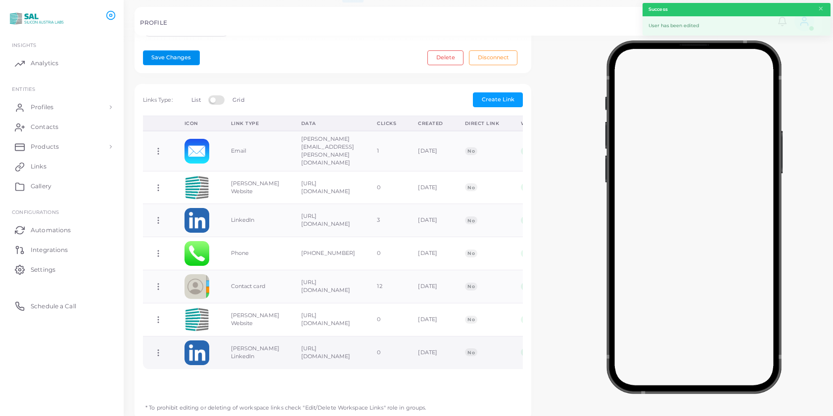
scroll to position [286, 0]
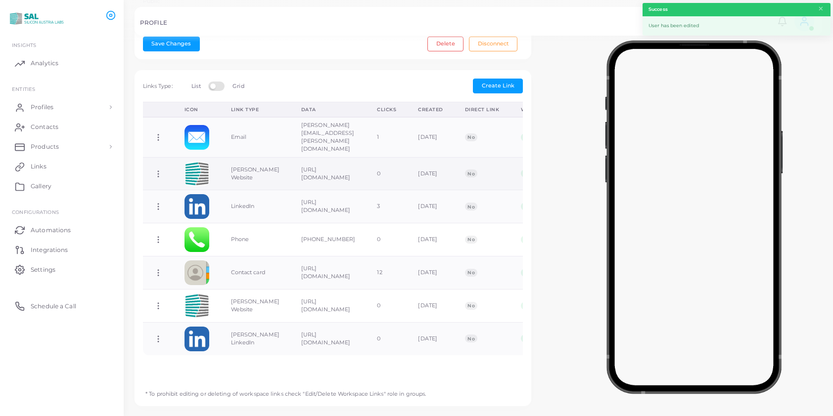
click at [160, 170] on icon at bounding box center [158, 174] width 9 height 9
click at [189, 183] on span "Delete Link" at bounding box center [197, 186] width 32 height 8
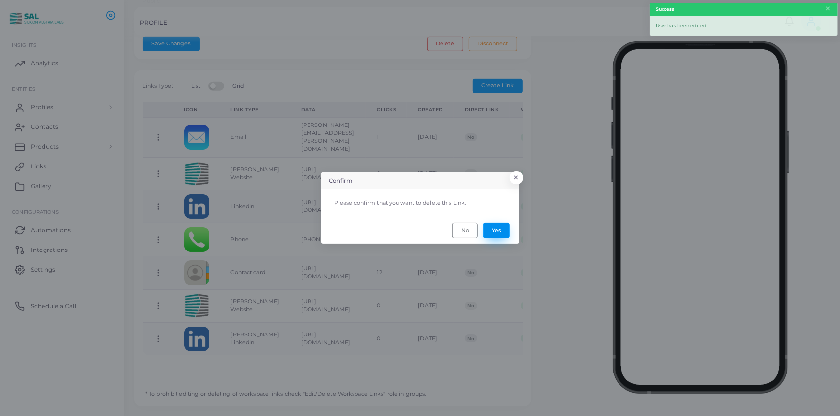
click at [501, 227] on button "Yes" at bounding box center [496, 230] width 27 height 15
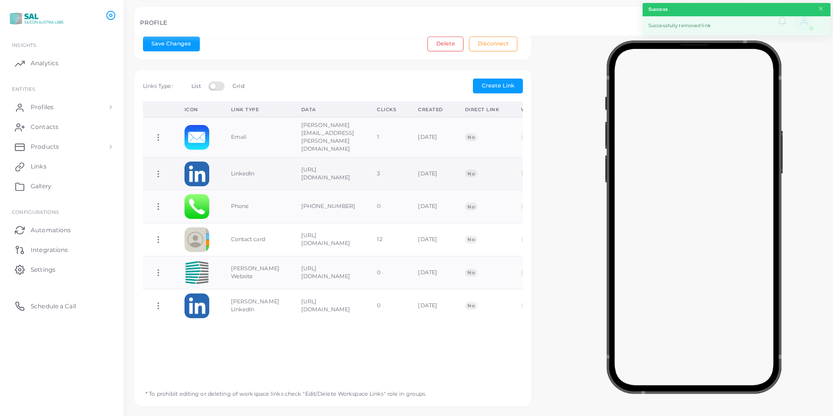
click at [159, 170] on icon at bounding box center [158, 174] width 9 height 9
click at [196, 186] on span "Delete Link" at bounding box center [196, 187] width 32 height 8
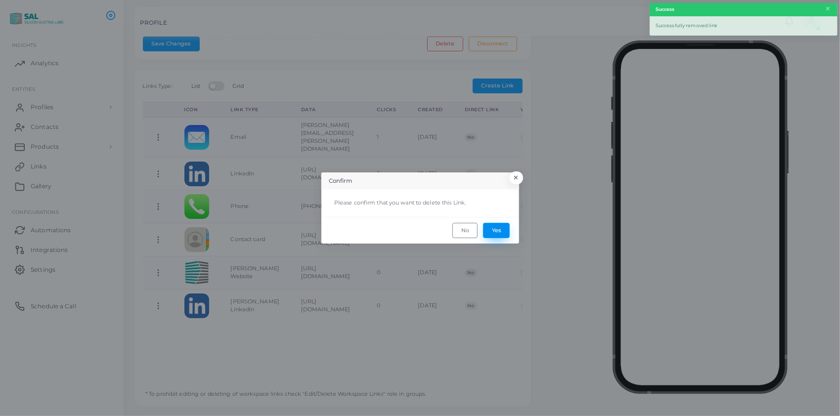
click at [494, 228] on button "Yes" at bounding box center [496, 230] width 27 height 15
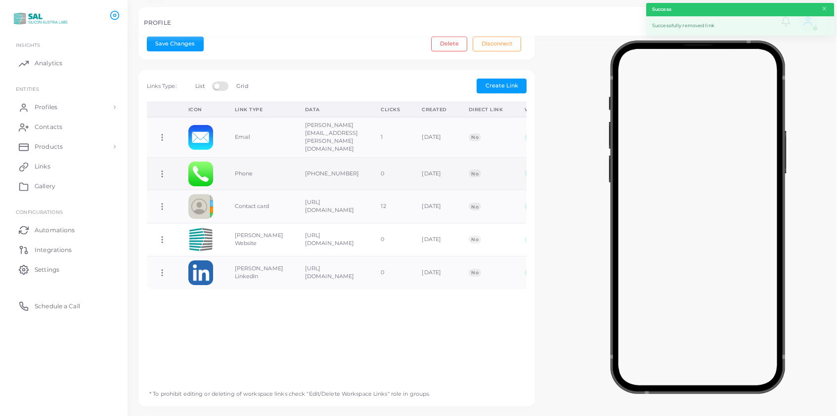
scroll to position [0, 0]
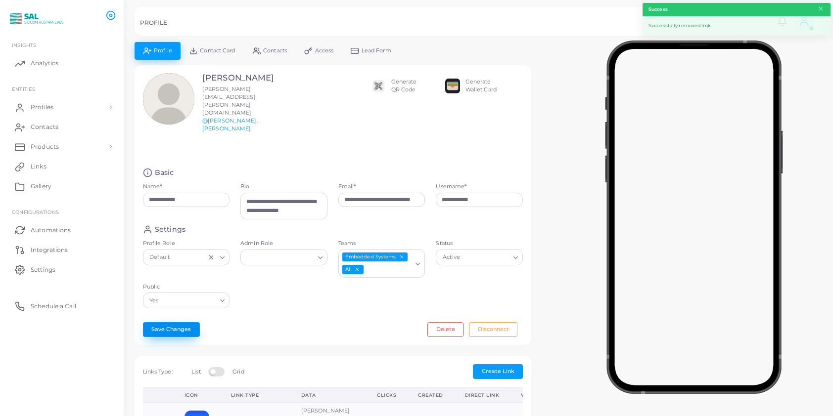
click at [178, 322] on button "Save Changes" at bounding box center [171, 329] width 57 height 15
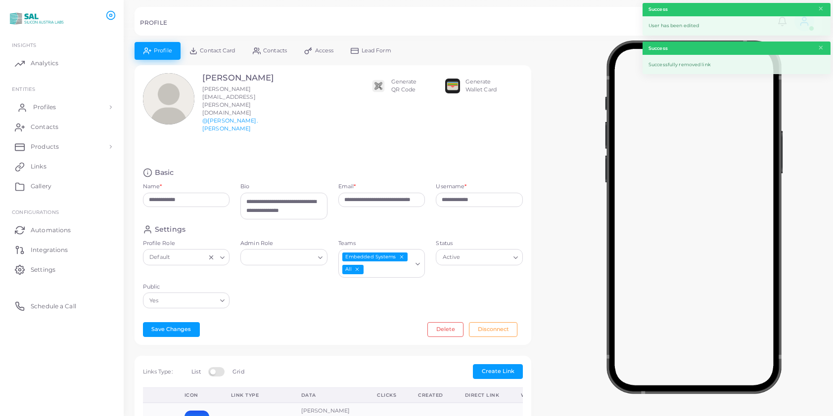
click at [40, 104] on span "Profiles" at bounding box center [44, 107] width 23 height 9
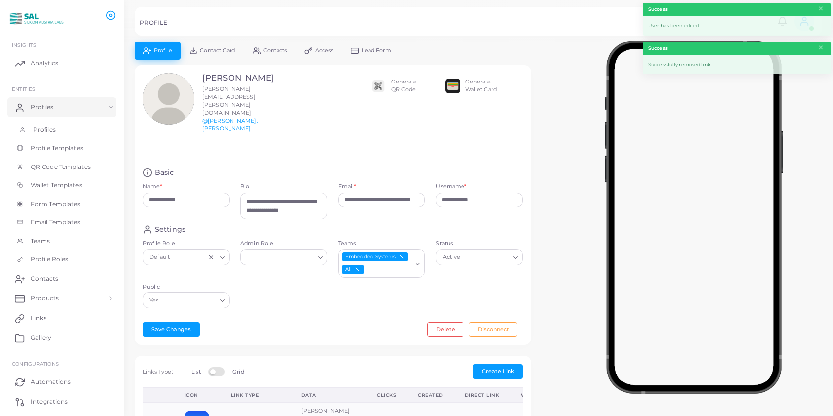
click at [45, 126] on span "Profiles" at bounding box center [44, 130] width 23 height 9
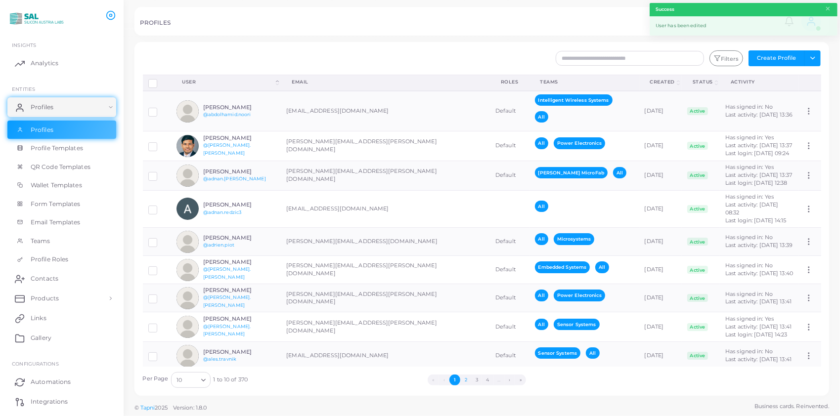
click at [466, 378] on button "2" at bounding box center [465, 380] width 11 height 11
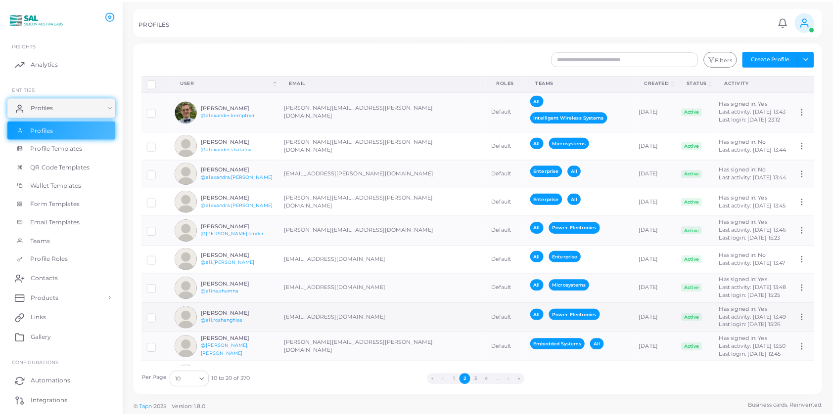
scroll to position [27, 0]
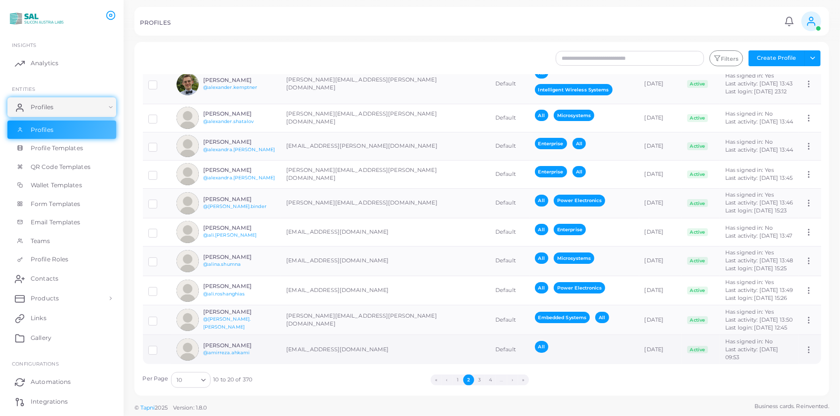
click at [233, 343] on h6 "[PERSON_NAME]" at bounding box center [239, 346] width 73 height 6
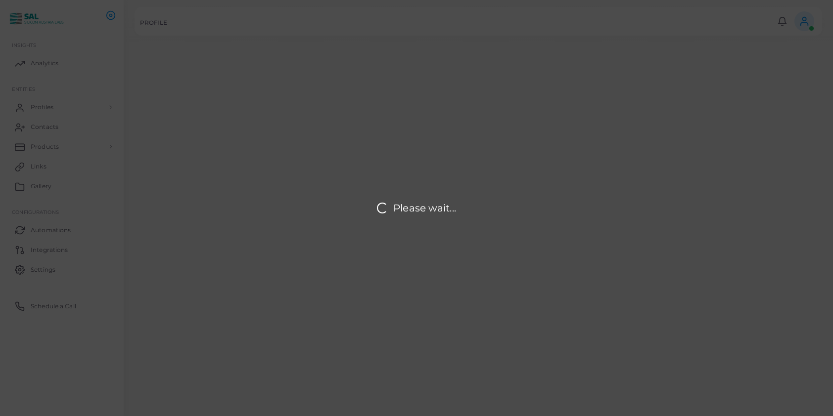
type input "**********"
type textarea "**********"
type input "**********"
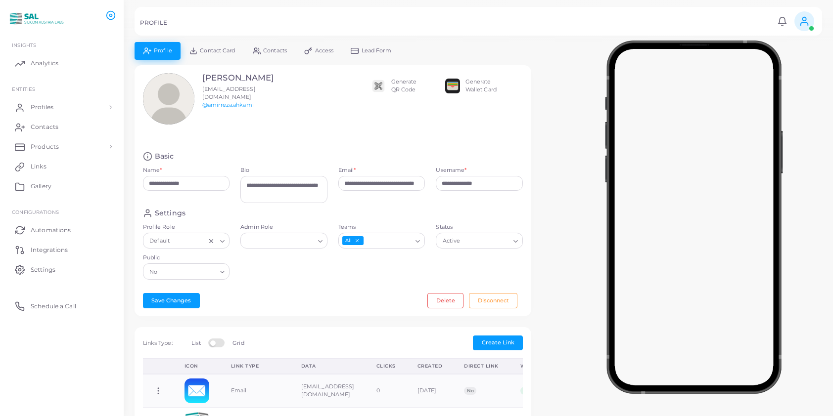
click at [216, 271] on input "Public" at bounding box center [188, 272] width 56 height 11
click at [208, 289] on li "Yes" at bounding box center [186, 292] width 87 height 15
click at [418, 240] on icon "Search for option" at bounding box center [417, 241] width 7 height 7
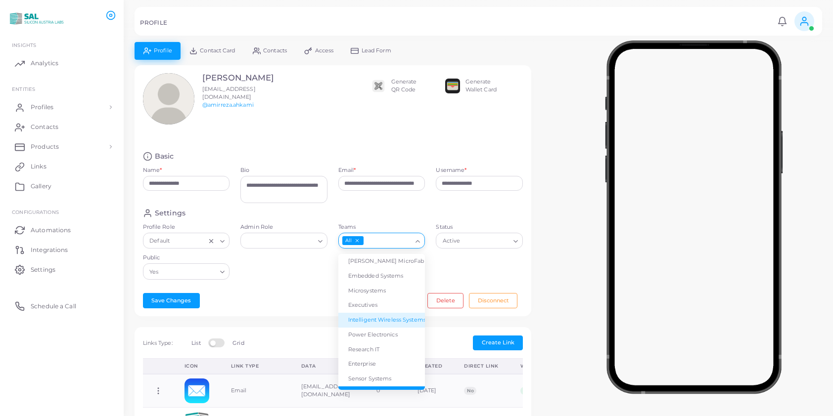
click at [378, 316] on li "Intelligent Wireless Systems" at bounding box center [381, 320] width 87 height 15
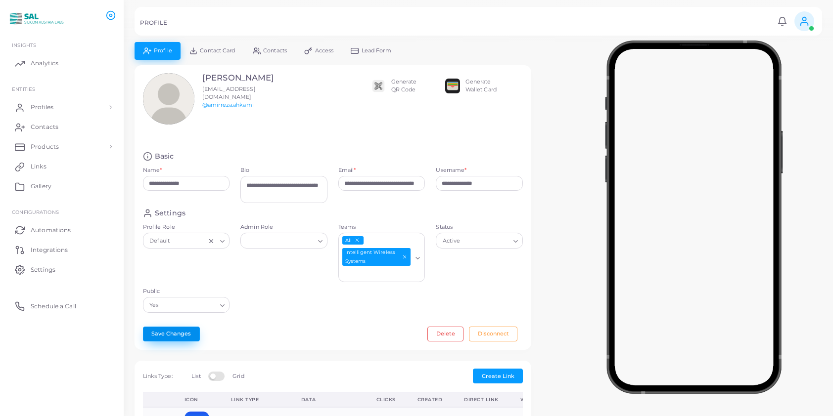
click at [172, 335] on button "Save Changes" at bounding box center [171, 334] width 57 height 15
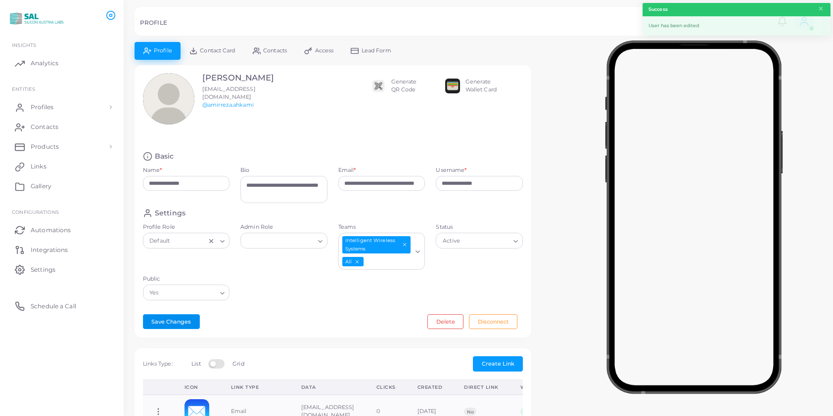
scroll to position [295, 0]
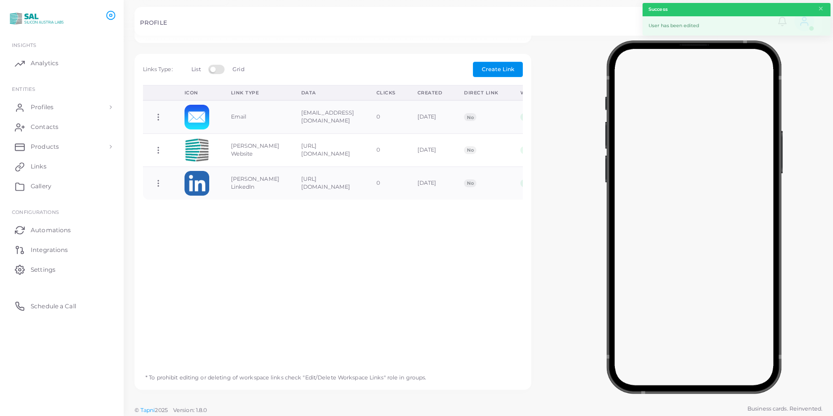
click at [498, 66] on span "Create Link" at bounding box center [498, 69] width 33 height 7
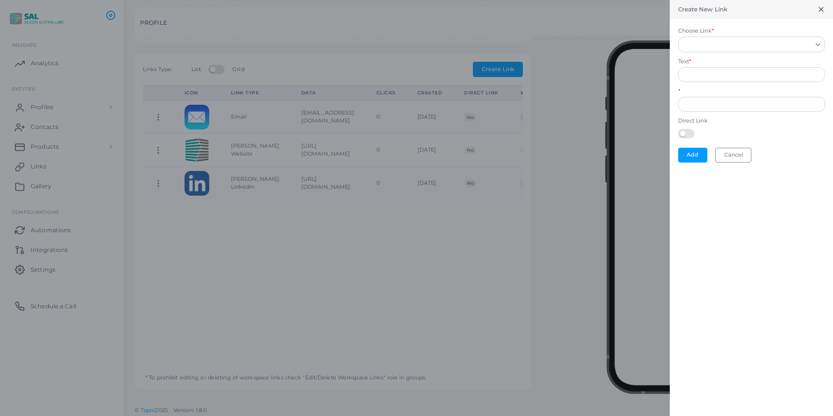
click at [700, 45] on input "Choose Link *" at bounding box center [746, 44] width 129 height 11
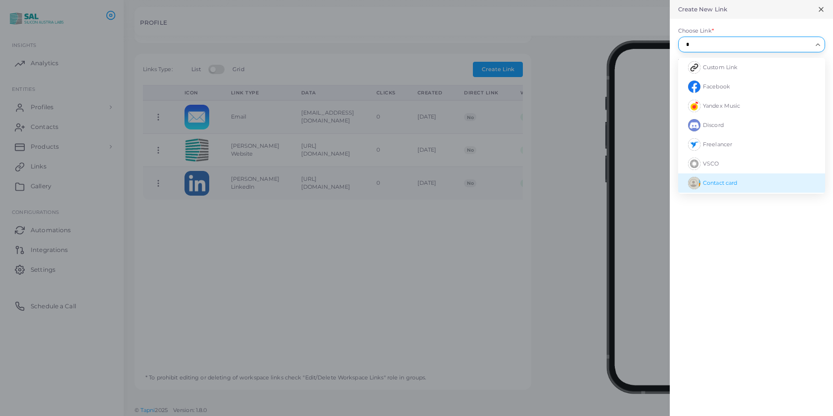
click at [719, 179] on li "Contact card" at bounding box center [751, 183] width 147 height 19
type input "*"
type input "**********"
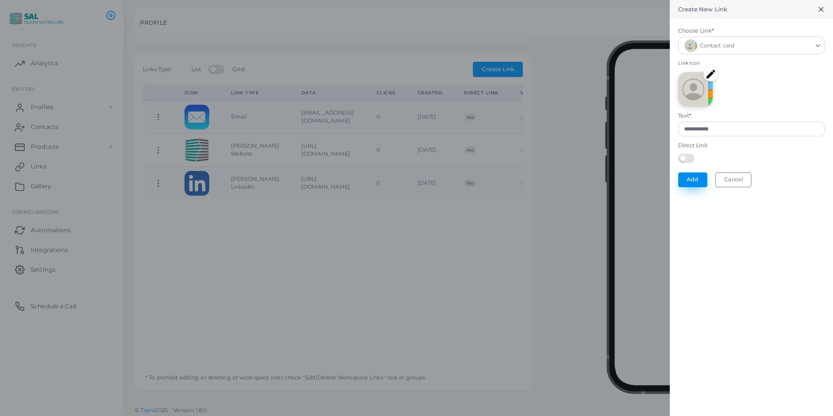
click at [690, 178] on button "Add" at bounding box center [692, 180] width 29 height 15
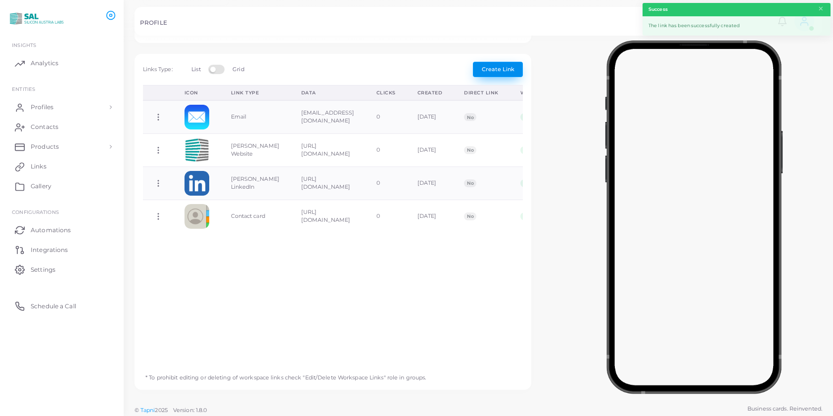
click at [486, 68] on span "Create Link" at bounding box center [498, 69] width 33 height 7
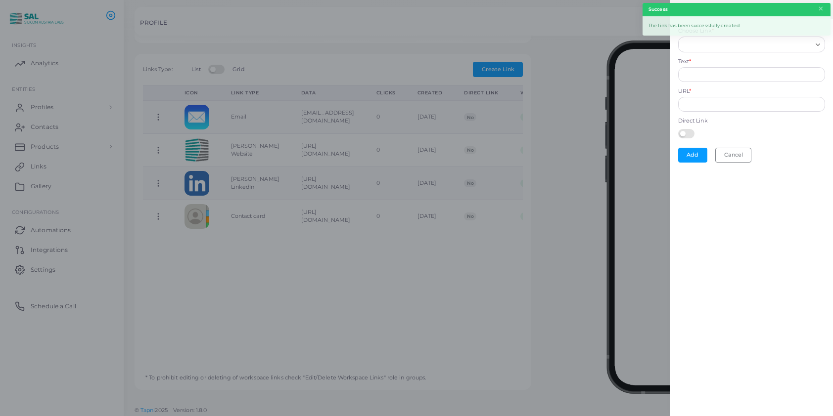
click at [689, 45] on input "Choose Link *" at bounding box center [746, 44] width 129 height 11
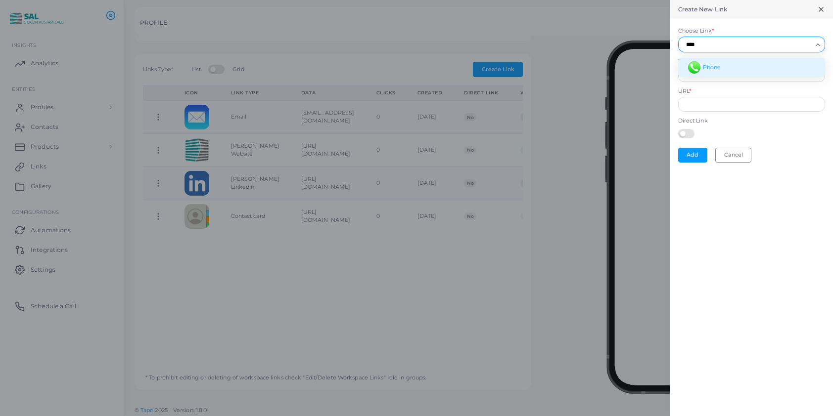
click at [713, 64] on span "Phone" at bounding box center [712, 67] width 18 height 7
type input "****"
type input "*****"
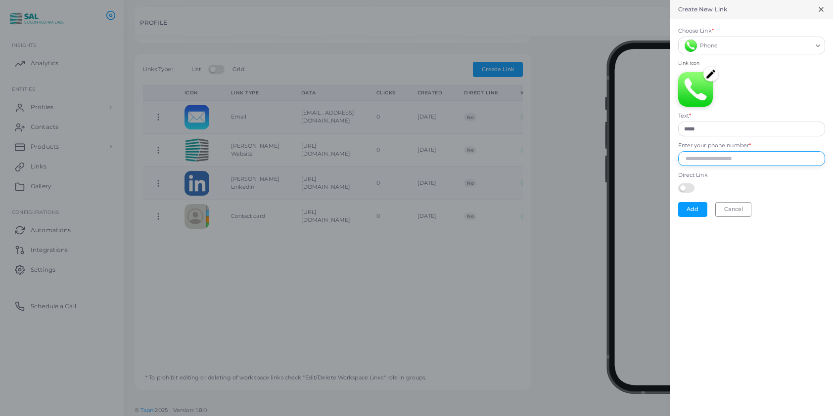
click at [685, 160] on input "Enter your phone number *" at bounding box center [751, 158] width 147 height 15
paste input "**********"
type input "**********"
click at [692, 206] on button "Add" at bounding box center [692, 209] width 29 height 15
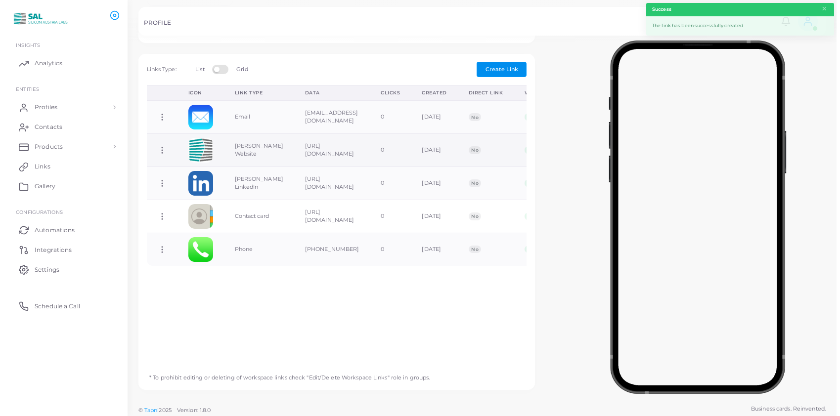
scroll to position [0, 0]
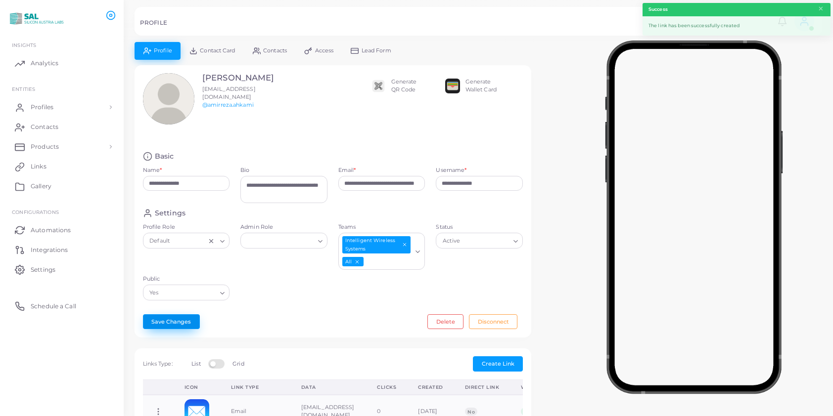
click at [185, 319] on button "Save Changes" at bounding box center [171, 322] width 57 height 15
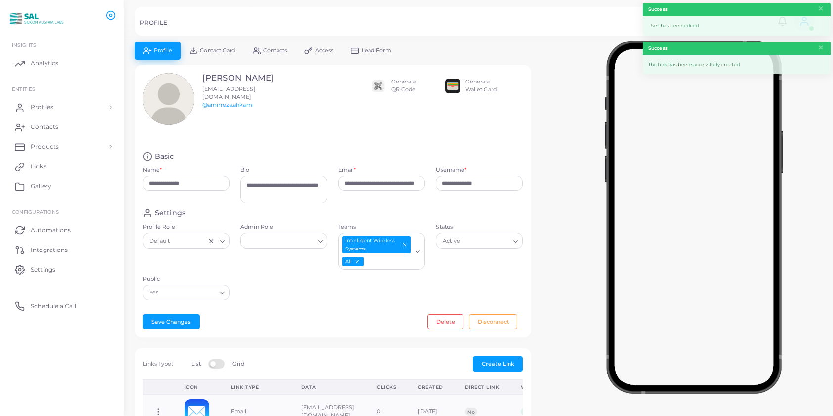
click at [218, 51] on span "Contact Card" at bounding box center [217, 50] width 35 height 5
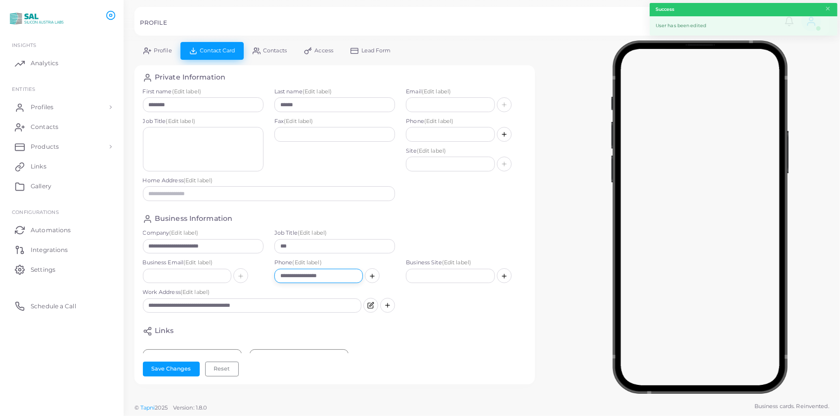
drag, startPoint x: 339, startPoint y: 279, endPoint x: 249, endPoint y: 268, distance: 91.1
click at [249, 268] on div "**********" at bounding box center [334, 274] width 395 height 30
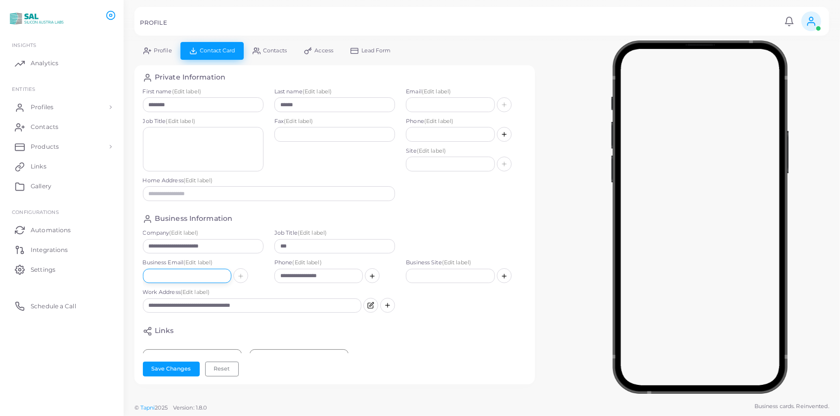
click at [154, 271] on input "text" at bounding box center [187, 276] width 89 height 15
paste input "**********"
type input "**********"
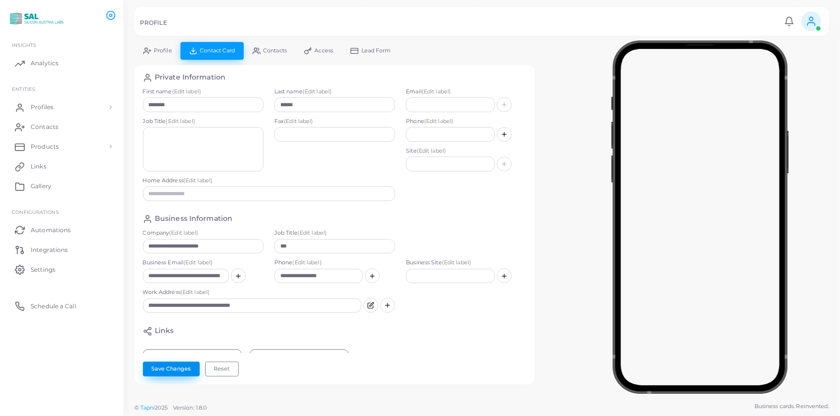
click at [180, 366] on button "Save Changes" at bounding box center [171, 369] width 57 height 15
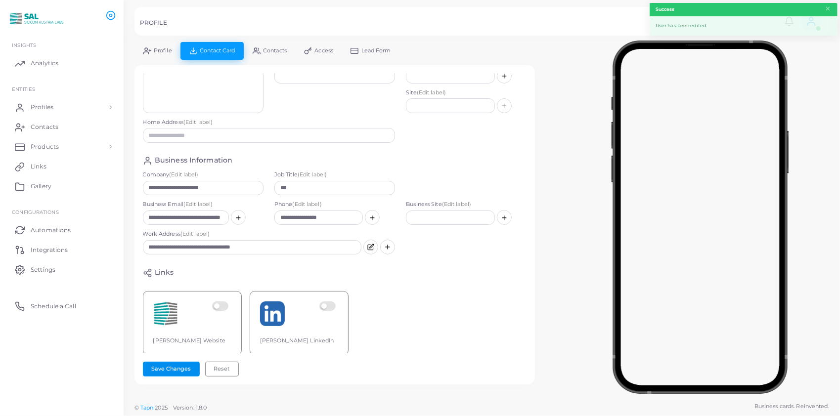
scroll to position [73, 0]
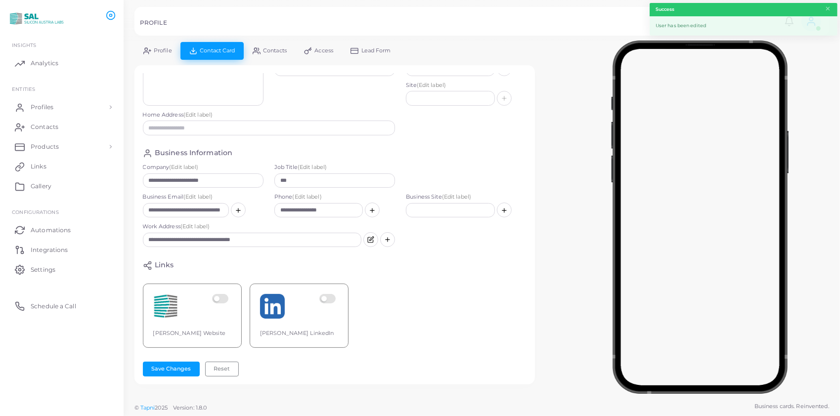
click at [225, 295] on label at bounding box center [221, 306] width 19 height 25
click at [333, 294] on label at bounding box center [328, 306] width 19 height 25
click at [175, 368] on button "Save Changes" at bounding box center [171, 369] width 57 height 15
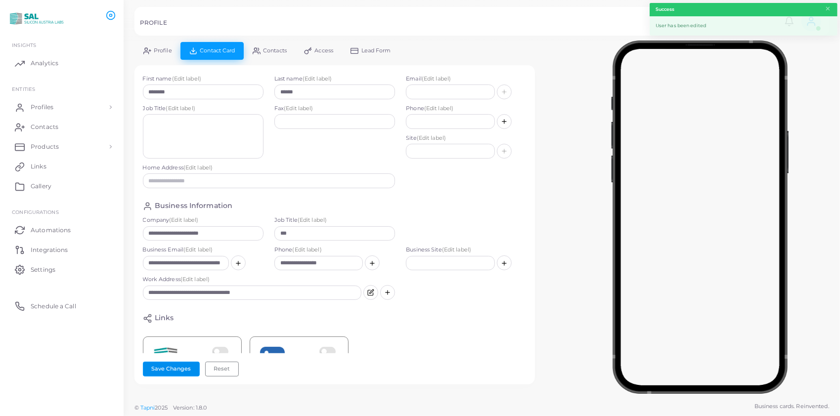
scroll to position [0, 0]
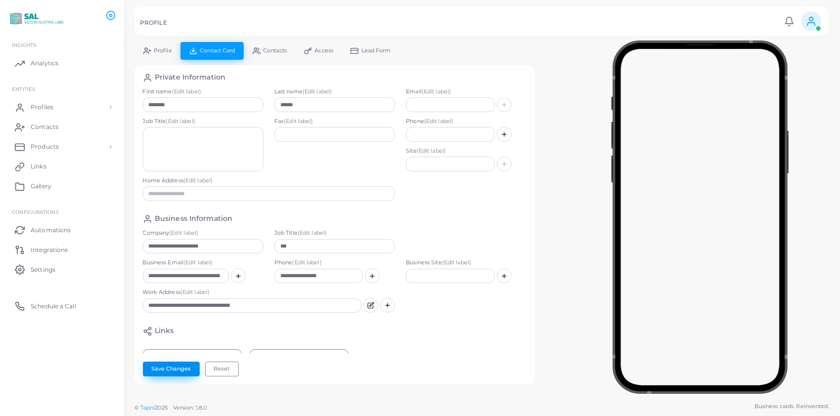
click at [168, 369] on button "Save Changes" at bounding box center [171, 369] width 57 height 15
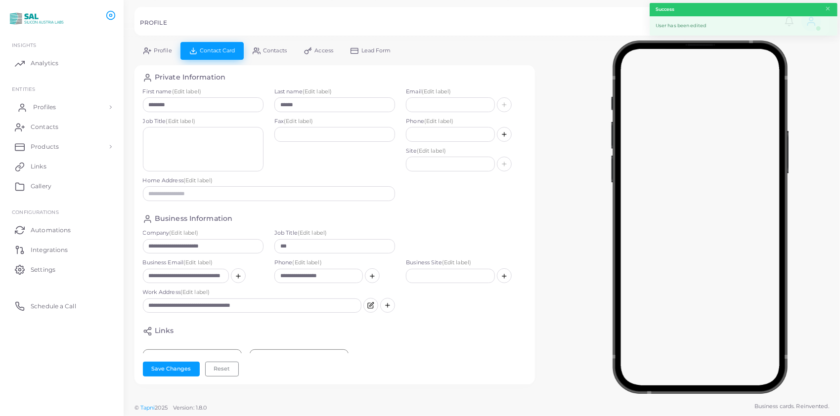
click at [52, 110] on span "Profiles" at bounding box center [44, 107] width 23 height 9
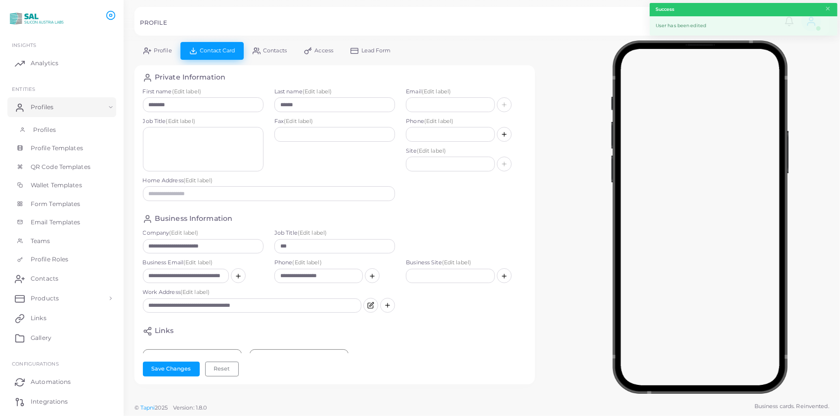
click at [52, 127] on span "Profiles" at bounding box center [44, 130] width 23 height 9
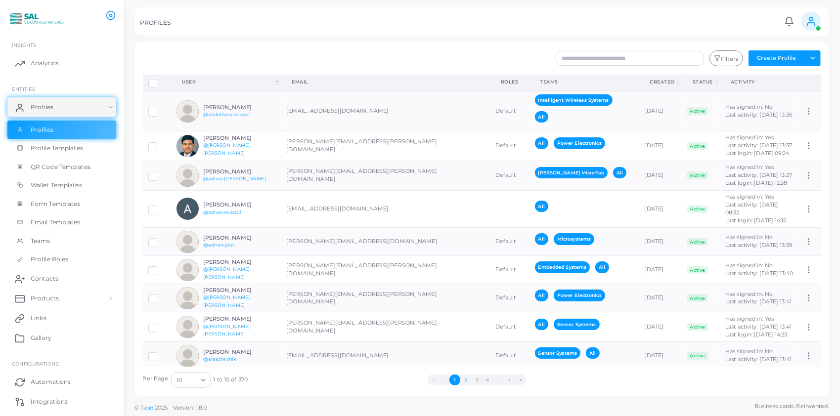
click at [467, 378] on button "2" at bounding box center [465, 380] width 11 height 11
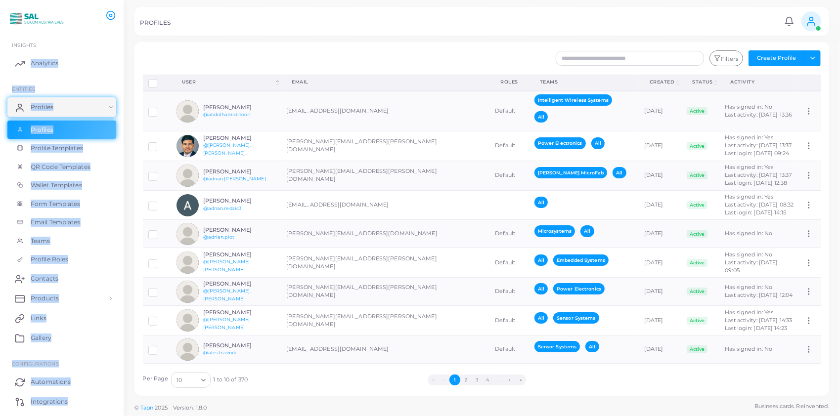
drag, startPoint x: 91, startPoint y: 46, endPoint x: -334, endPoint y: 2, distance: 428.0
click at [0, 2] on html "PROFILES Notifications 0 New Mark All As Read Alexandra Ortner (alexandra.ortne…" at bounding box center [420, 208] width 840 height 416
